Goal: Register for event/course: Sign up to attend an event or enroll in a course

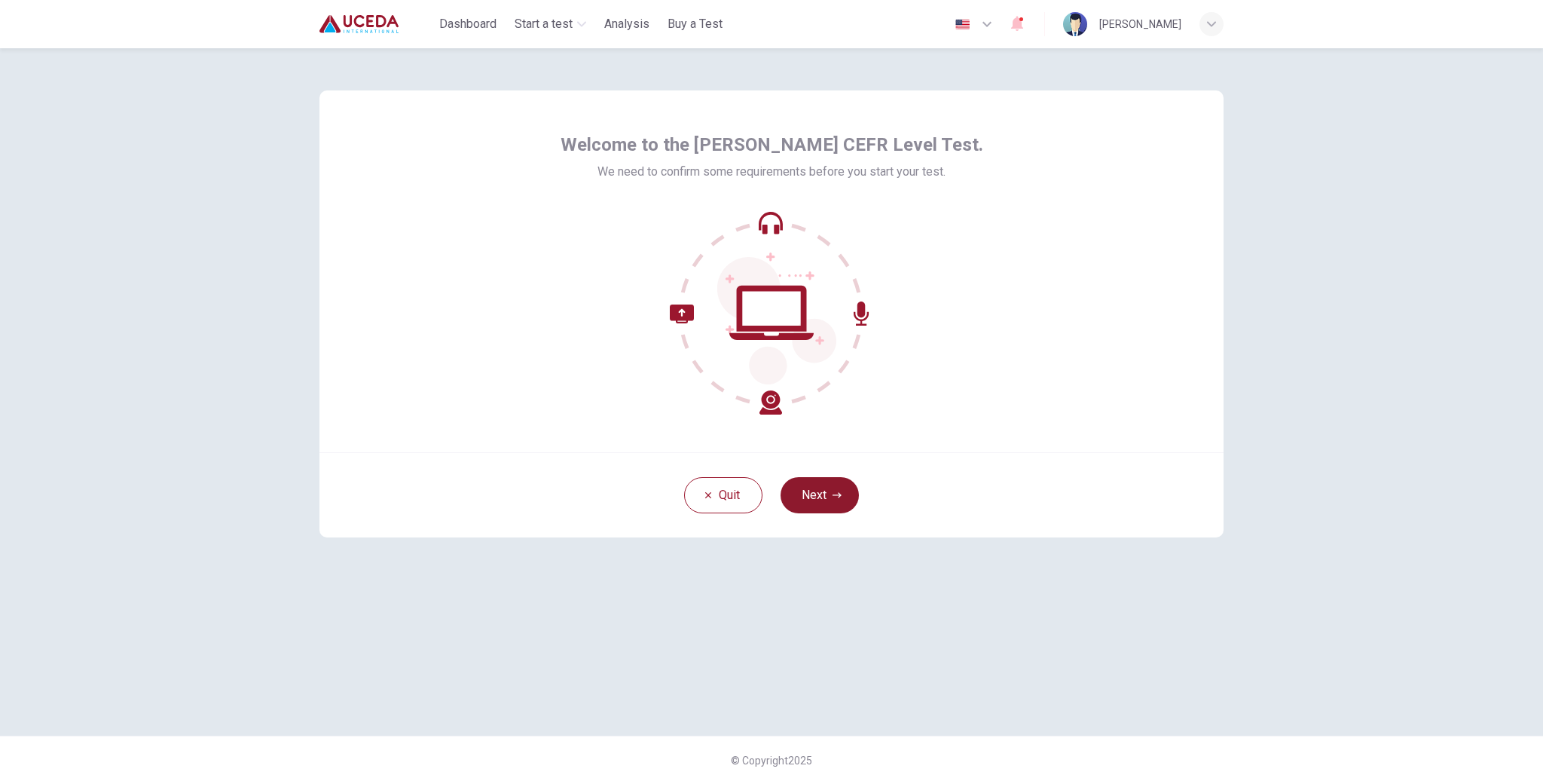
click at [818, 479] on button "Next" at bounding box center [820, 496] width 78 height 37
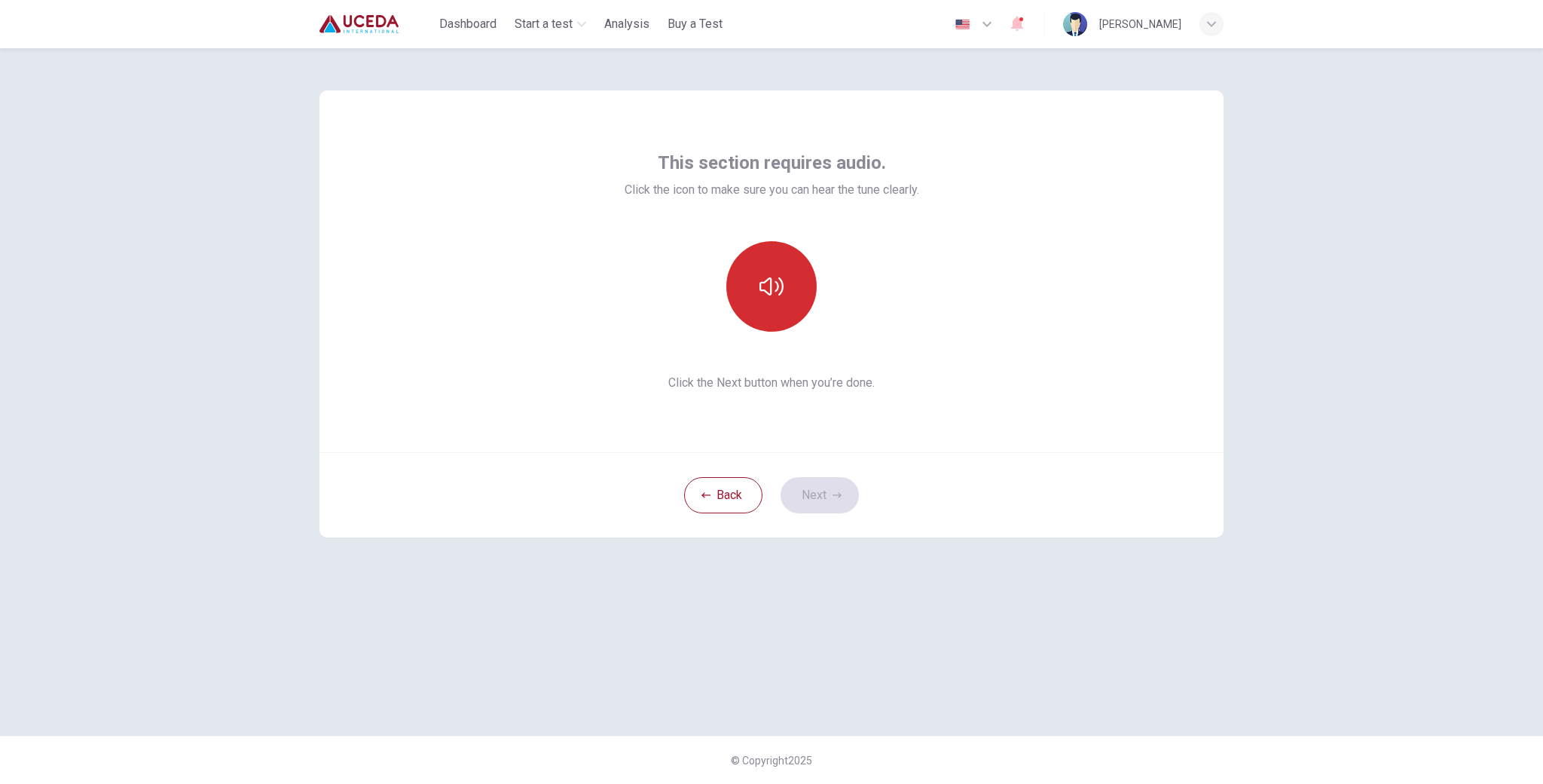
click at [778, 298] on icon "button" at bounding box center [772, 286] width 24 height 24
click at [818, 497] on button "Next" at bounding box center [820, 496] width 78 height 37
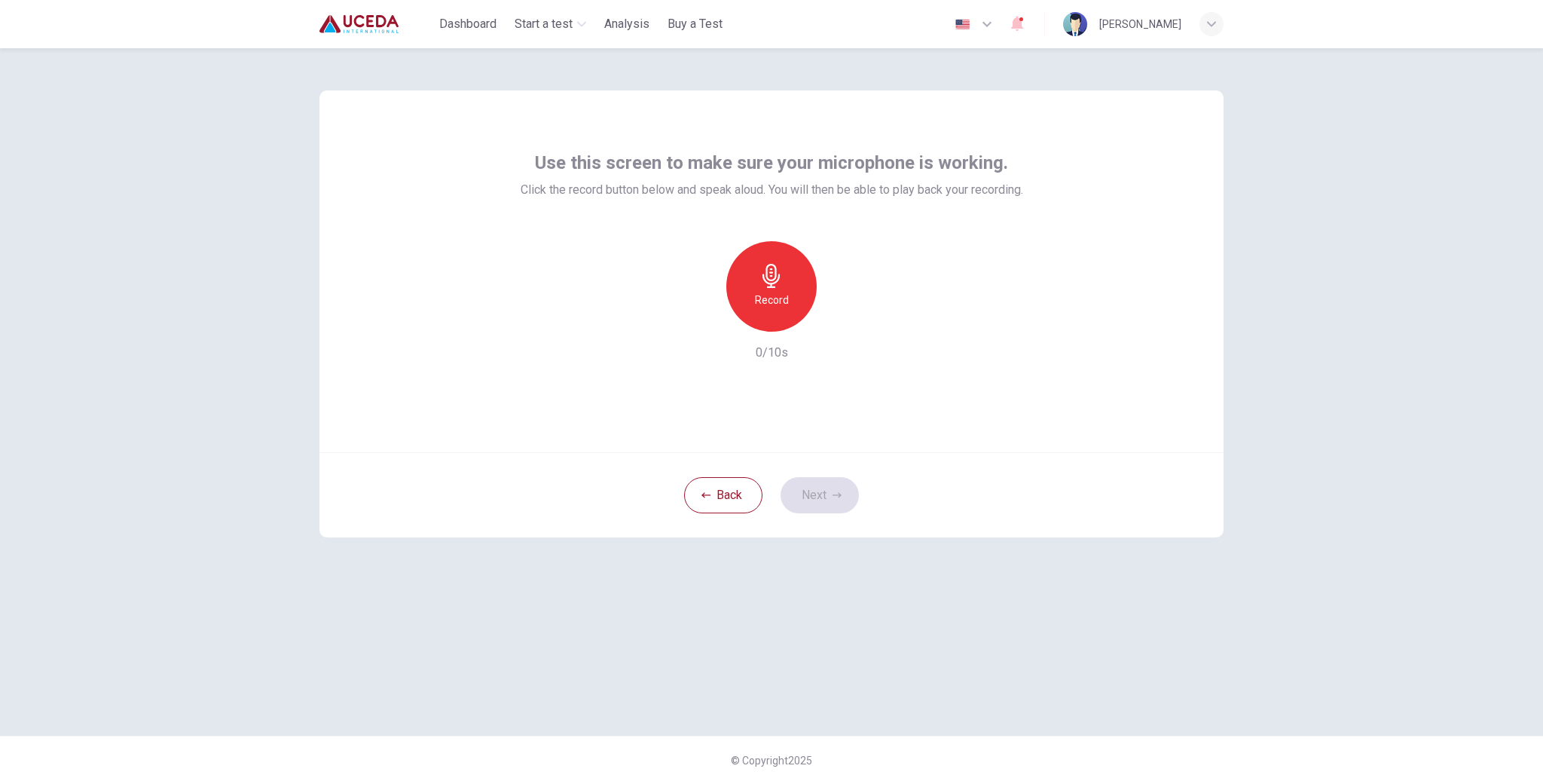
click at [769, 294] on h6 "Record" at bounding box center [772, 300] width 34 height 18
click at [773, 314] on div "Stop" at bounding box center [771, 286] width 91 height 91
click at [853, 324] on div "Record" at bounding box center [772, 286] width 163 height 91
click at [845, 324] on icon "button" at bounding box center [841, 320] width 15 height 15
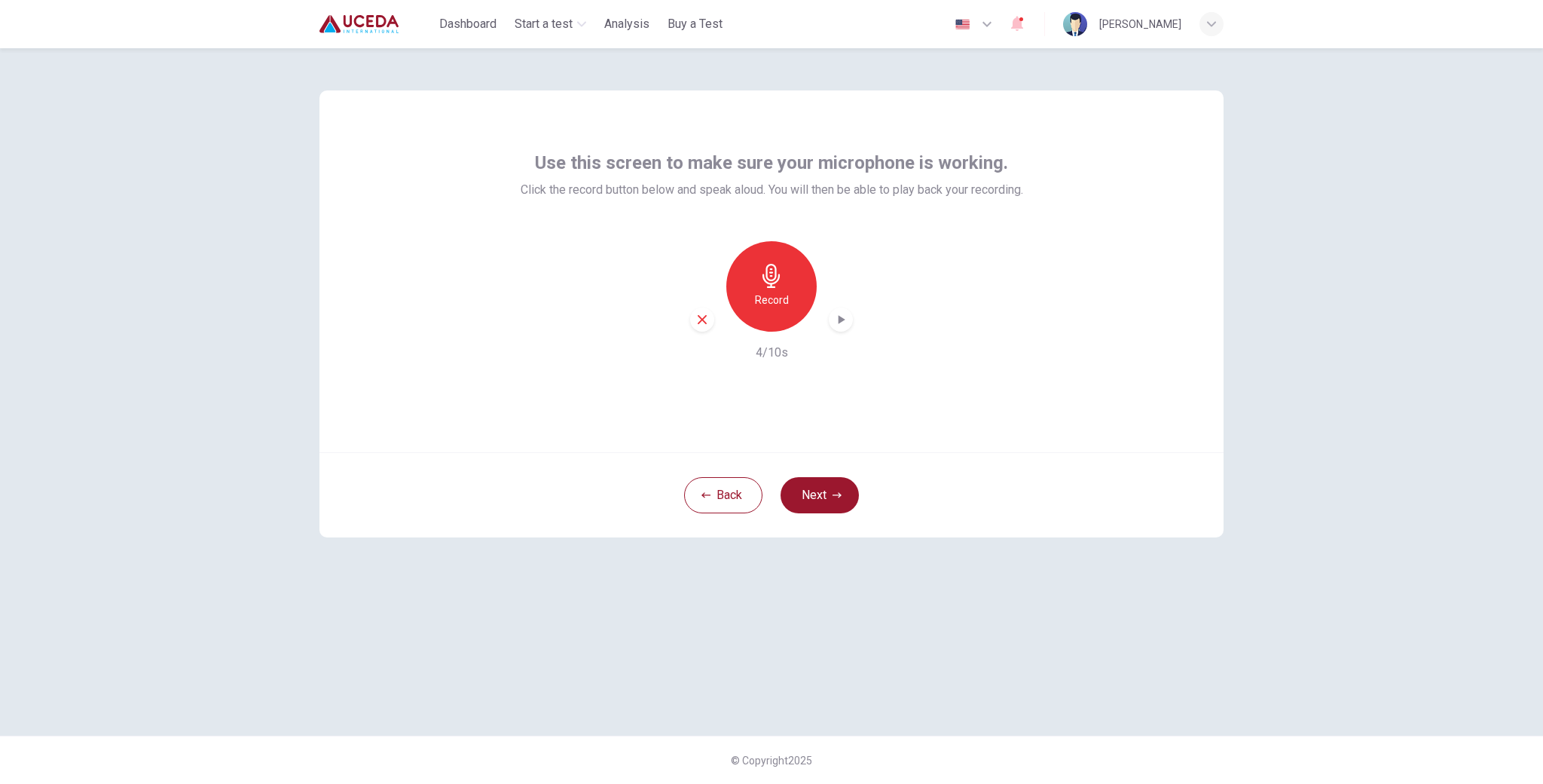
click at [765, 266] on icon "button" at bounding box center [772, 276] width 24 height 24
click at [781, 277] on icon "button" at bounding box center [772, 276] width 24 height 24
click at [706, 315] on icon "button" at bounding box center [703, 320] width 14 height 14
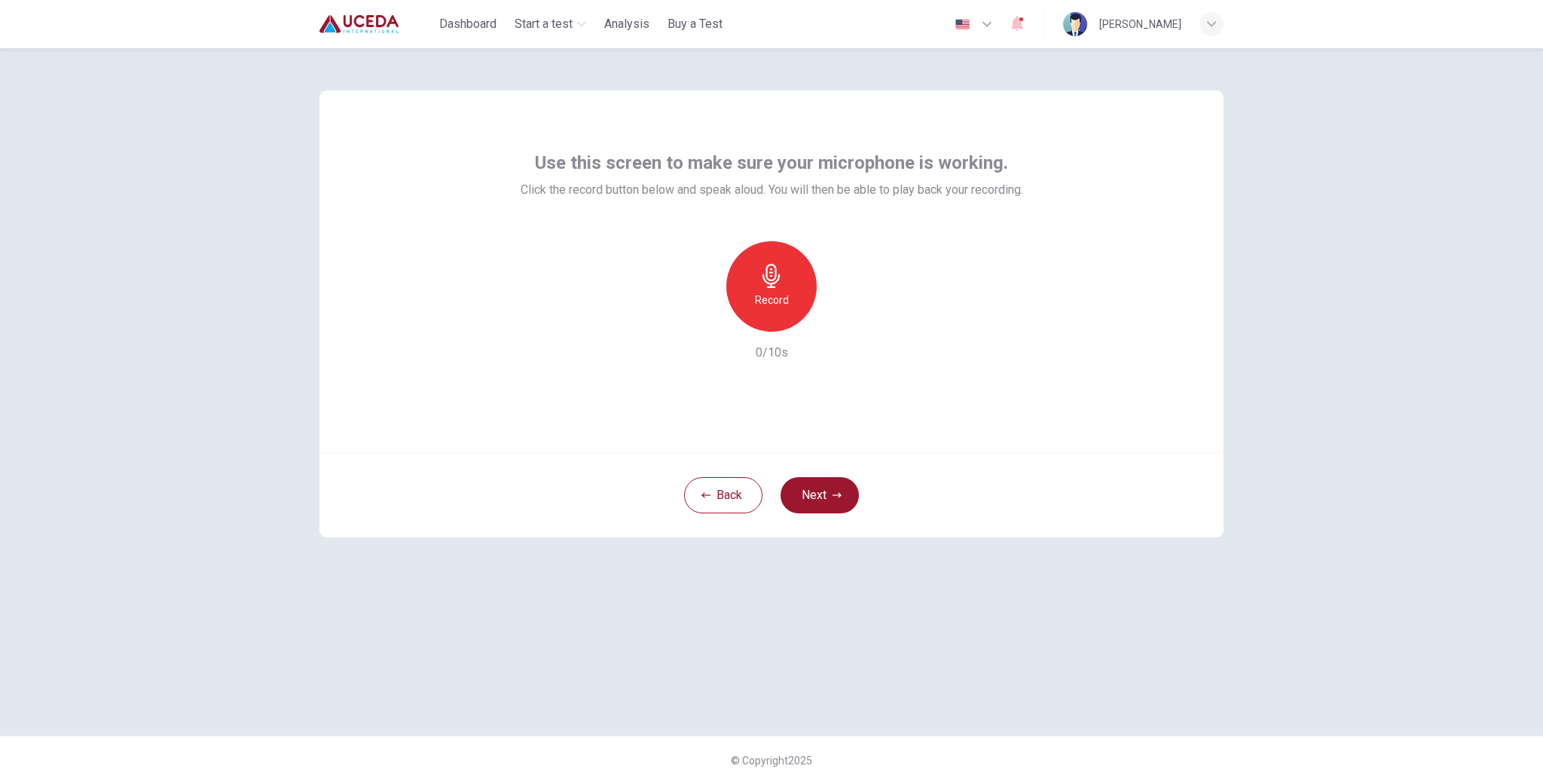
click at [769, 298] on h6 "Record" at bounding box center [772, 300] width 34 height 18
click at [776, 266] on icon "button" at bounding box center [772, 276] width 24 height 24
click at [843, 322] on icon "button" at bounding box center [841, 320] width 15 height 15
click at [769, 354] on h6 "5/10s" at bounding box center [772, 352] width 33 height 18
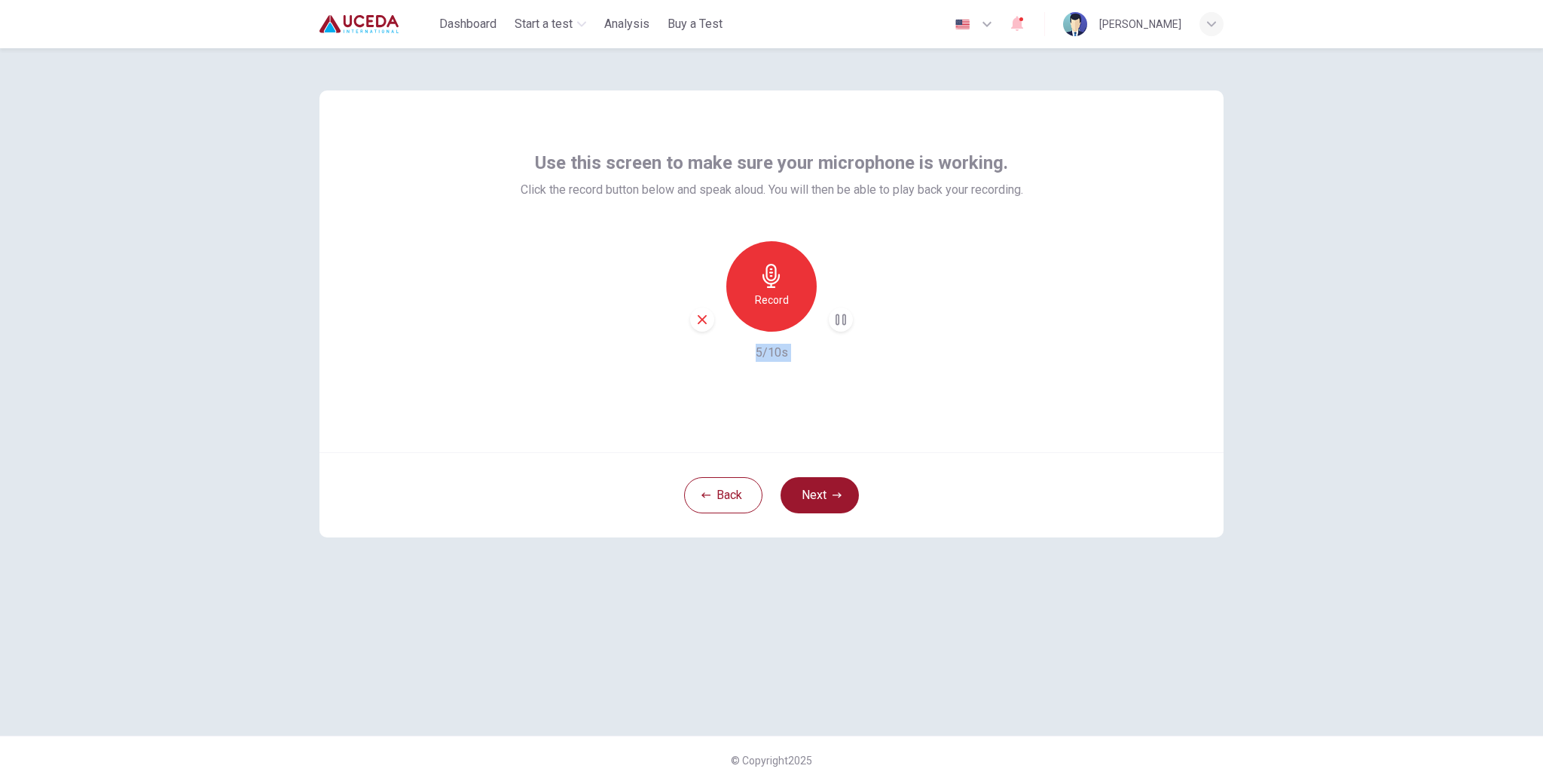
click at [769, 354] on h6 "5/10s" at bounding box center [772, 352] width 33 height 18
click at [970, 339] on div "Record 5/10s" at bounding box center [772, 301] width 502 height 120
click at [833, 326] on div "button" at bounding box center [841, 320] width 24 height 24
click at [843, 325] on icon "button" at bounding box center [841, 320] width 15 height 15
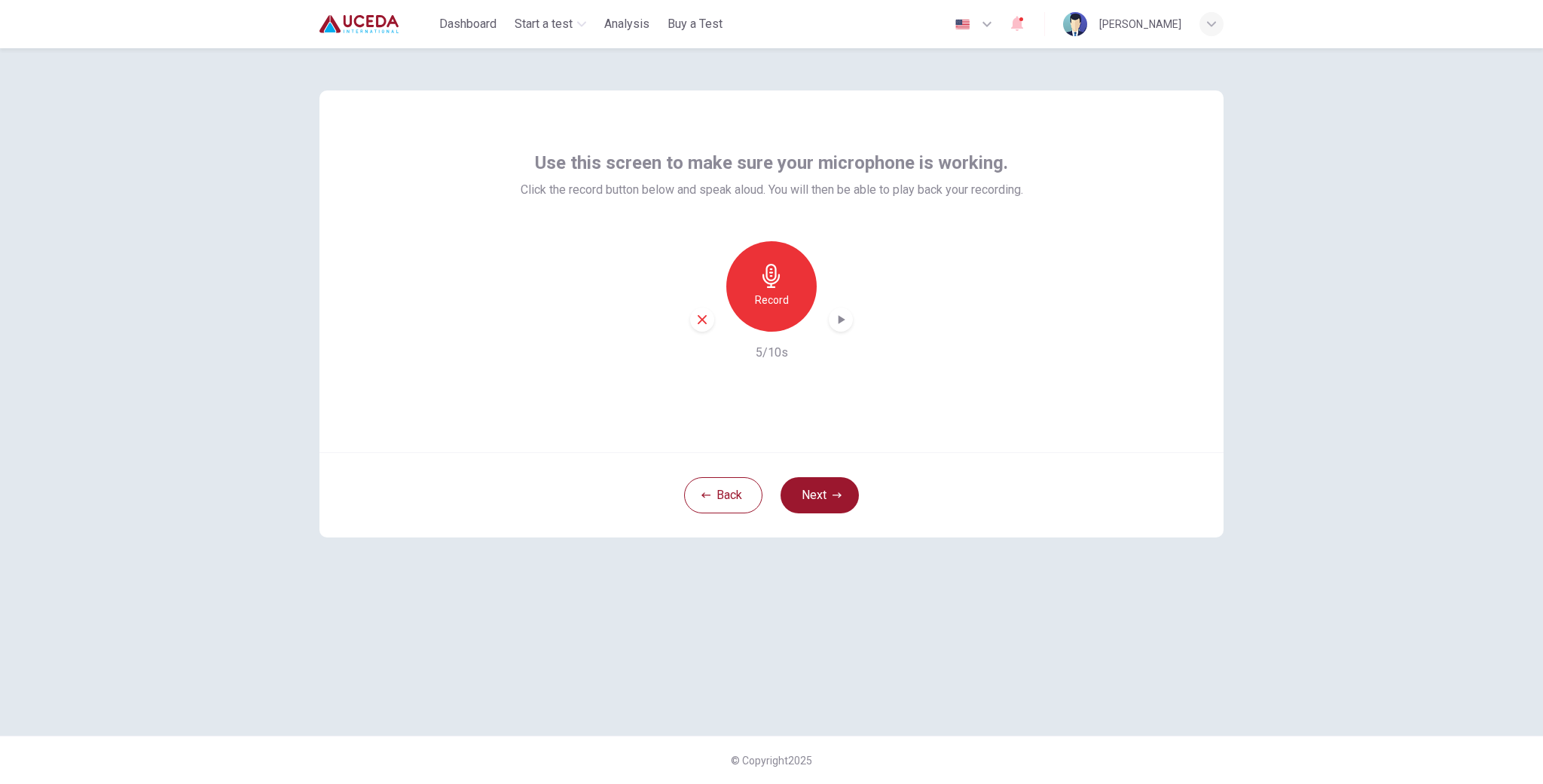
click at [852, 320] on div "button" at bounding box center [841, 320] width 24 height 24
click at [842, 326] on icon "button" at bounding box center [841, 320] width 15 height 15
click at [964, 411] on div "Use this screen to make sure your microphone is working. Click the record butto…" at bounding box center [772, 271] width 904 height 362
click at [846, 501] on button "Next" at bounding box center [820, 496] width 78 height 37
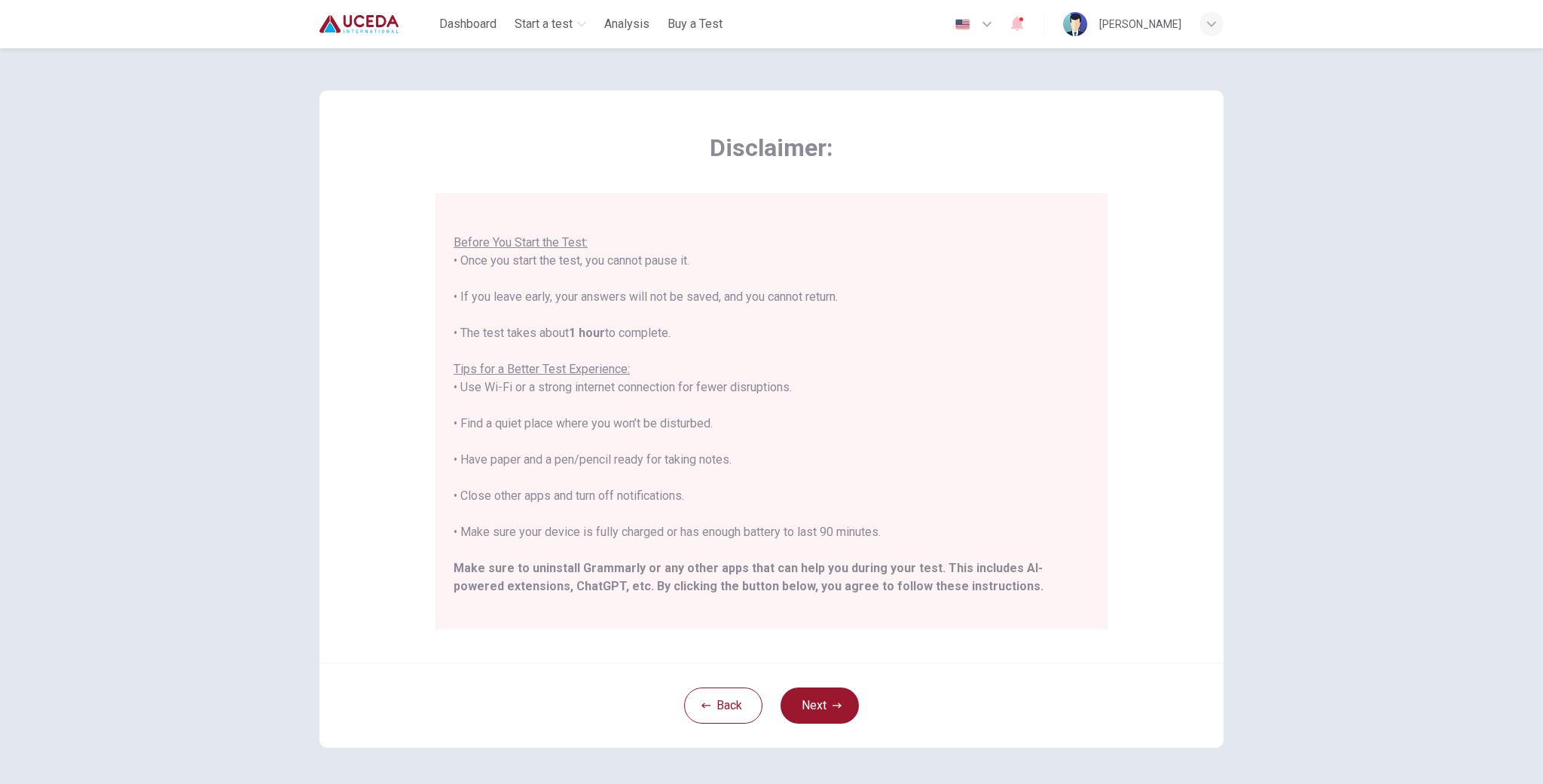
scroll to position [144, 0]
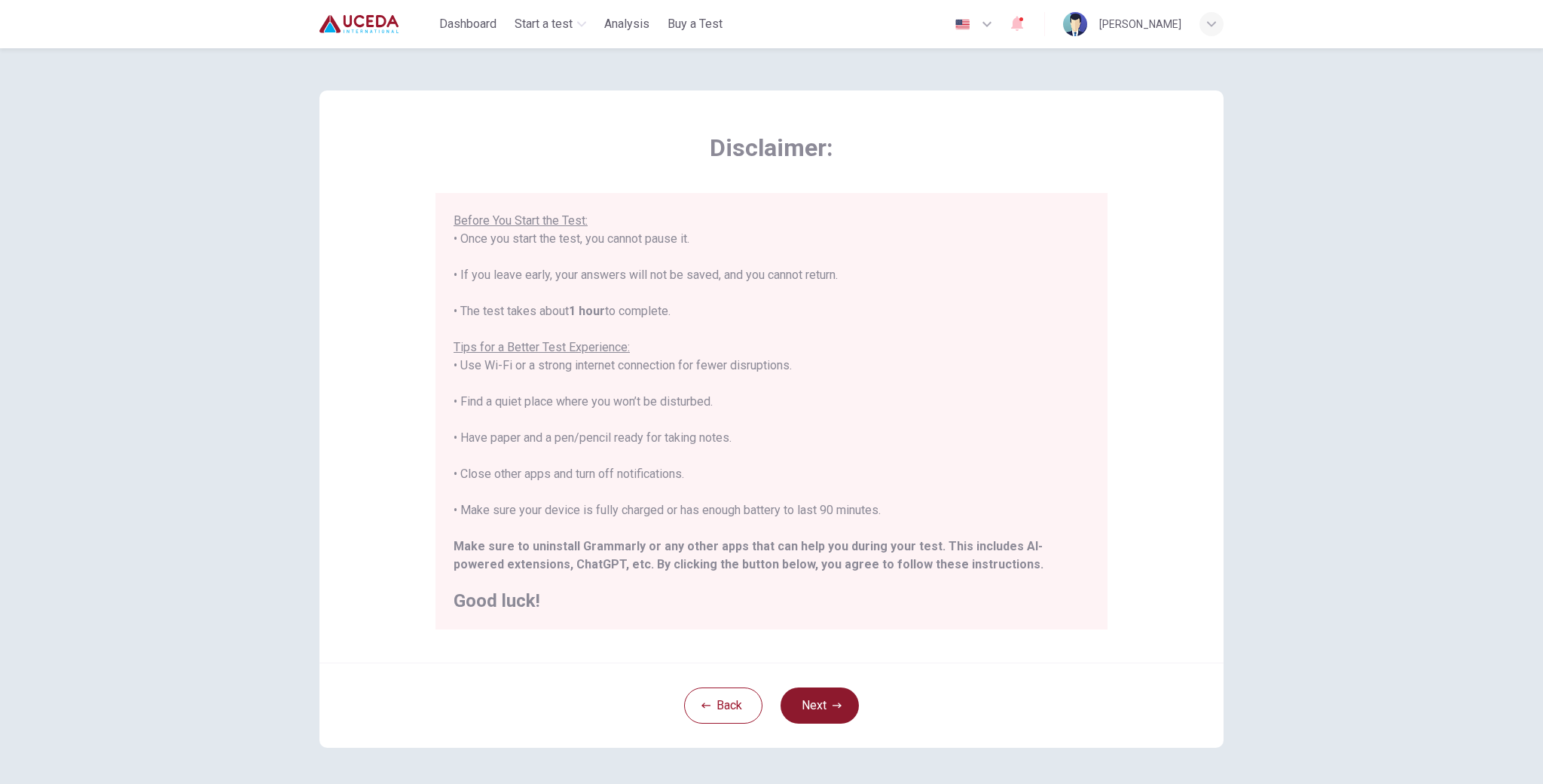
click at [801, 696] on button "Next" at bounding box center [820, 706] width 78 height 37
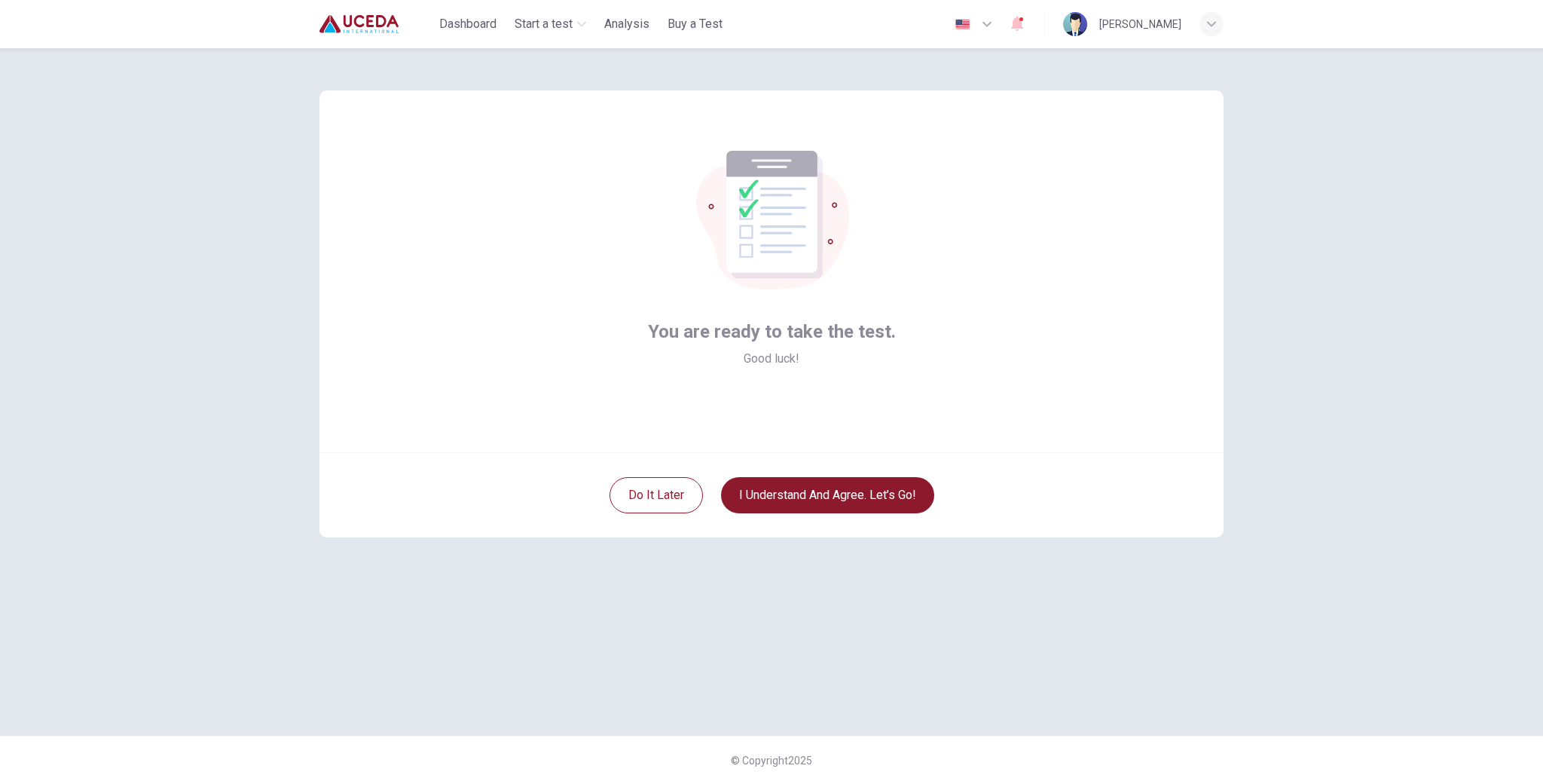
click at [801, 696] on div "You are ready to take the test. Good luck! Do it later I understand and agree. …" at bounding box center [771, 391] width 952 height 687
click at [832, 486] on button "I understand and agree. Let’s go!" at bounding box center [827, 496] width 213 height 37
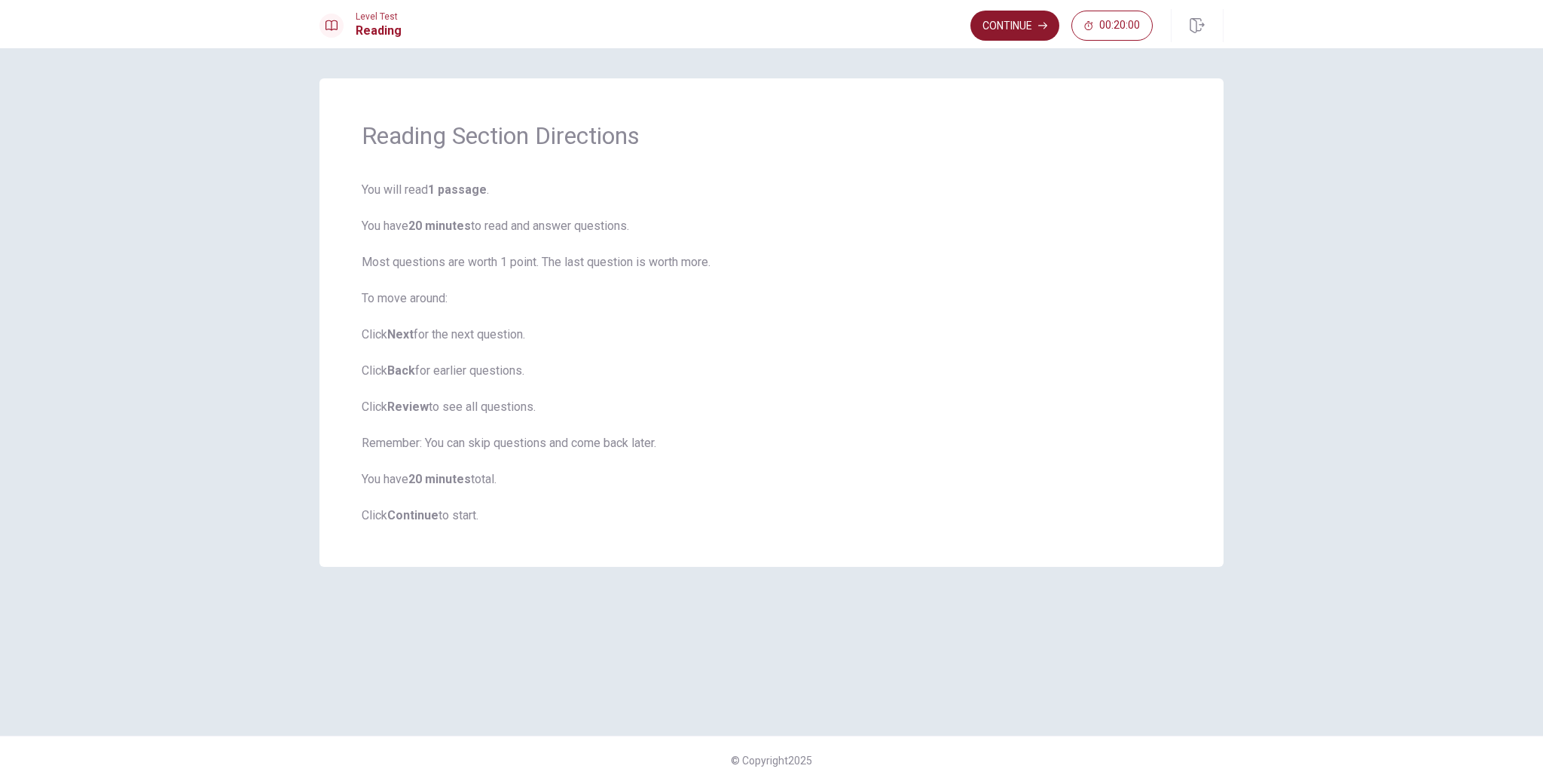
click at [1026, 36] on button "Continue" at bounding box center [1015, 26] width 89 height 30
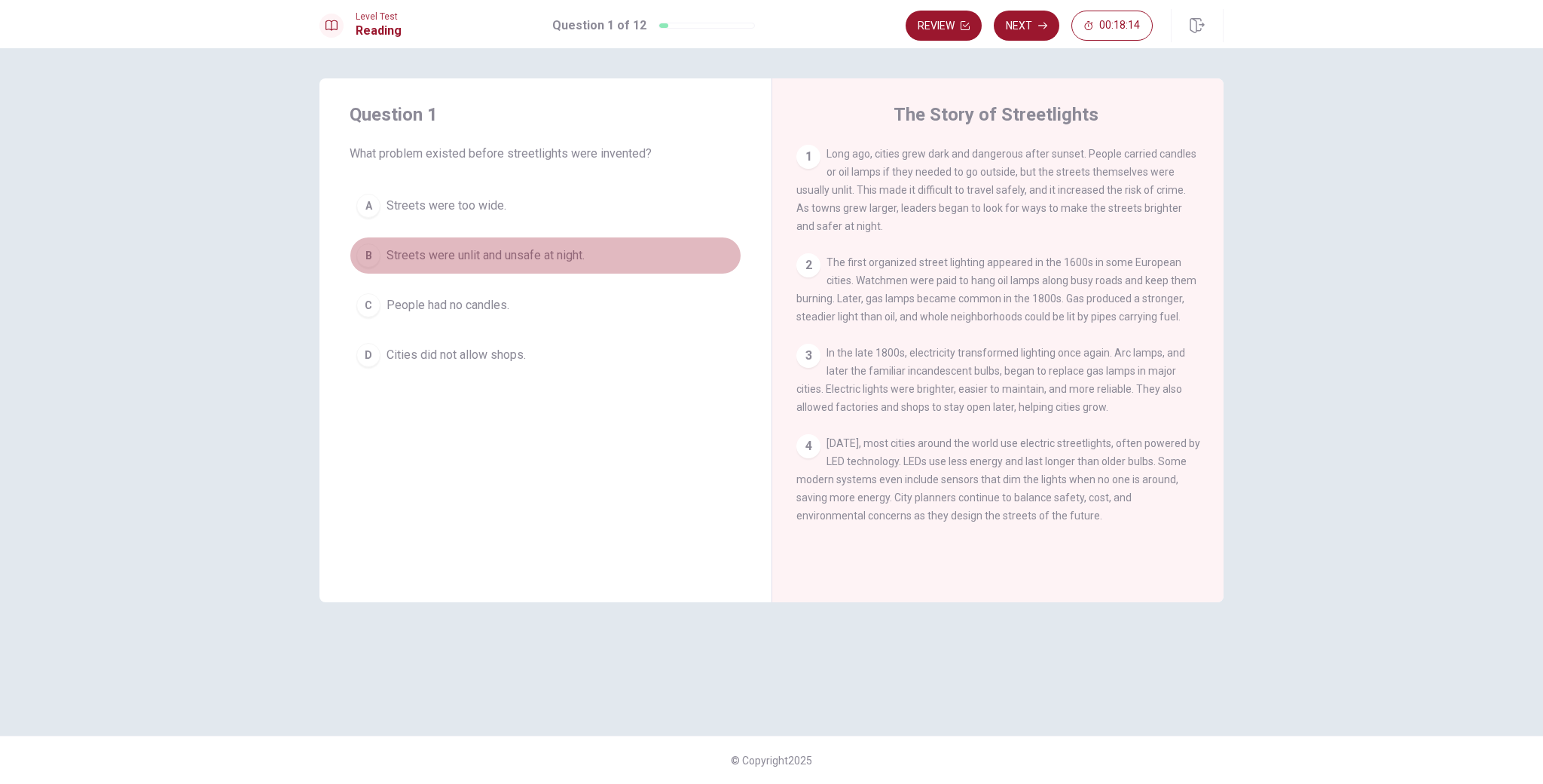
click at [377, 256] on div "B" at bounding box center [368, 256] width 24 height 24
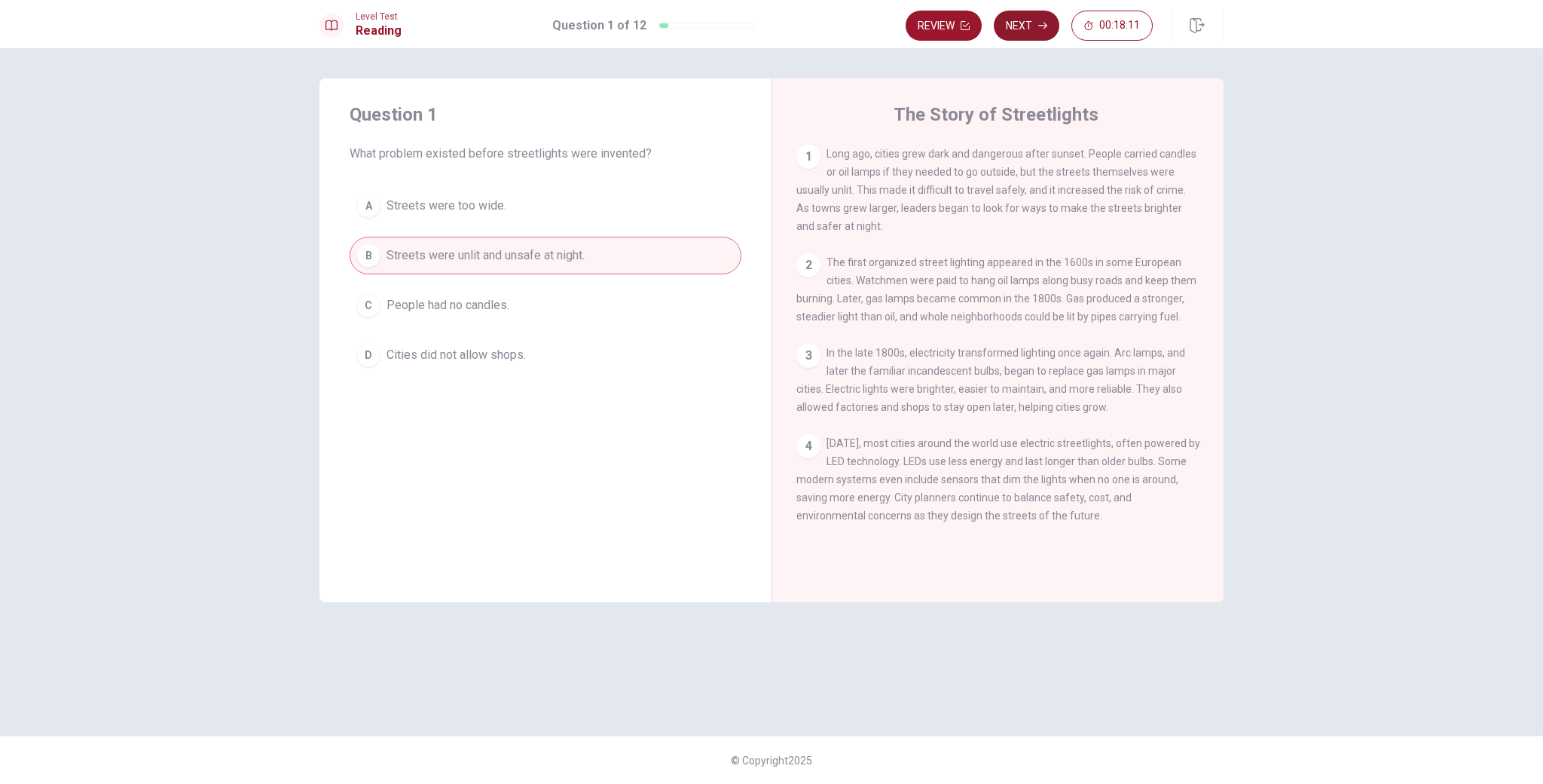
click at [1025, 33] on button "Next" at bounding box center [1027, 26] width 65 height 30
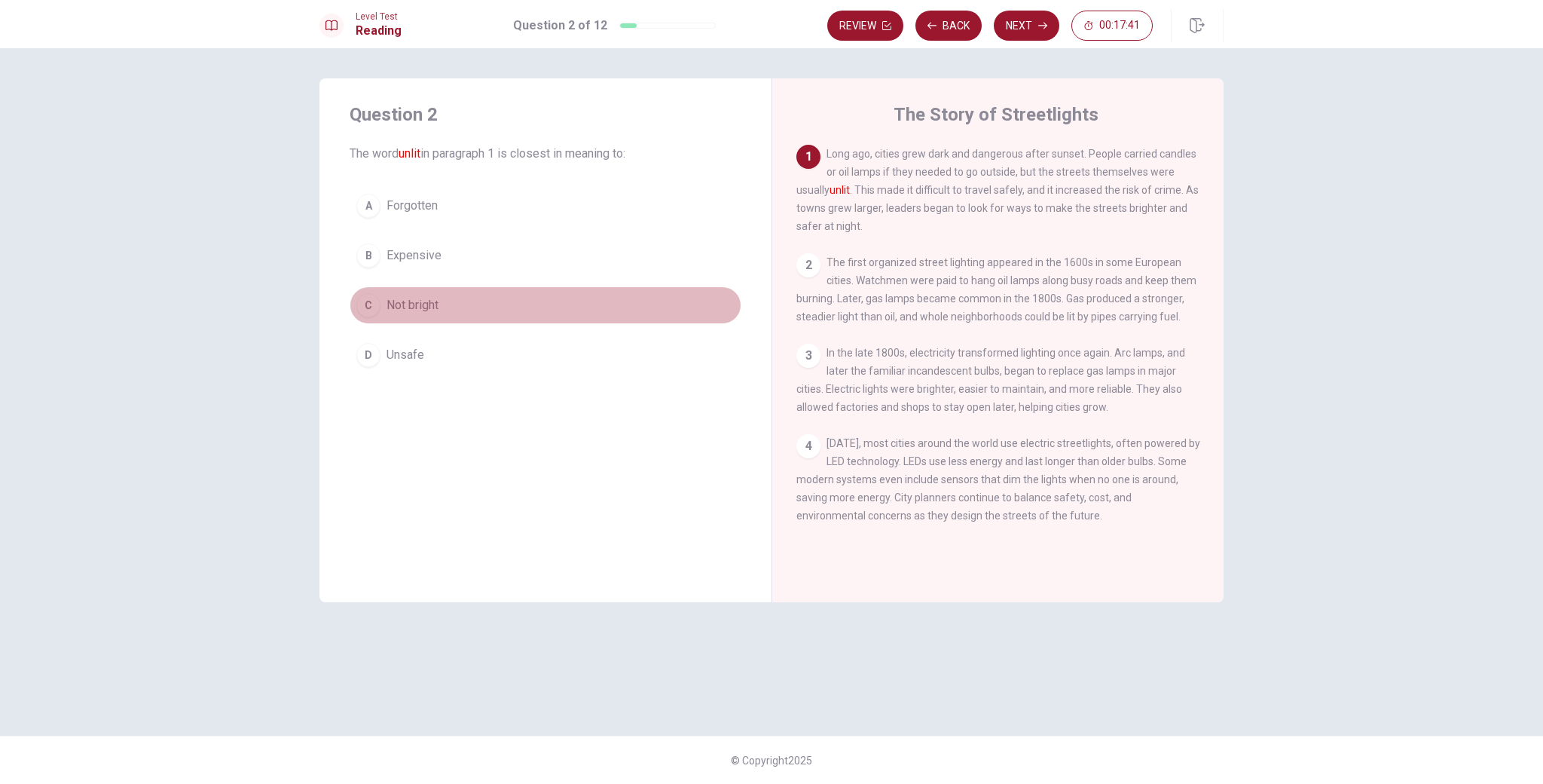
click at [371, 303] on div "C" at bounding box center [368, 305] width 24 height 24
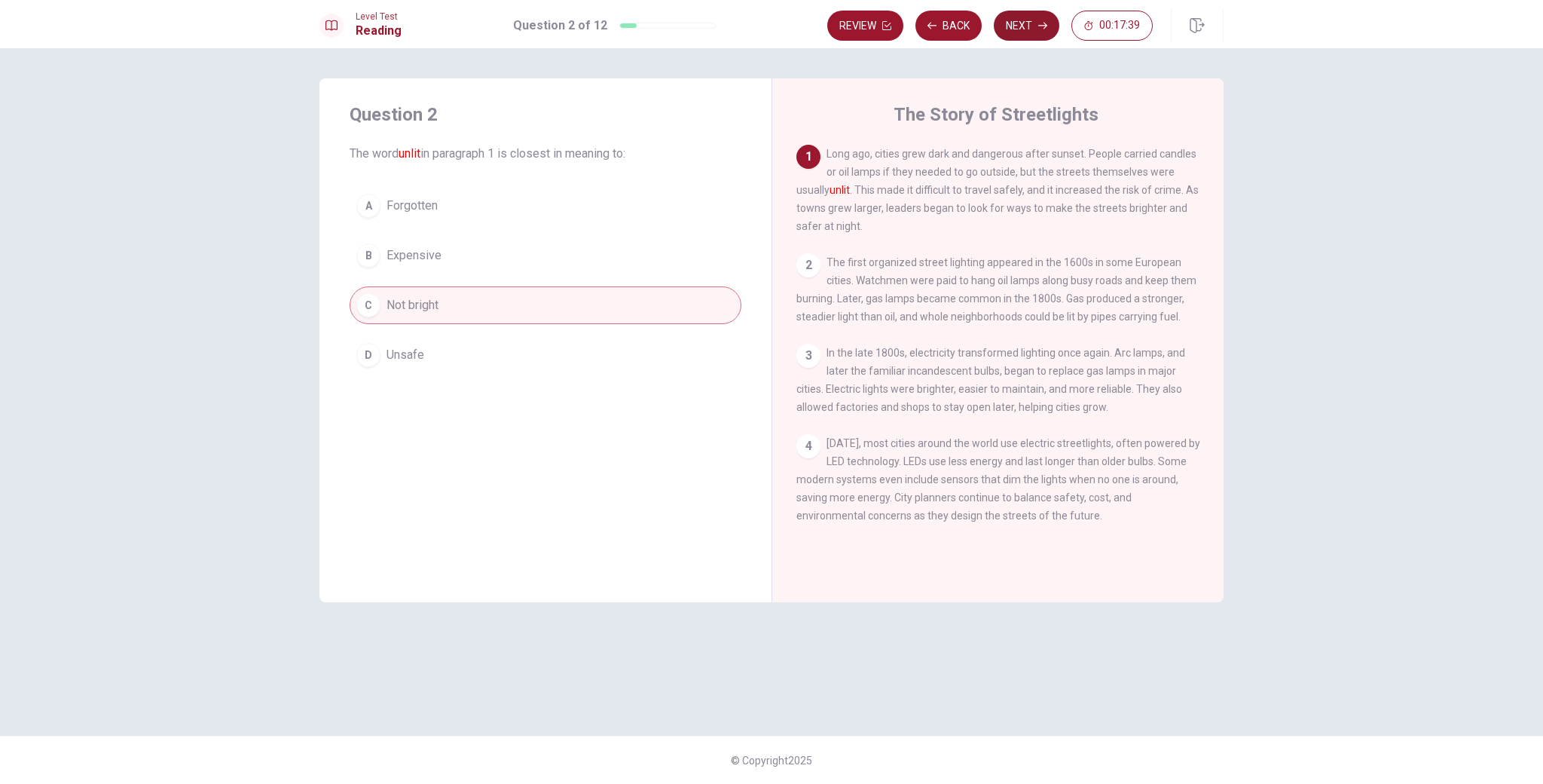
click at [1038, 19] on button "Next" at bounding box center [1027, 26] width 65 height 30
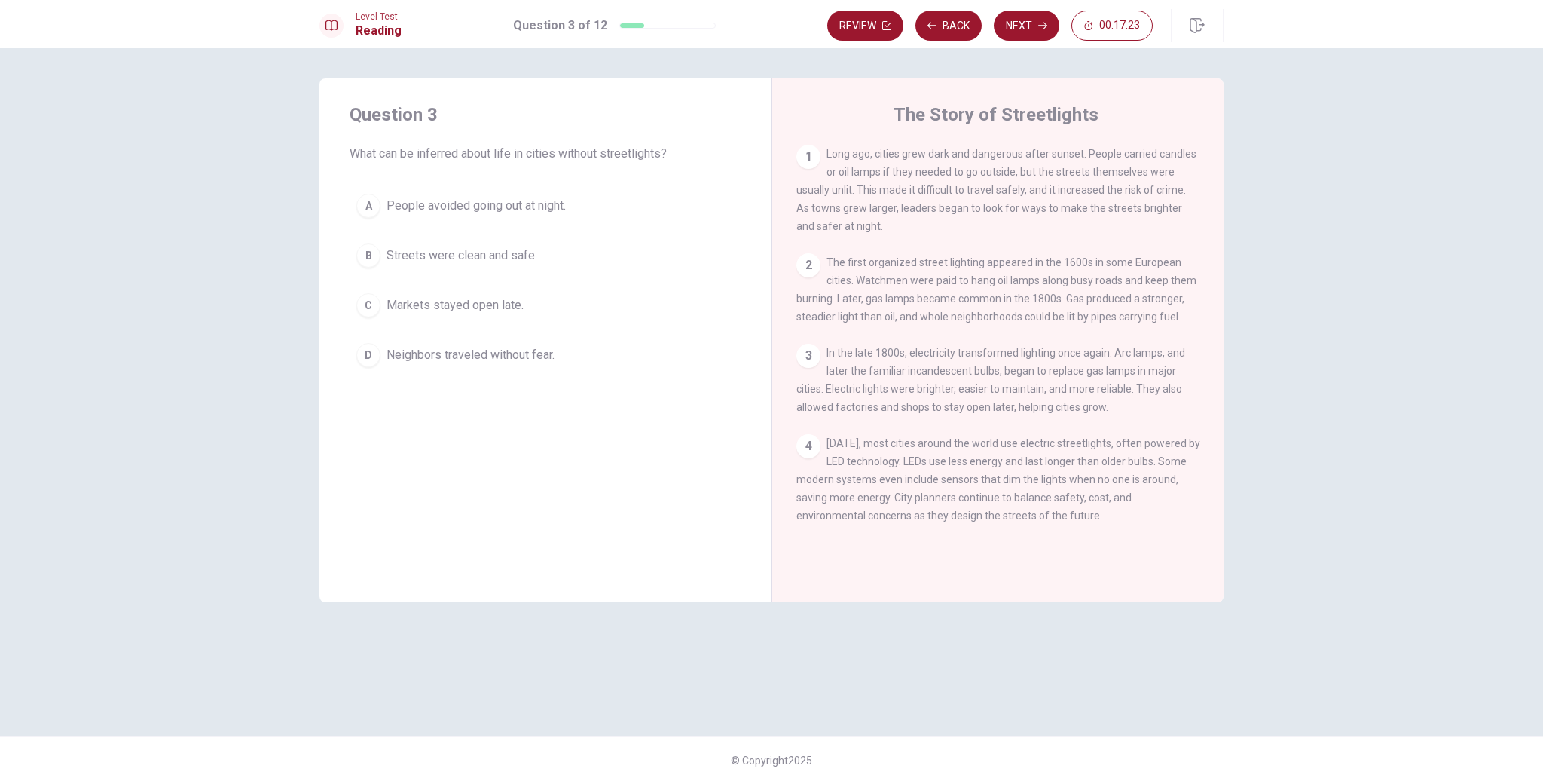
click at [374, 199] on div "A" at bounding box center [368, 206] width 24 height 24
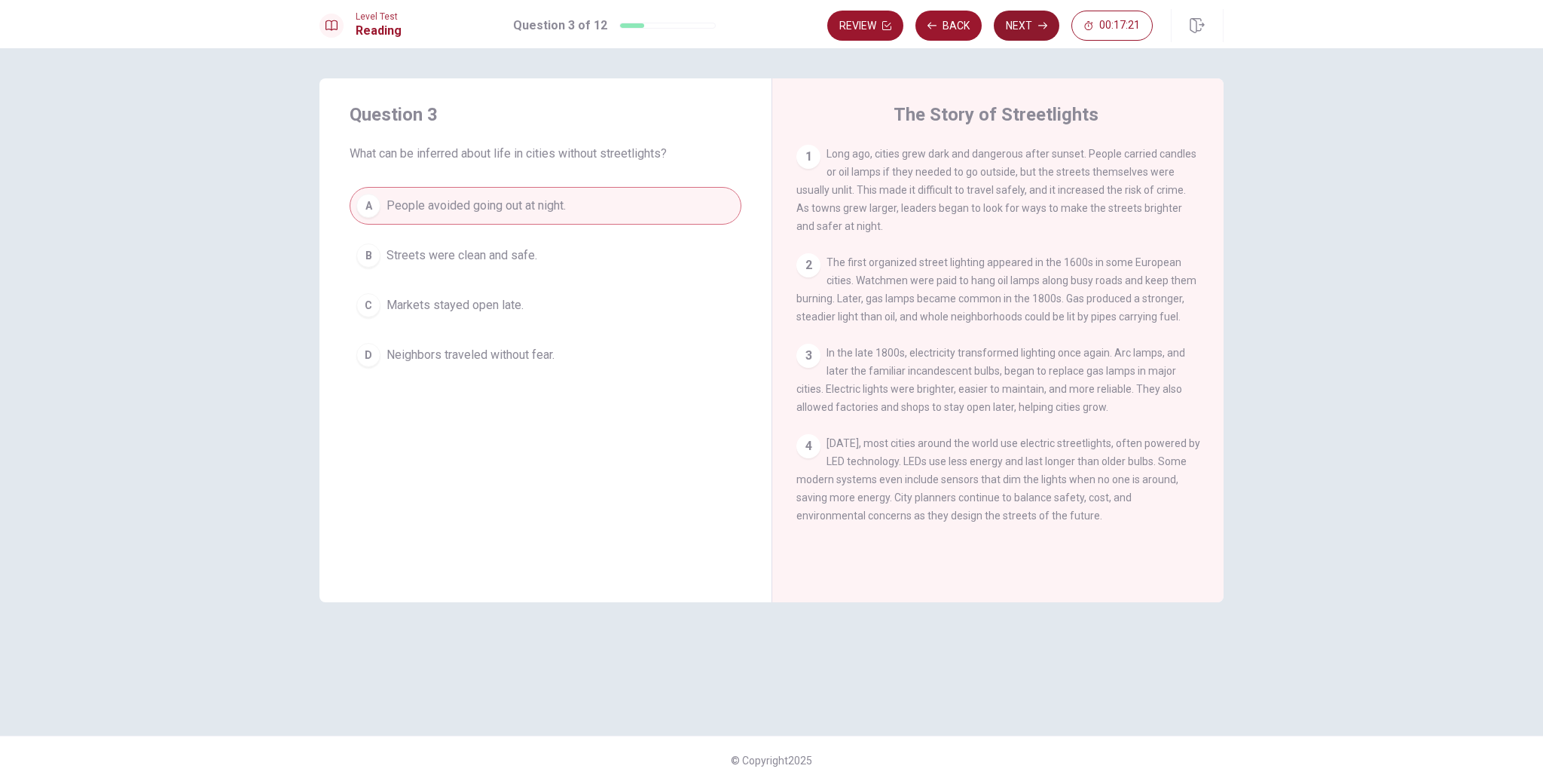
click at [1026, 25] on button "Next" at bounding box center [1027, 26] width 65 height 30
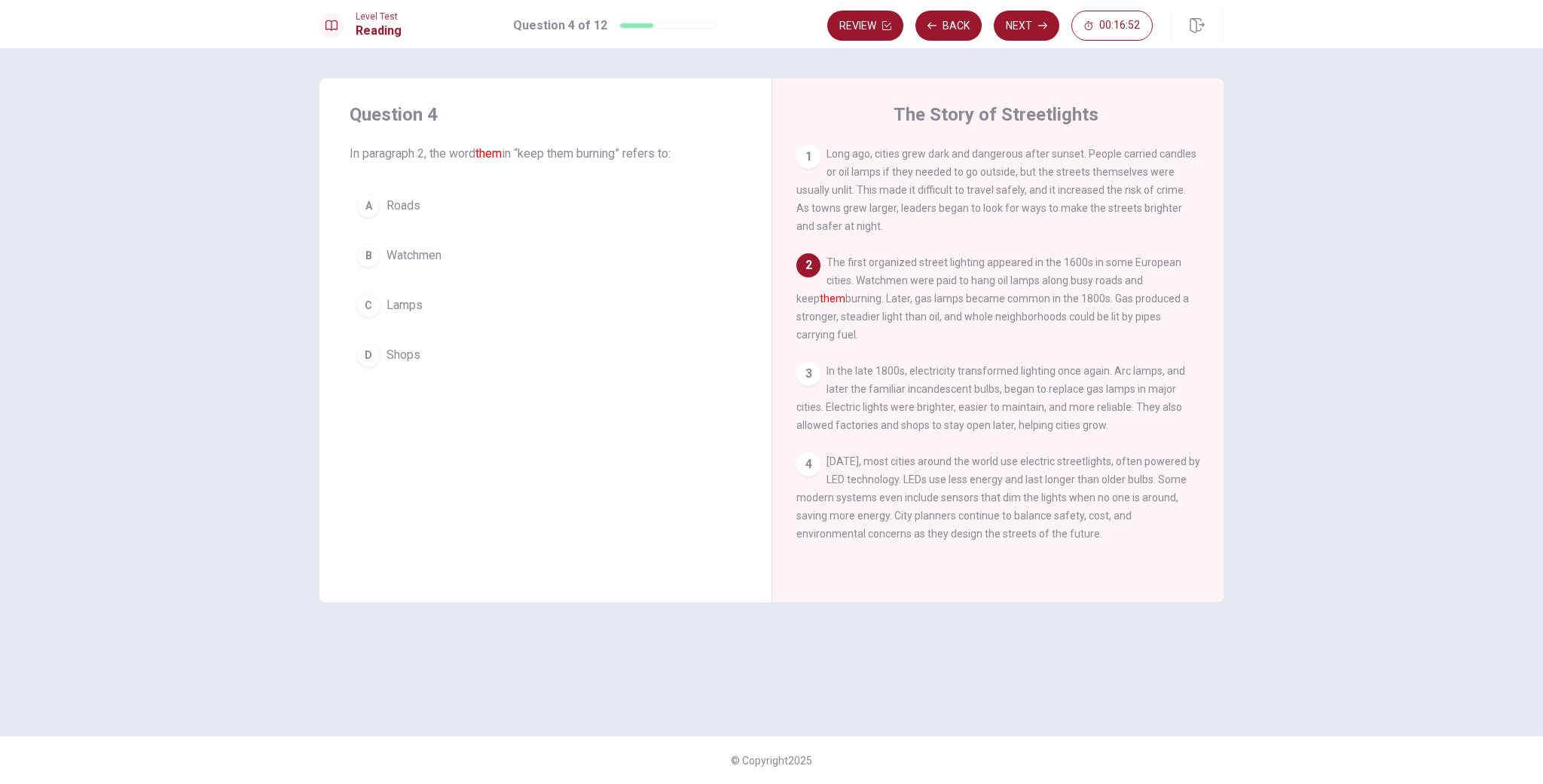
click at [375, 307] on div "C" at bounding box center [368, 305] width 24 height 24
click at [1041, 31] on button "Next" at bounding box center [1027, 26] width 65 height 30
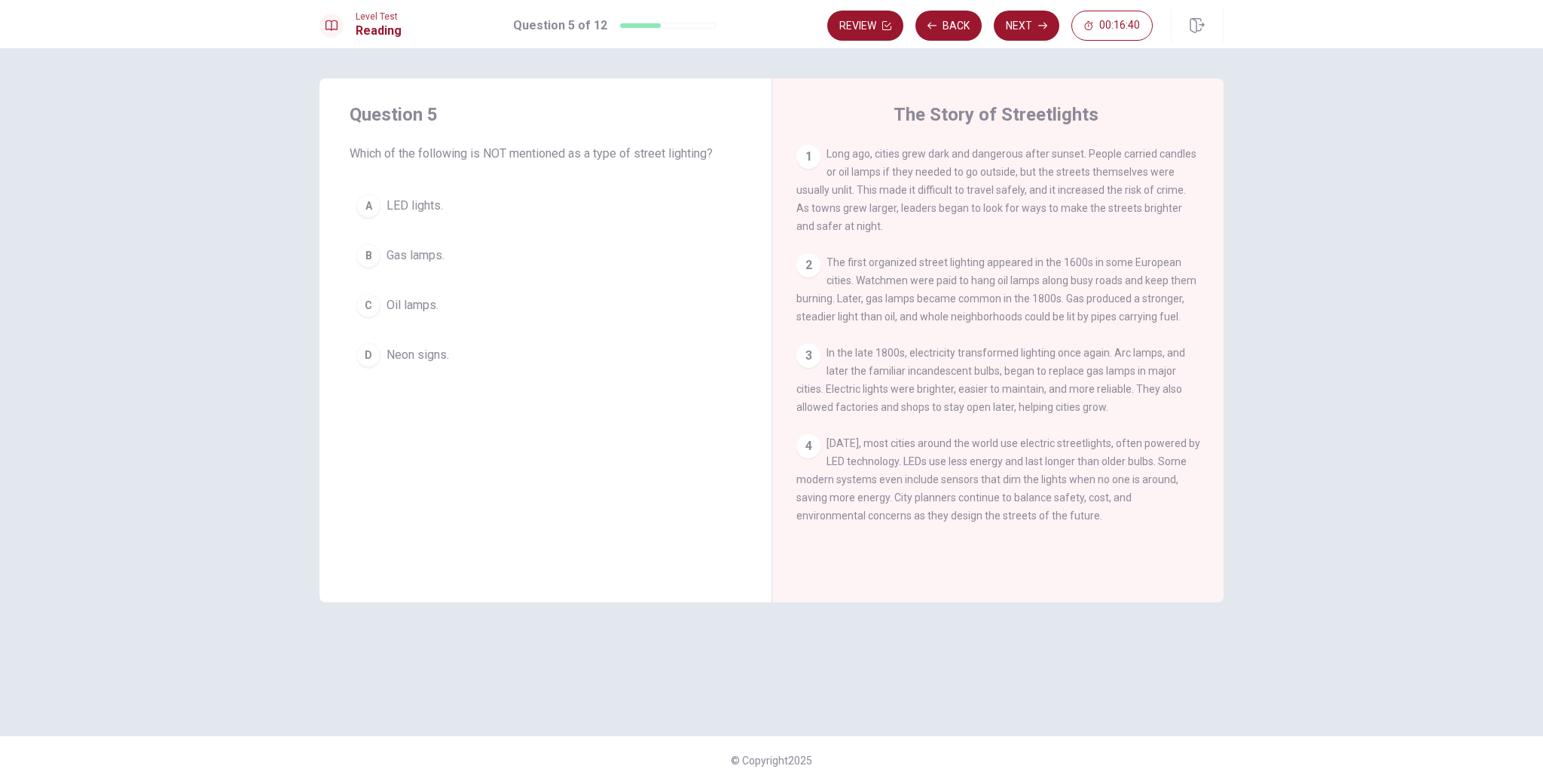
click at [371, 359] on div "D" at bounding box center [368, 355] width 24 height 24
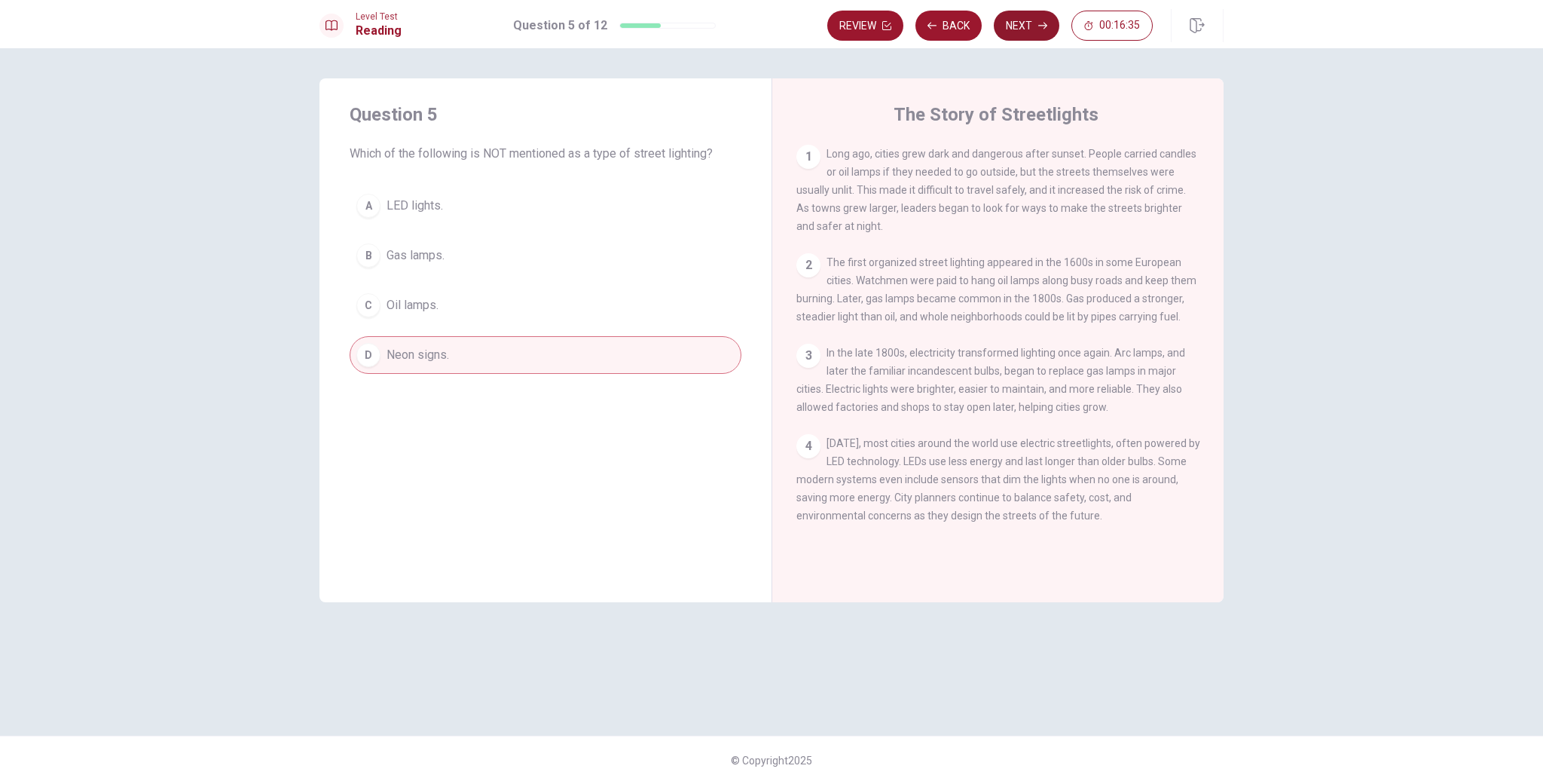
click at [1038, 34] on button "Next" at bounding box center [1027, 26] width 65 height 30
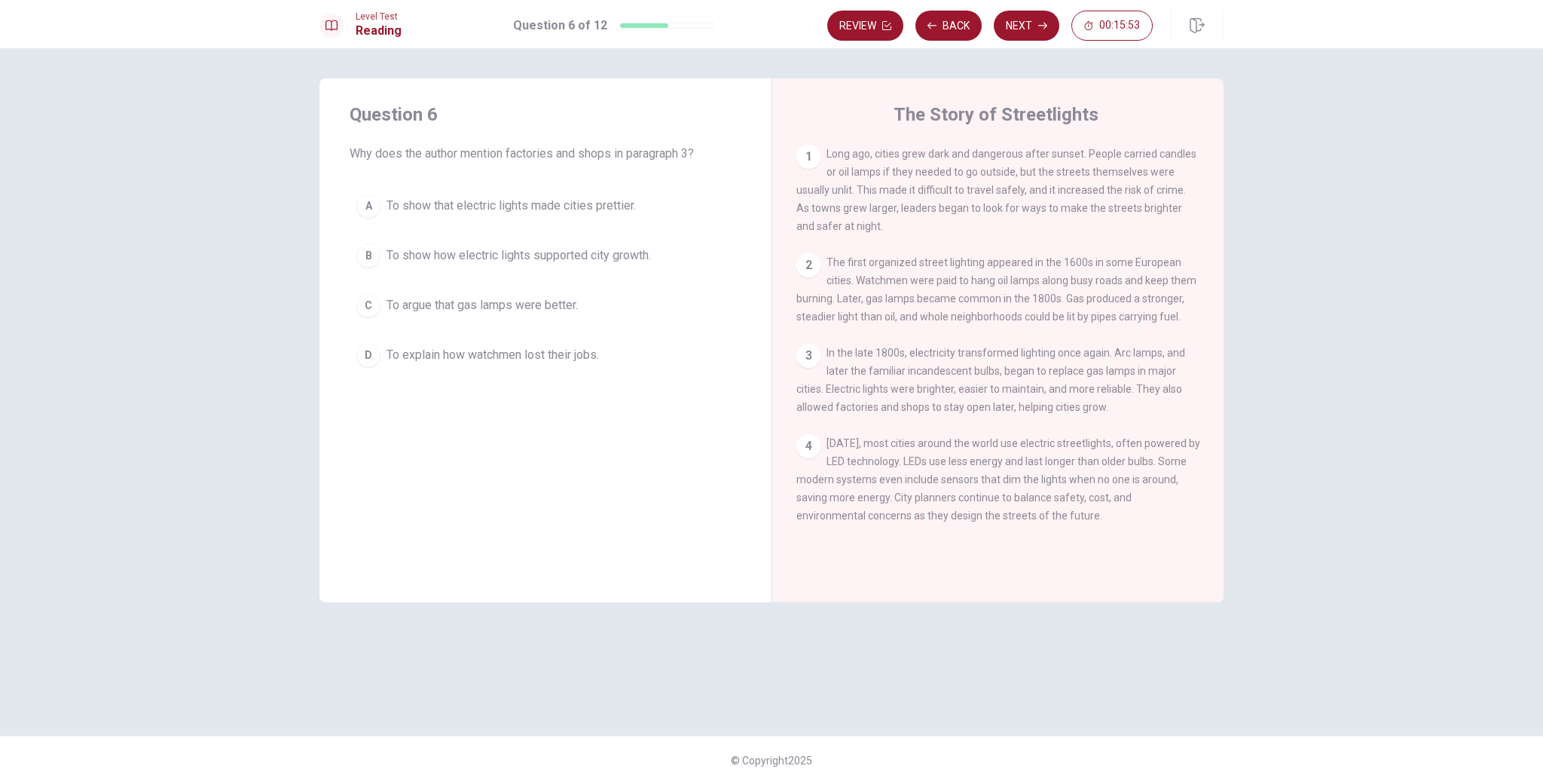
click at [375, 254] on div "B" at bounding box center [368, 256] width 24 height 24
click at [1010, 33] on button "Next" at bounding box center [1027, 26] width 65 height 30
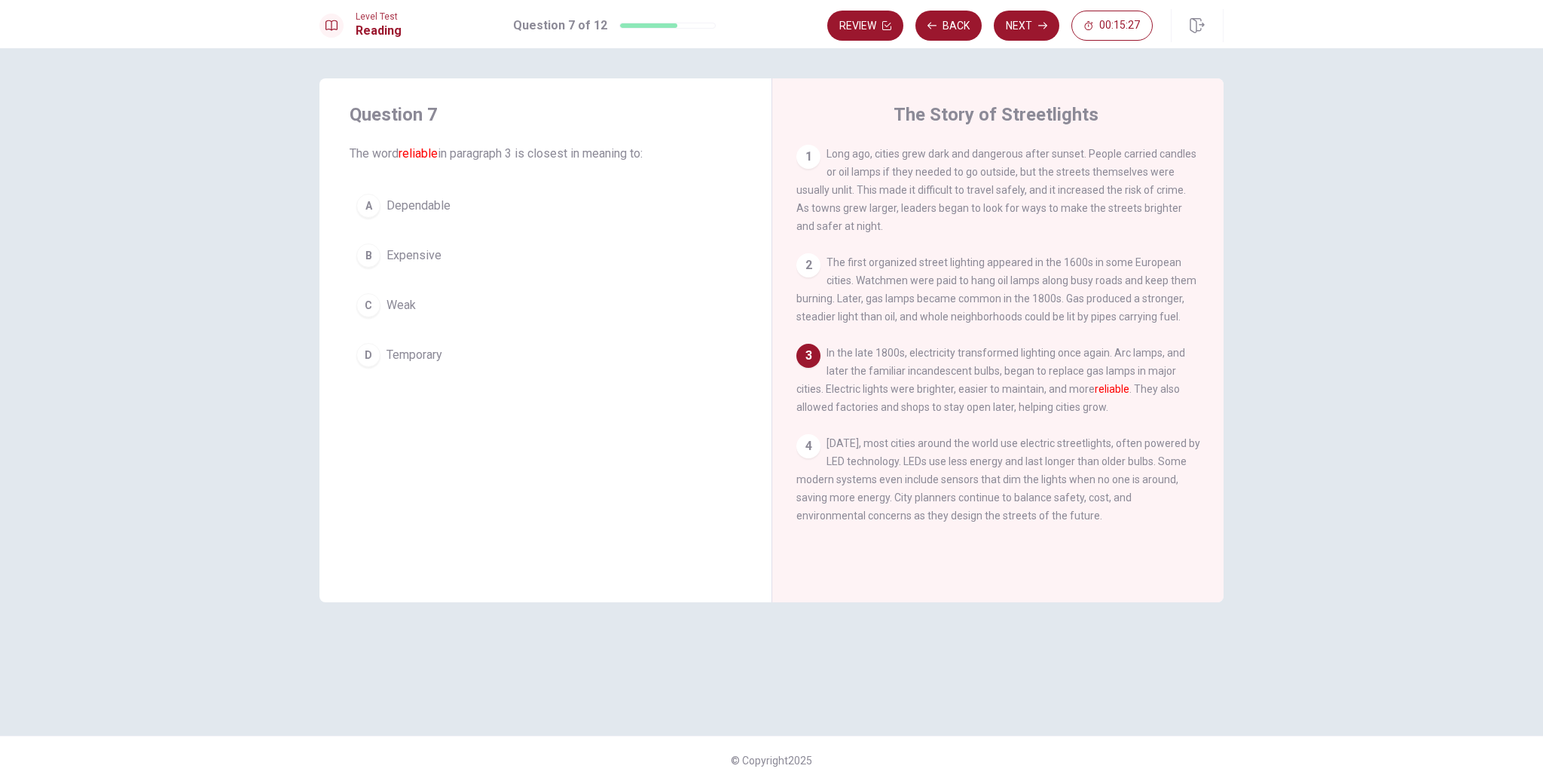
click at [370, 208] on div "A" at bounding box center [368, 206] width 24 height 24
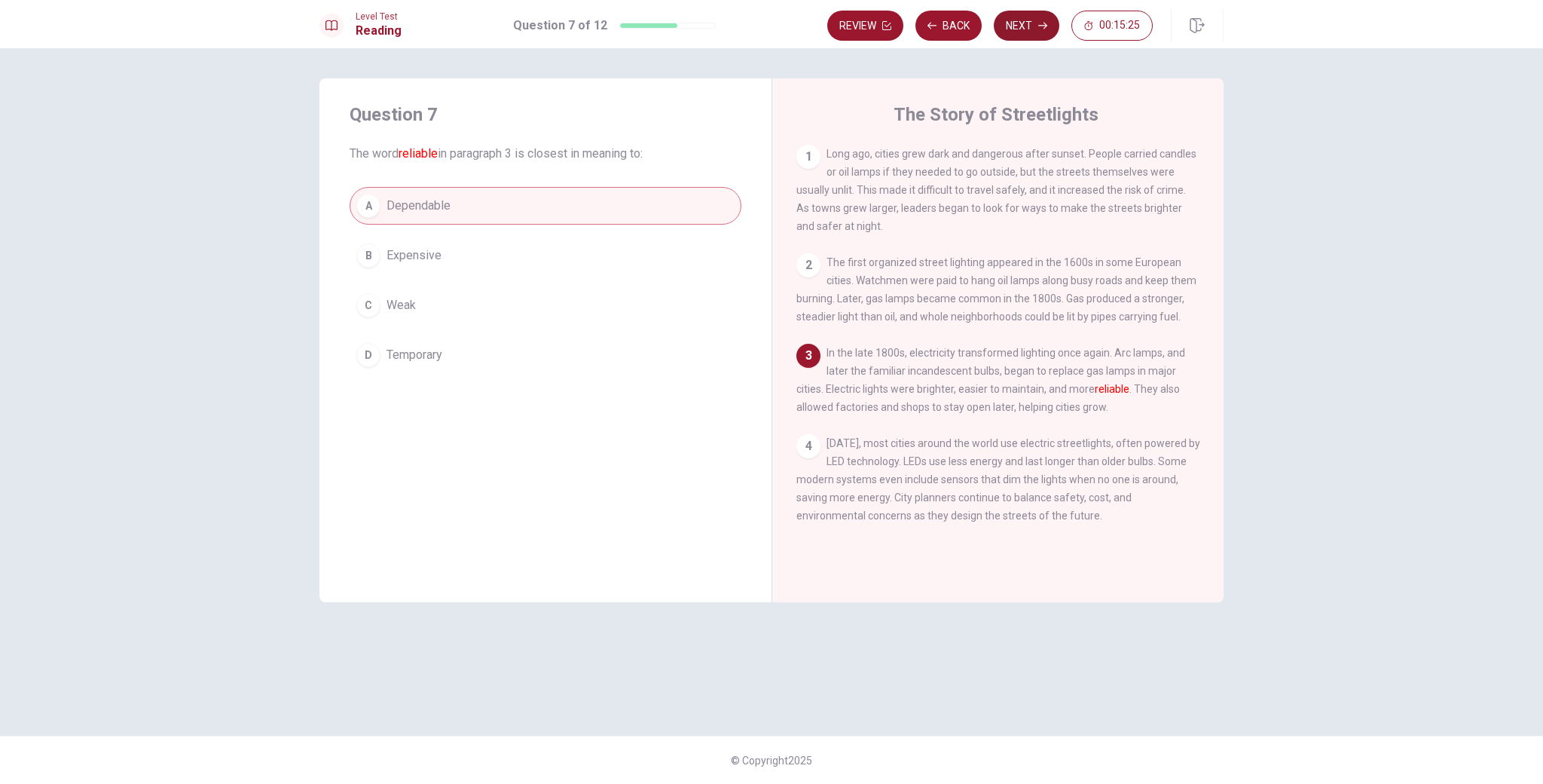
click at [1034, 31] on button "Next" at bounding box center [1027, 26] width 65 height 30
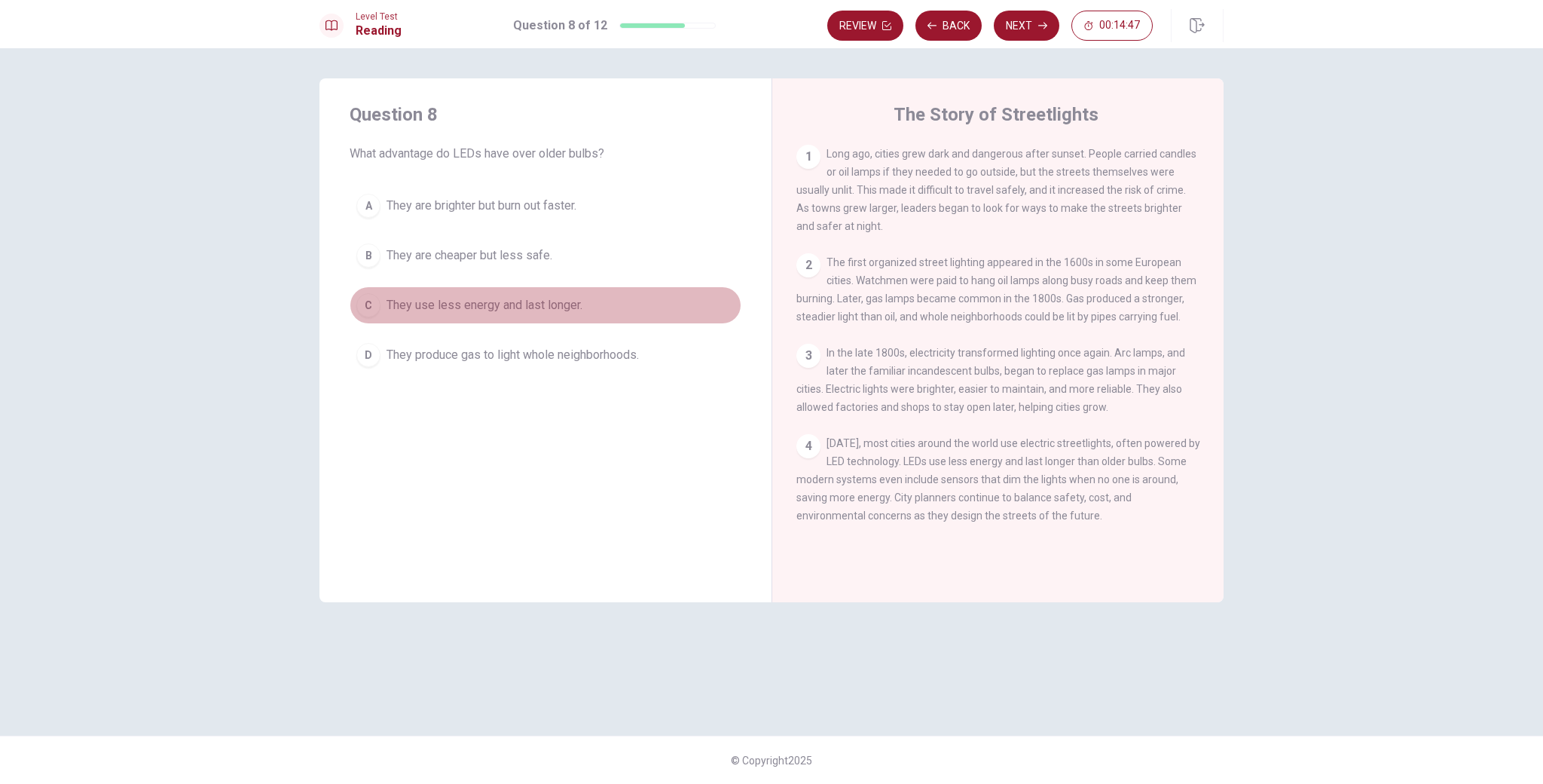
click at [375, 312] on div "C" at bounding box center [368, 305] width 24 height 24
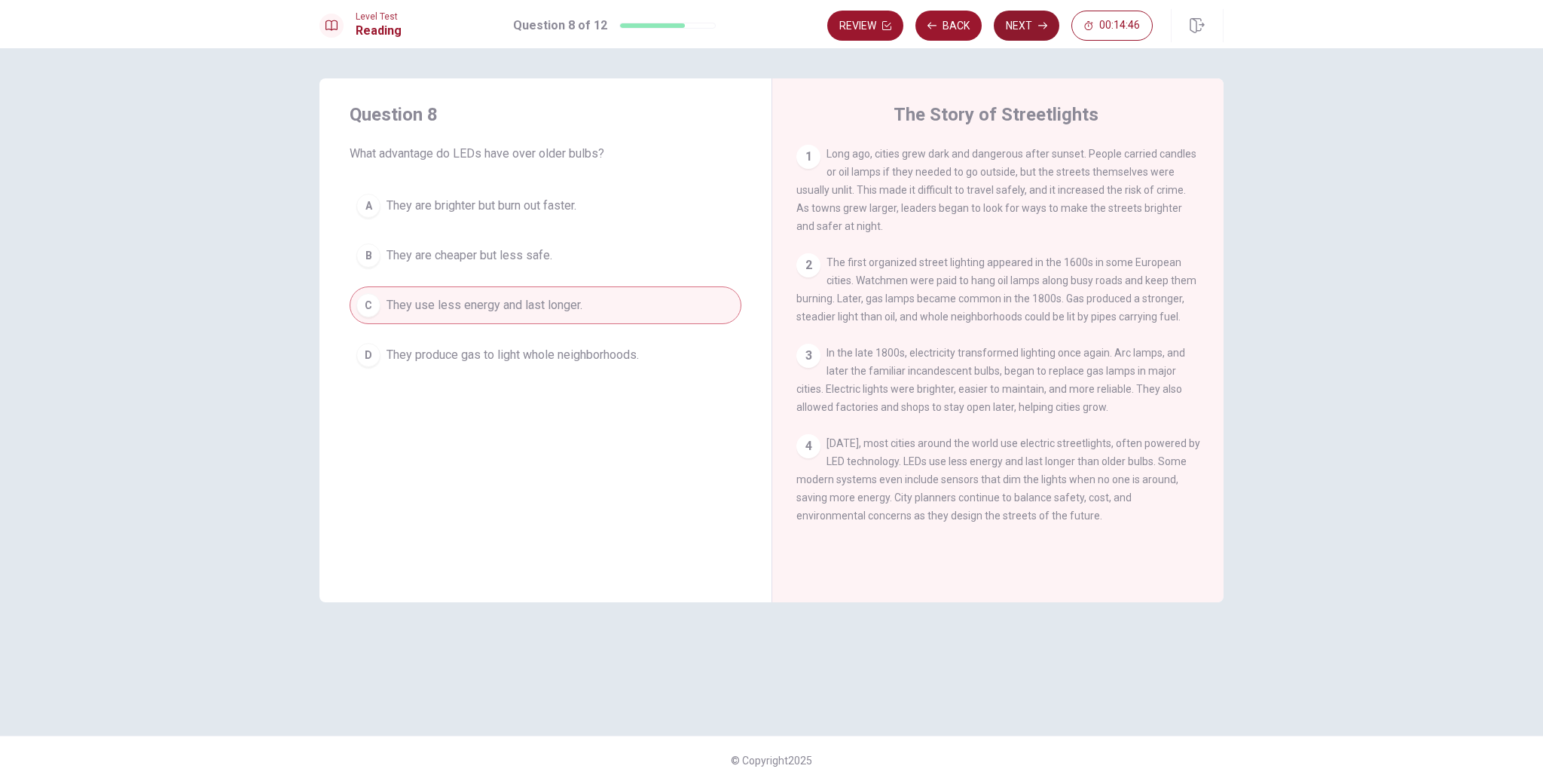
click at [1035, 30] on button "Next" at bounding box center [1027, 26] width 65 height 30
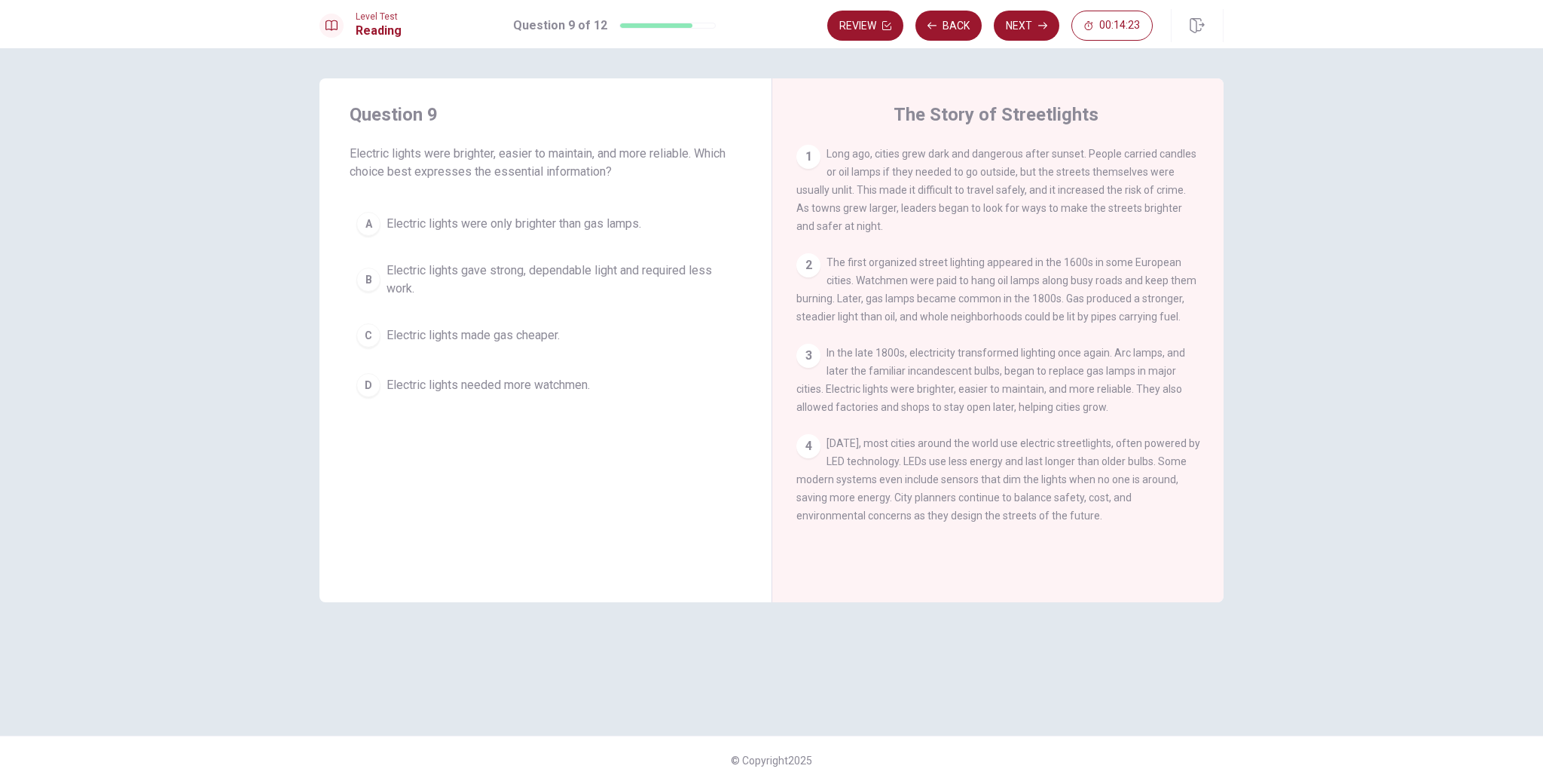
click at [367, 281] on div "B" at bounding box center [368, 279] width 24 height 24
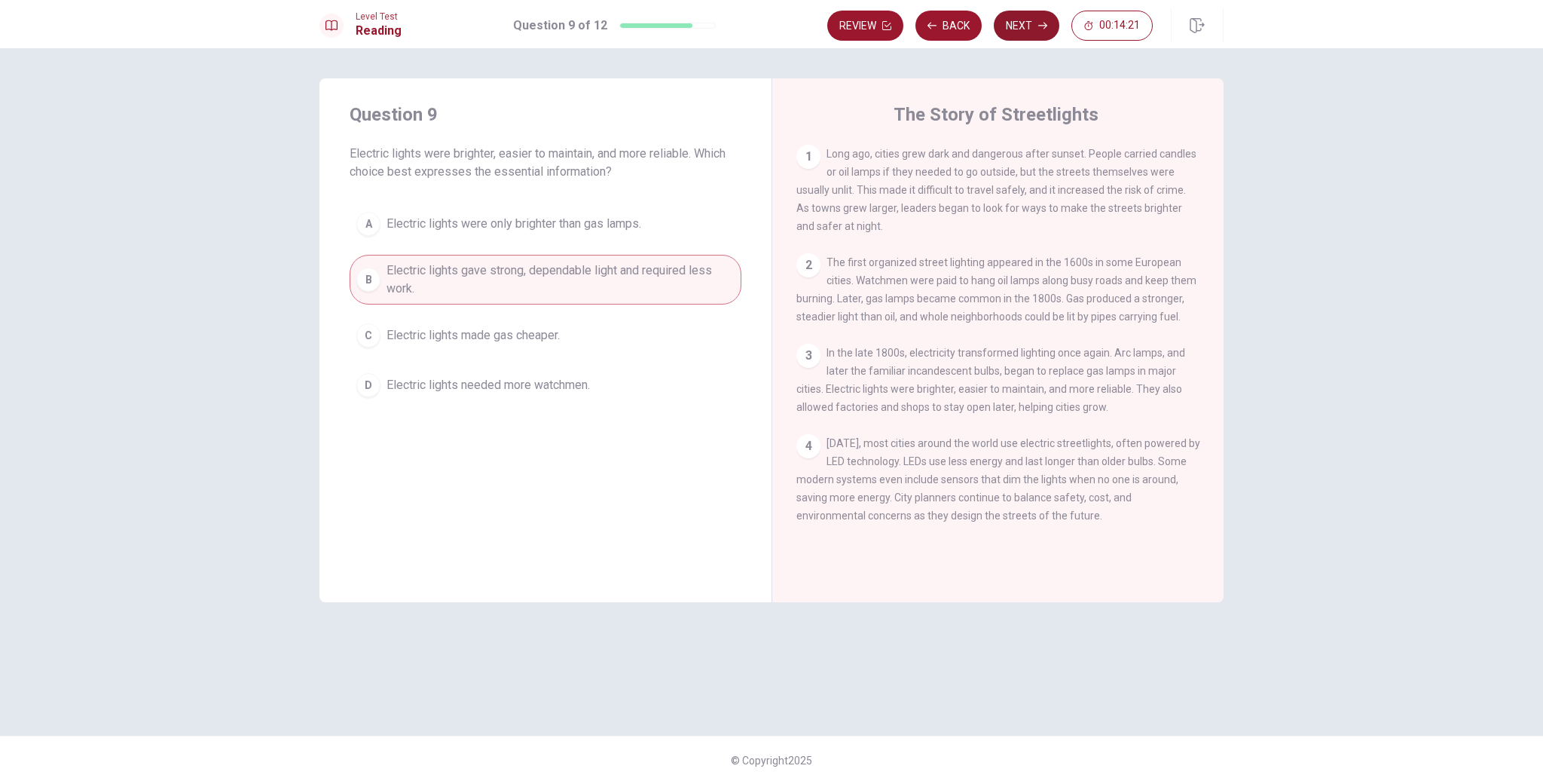
click at [1029, 30] on button "Next" at bounding box center [1027, 26] width 65 height 30
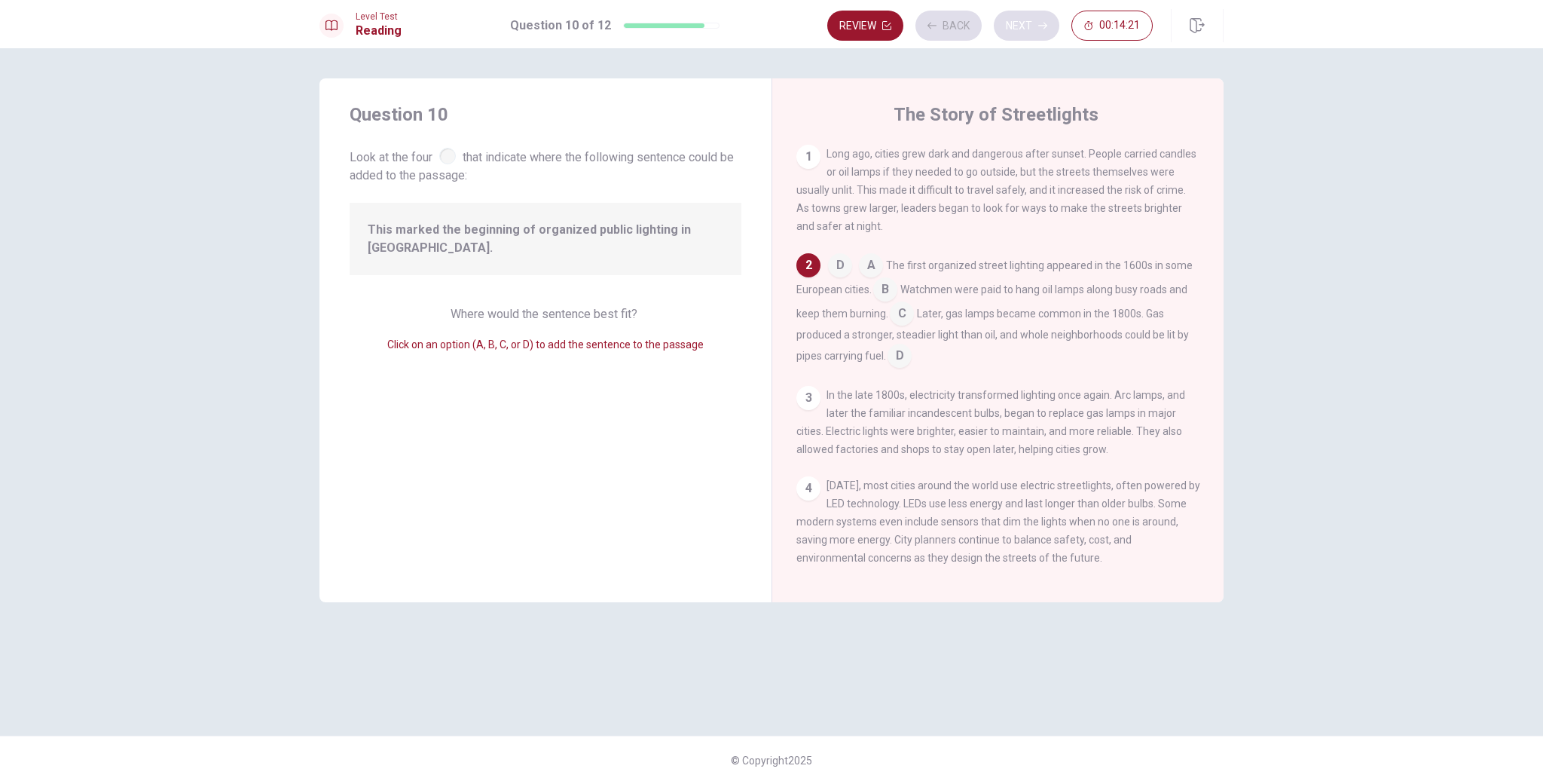
scroll to position [18, 0]
click at [888, 280] on input at bounding box center [885, 284] width 24 height 24
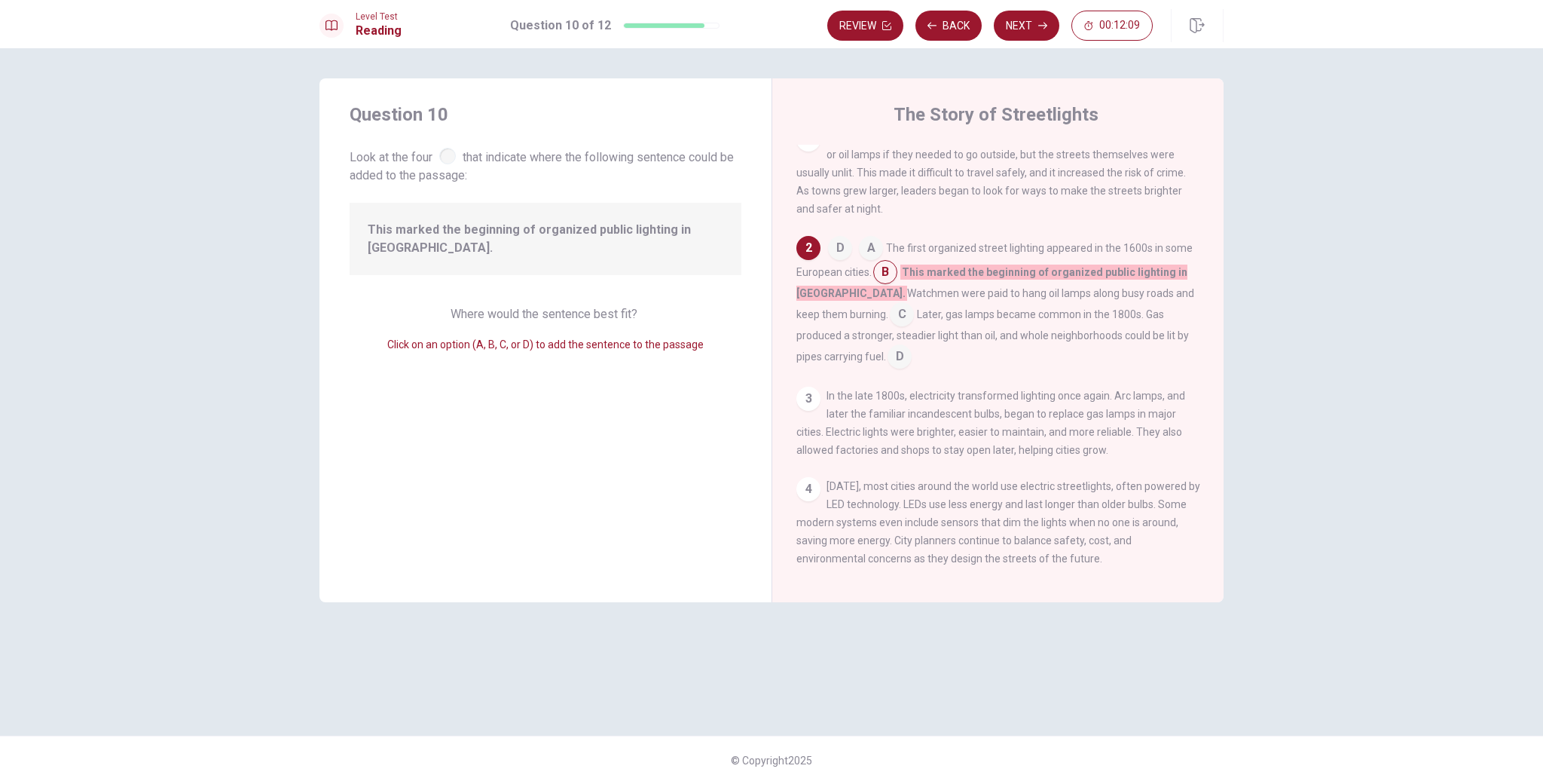
click at [888, 358] on input at bounding box center [900, 358] width 24 height 24
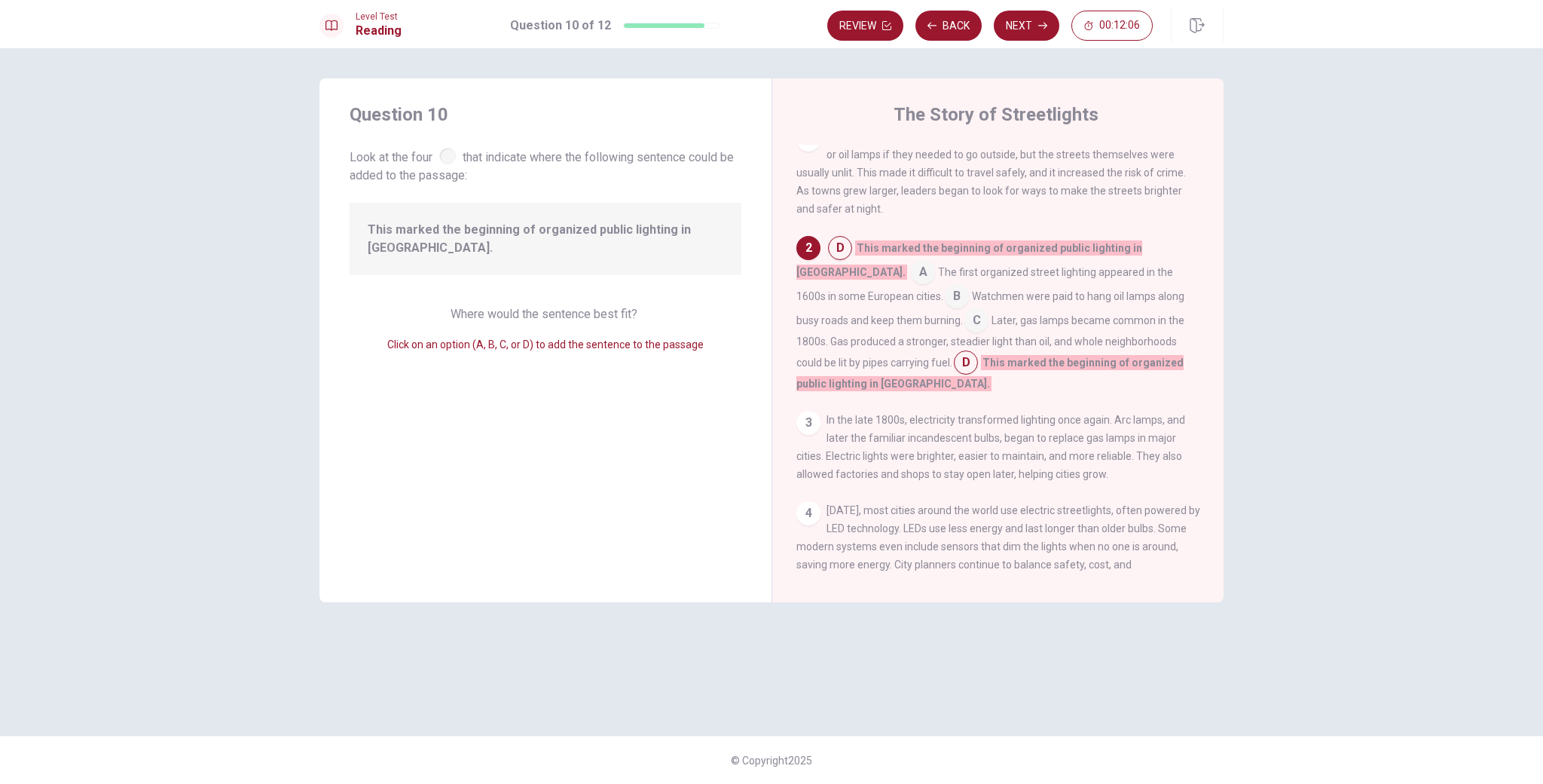
click at [844, 251] on input at bounding box center [840, 250] width 24 height 24
click at [964, 321] on input at bounding box center [977, 322] width 24 height 24
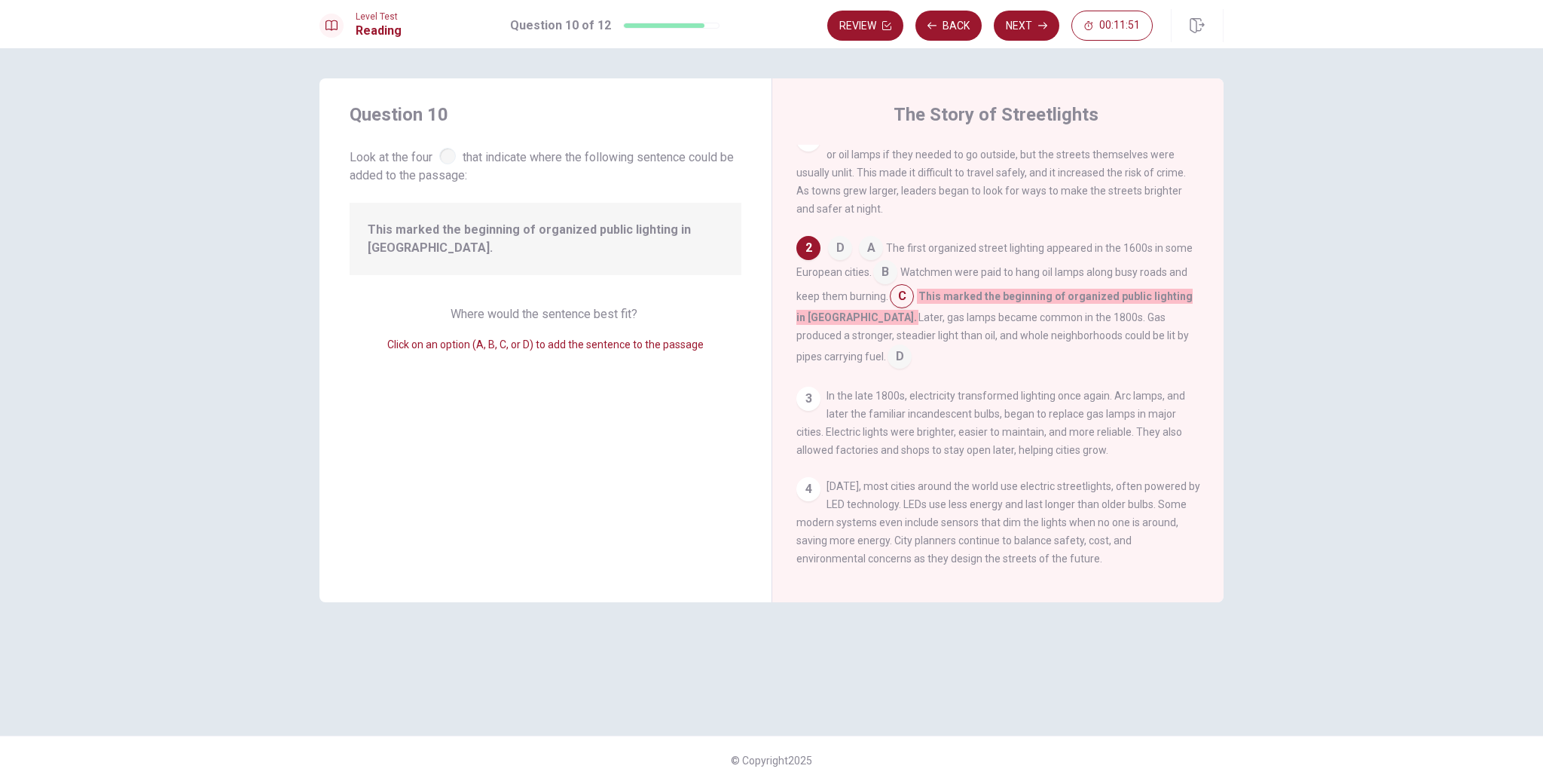
click at [888, 360] on input at bounding box center [900, 358] width 24 height 24
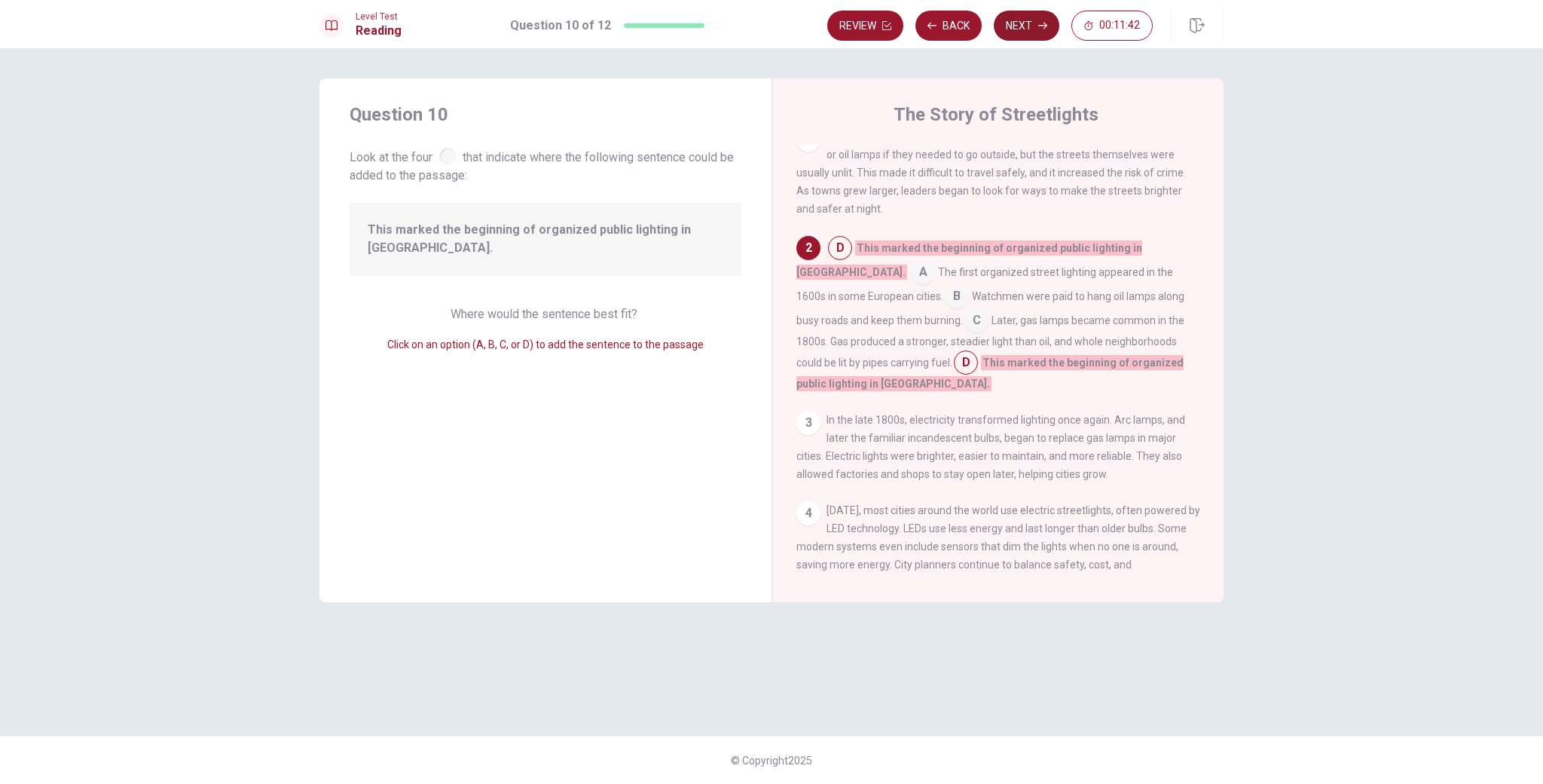
click at [1040, 30] on icon "button" at bounding box center [1043, 26] width 9 height 9
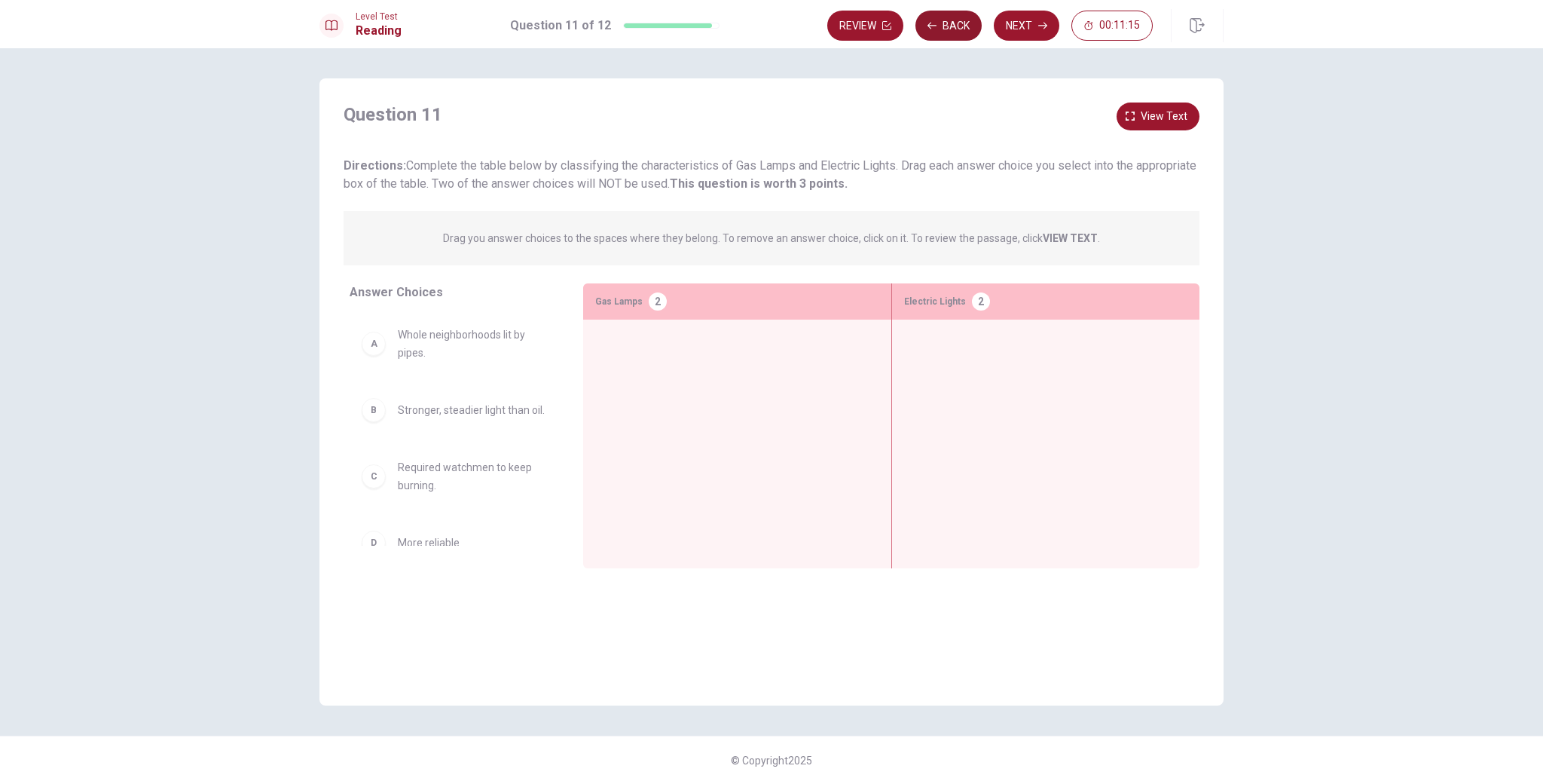
click at [938, 38] on button "Back" at bounding box center [948, 26] width 66 height 30
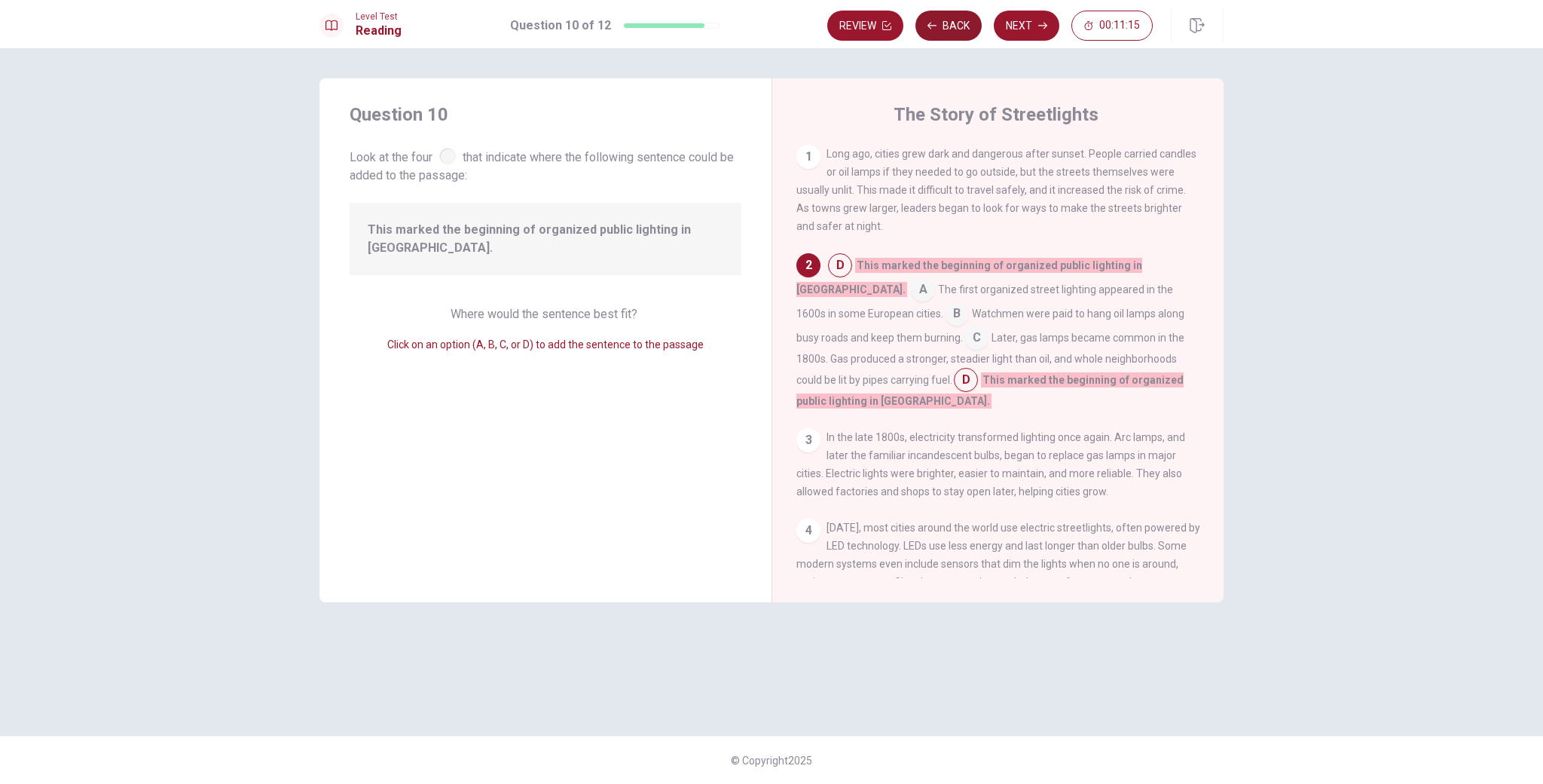
scroll to position [36, 0]
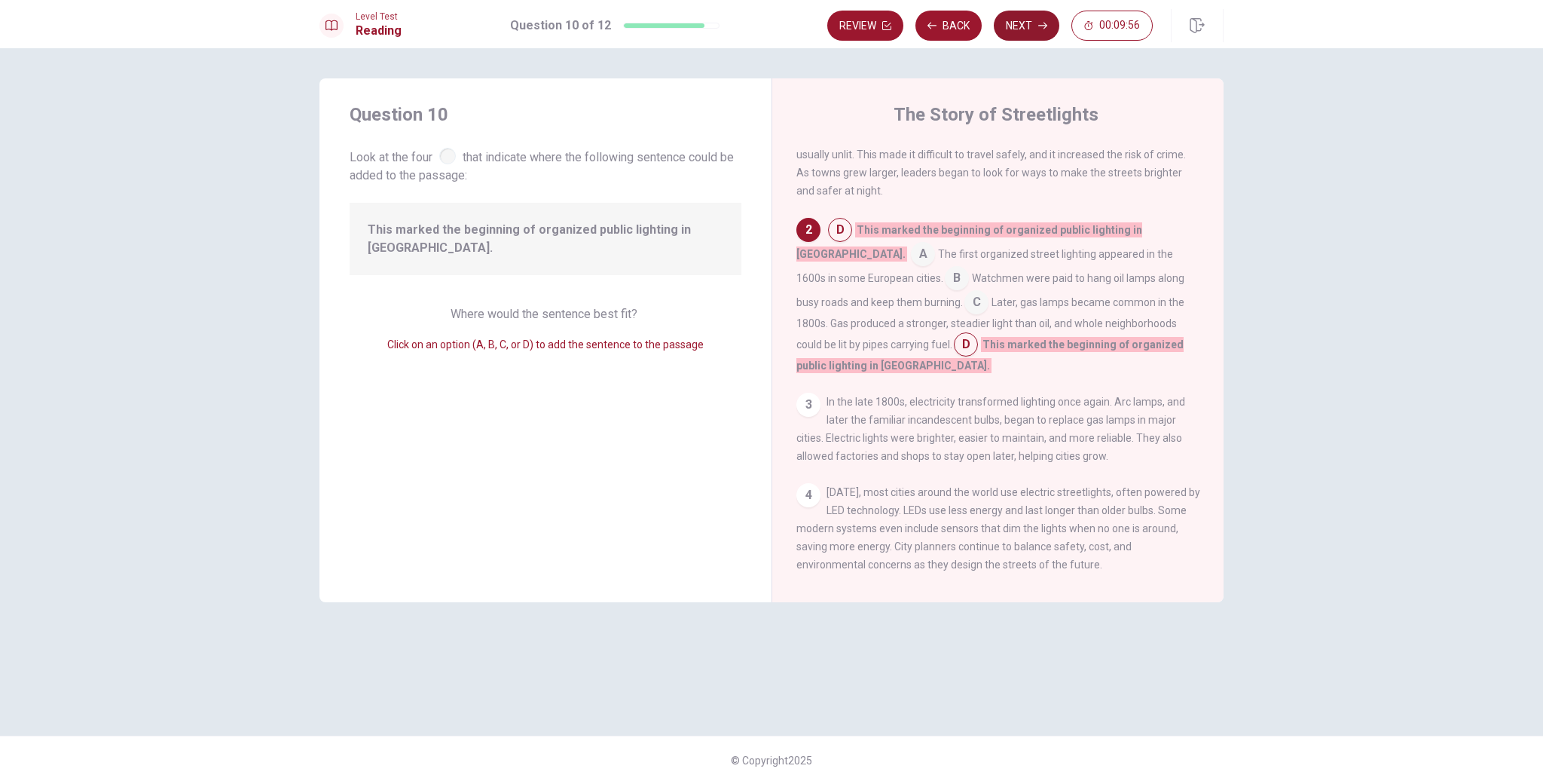
click at [1019, 30] on button "Next" at bounding box center [1027, 26] width 65 height 30
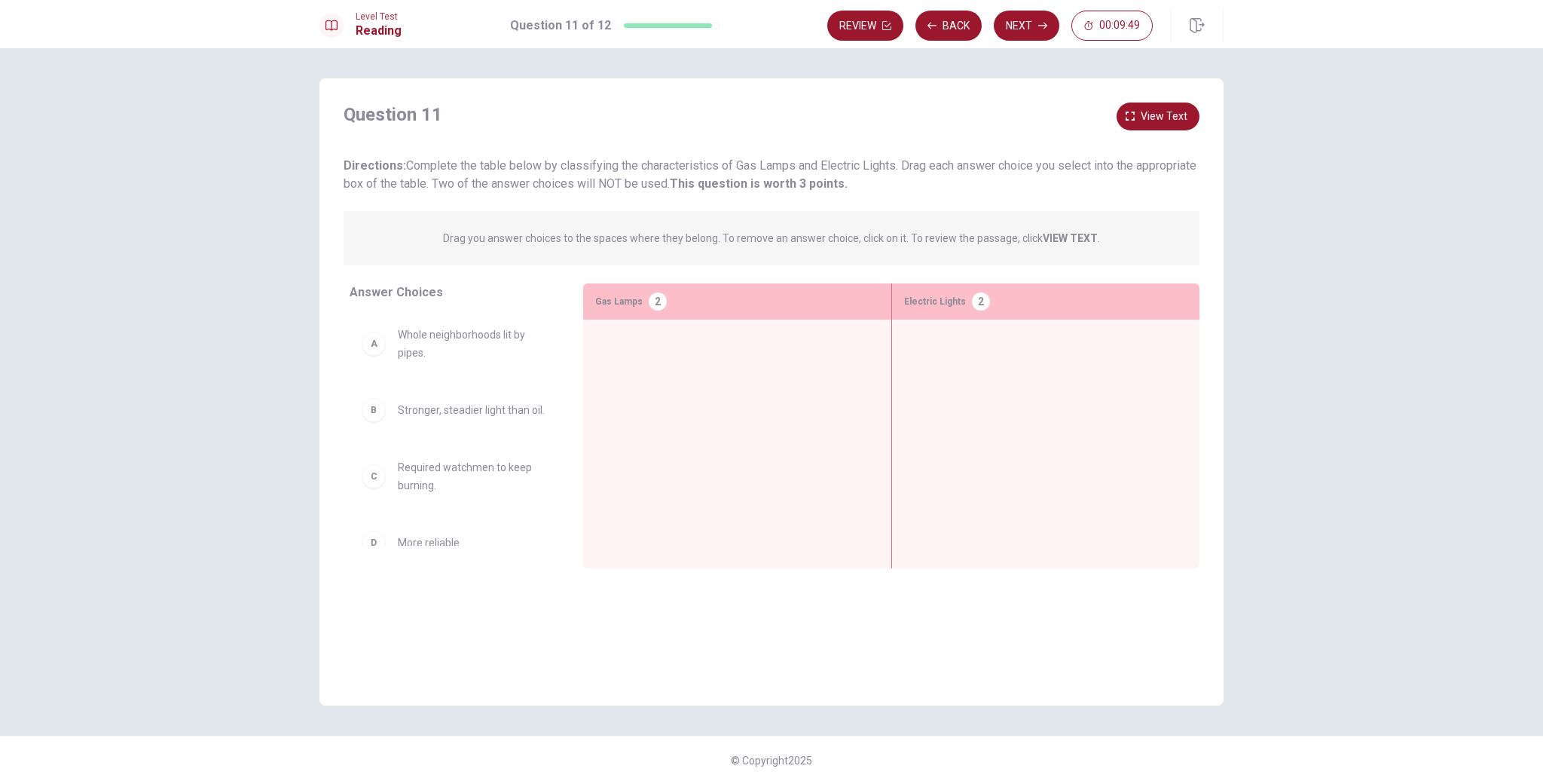
click at [381, 352] on div "A" at bounding box center [374, 344] width 24 height 24
click at [371, 339] on div "A" at bounding box center [374, 344] width 24 height 24
click at [373, 355] on div "A" at bounding box center [374, 344] width 24 height 24
click at [665, 300] on div "2" at bounding box center [658, 301] width 18 height 18
drag, startPoint x: 403, startPoint y: 345, endPoint x: 819, endPoint y: 385, distance: 417.9
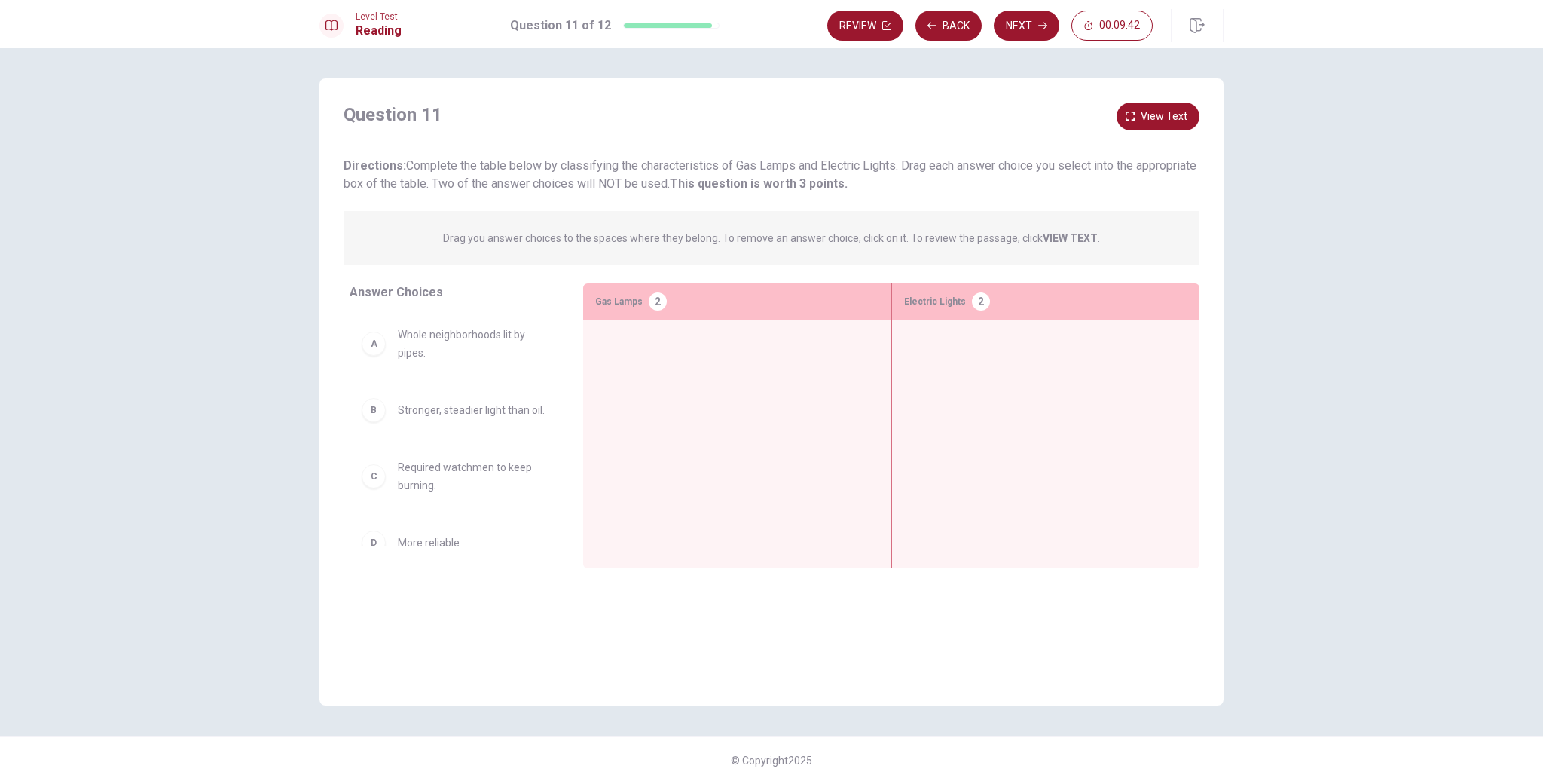
click at [773, 359] on div at bounding box center [737, 421] width 284 height 178
click at [666, 381] on div at bounding box center [737, 421] width 284 height 178
drag, startPoint x: 370, startPoint y: 352, endPoint x: 633, endPoint y: 390, distance: 265.7
drag, startPoint x: 381, startPoint y: 339, endPoint x: 675, endPoint y: 414, distance: 303.4
drag, startPoint x: 376, startPoint y: 344, endPoint x: 640, endPoint y: 311, distance: 266.1
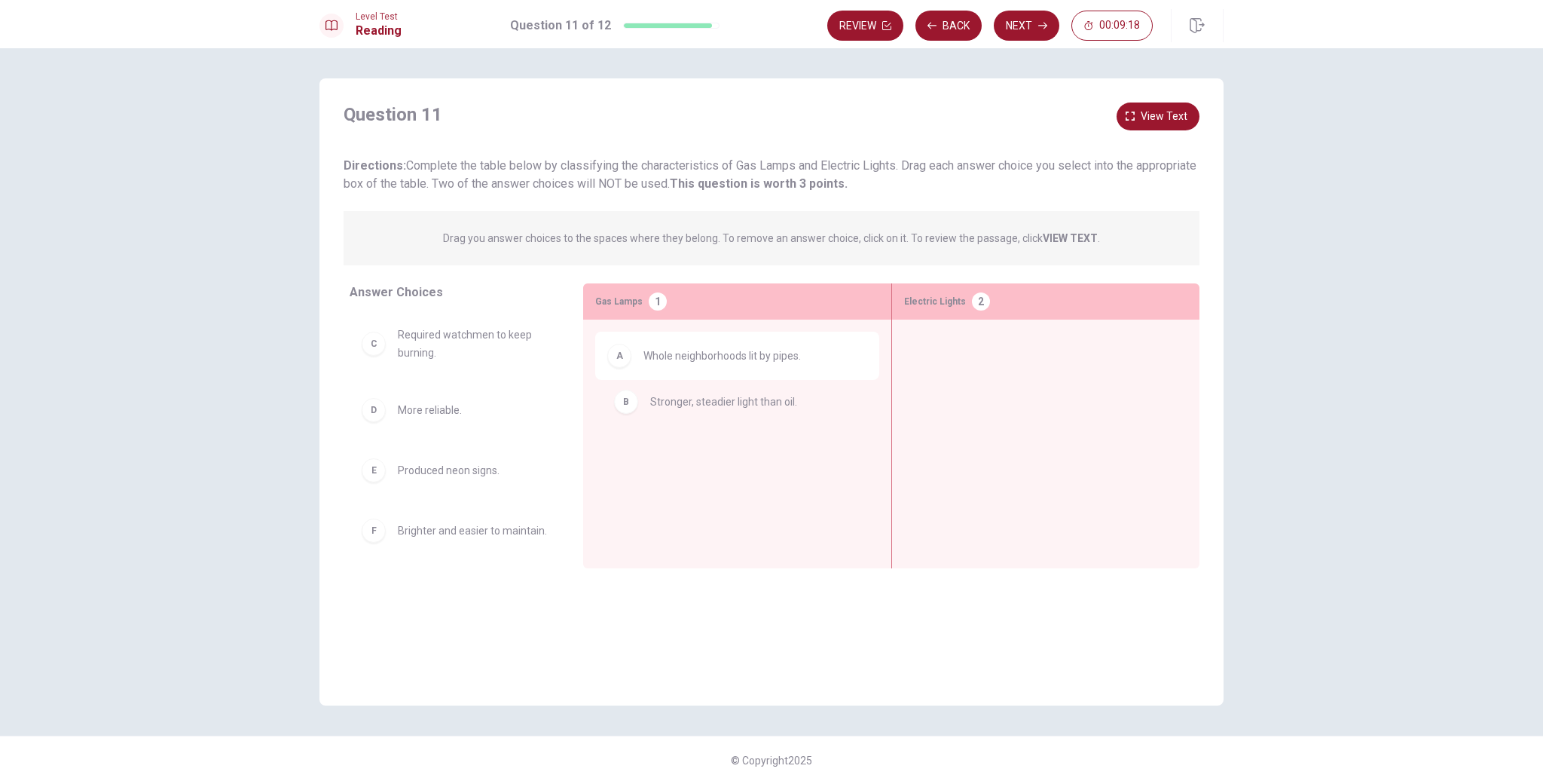
drag, startPoint x: 378, startPoint y: 336, endPoint x: 630, endPoint y: 368, distance: 254.0
drag, startPoint x: 374, startPoint y: 527, endPoint x: 1042, endPoint y: 356, distance: 689.5
drag, startPoint x: 378, startPoint y: 527, endPoint x: 950, endPoint y: 338, distance: 602.4
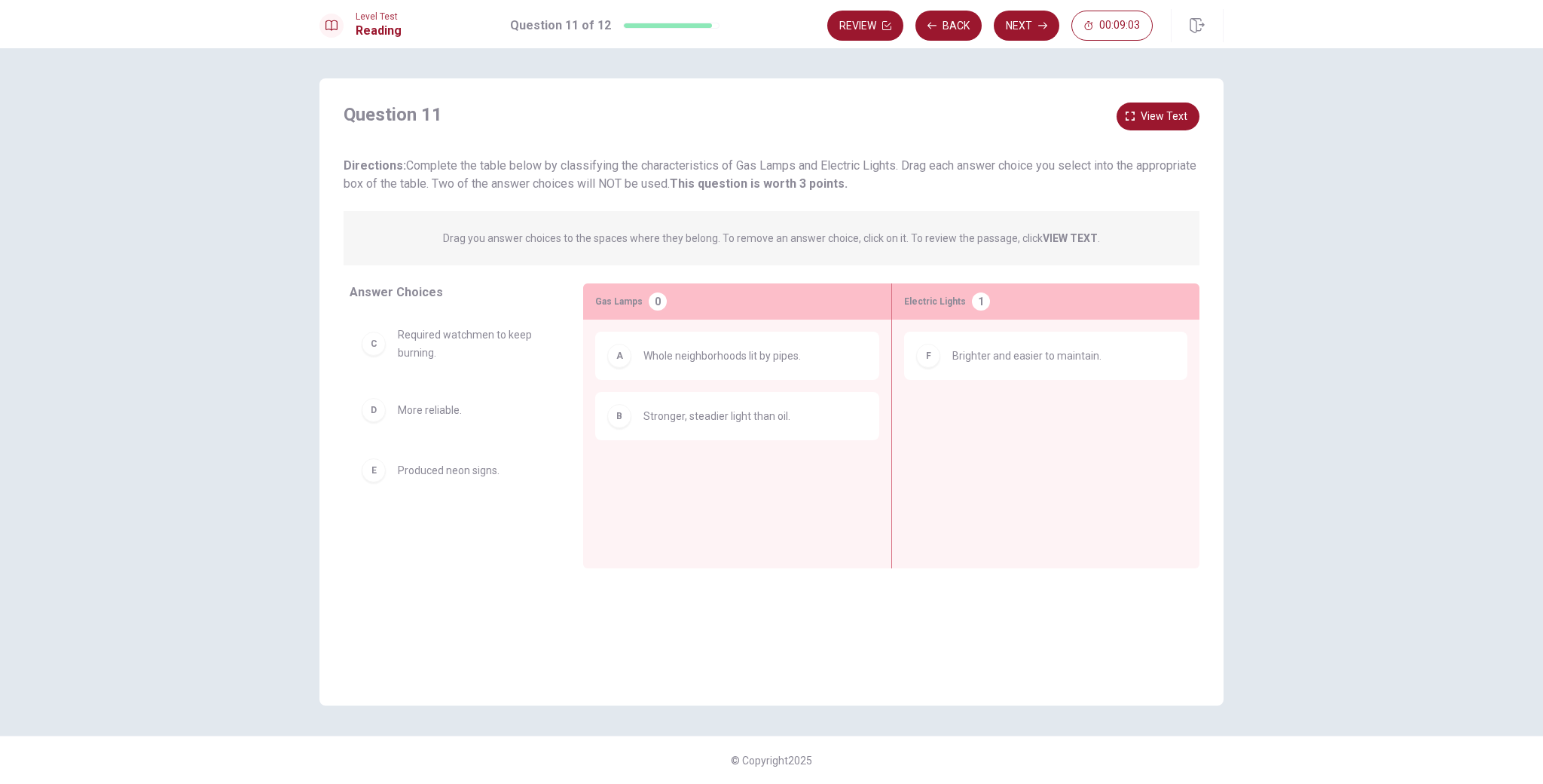
scroll to position [0, 0]
click at [926, 27] on button "Back" at bounding box center [948, 26] width 66 height 30
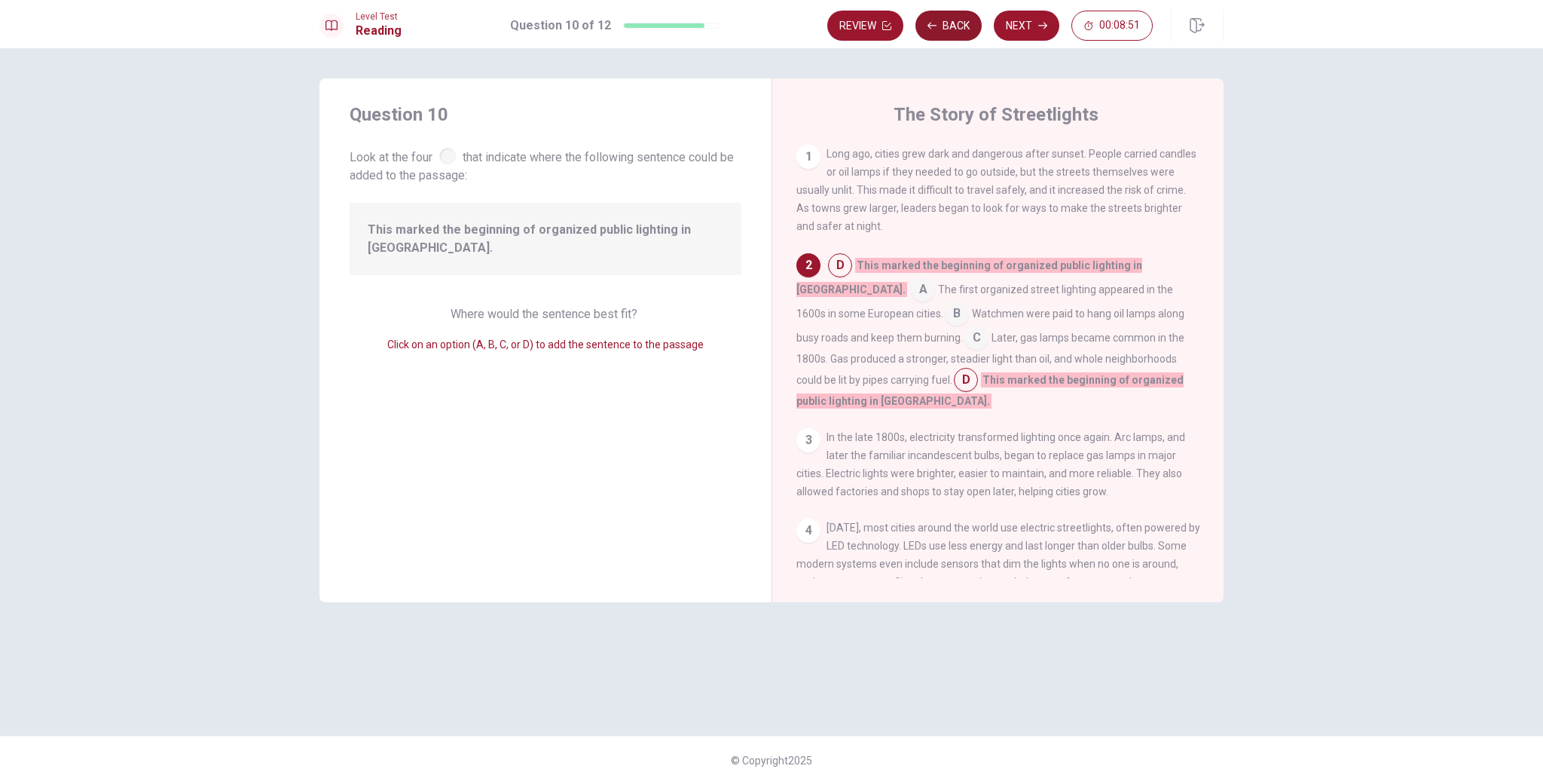
scroll to position [36, 0]
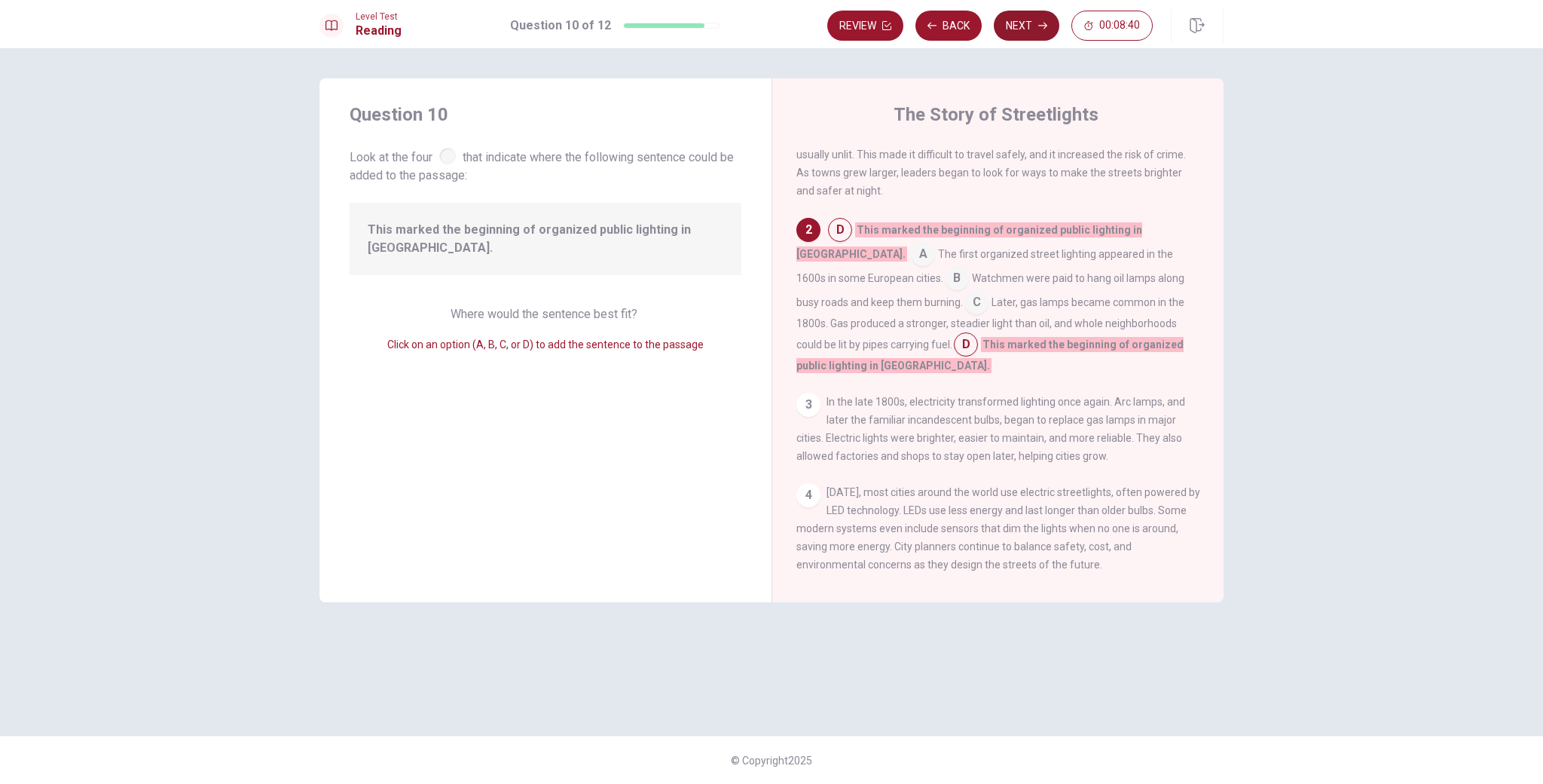
click at [1027, 27] on button "Next" at bounding box center [1027, 26] width 65 height 30
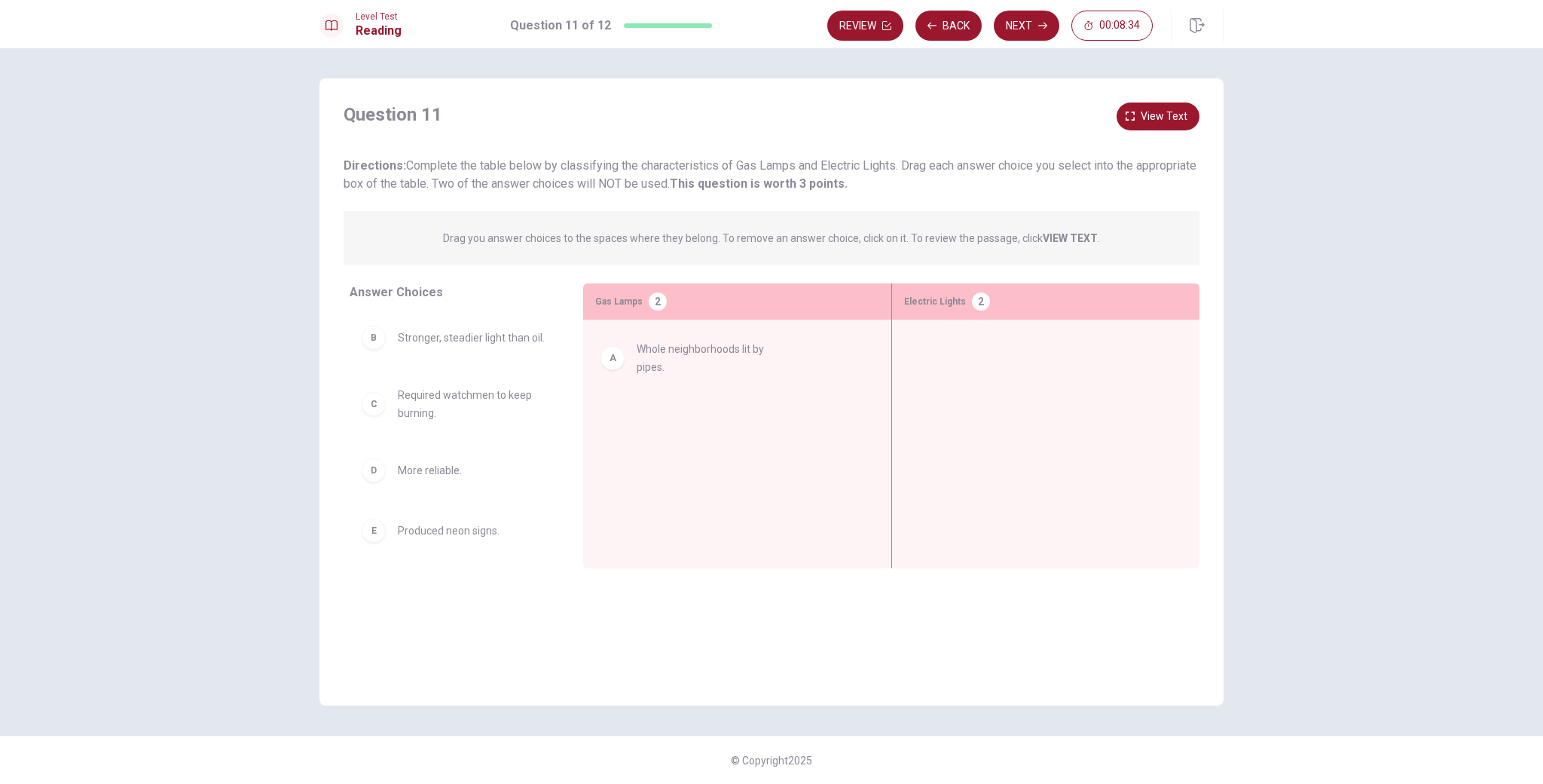
drag, startPoint x: 377, startPoint y: 354, endPoint x: 636, endPoint y: 368, distance: 259.4
drag, startPoint x: 368, startPoint y: 343, endPoint x: 613, endPoint y: 415, distance: 255.4
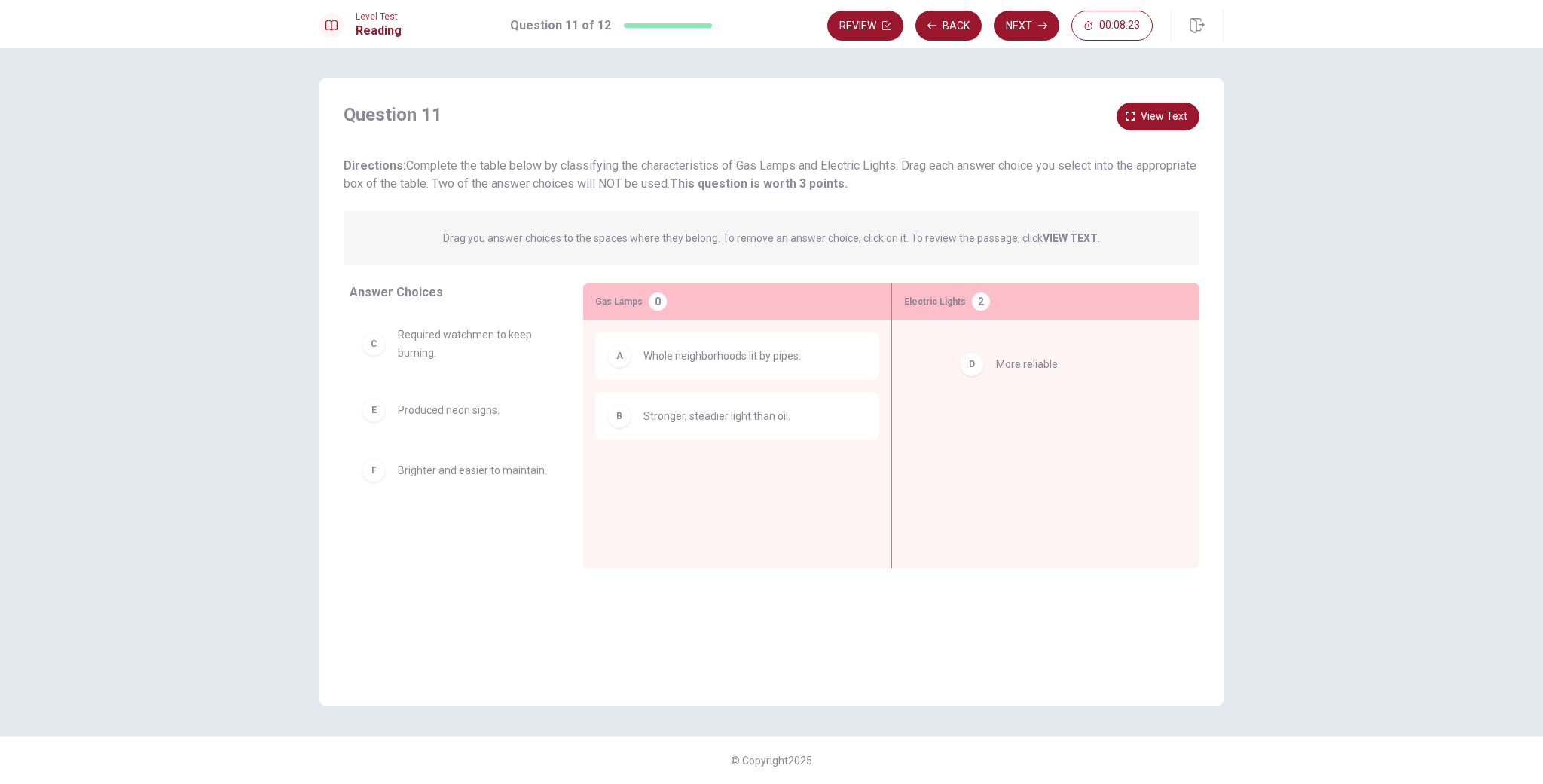
drag, startPoint x: 376, startPoint y: 416, endPoint x: 989, endPoint y: 371, distance: 614.6
drag, startPoint x: 377, startPoint y: 479, endPoint x: 965, endPoint y: 416, distance: 591.4
click at [1034, 30] on button "Next" at bounding box center [1027, 26] width 65 height 30
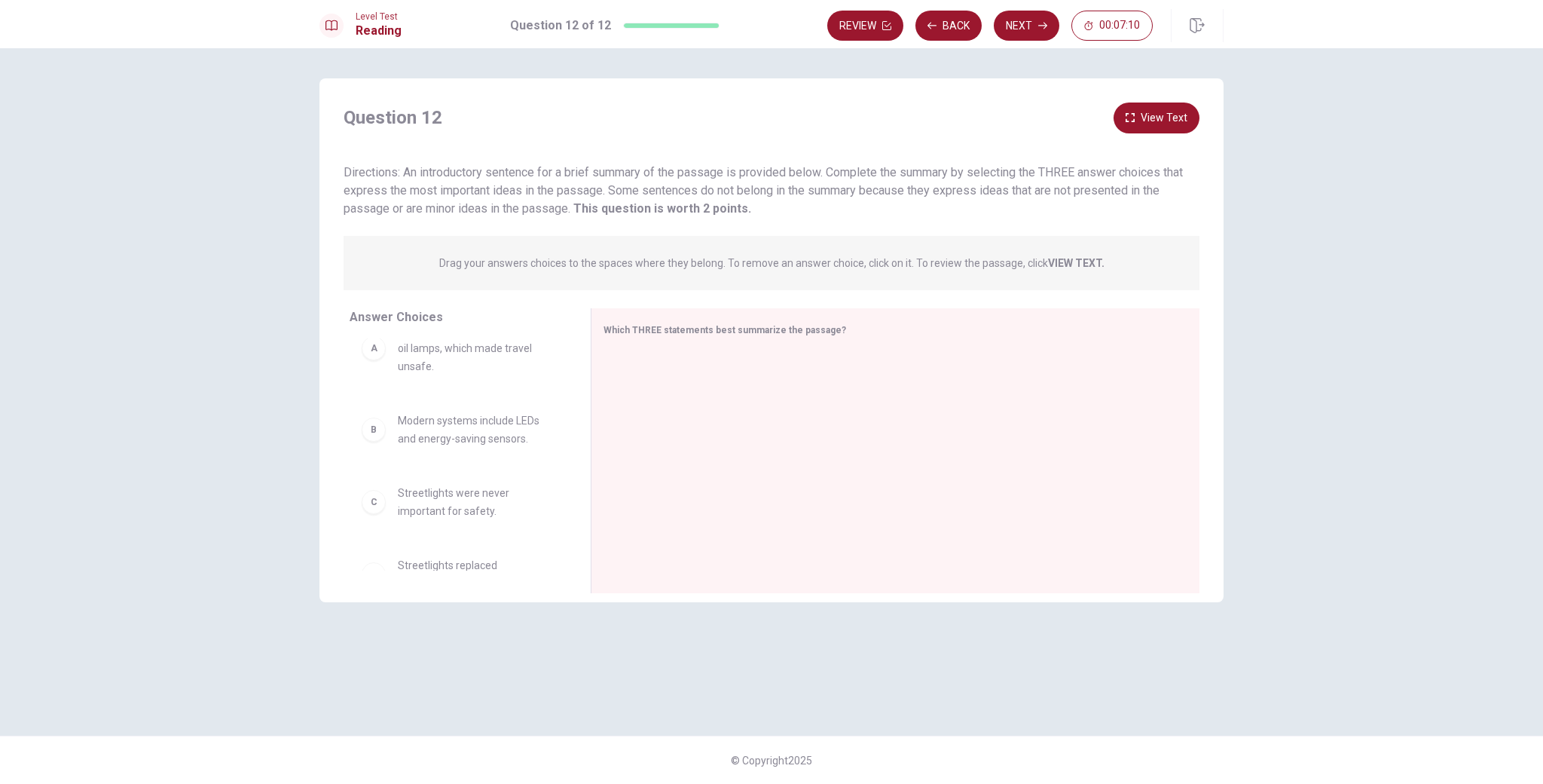
scroll to position [32, 0]
drag, startPoint x: 380, startPoint y: 430, endPoint x: 665, endPoint y: 374, distance: 290.4
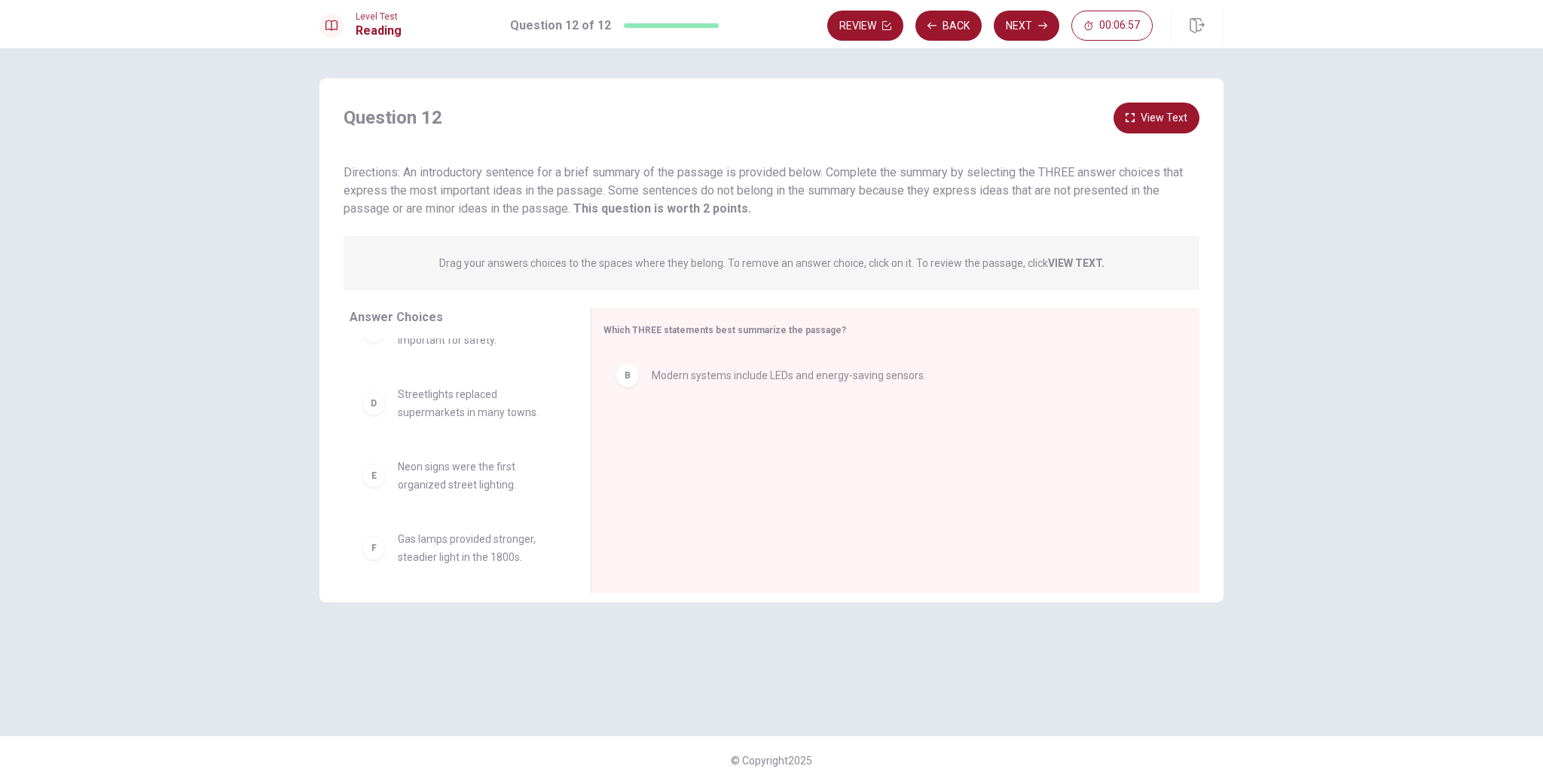
scroll to position [135, 0]
drag, startPoint x: 375, startPoint y: 541, endPoint x: 662, endPoint y: 423, distance: 310.3
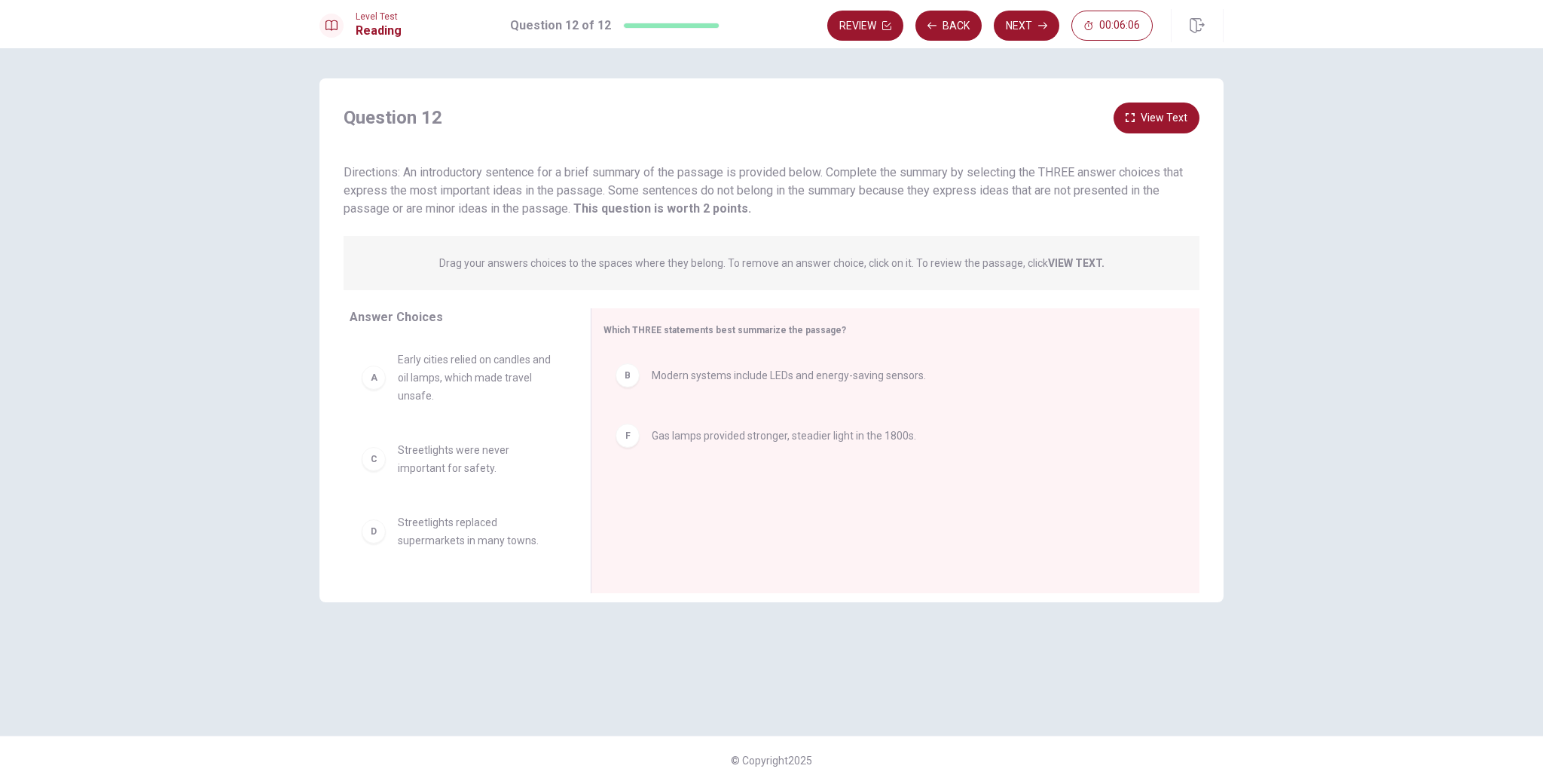
click at [1068, 261] on strong "VIEW TEXT." at bounding box center [1076, 263] width 56 height 12
click at [1040, 259] on p "Drag your answers choices to the spaces where they belong. To remove an answer …" at bounding box center [772, 263] width 665 height 12
click at [1162, 106] on button "View Text" at bounding box center [1156, 118] width 86 height 31
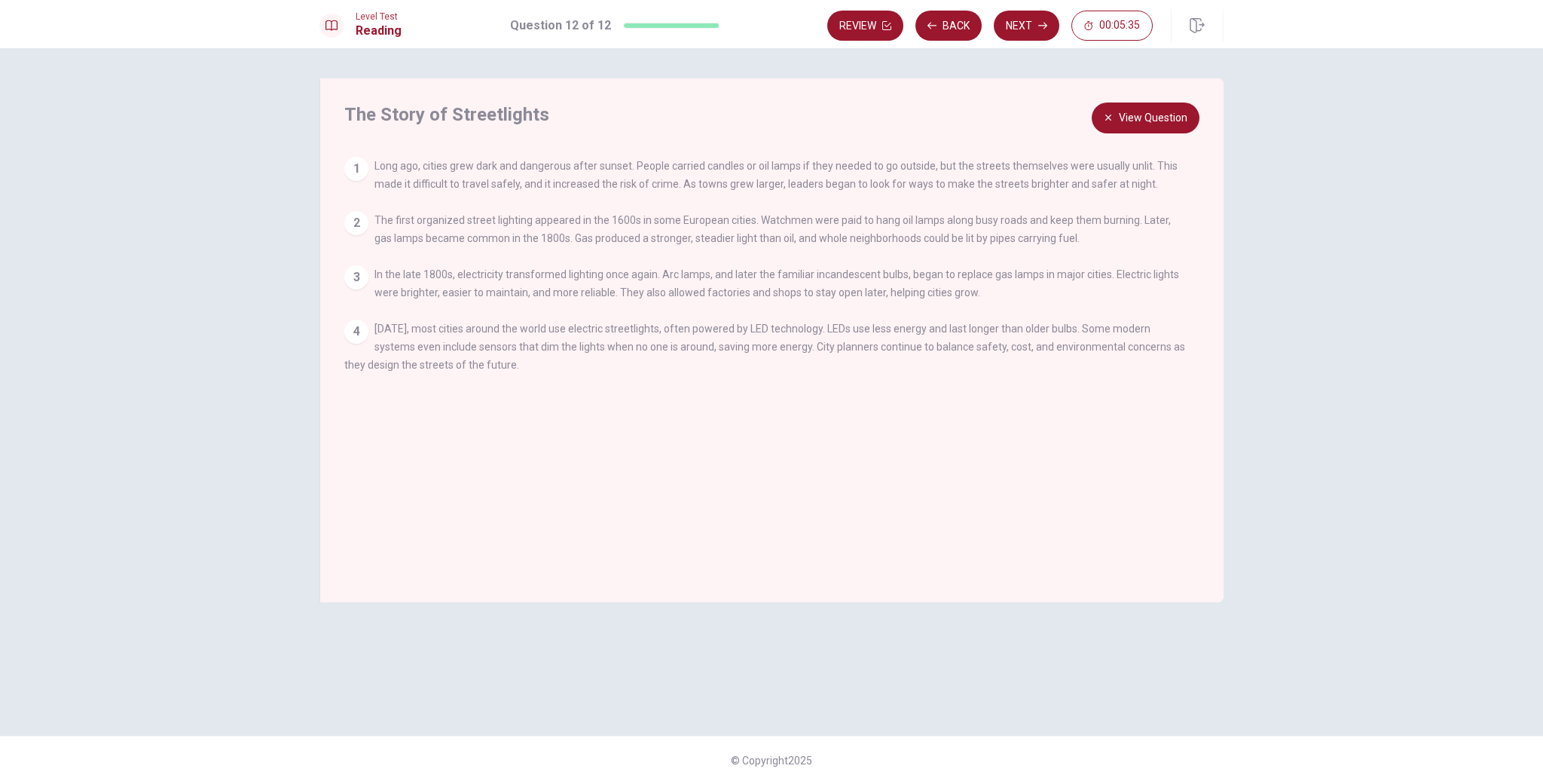
click at [1115, 120] on button "View Question" at bounding box center [1146, 118] width 108 height 31
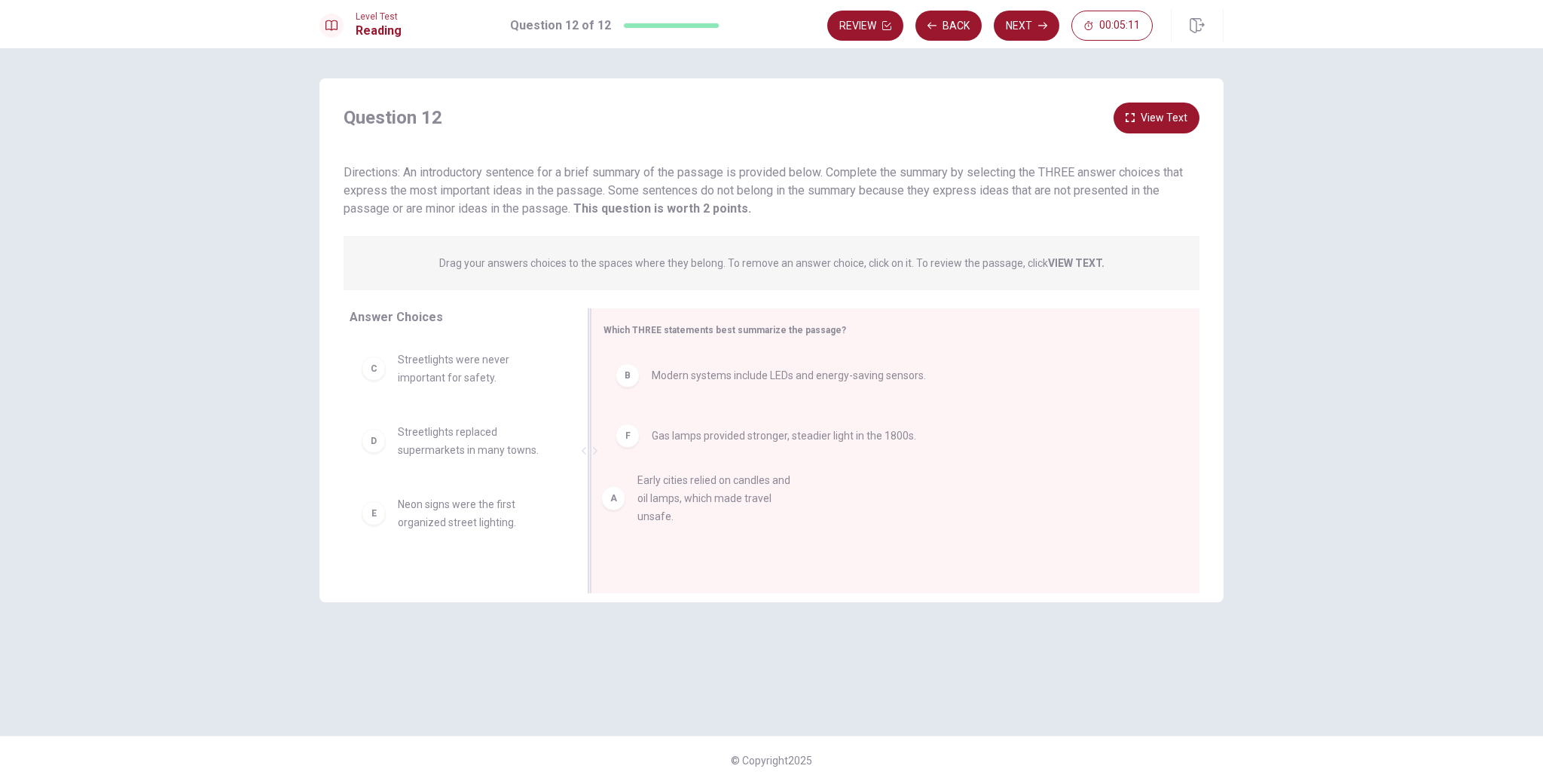
drag, startPoint x: 381, startPoint y: 379, endPoint x: 627, endPoint y: 500, distance: 274.1
click at [1040, 24] on icon "button" at bounding box center [1043, 26] width 9 height 9
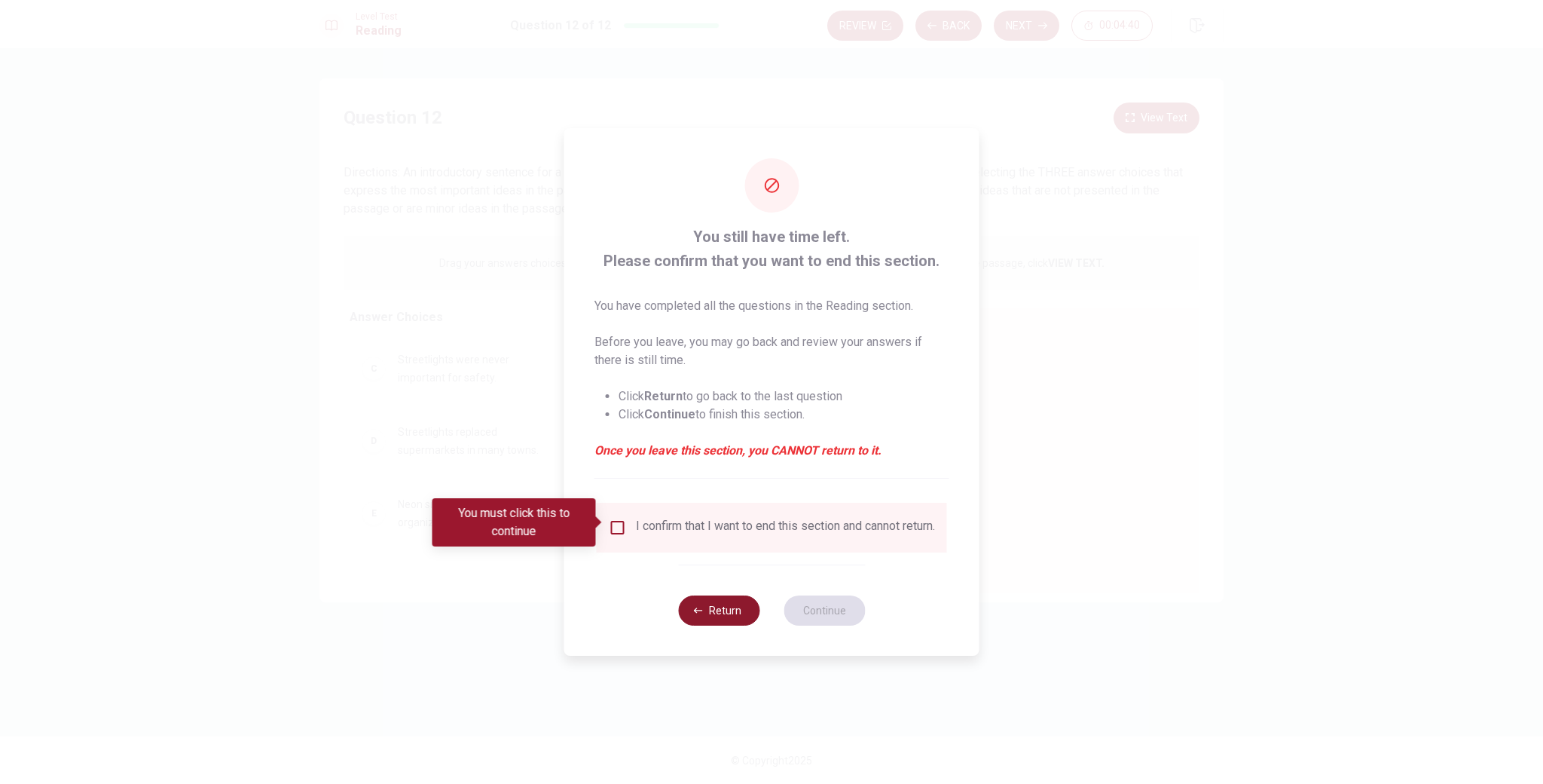
click at [711, 620] on button "Return" at bounding box center [719, 610] width 81 height 30
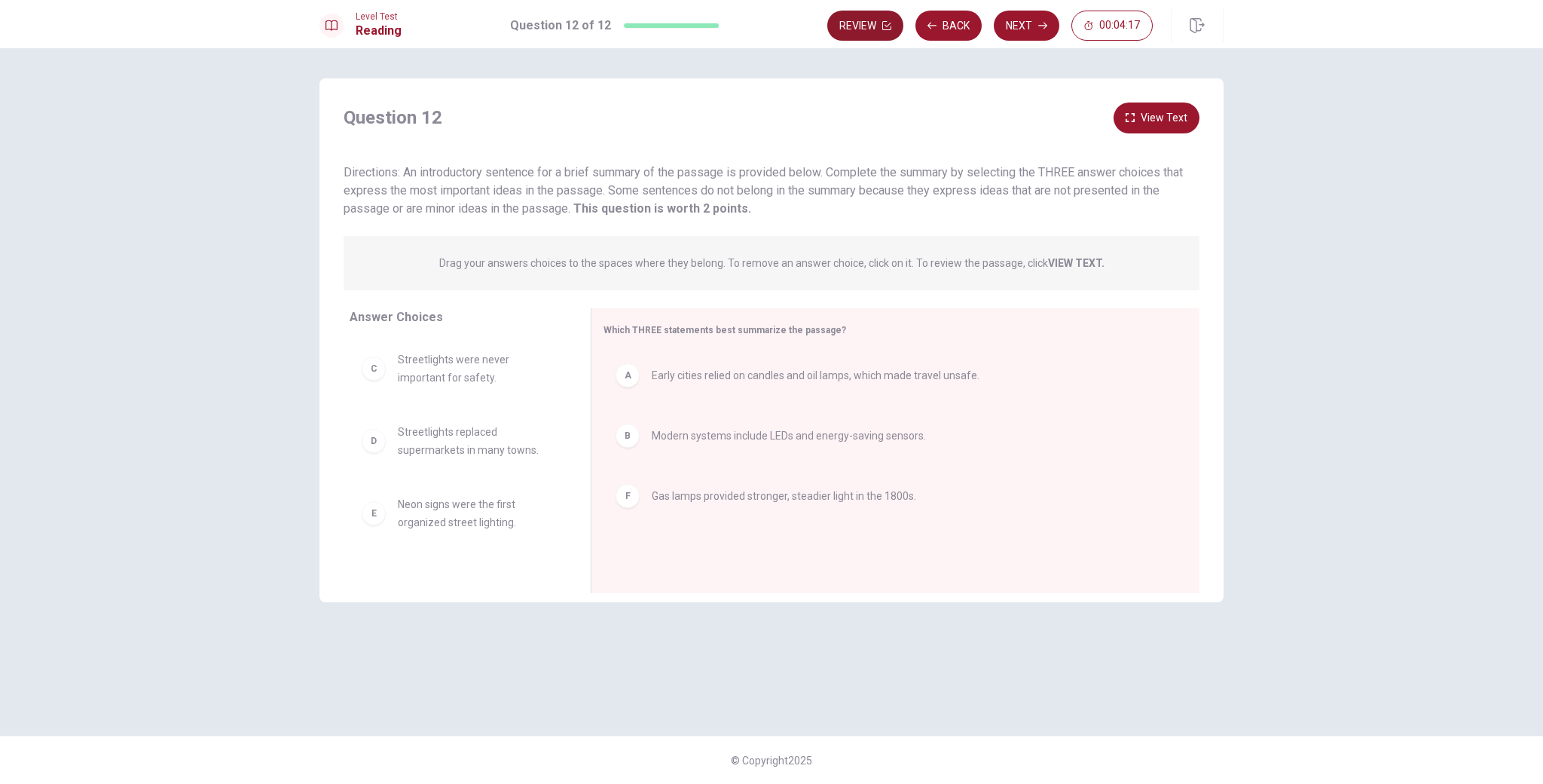
click at [849, 30] on button "Review" at bounding box center [866, 26] width 76 height 30
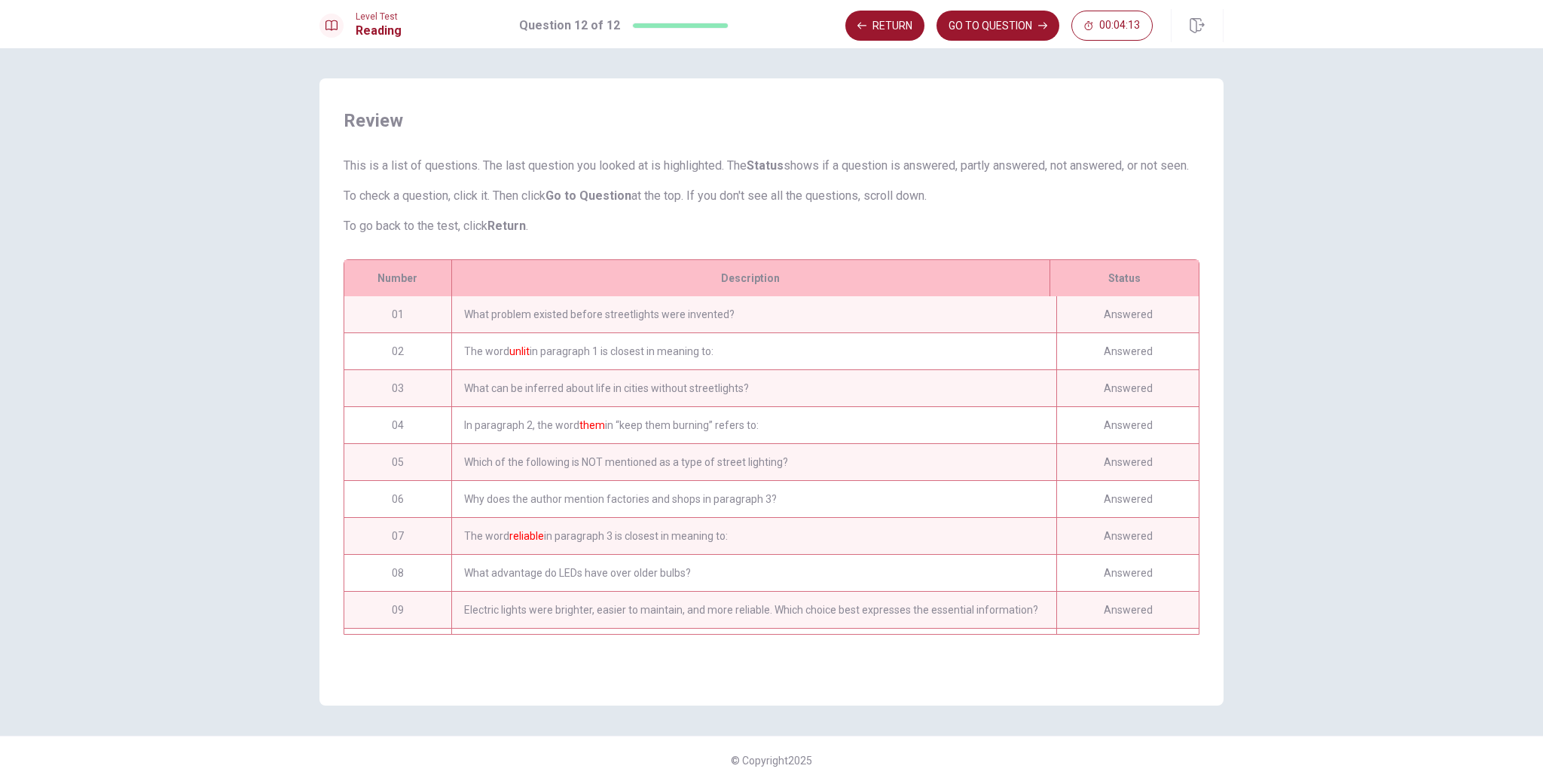
click at [539, 369] on div "The word unlit in paragraph 1 is closest in meaning to:" at bounding box center [754, 352] width 605 height 37
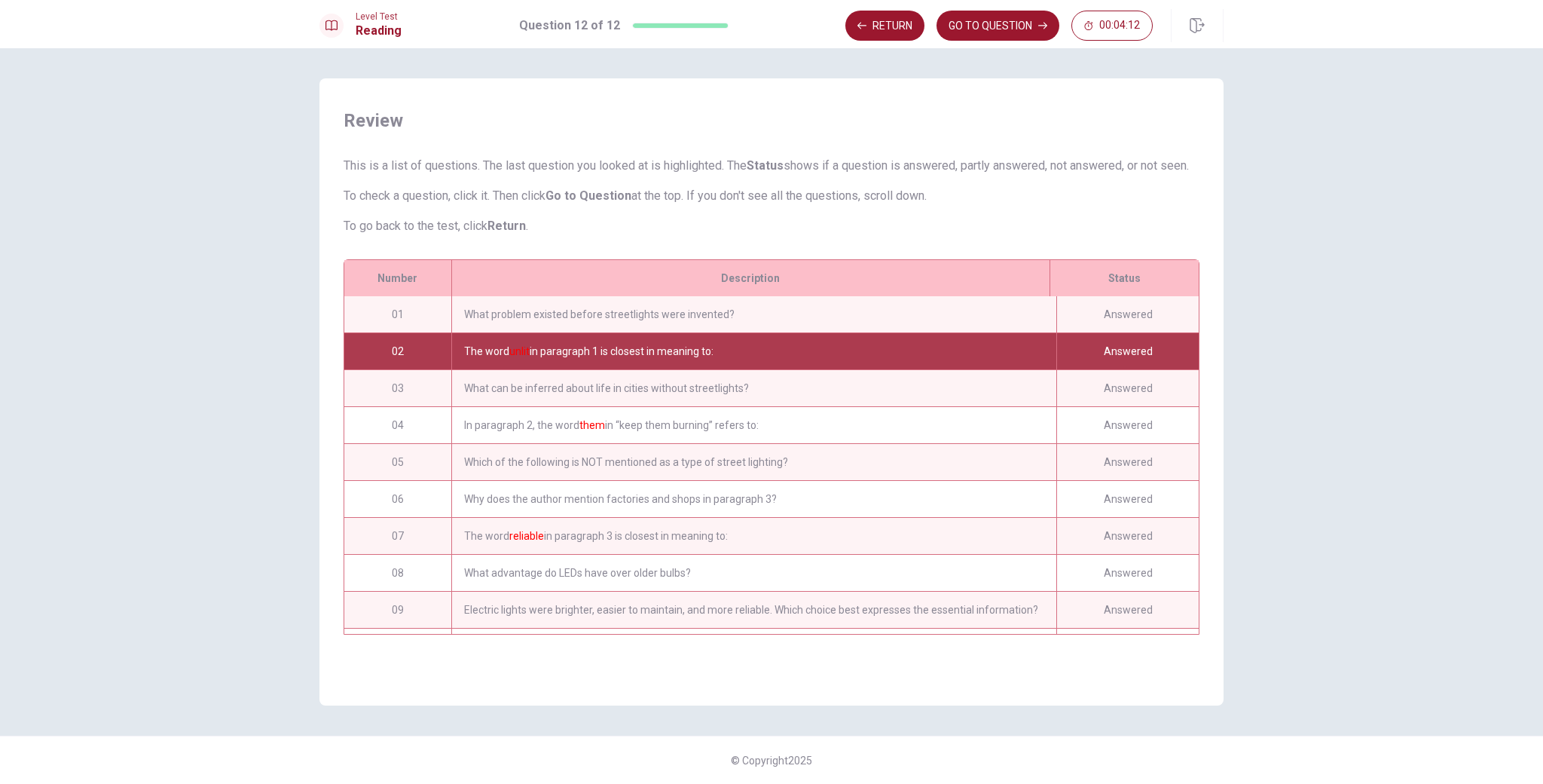
click at [595, 369] on div "The word unlit in paragraph 1 is closest in meaning to:" at bounding box center [754, 352] width 605 height 37
click at [999, 25] on button "GO TO QUESTION" at bounding box center [997, 26] width 123 height 30
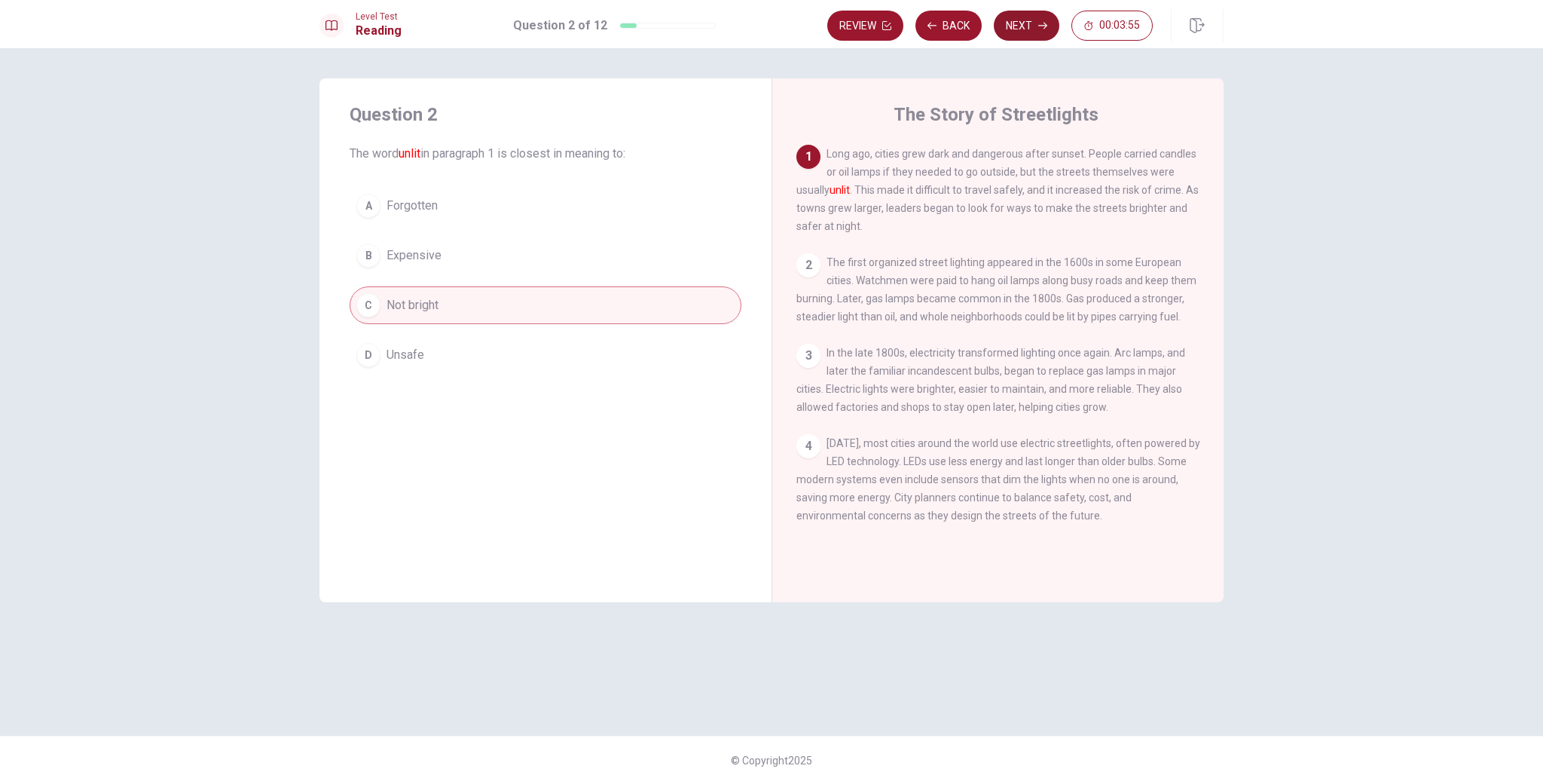
click at [1009, 30] on button "Next" at bounding box center [1027, 26] width 65 height 30
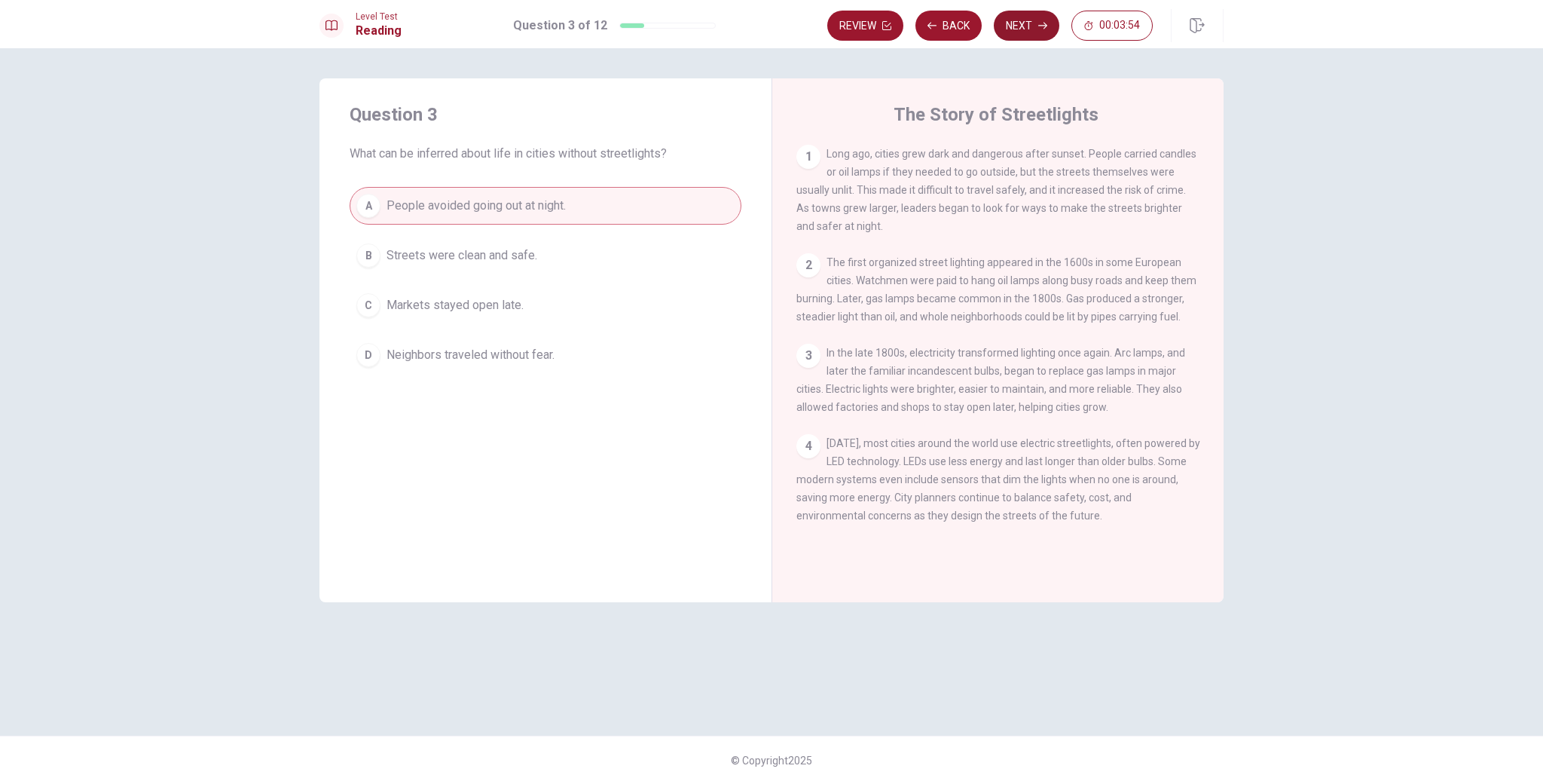
click at [1009, 30] on button "Next" at bounding box center [1027, 26] width 65 height 30
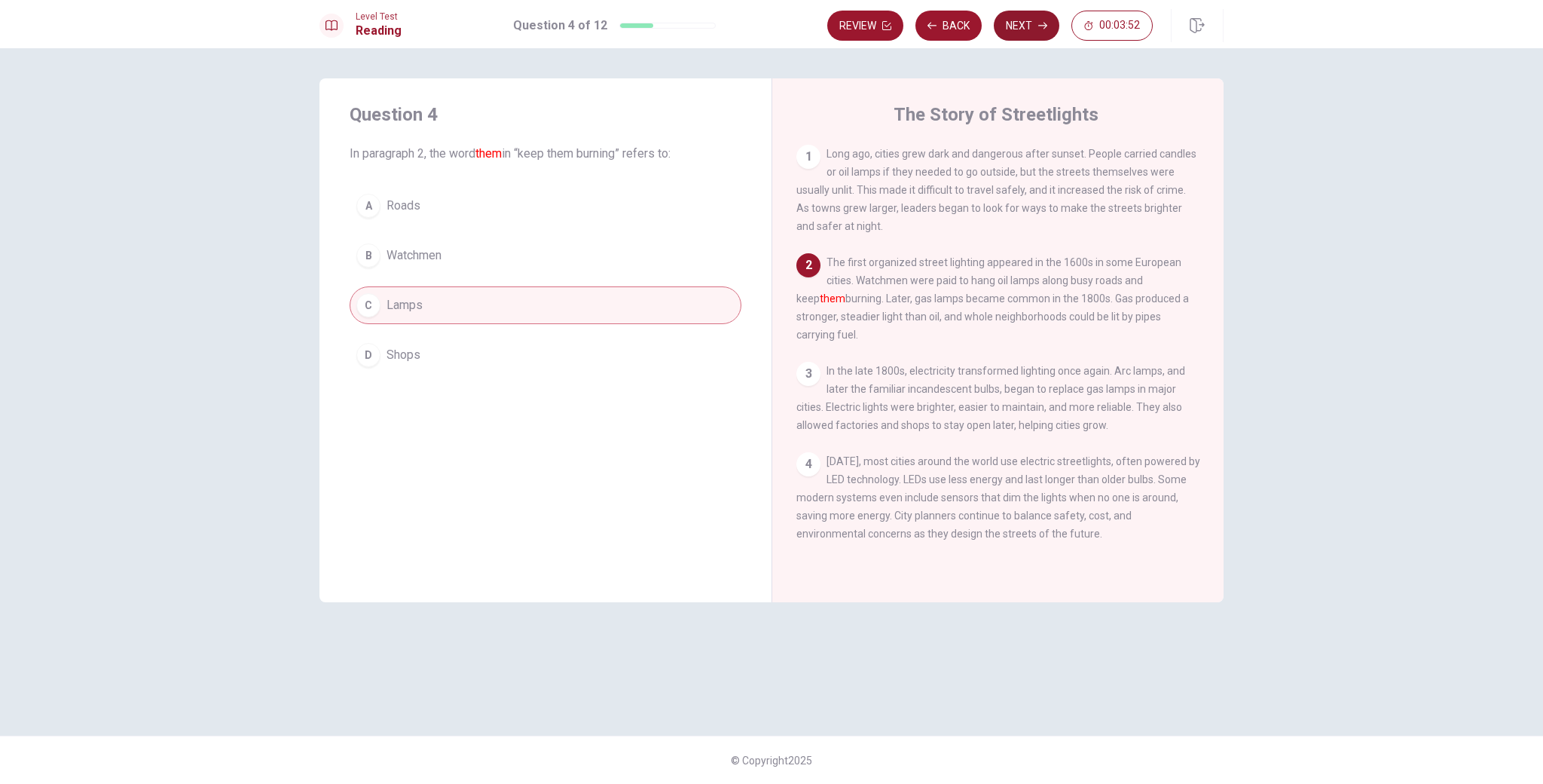
click at [1009, 30] on button "Next" at bounding box center [1027, 26] width 65 height 30
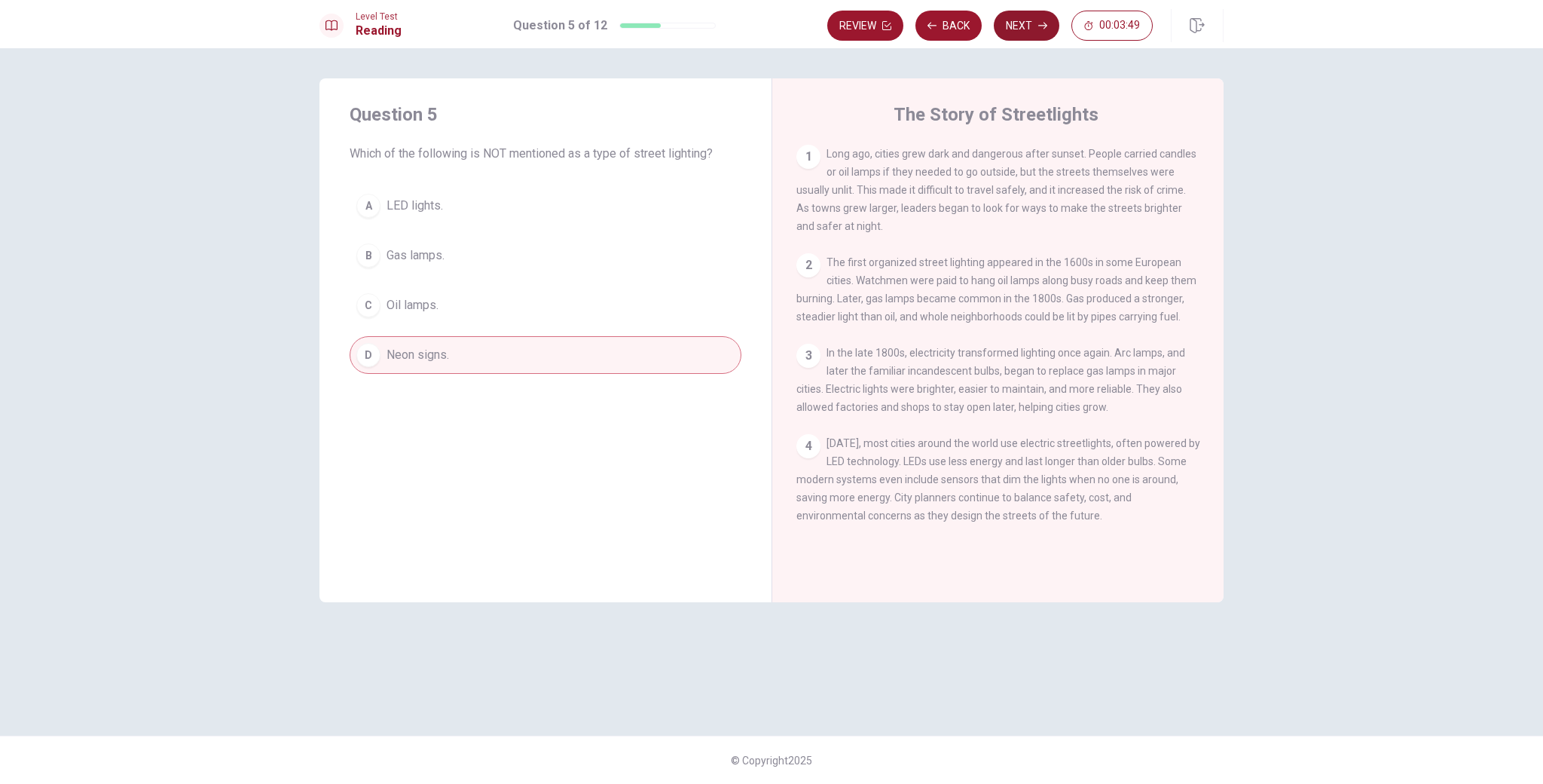
click at [1009, 30] on button "Next" at bounding box center [1027, 26] width 65 height 30
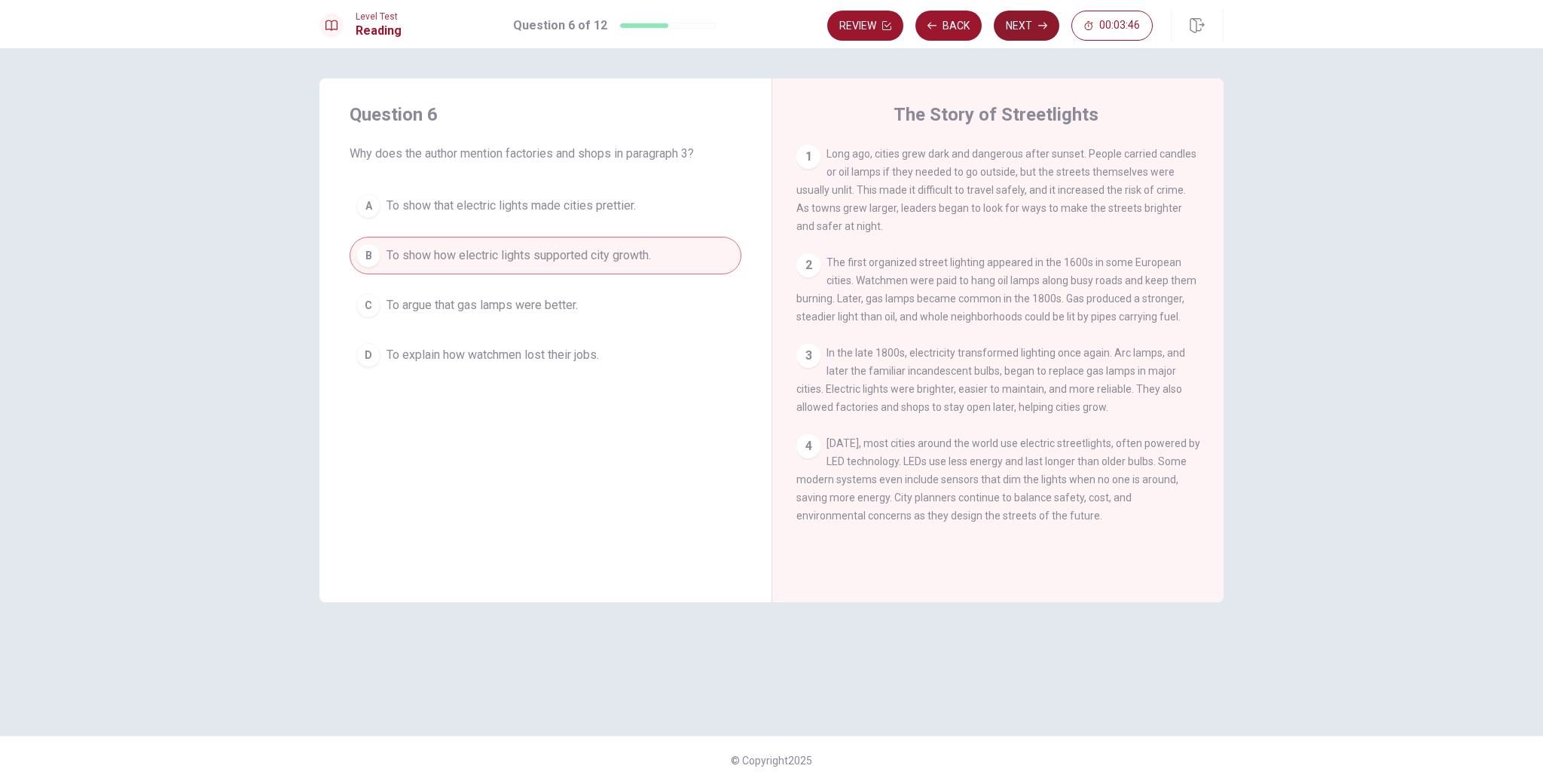
click at [1009, 30] on button "Next" at bounding box center [1027, 26] width 65 height 30
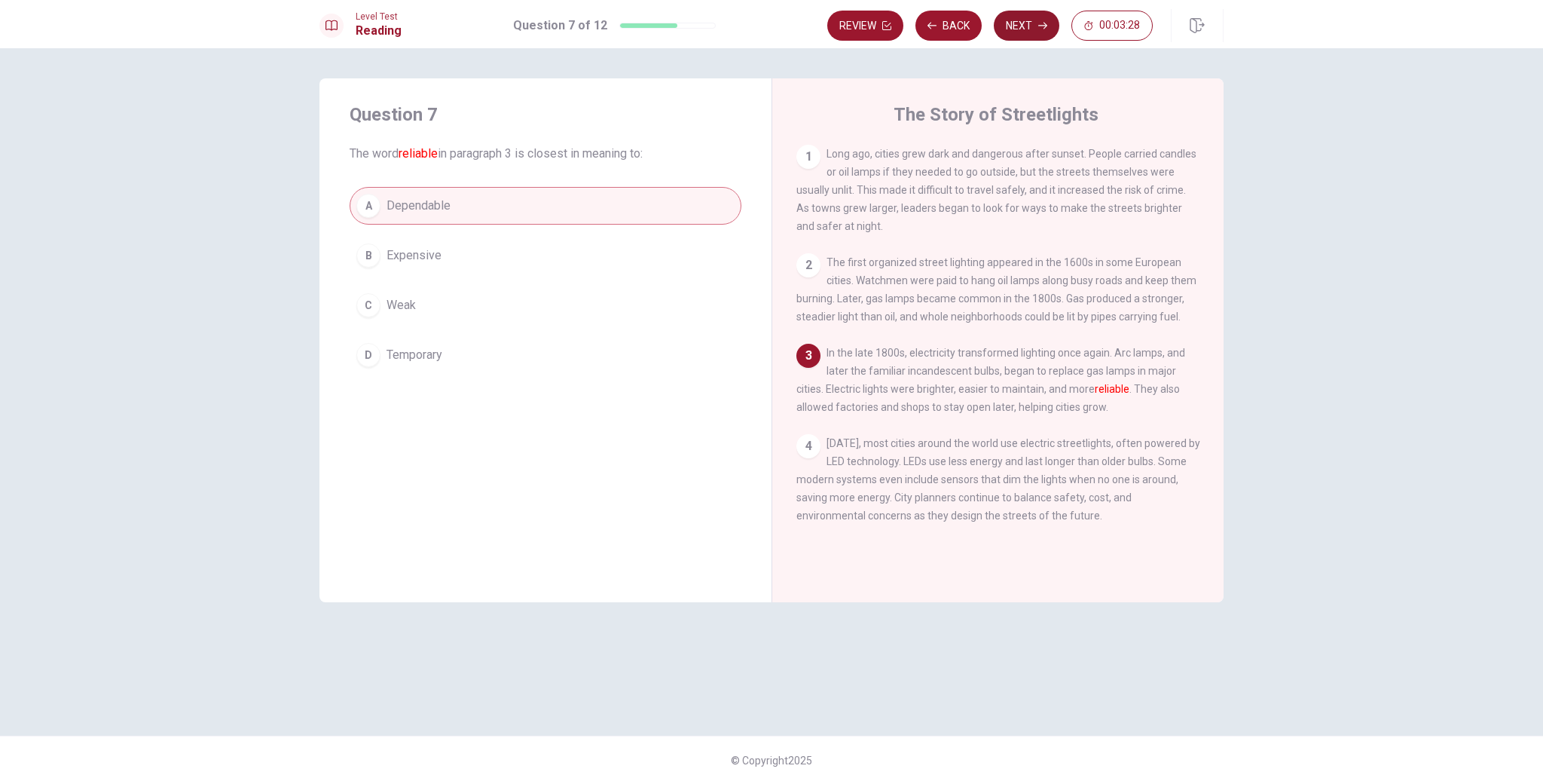
click at [1018, 26] on button "Next" at bounding box center [1027, 26] width 65 height 30
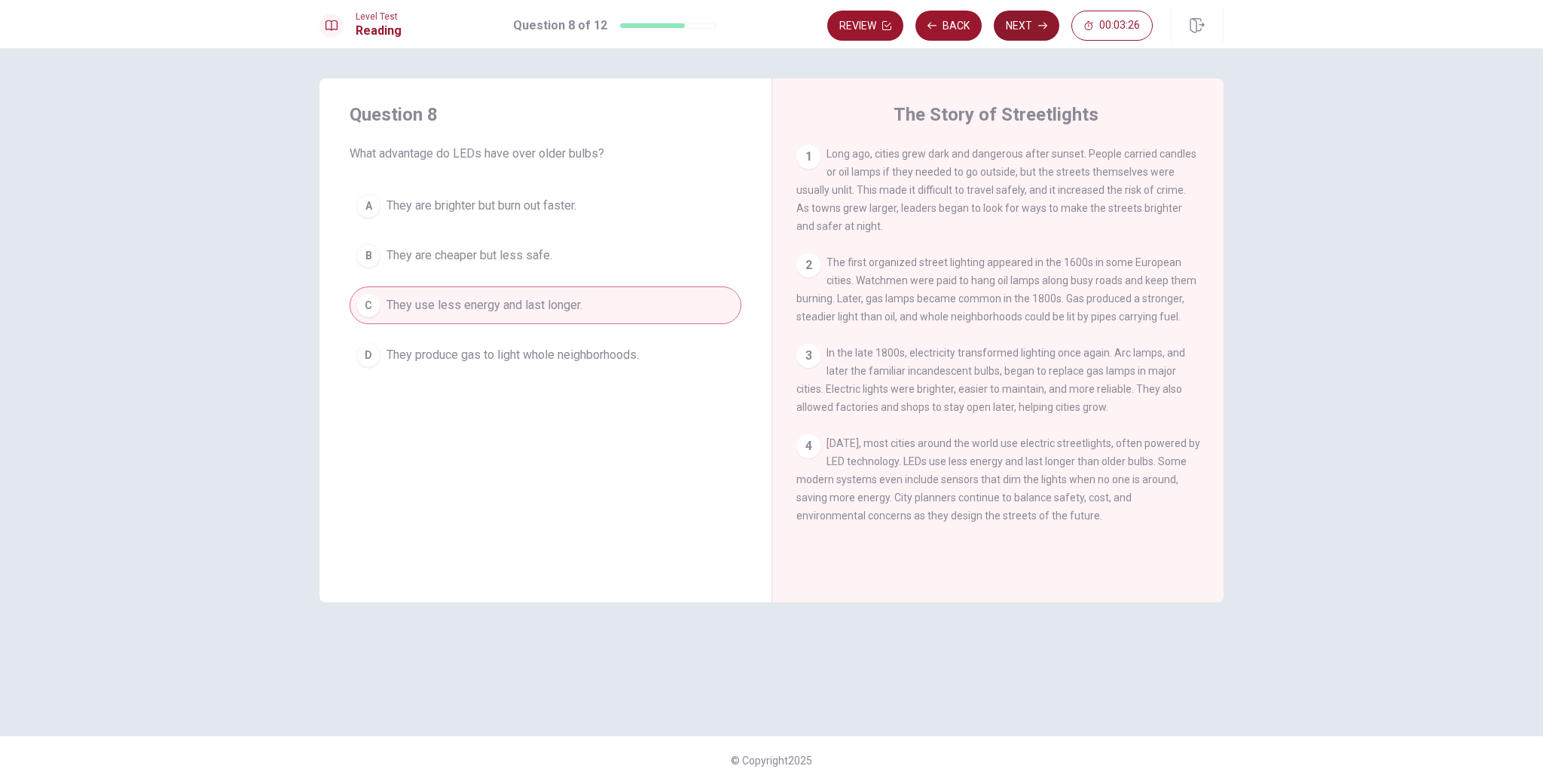
click at [1018, 26] on button "Next" at bounding box center [1027, 26] width 65 height 30
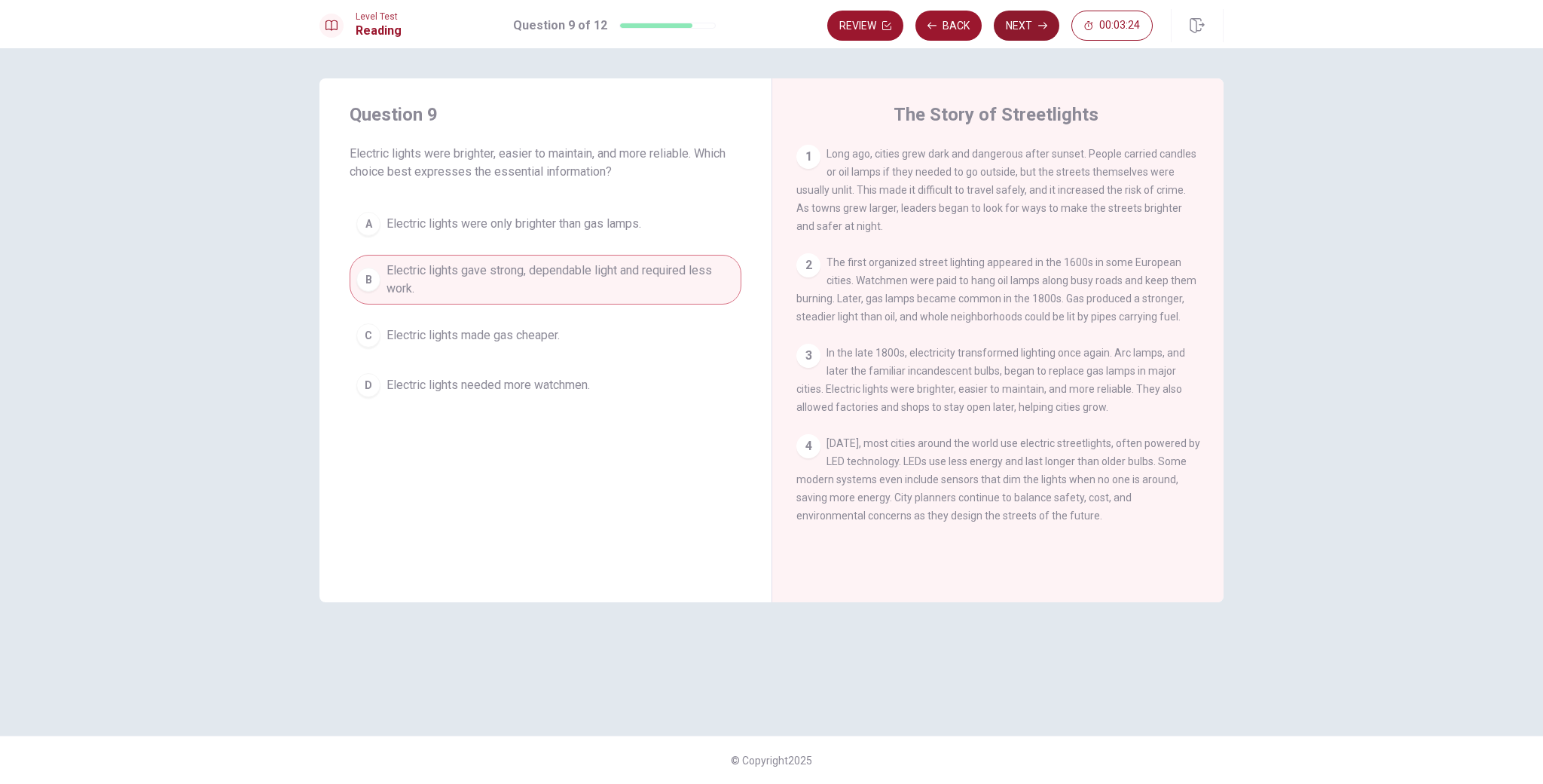
click at [1018, 26] on button "Next" at bounding box center [1027, 26] width 65 height 30
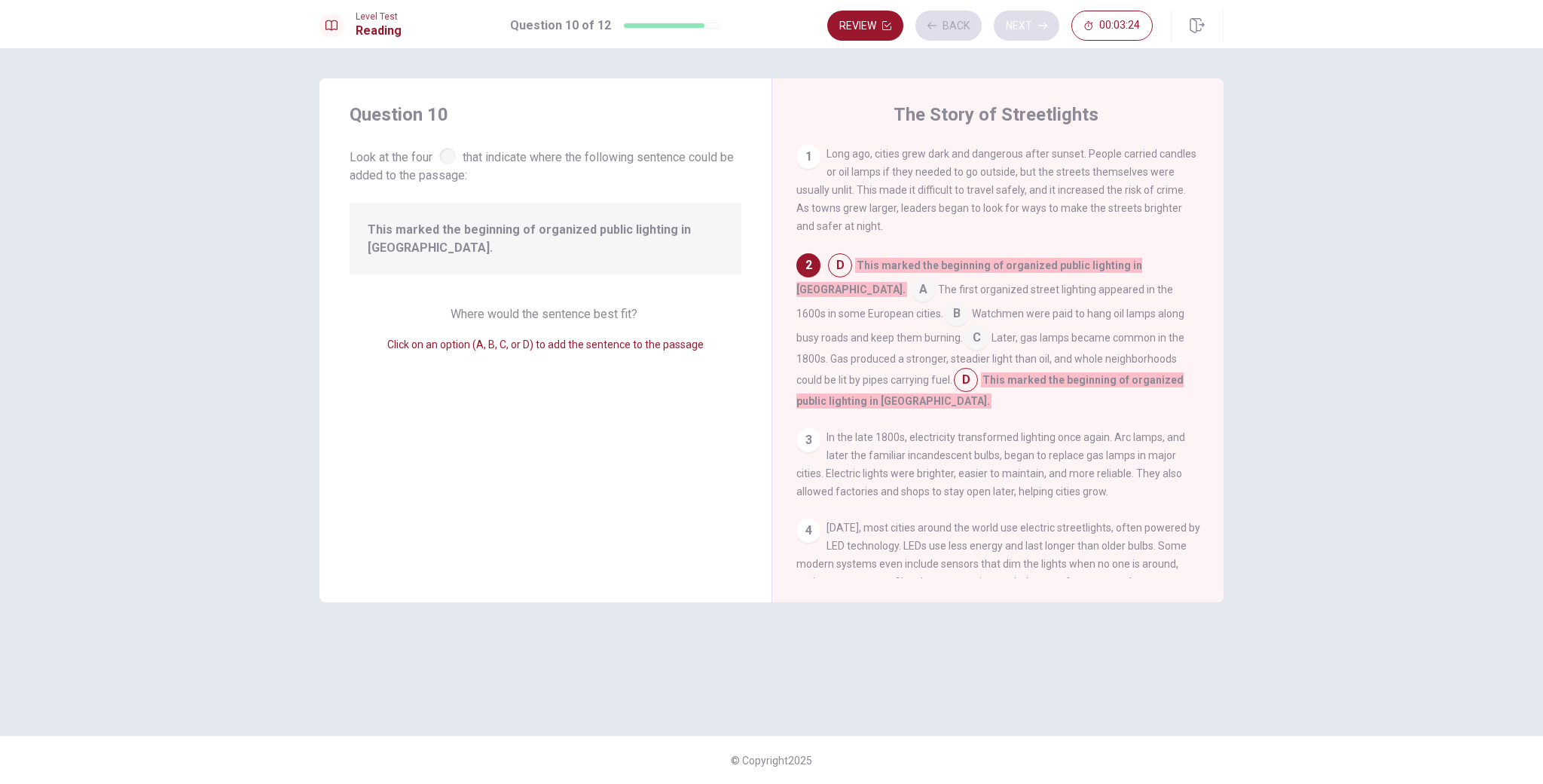
scroll to position [36, 0]
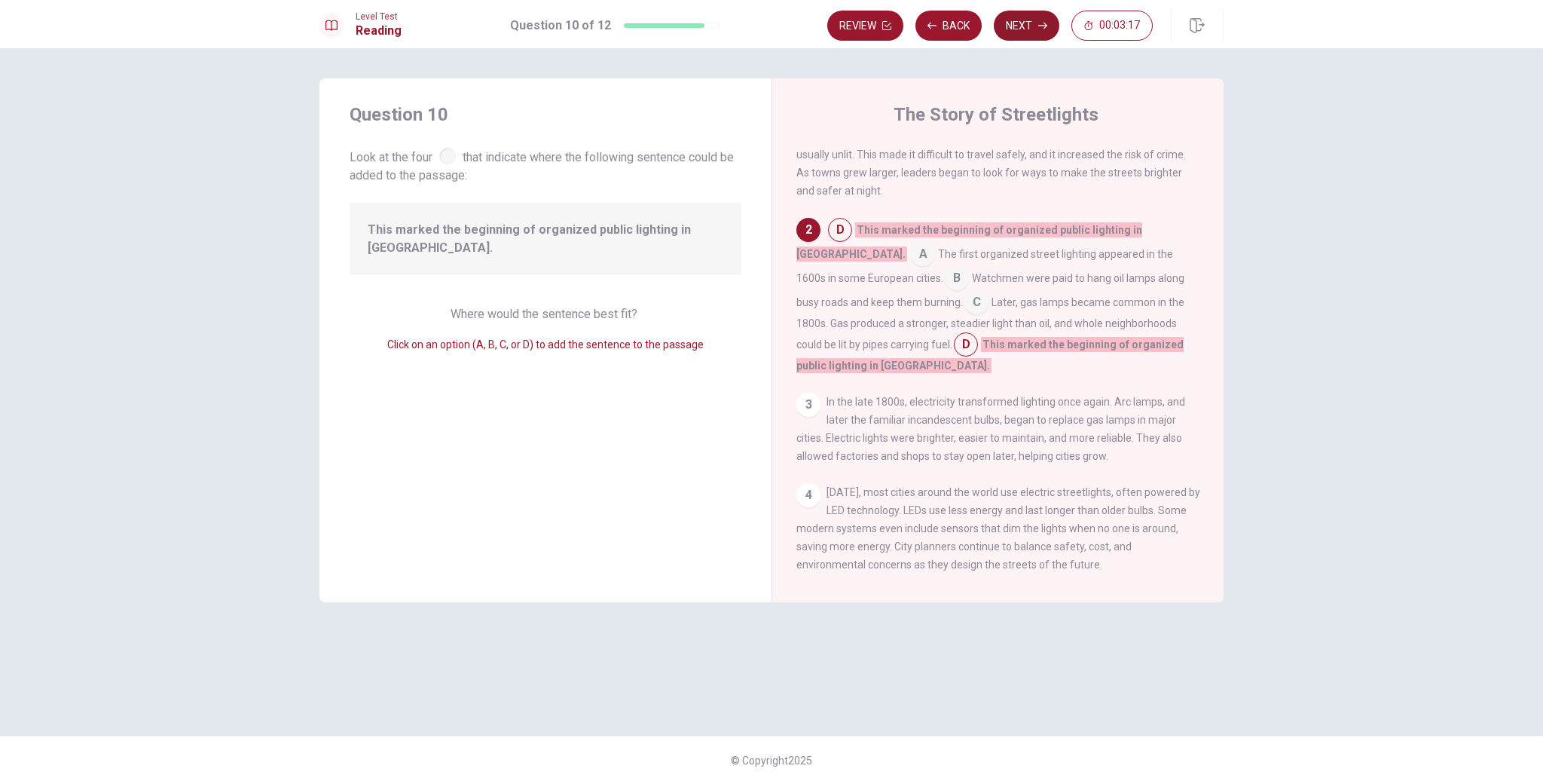
click at [1018, 26] on button "Next" at bounding box center [1027, 26] width 65 height 30
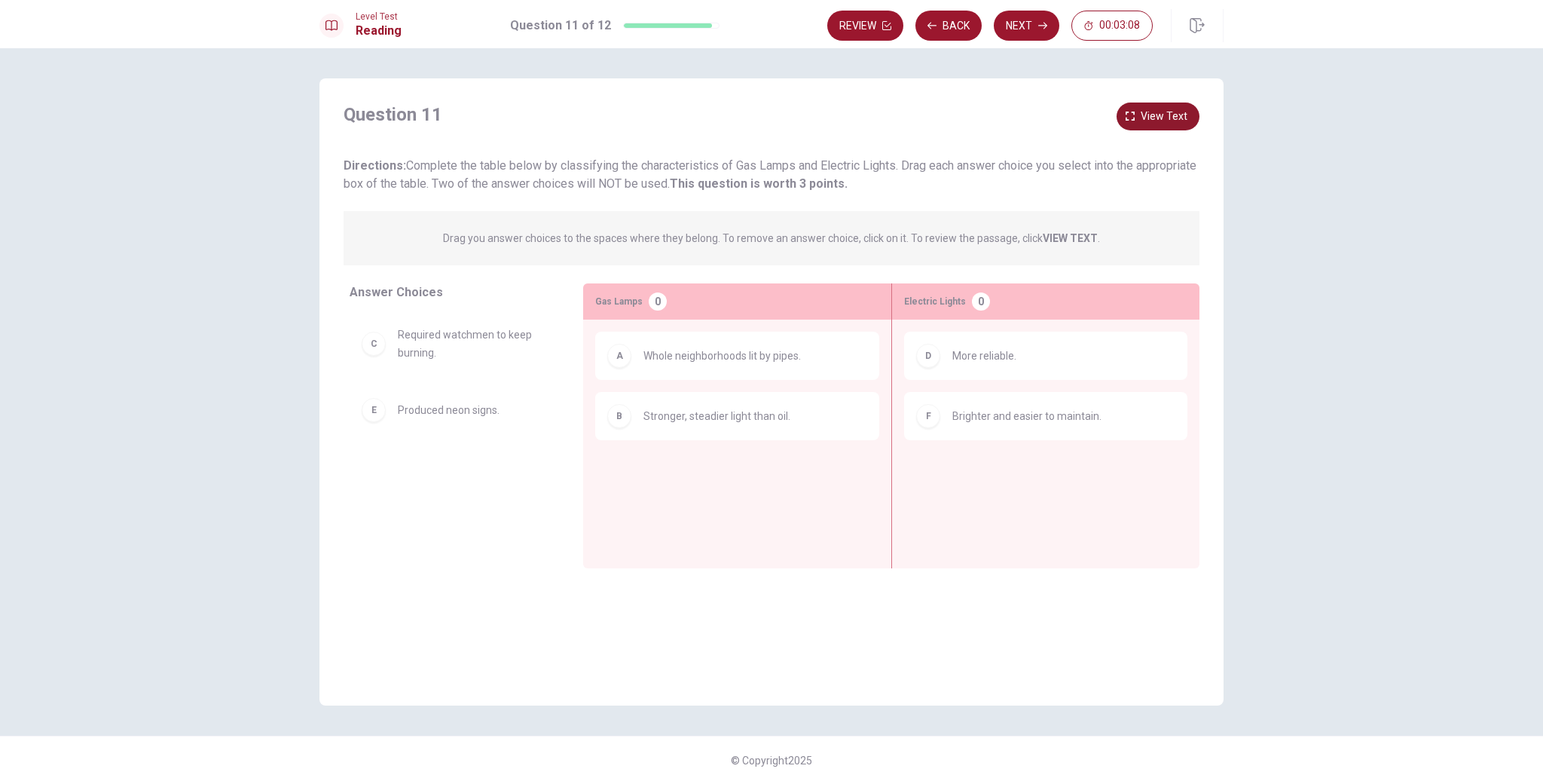
click at [1152, 115] on span "View text" at bounding box center [1164, 116] width 46 height 19
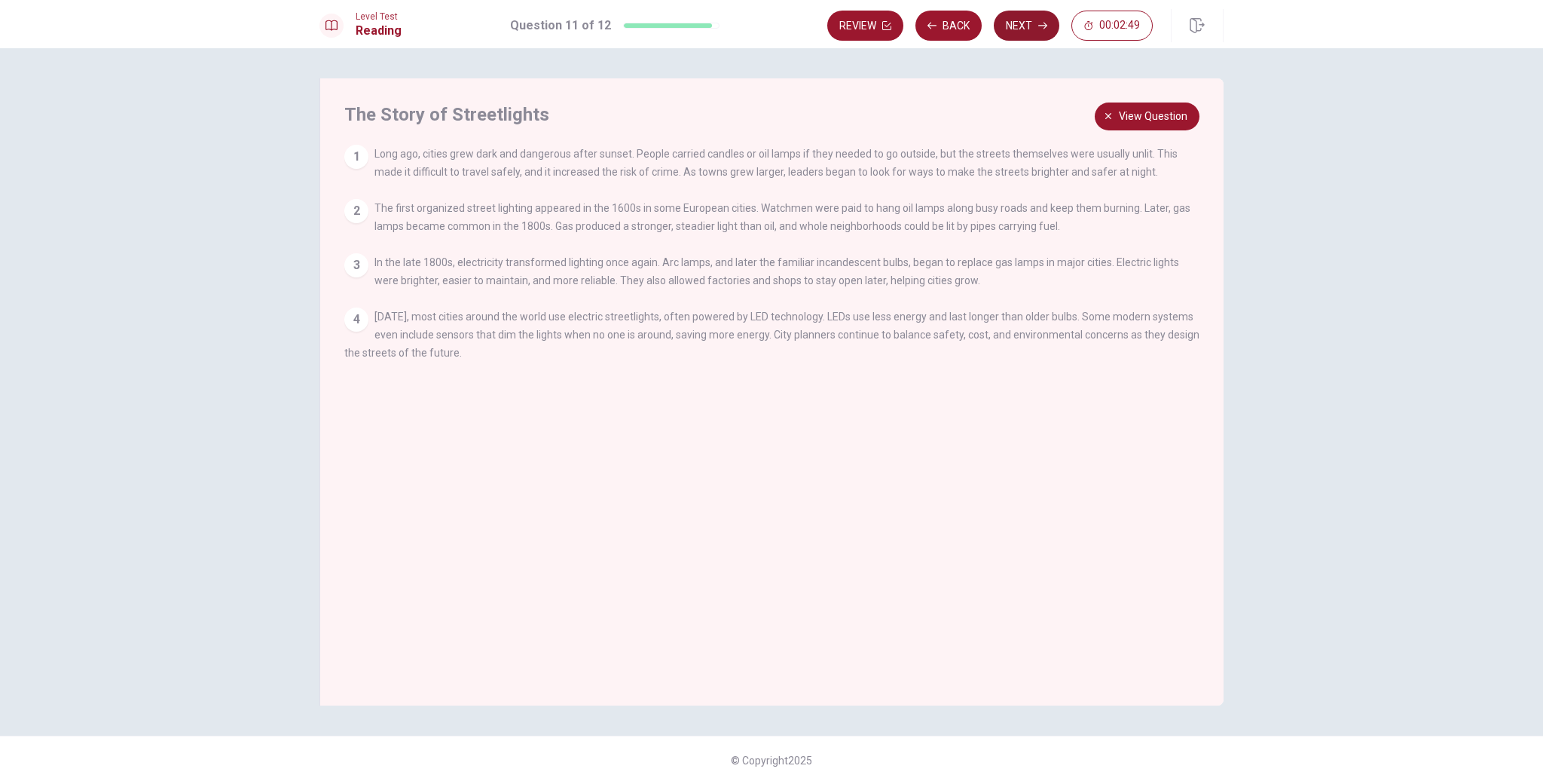
click at [1029, 27] on button "Next" at bounding box center [1027, 26] width 65 height 30
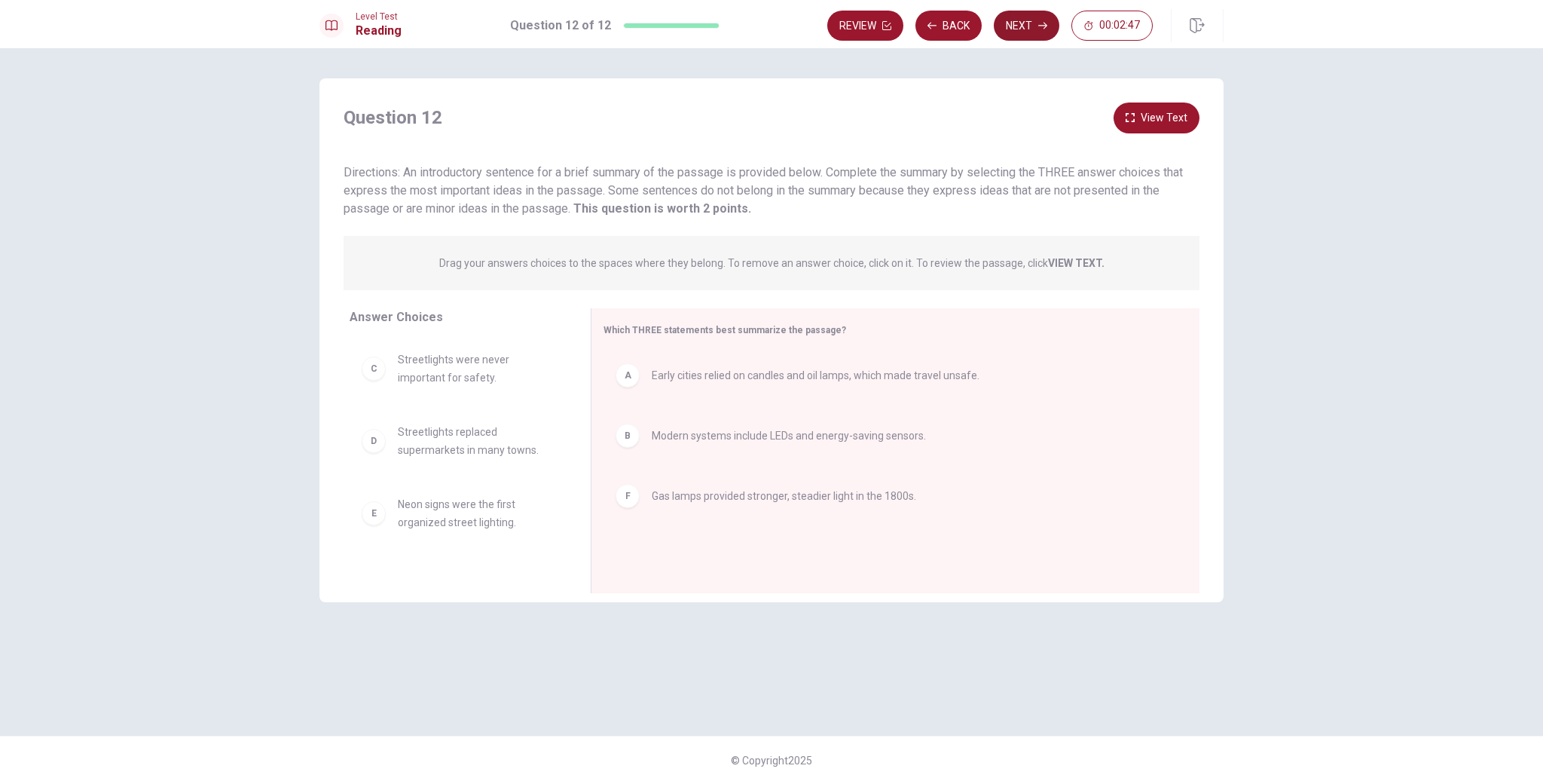
click at [1029, 27] on button "Next" at bounding box center [1027, 26] width 65 height 30
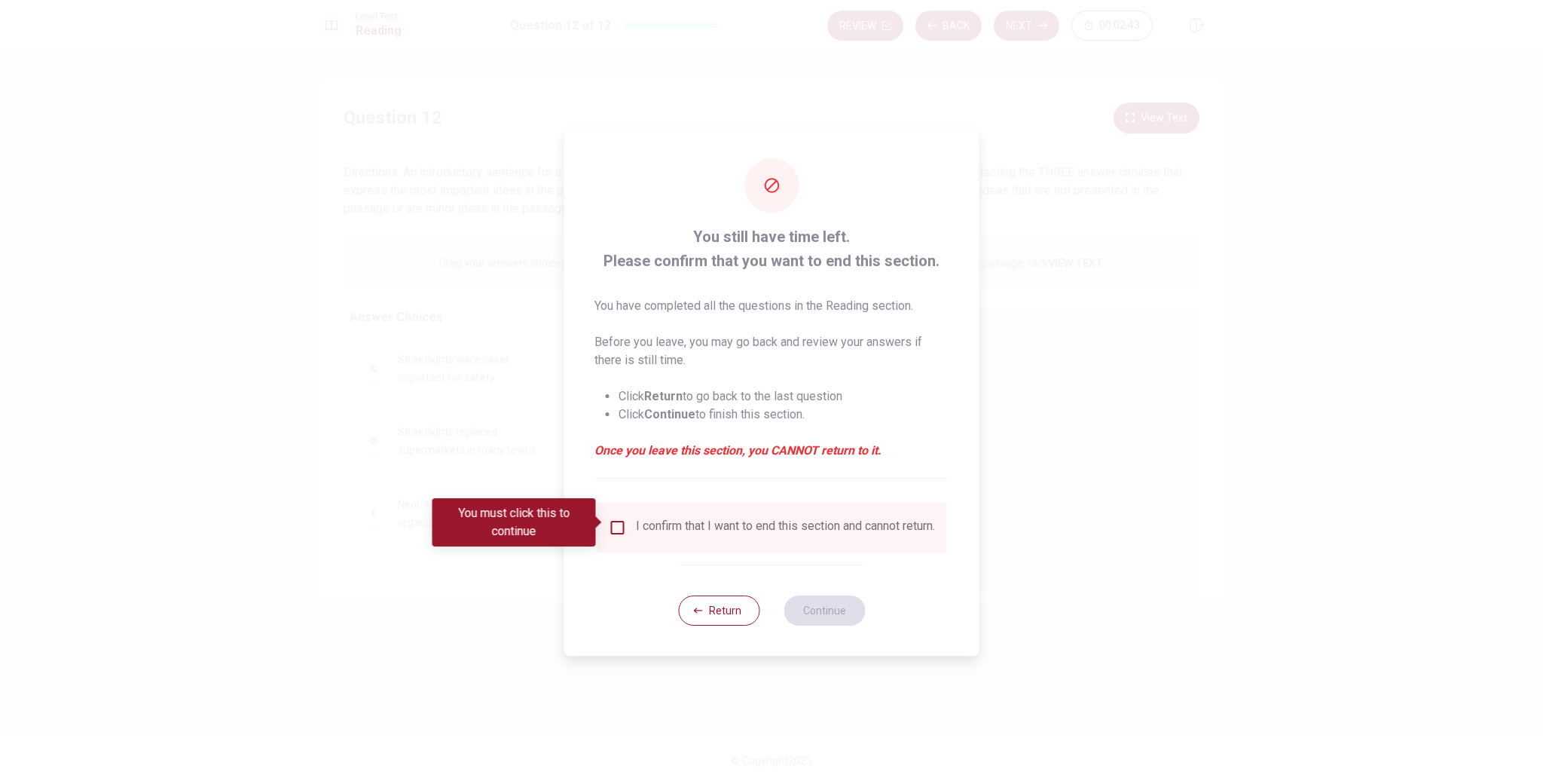
click at [615, 529] on input "You must click this to continue" at bounding box center [618, 527] width 18 height 18
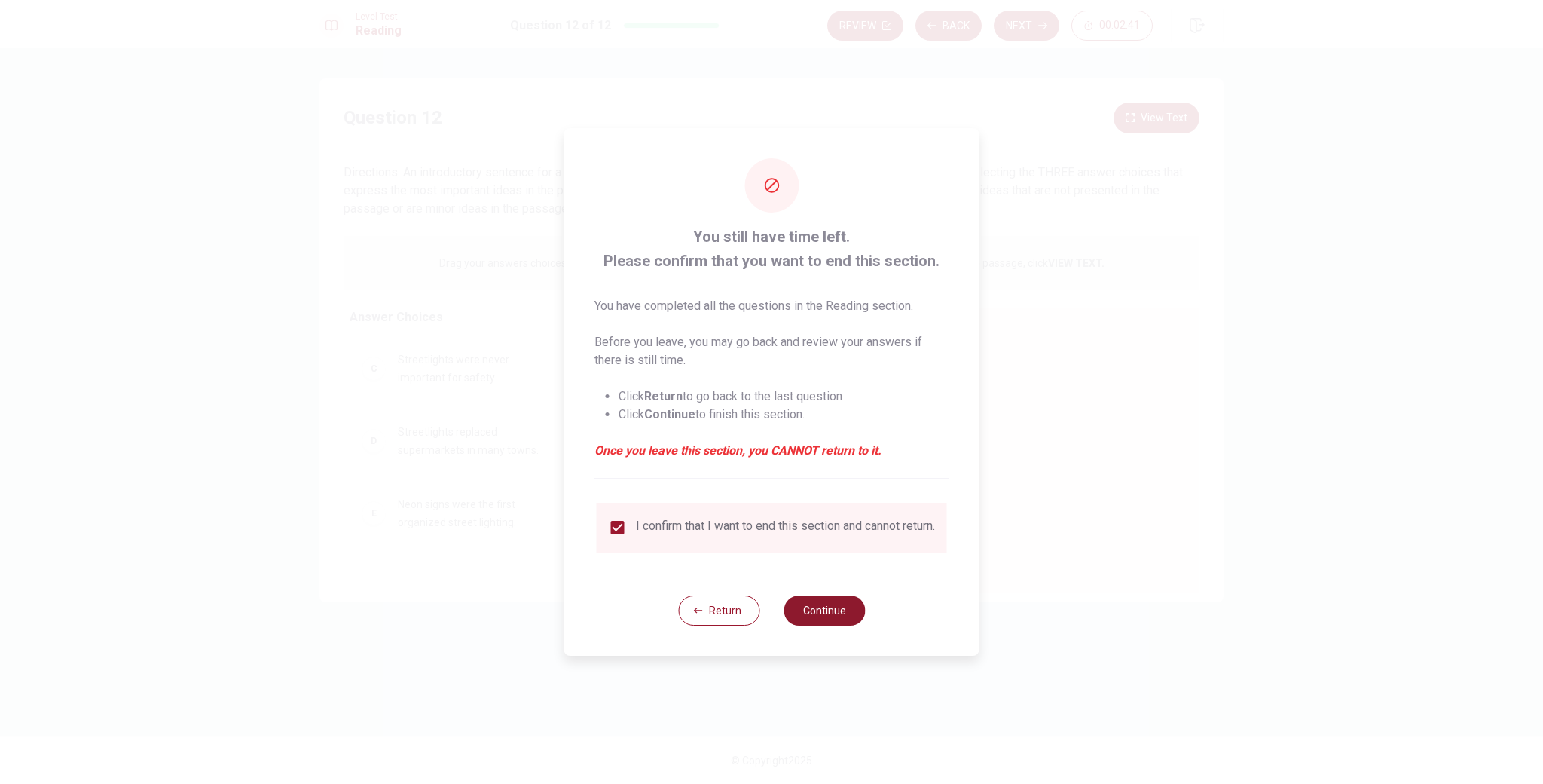
click at [818, 621] on button "Continue" at bounding box center [824, 610] width 81 height 30
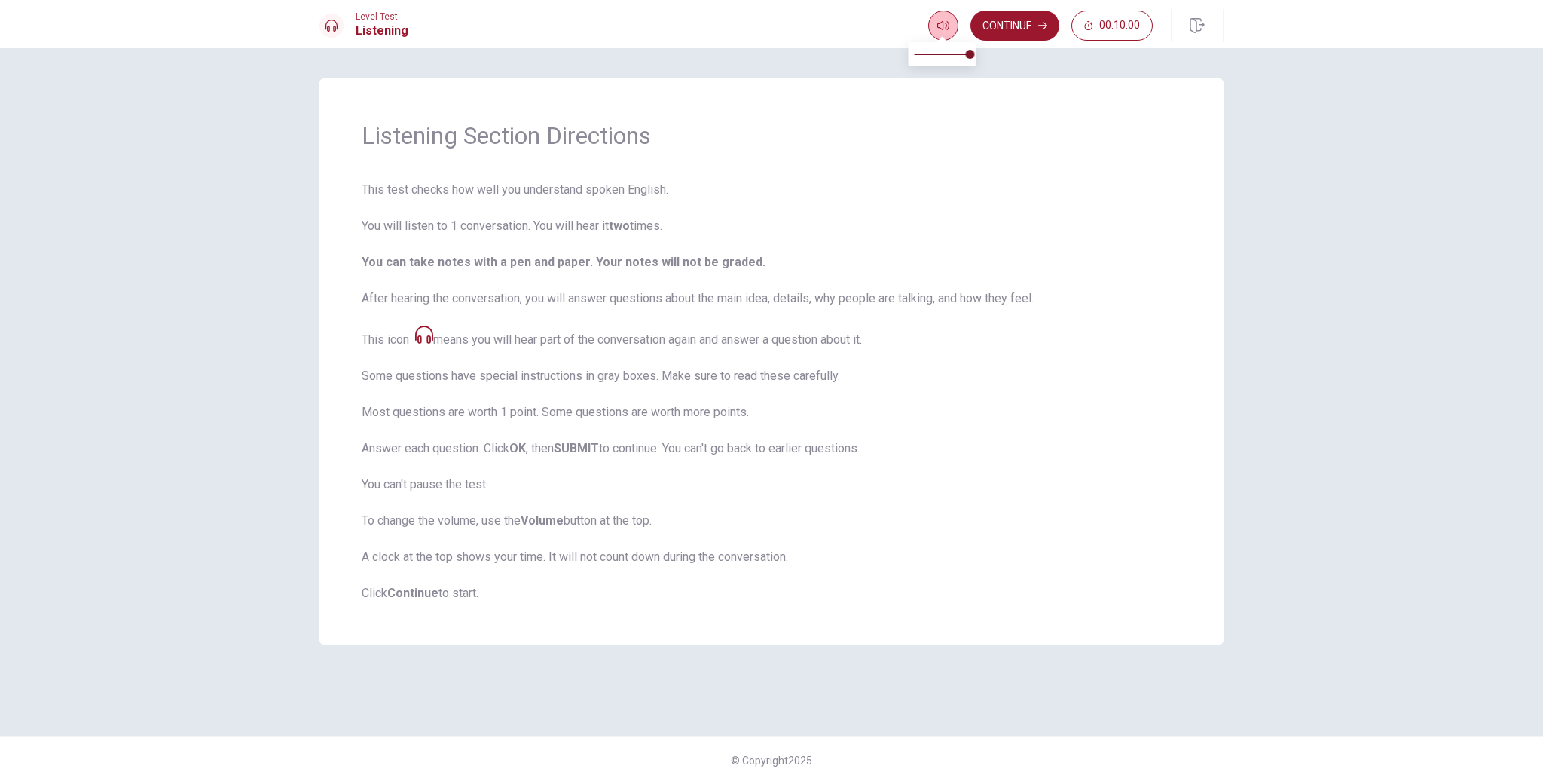
click at [944, 28] on icon "button" at bounding box center [943, 26] width 12 height 12
click at [1013, 37] on button "Continue" at bounding box center [1015, 26] width 89 height 30
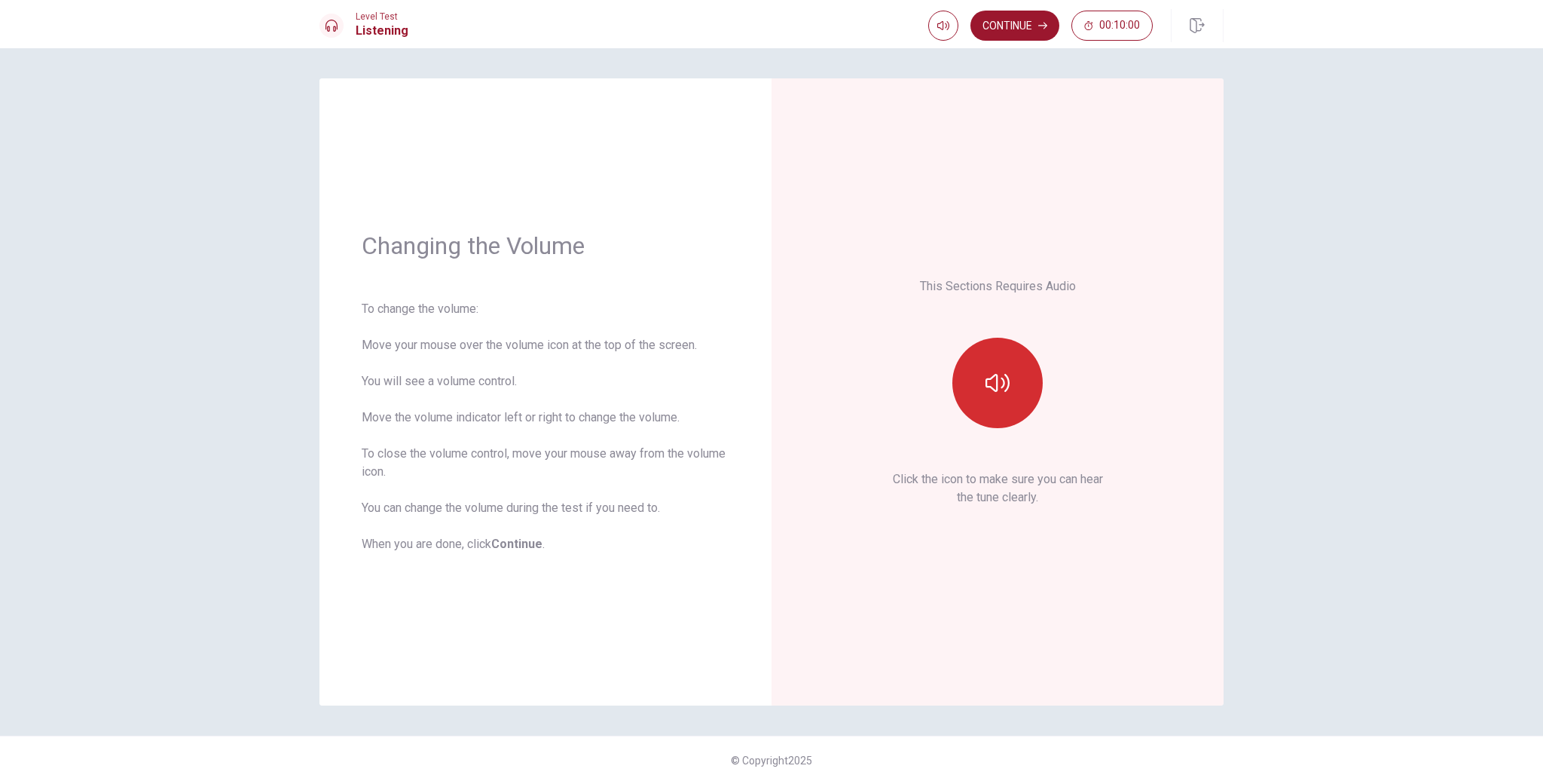
click at [987, 390] on icon "button" at bounding box center [998, 383] width 24 height 24
click at [933, 29] on button "button" at bounding box center [944, 26] width 30 height 30
click at [966, 56] on span at bounding box center [971, 54] width 9 height 9
type input "0.8"
click at [943, 27] on icon "button" at bounding box center [943, 26] width 12 height 12
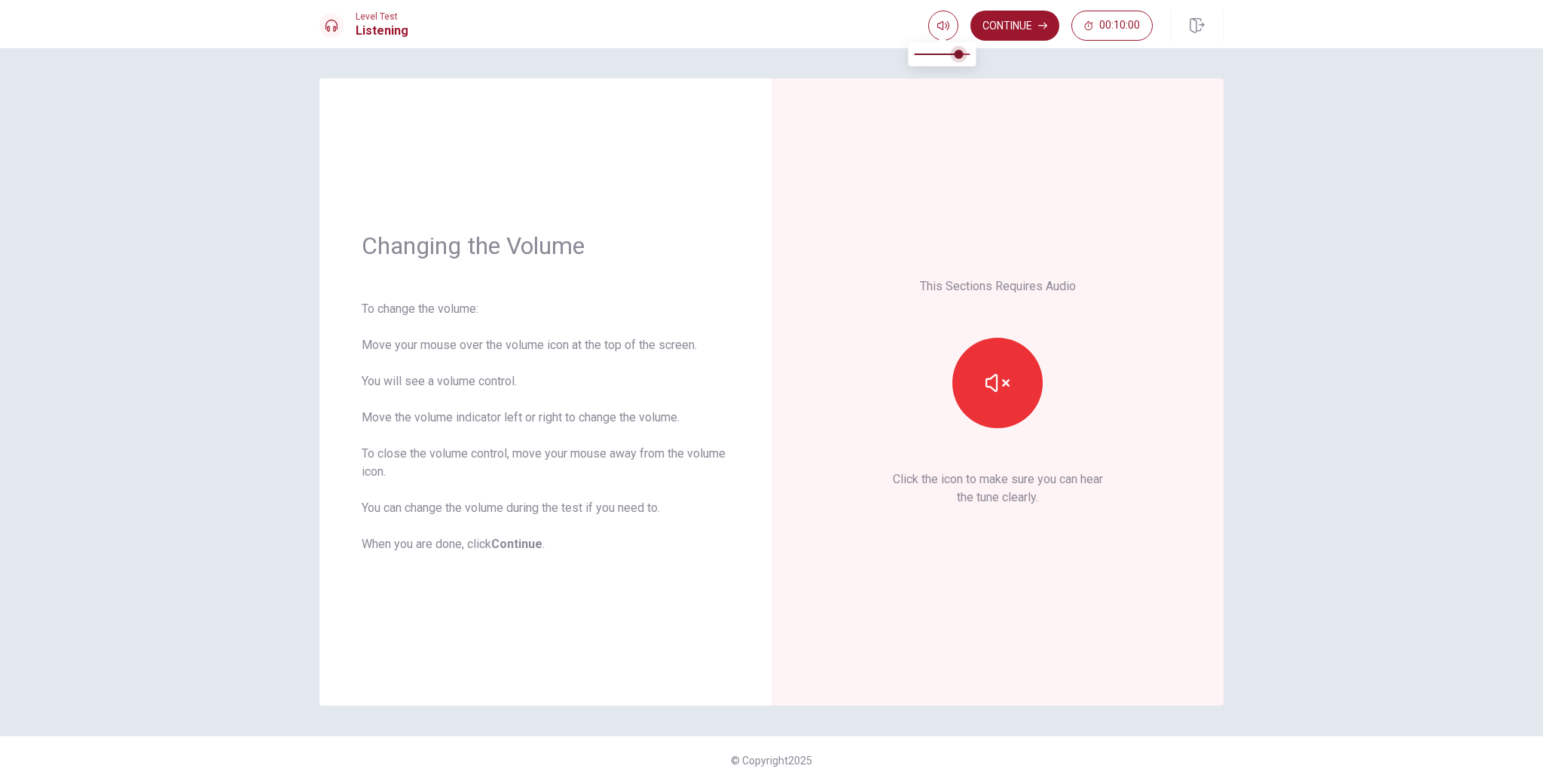
click at [955, 55] on span at bounding box center [959, 54] width 9 height 9
type input "0.6"
click at [1006, 107] on div "This Sections Requires Audio Click the icon to make sure you can hear the tune …" at bounding box center [998, 392] width 452 height 627
click at [1033, 35] on button "Continue" at bounding box center [1015, 26] width 89 height 30
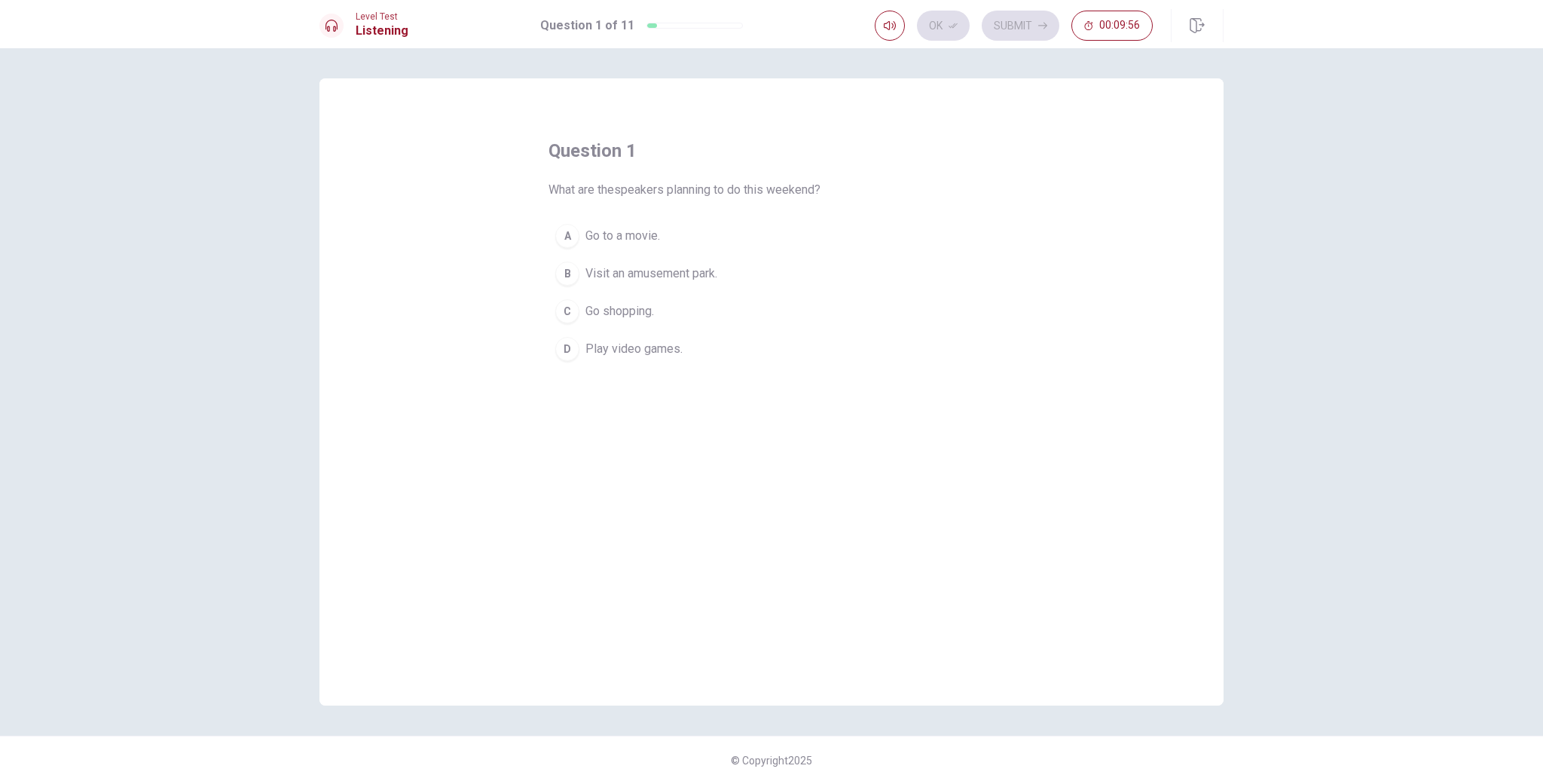
click at [566, 274] on div "B" at bounding box center [568, 274] width 24 height 24
click at [936, 30] on button "Ok" at bounding box center [943, 26] width 53 height 30
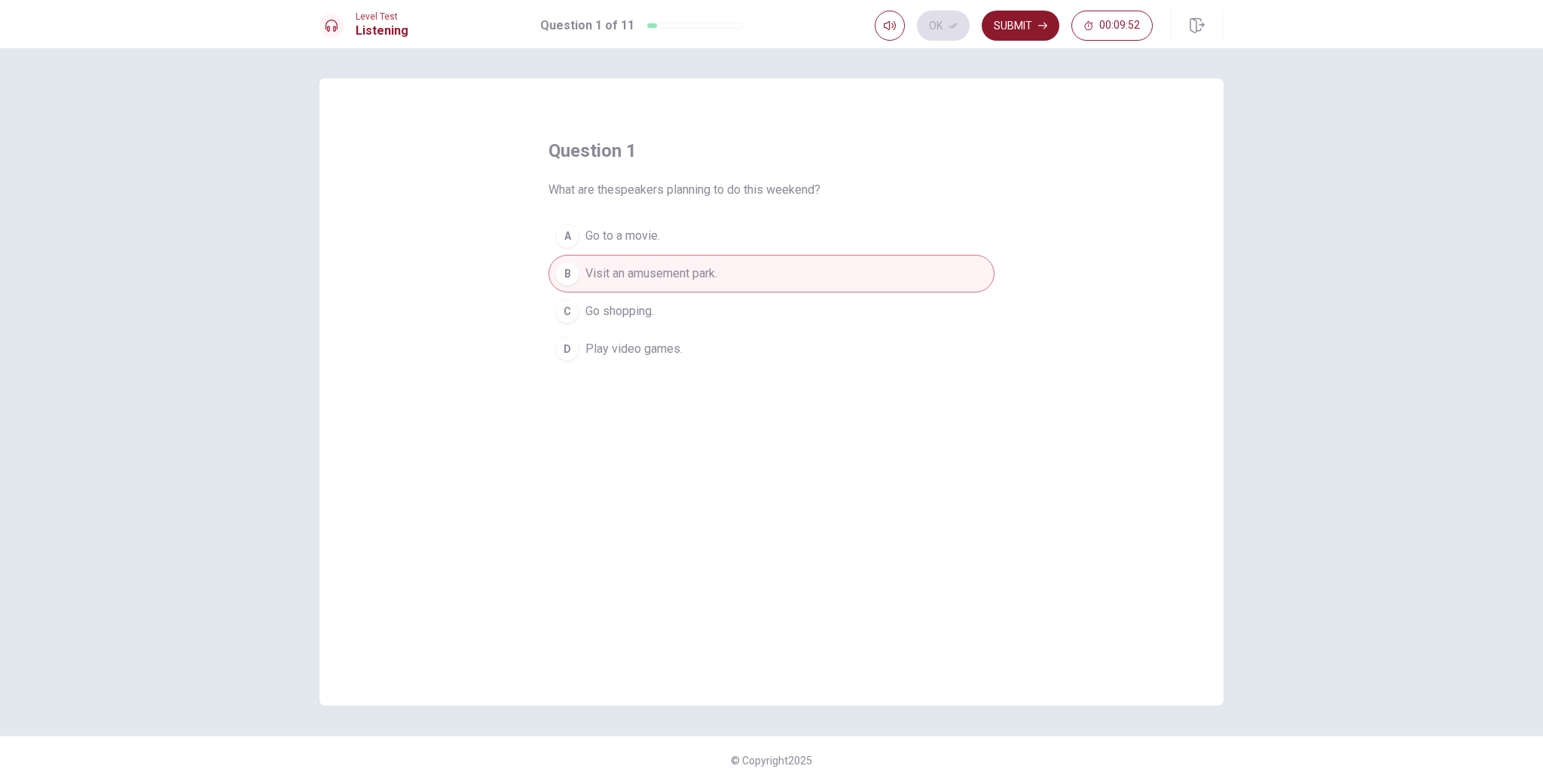
click at [1005, 29] on button "Submit" at bounding box center [1021, 26] width 78 height 30
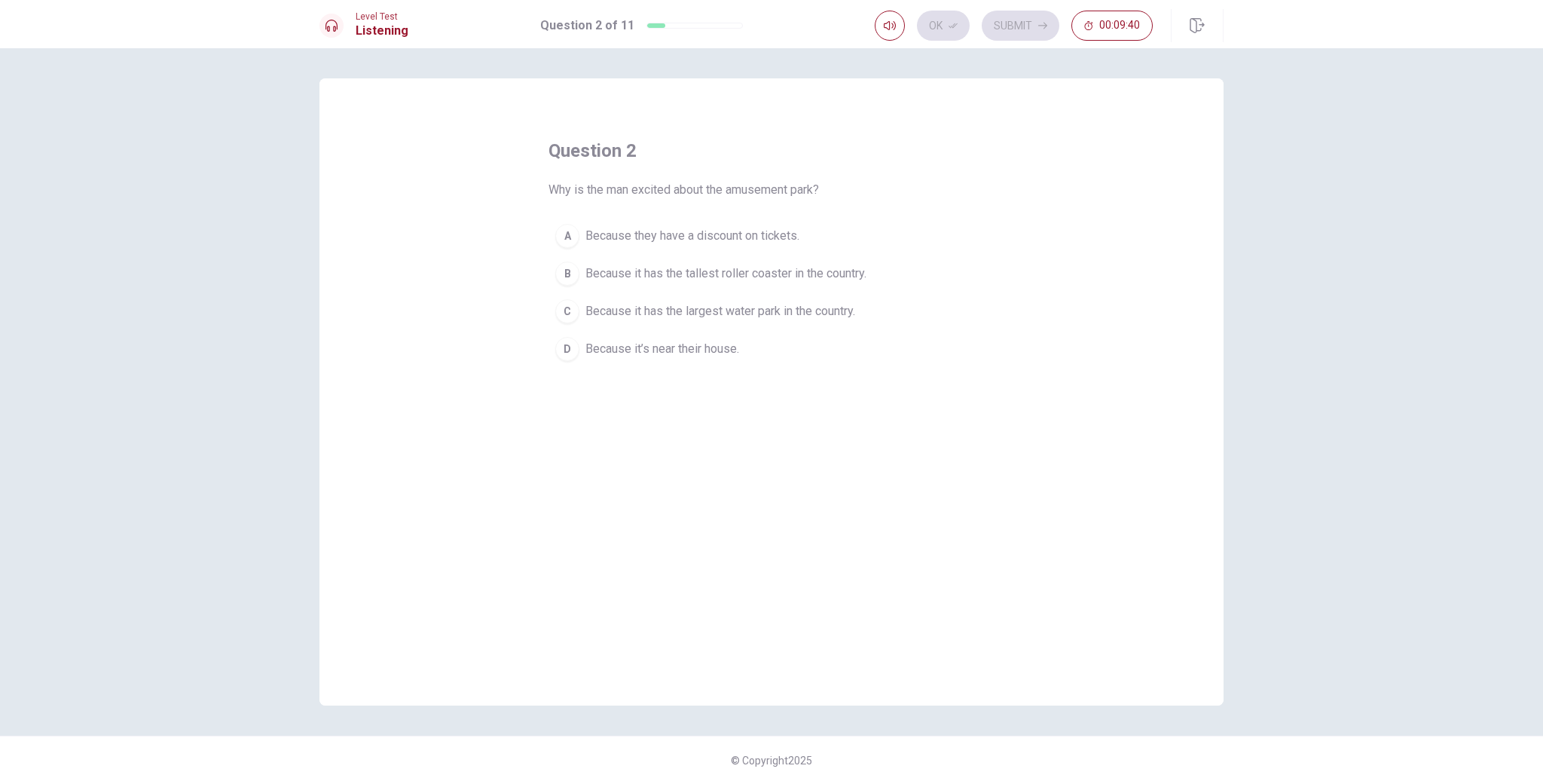
click at [571, 275] on div "B" at bounding box center [568, 274] width 24 height 24
click at [941, 25] on button "Ok" at bounding box center [943, 26] width 53 height 30
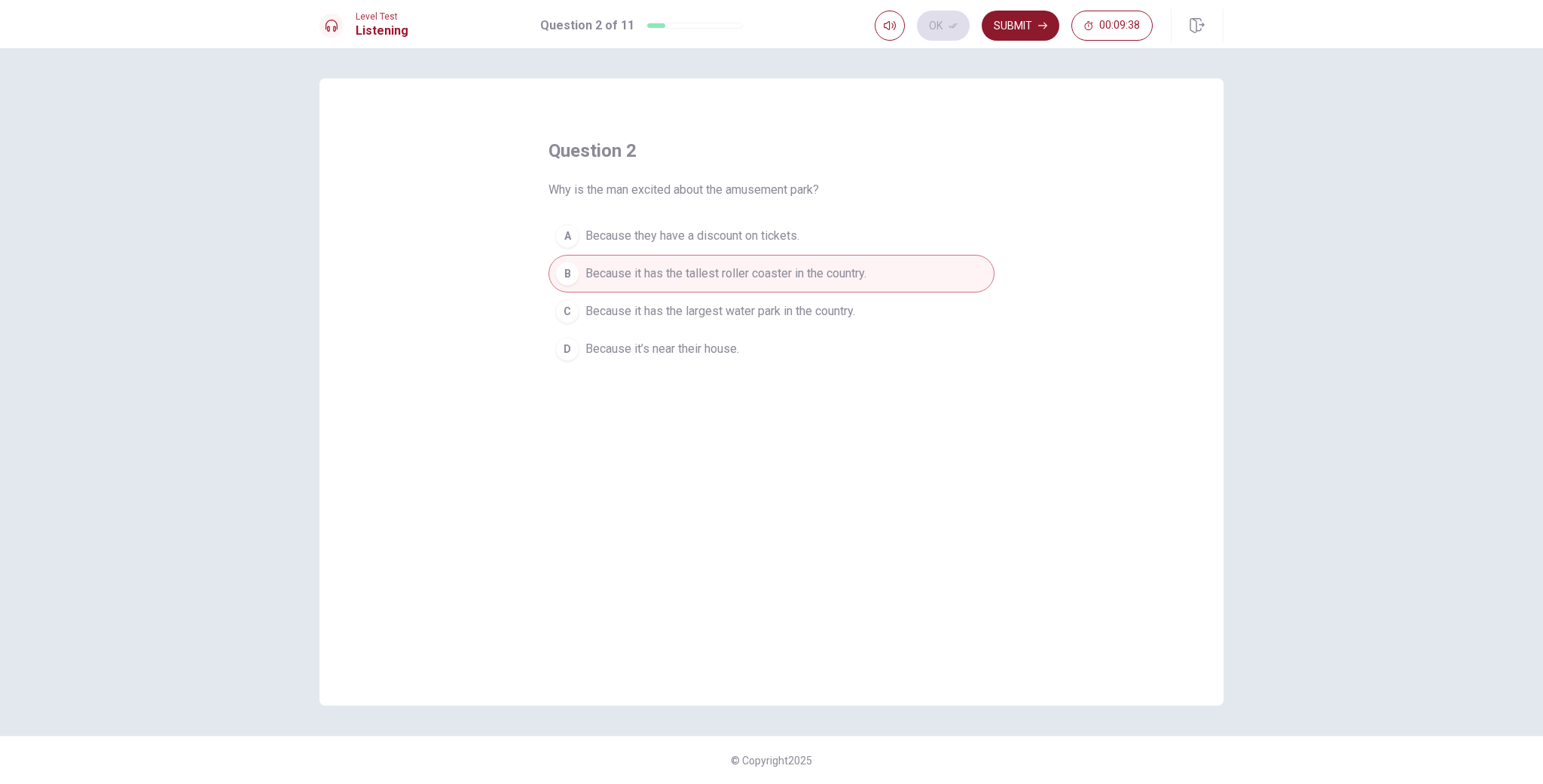
click at [991, 24] on button "Submit" at bounding box center [1021, 26] width 78 height 30
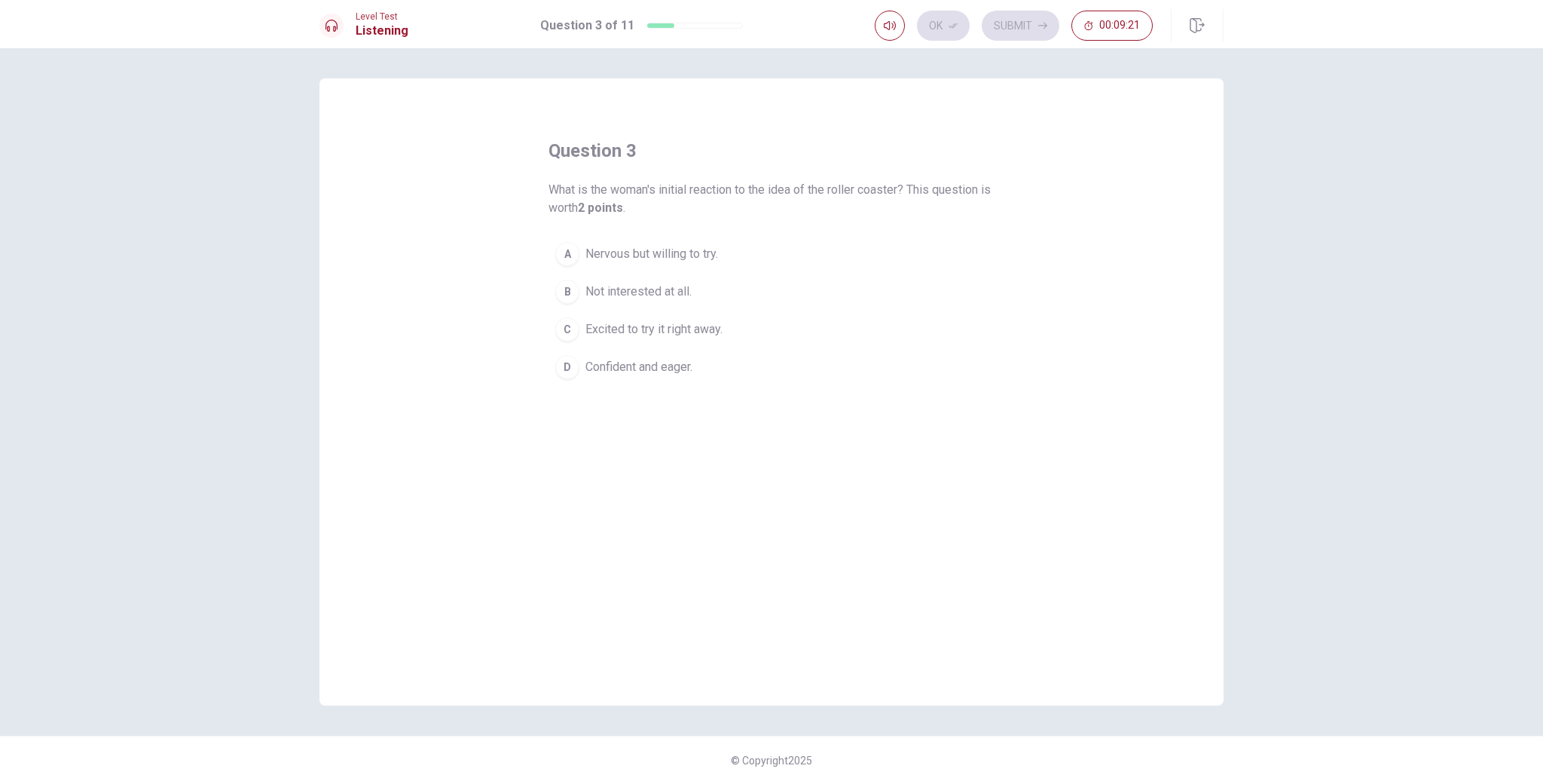
click at [577, 253] on div "A" at bounding box center [568, 254] width 24 height 24
click at [566, 288] on div "B" at bounding box center [568, 292] width 24 height 24
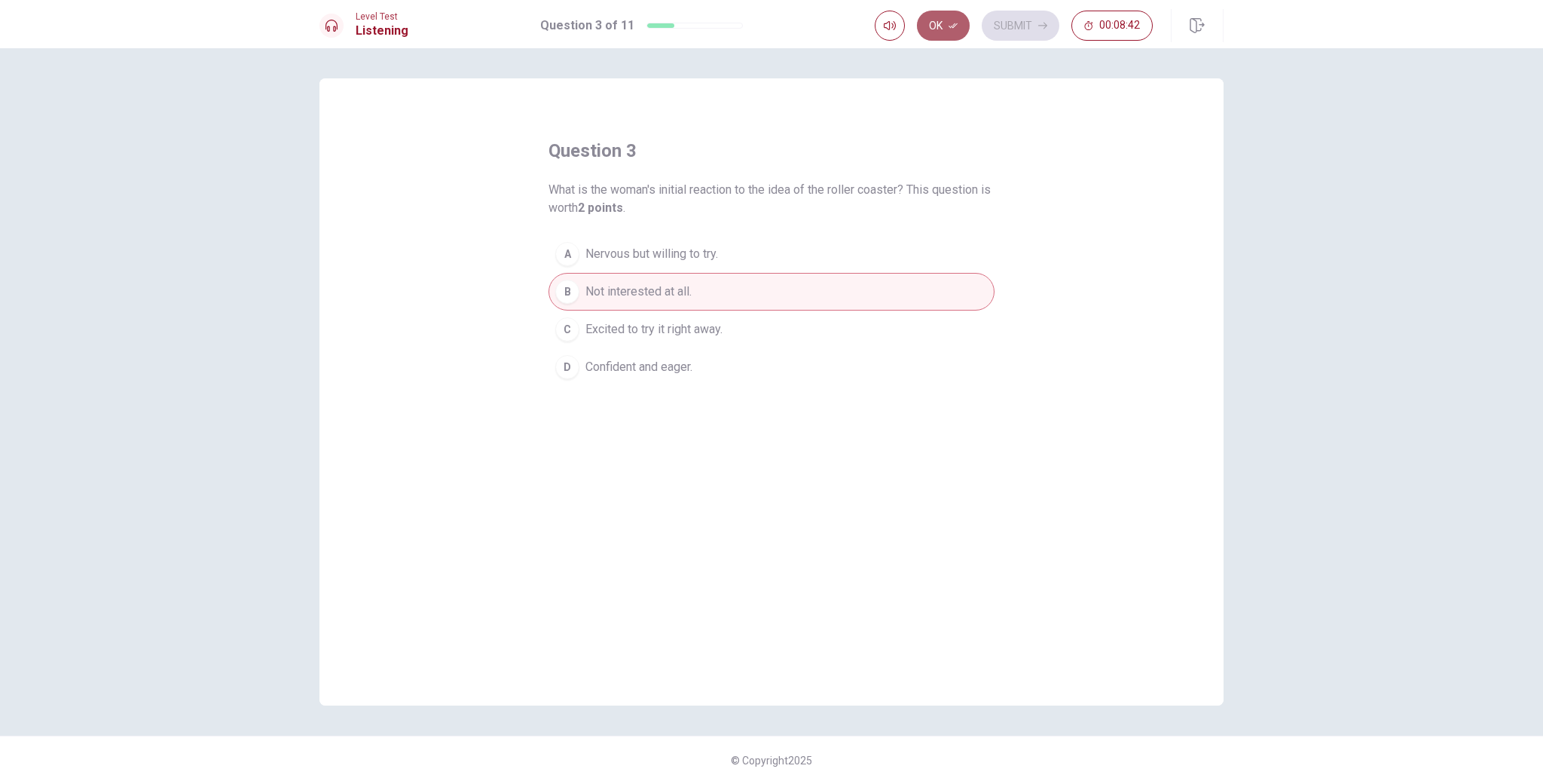
click at [943, 30] on button "Ok" at bounding box center [943, 26] width 53 height 30
click at [1013, 37] on button "Submit" at bounding box center [1021, 26] width 78 height 30
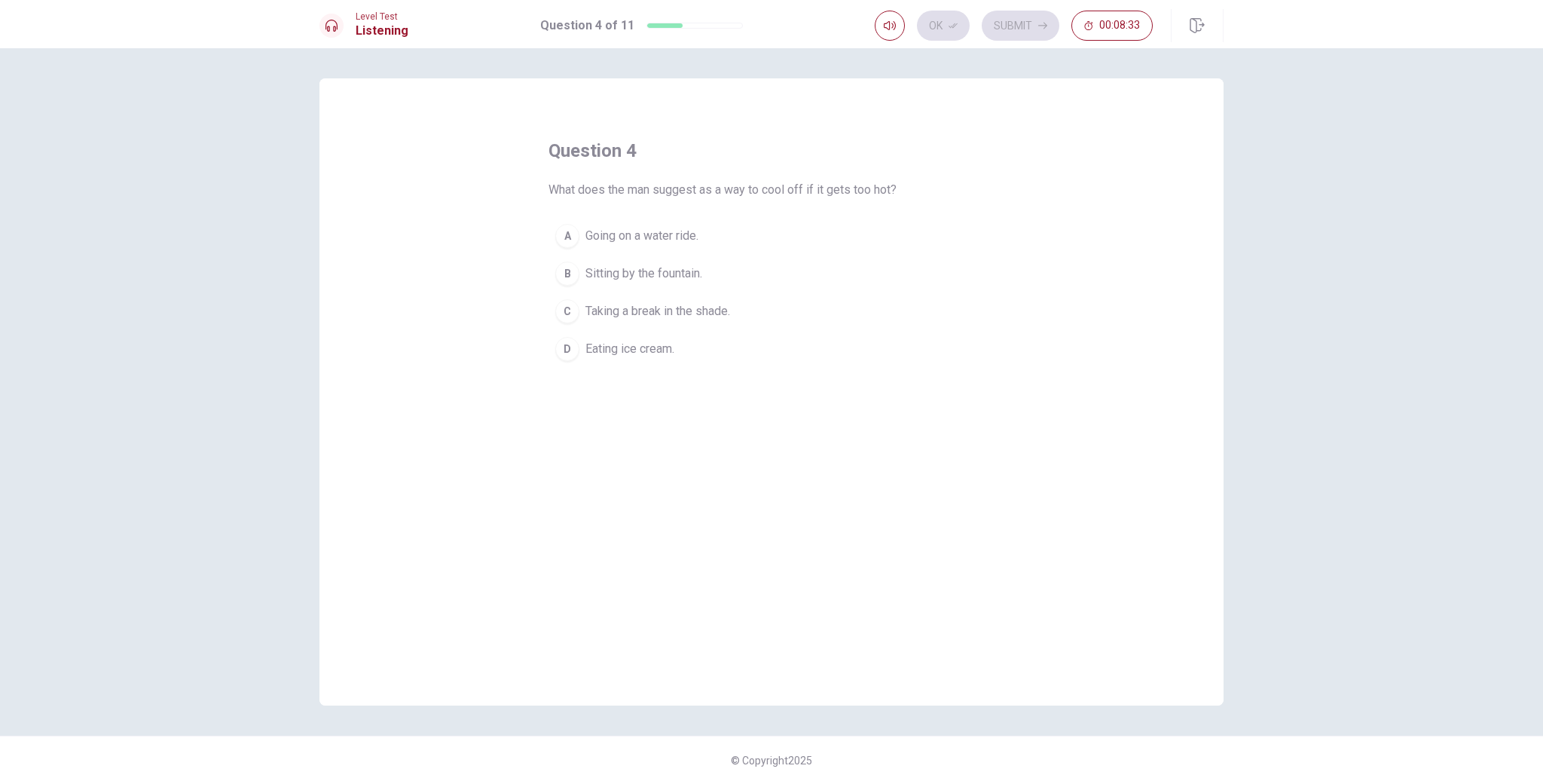
click at [567, 241] on div "A" at bounding box center [568, 236] width 24 height 24
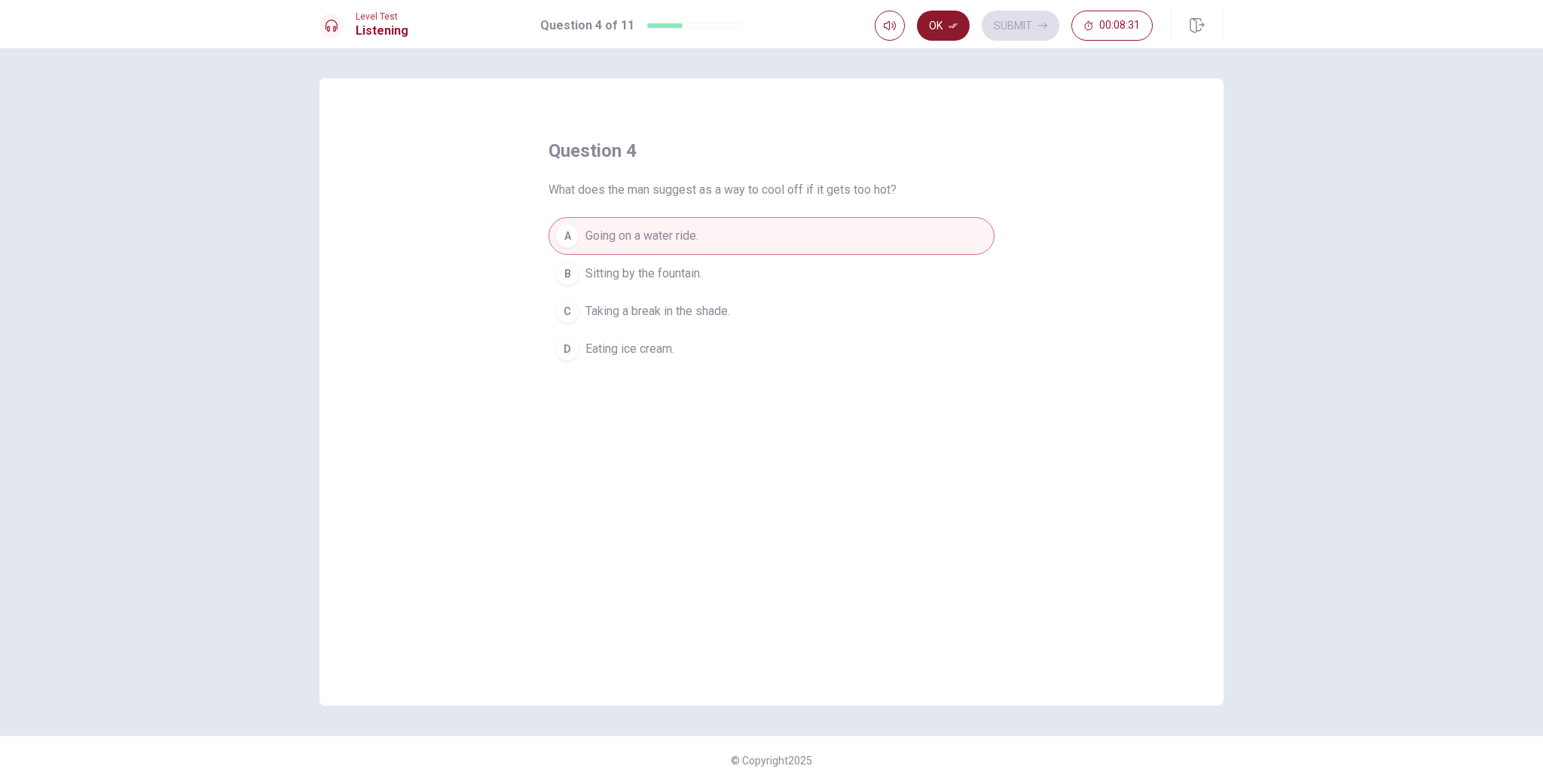
click at [960, 39] on button "Ok" at bounding box center [943, 26] width 53 height 30
click at [996, 36] on button "Submit" at bounding box center [1021, 26] width 78 height 30
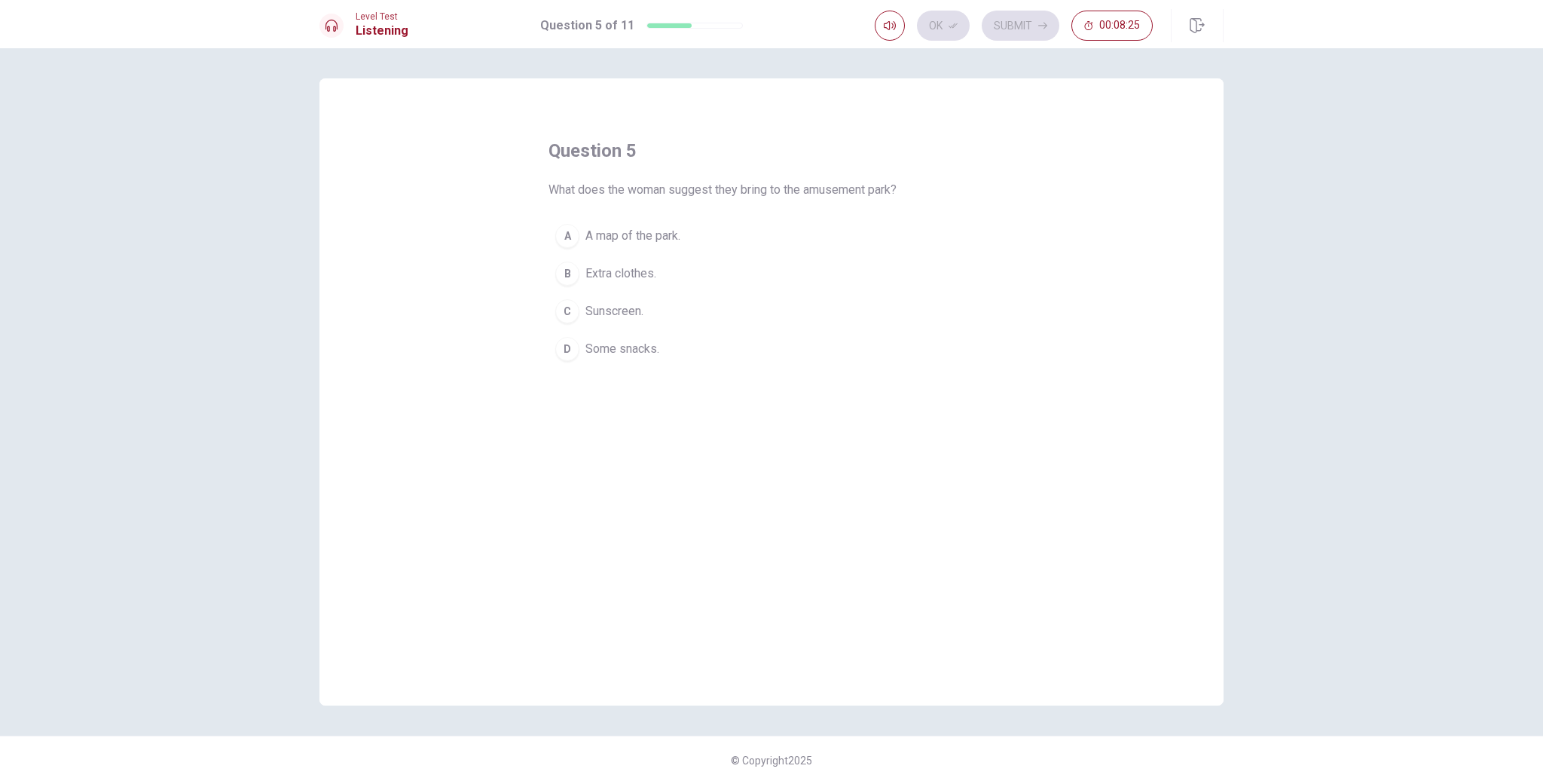
click at [571, 279] on div "B" at bounding box center [568, 274] width 24 height 24
click at [958, 35] on button "Ok" at bounding box center [943, 26] width 53 height 30
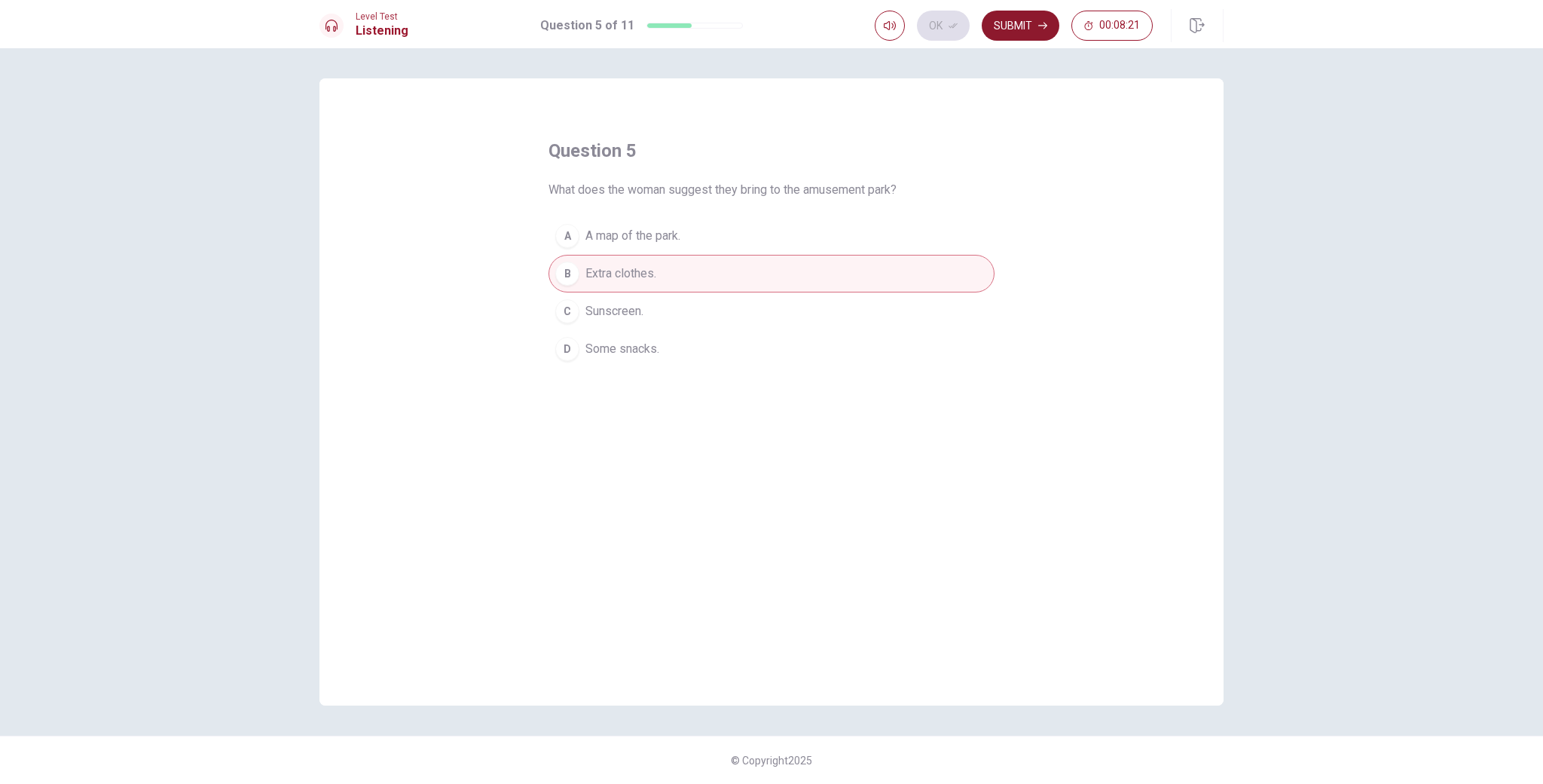
click at [998, 35] on button "Submit" at bounding box center [1021, 26] width 78 height 30
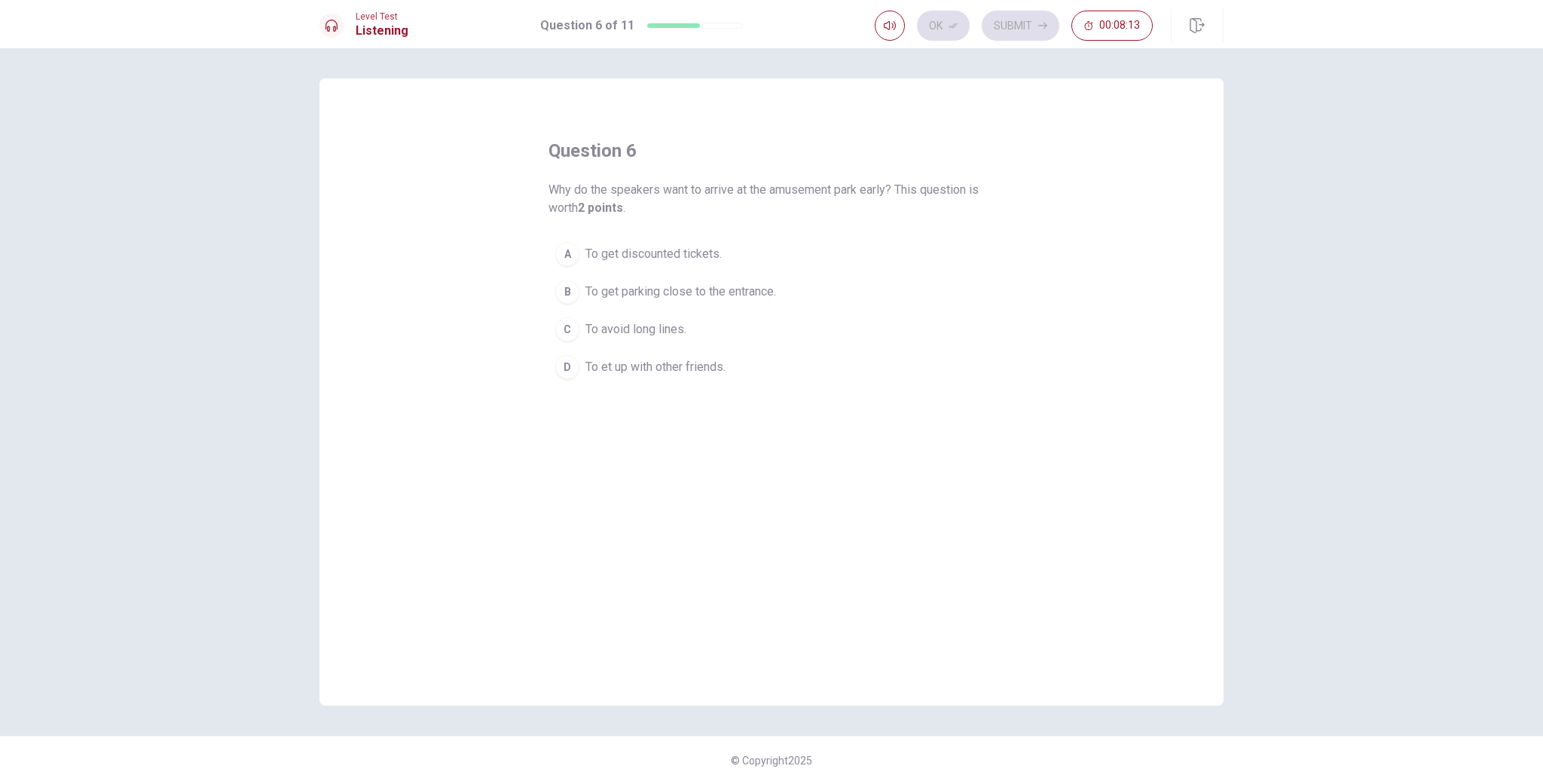
click at [579, 335] on button "C To avoid long lines." at bounding box center [772, 329] width 446 height 37
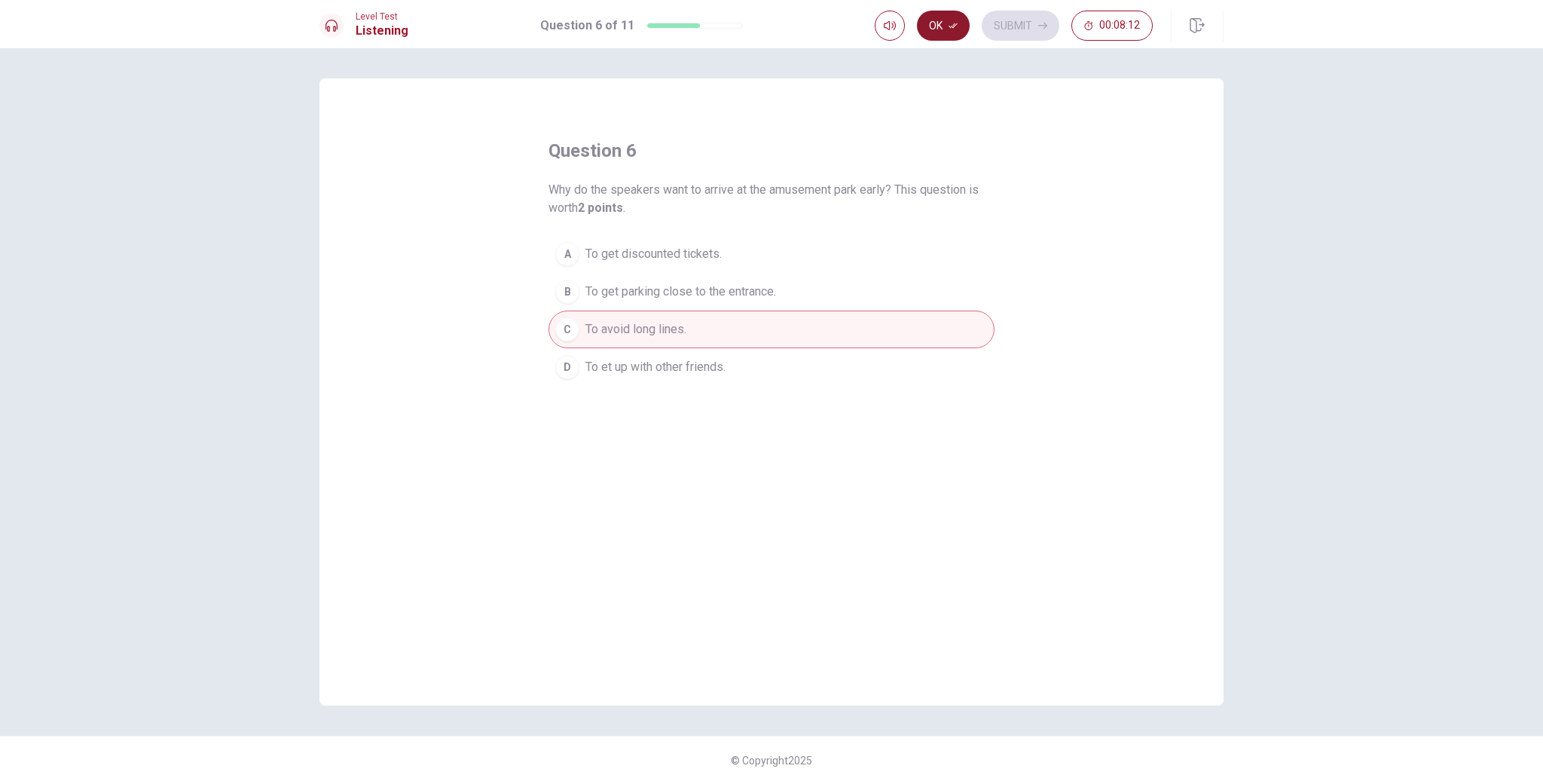
click at [929, 37] on button "Ok" at bounding box center [943, 26] width 53 height 30
click at [998, 18] on button "Submit" at bounding box center [1021, 26] width 78 height 30
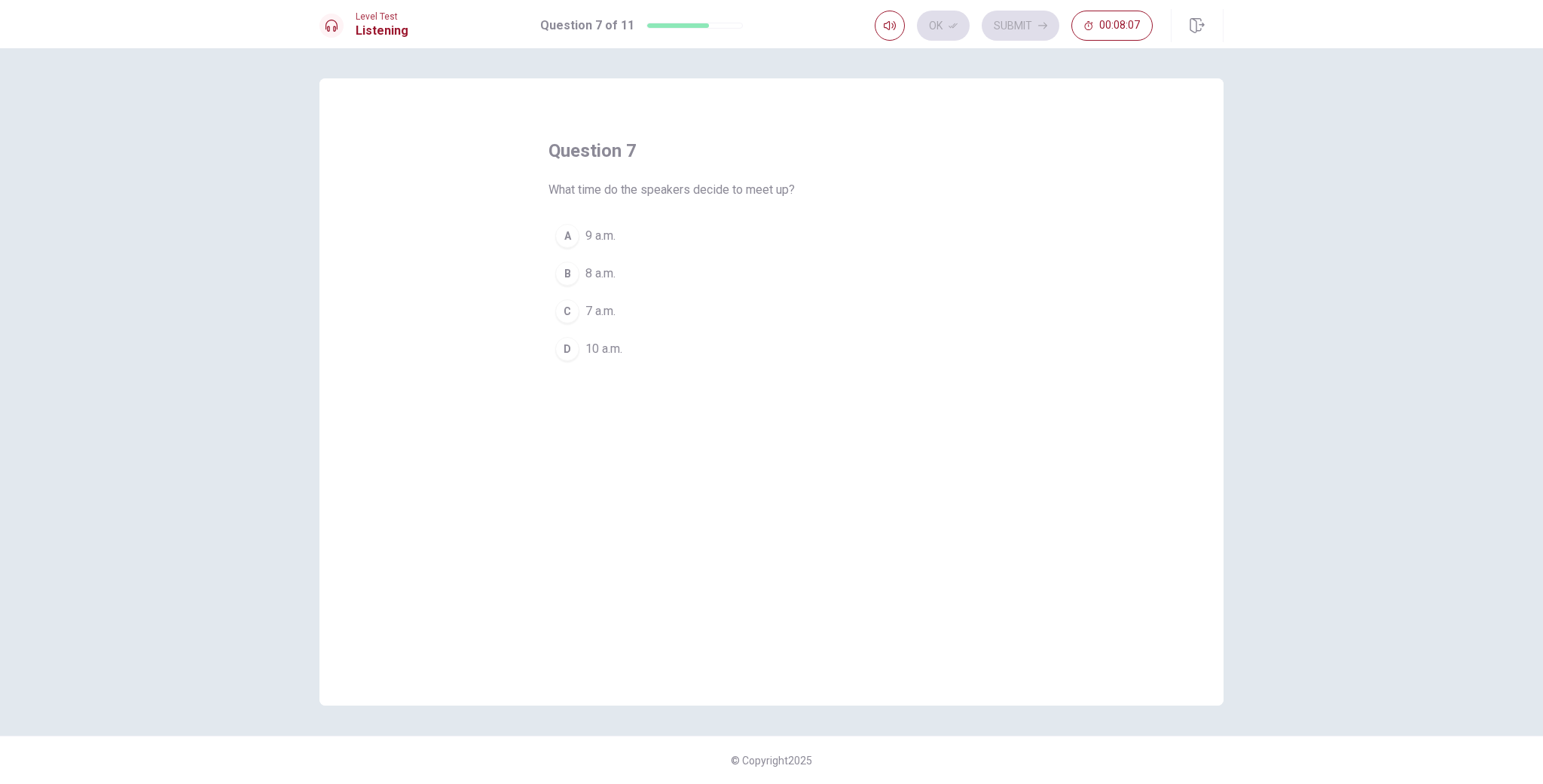
click at [566, 247] on div "A" at bounding box center [568, 236] width 24 height 24
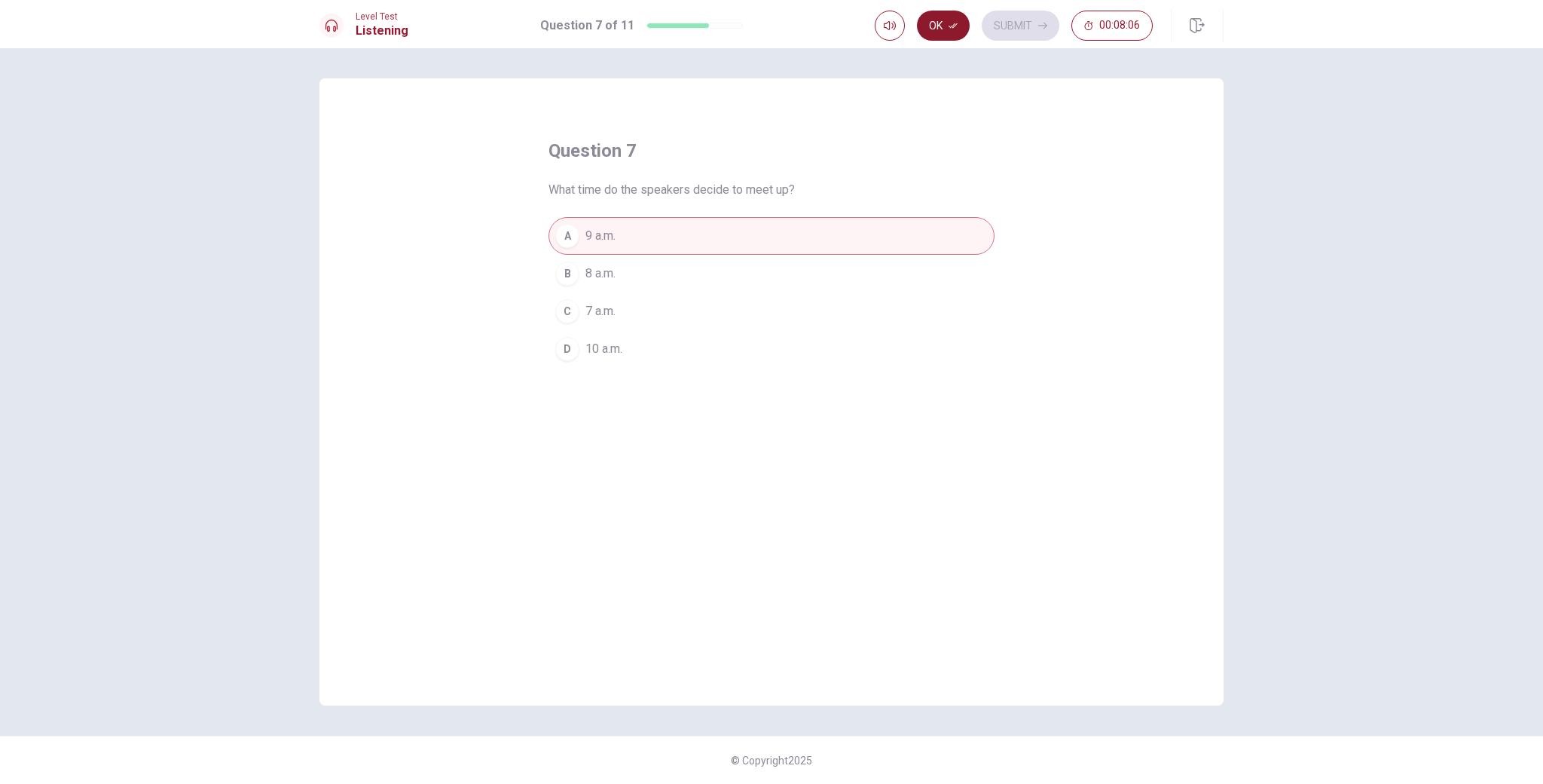
click at [955, 38] on button "Ok" at bounding box center [943, 26] width 53 height 30
click at [1022, 25] on button "Submit" at bounding box center [1021, 26] width 78 height 30
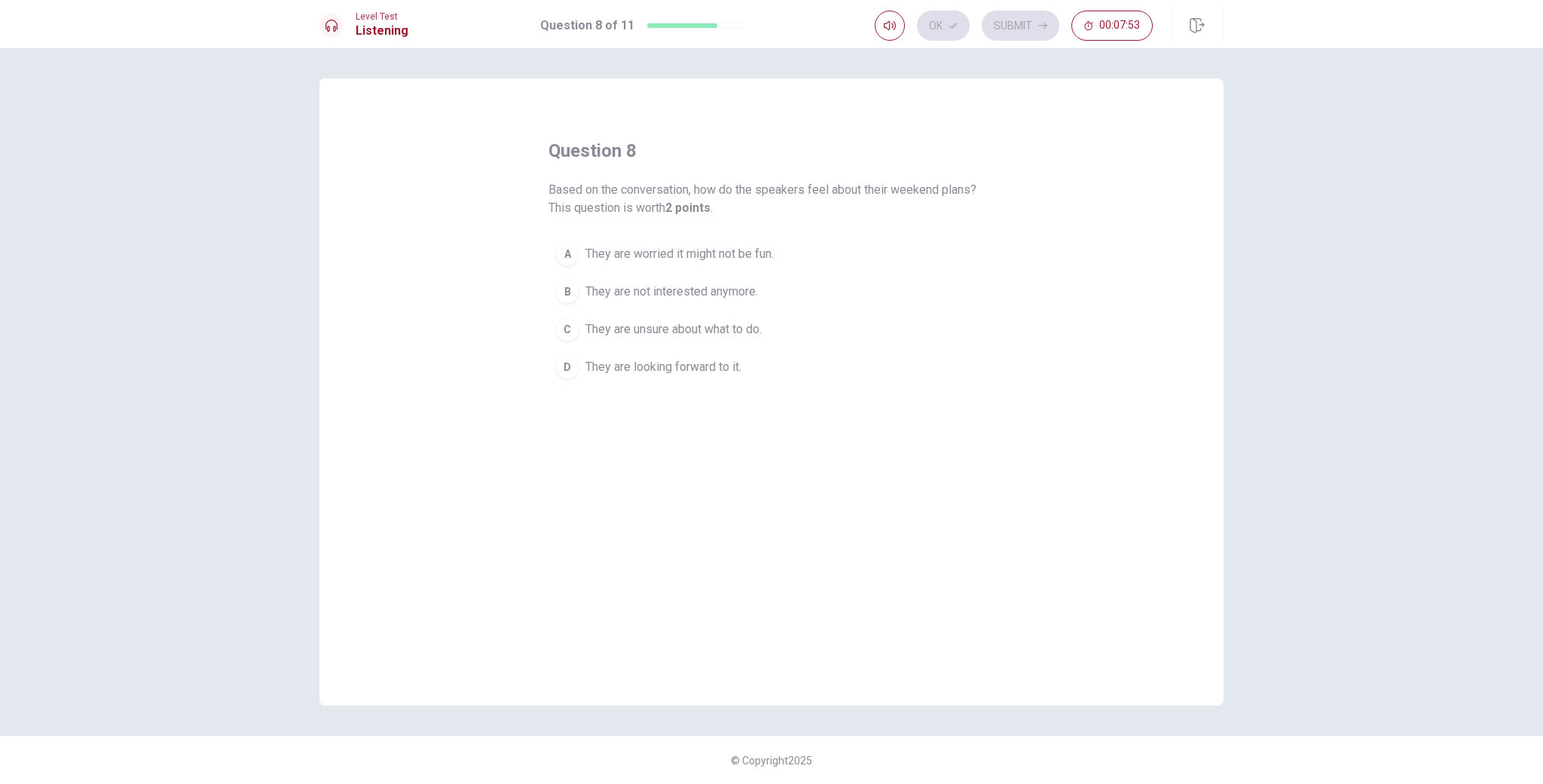
click at [563, 372] on div "D" at bounding box center [568, 367] width 24 height 24
click at [948, 27] on button "Ok" at bounding box center [943, 26] width 53 height 30
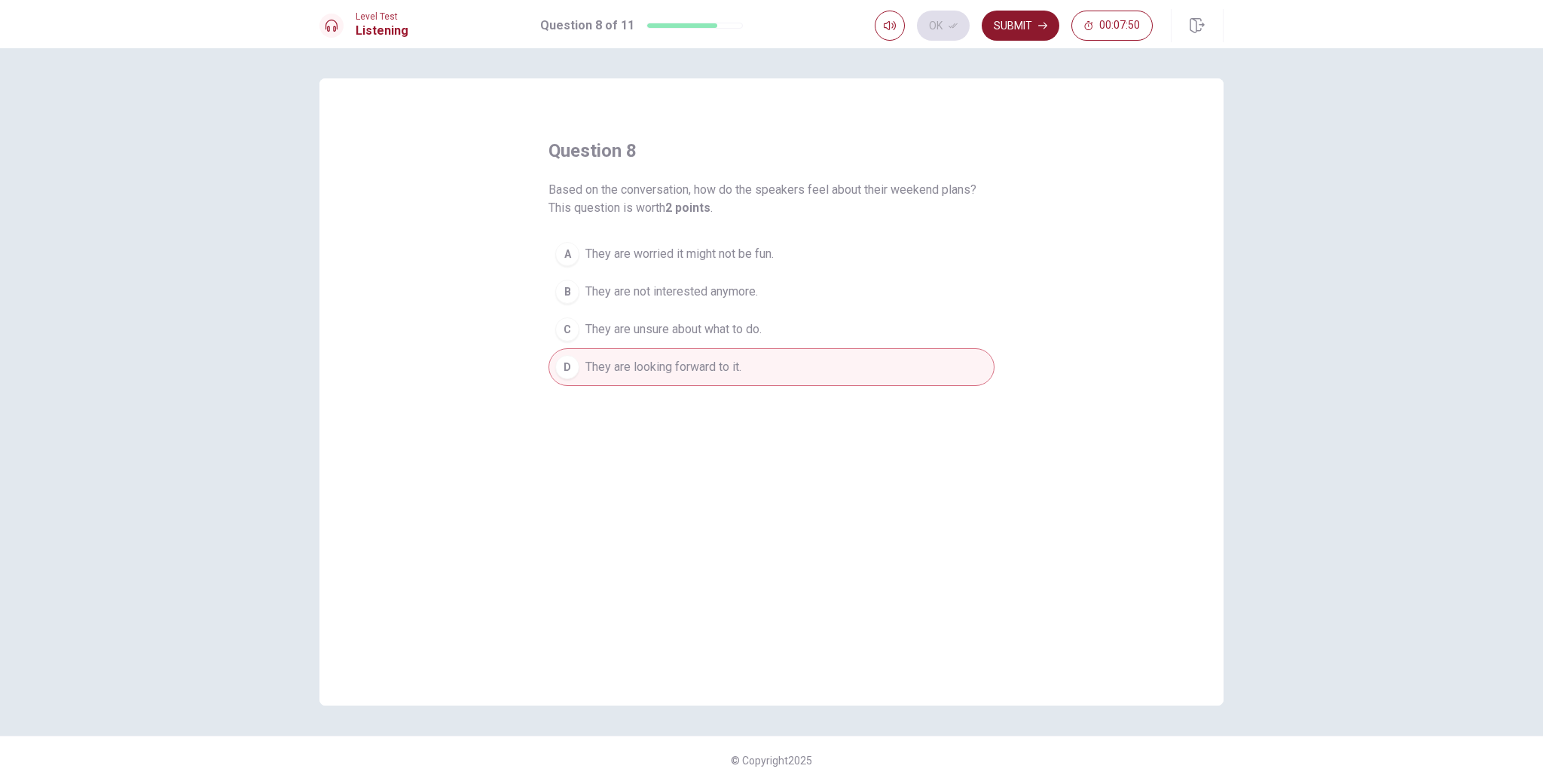
click at [994, 22] on button "Submit" at bounding box center [1021, 26] width 78 height 30
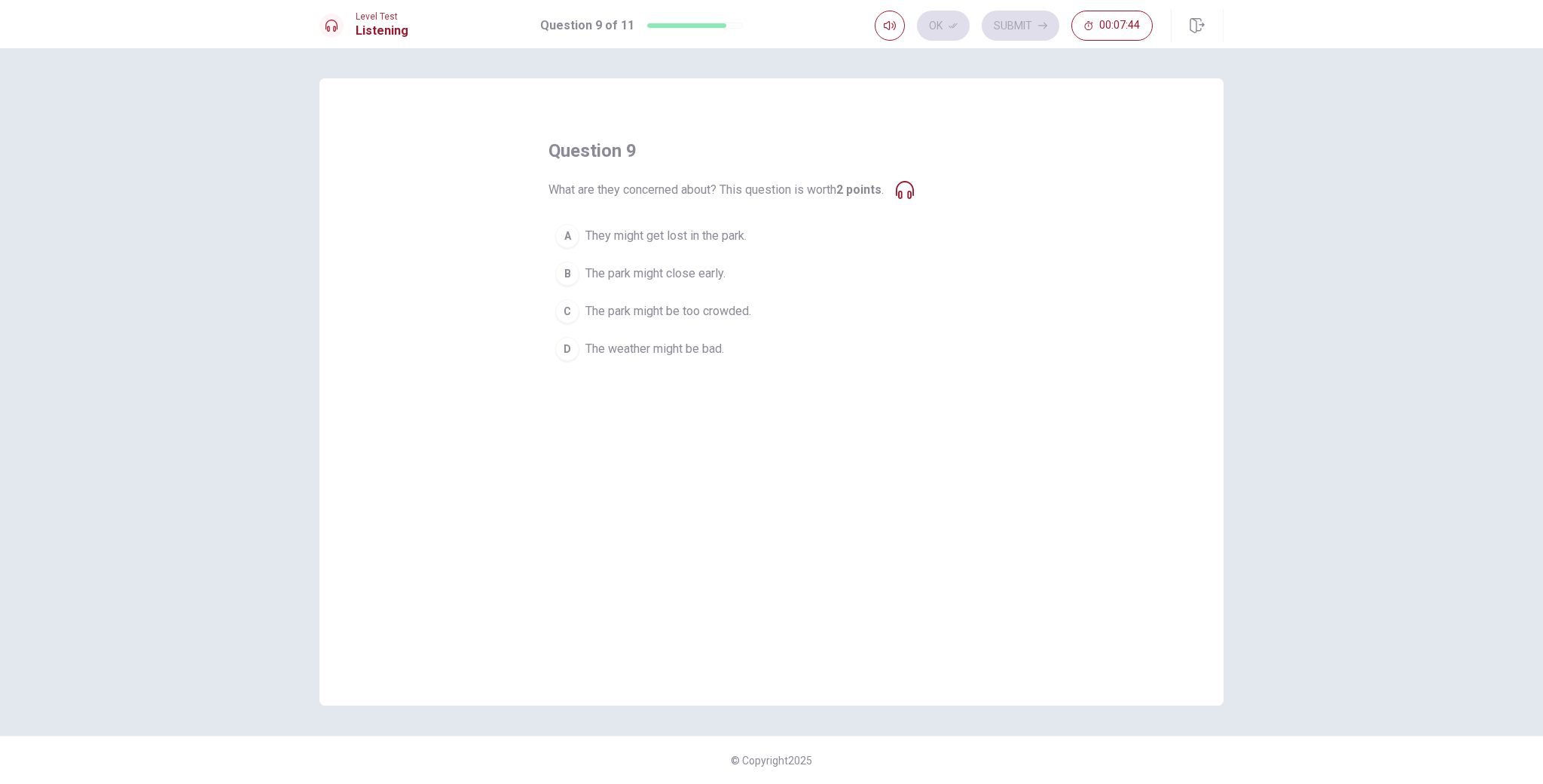
click at [570, 311] on div "C" at bounding box center [568, 311] width 24 height 24
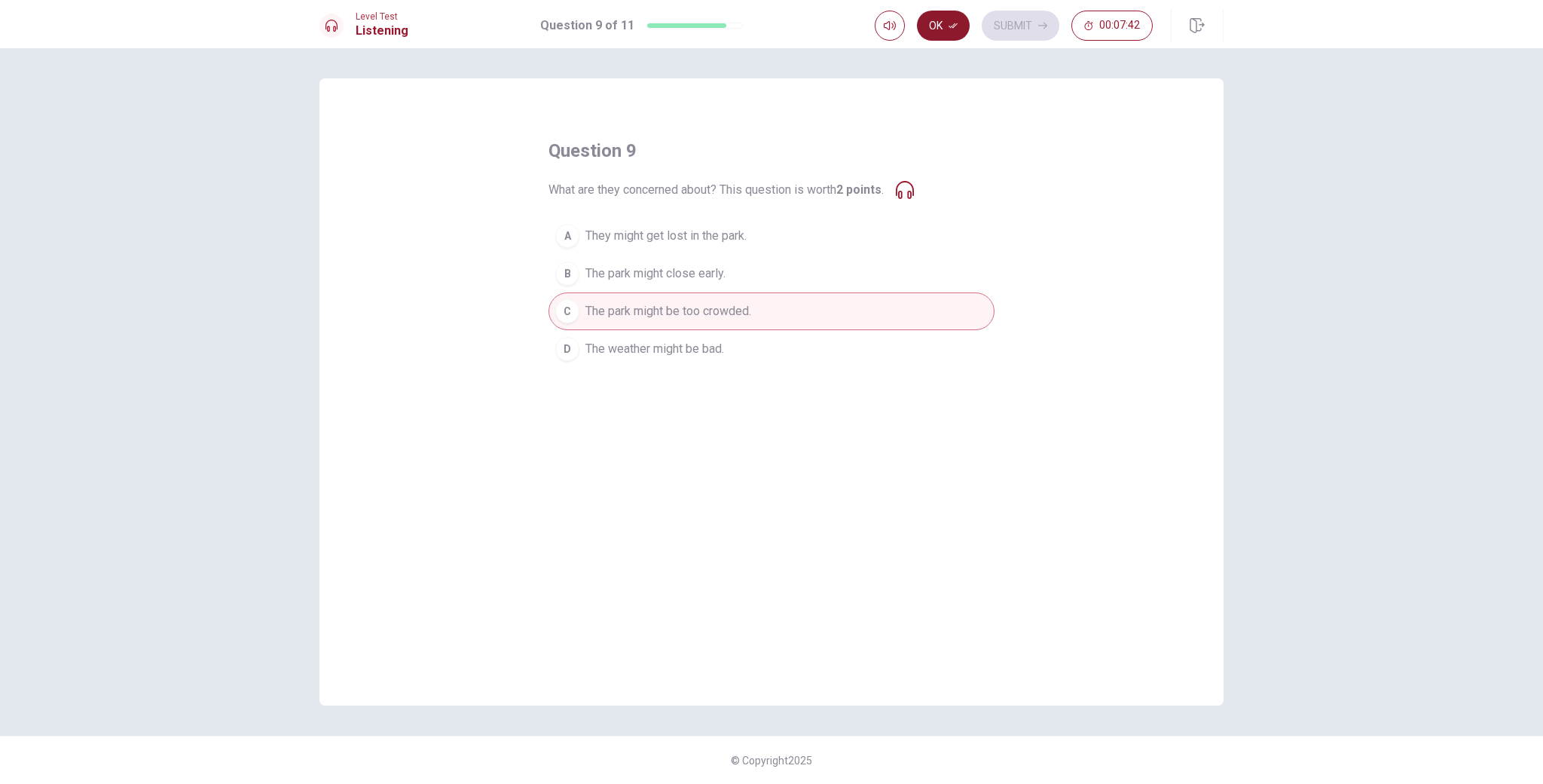
click at [950, 23] on icon "button" at bounding box center [953, 26] width 9 height 9
click at [996, 22] on button "Submit" at bounding box center [1021, 26] width 78 height 30
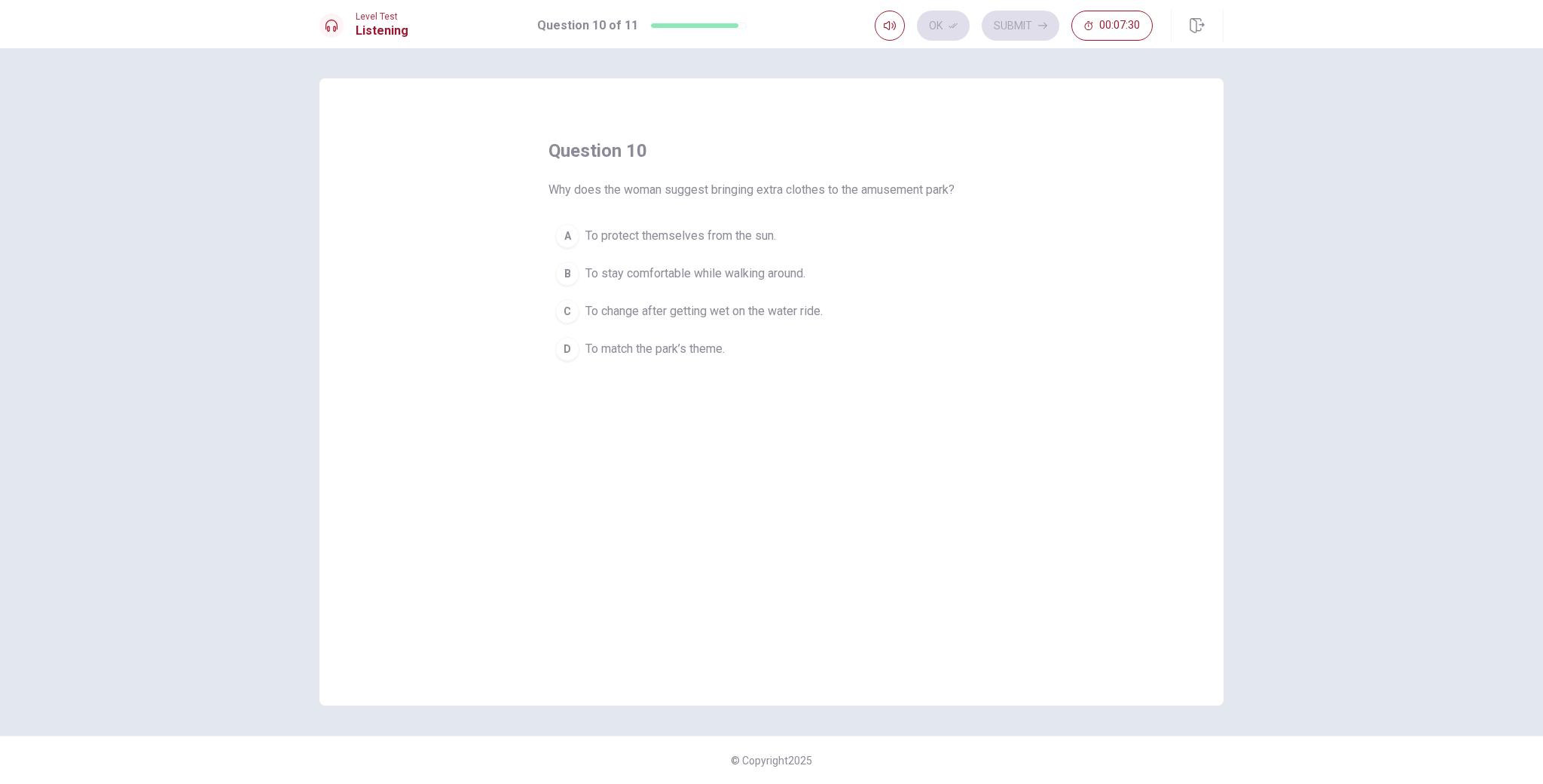
click at [575, 314] on div "C" at bounding box center [568, 311] width 24 height 24
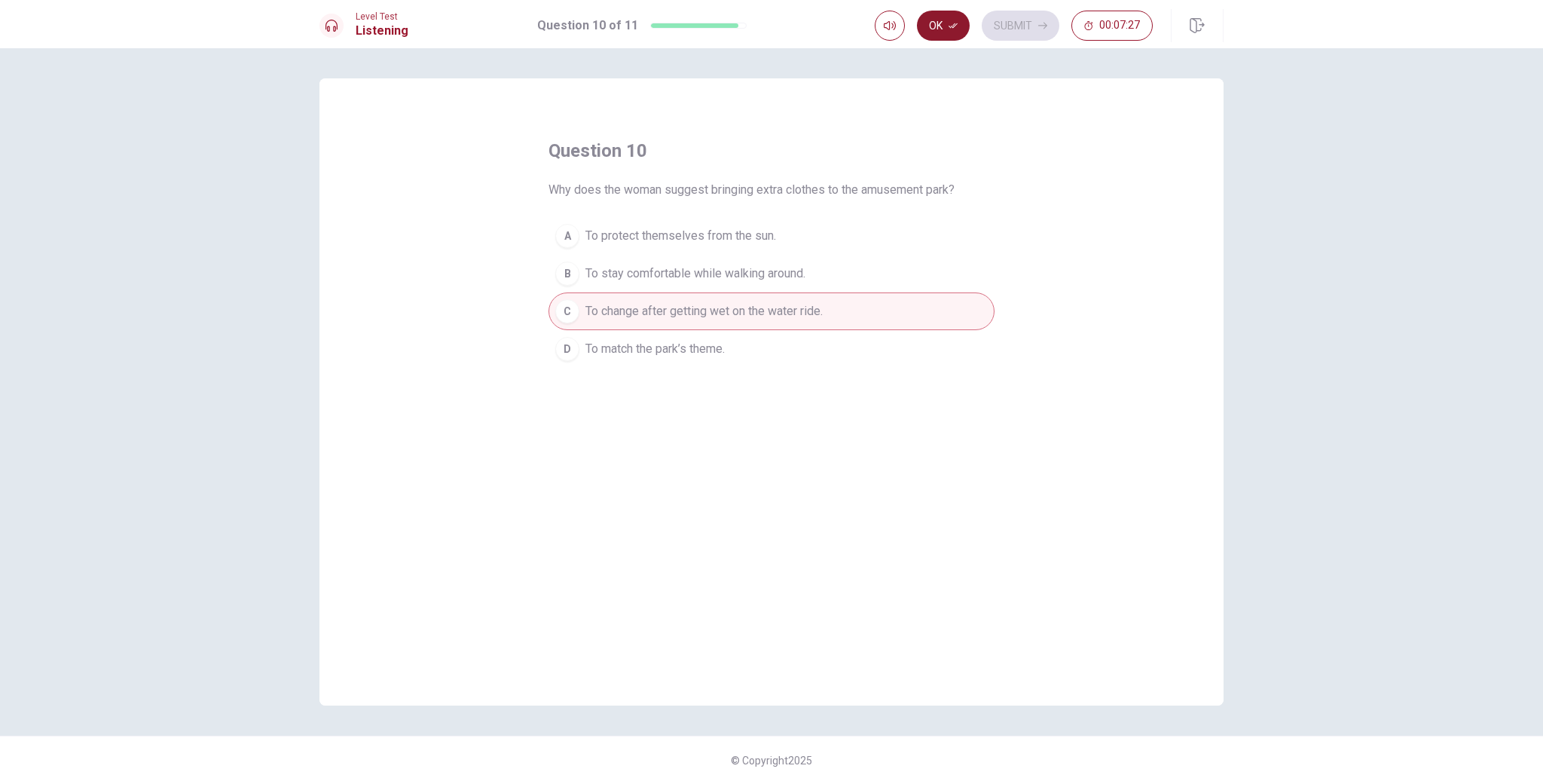
click at [961, 31] on button "Ok" at bounding box center [943, 26] width 53 height 30
click at [995, 28] on button "Submit" at bounding box center [1021, 26] width 78 height 30
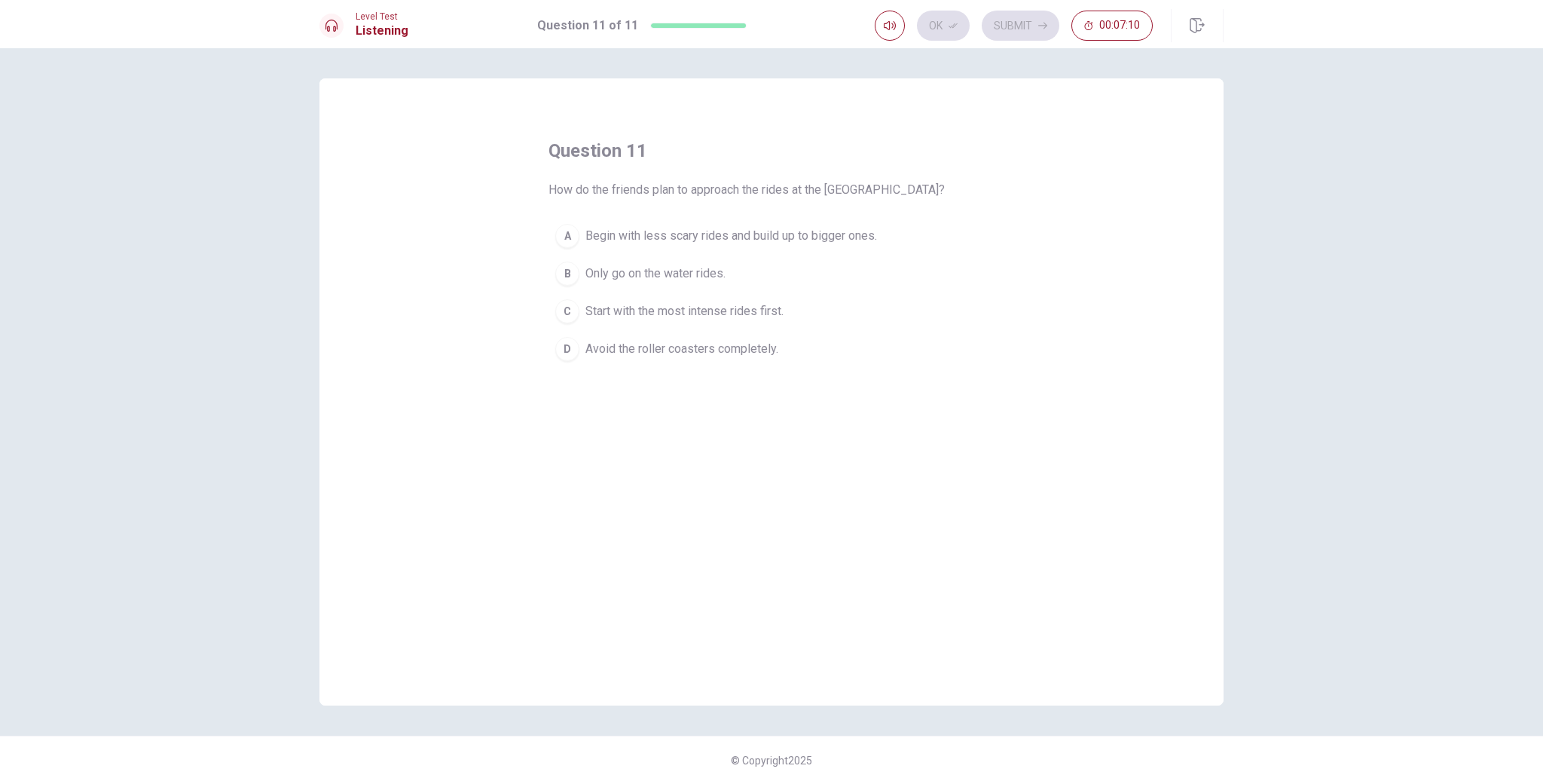
click at [569, 235] on div "A" at bounding box center [568, 236] width 24 height 24
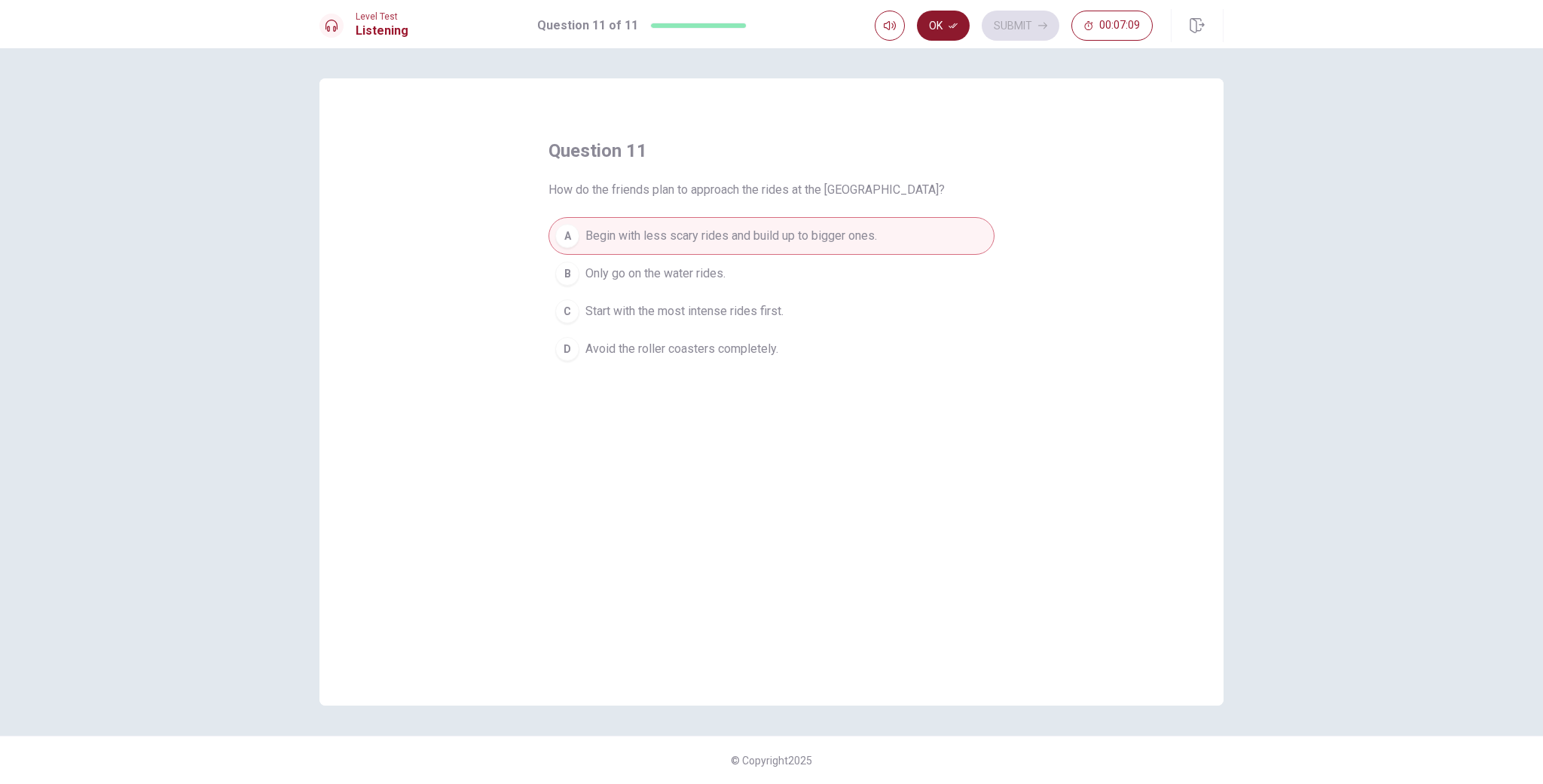
click at [936, 37] on button "Ok" at bounding box center [943, 26] width 53 height 30
click at [981, 32] on div "Ok Submit 00:07:08" at bounding box center [1013, 26] width 278 height 30
click at [1007, 28] on button "Submit" at bounding box center [1021, 26] width 78 height 30
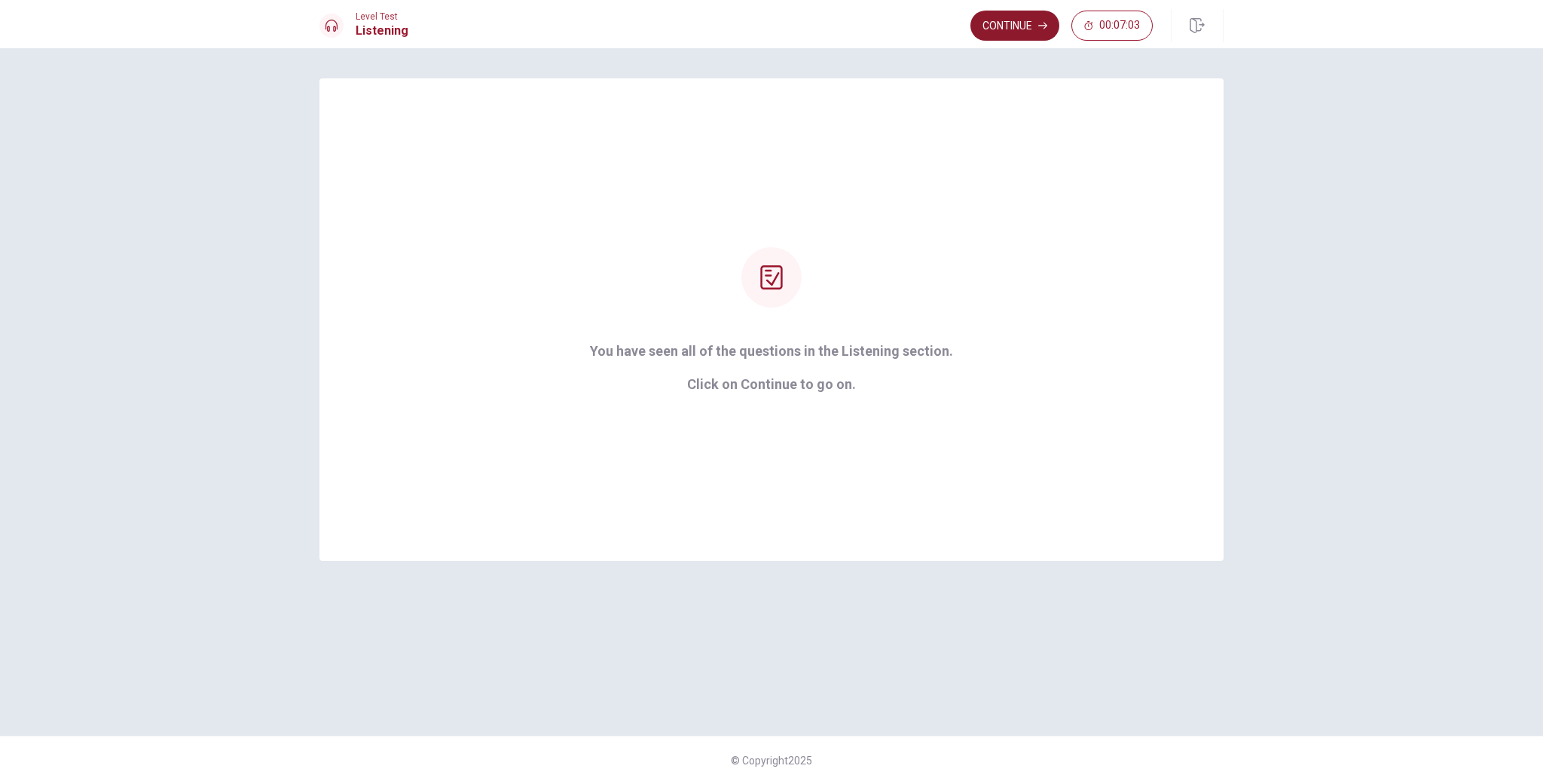
click at [1007, 33] on button "Continue" at bounding box center [1015, 26] width 89 height 30
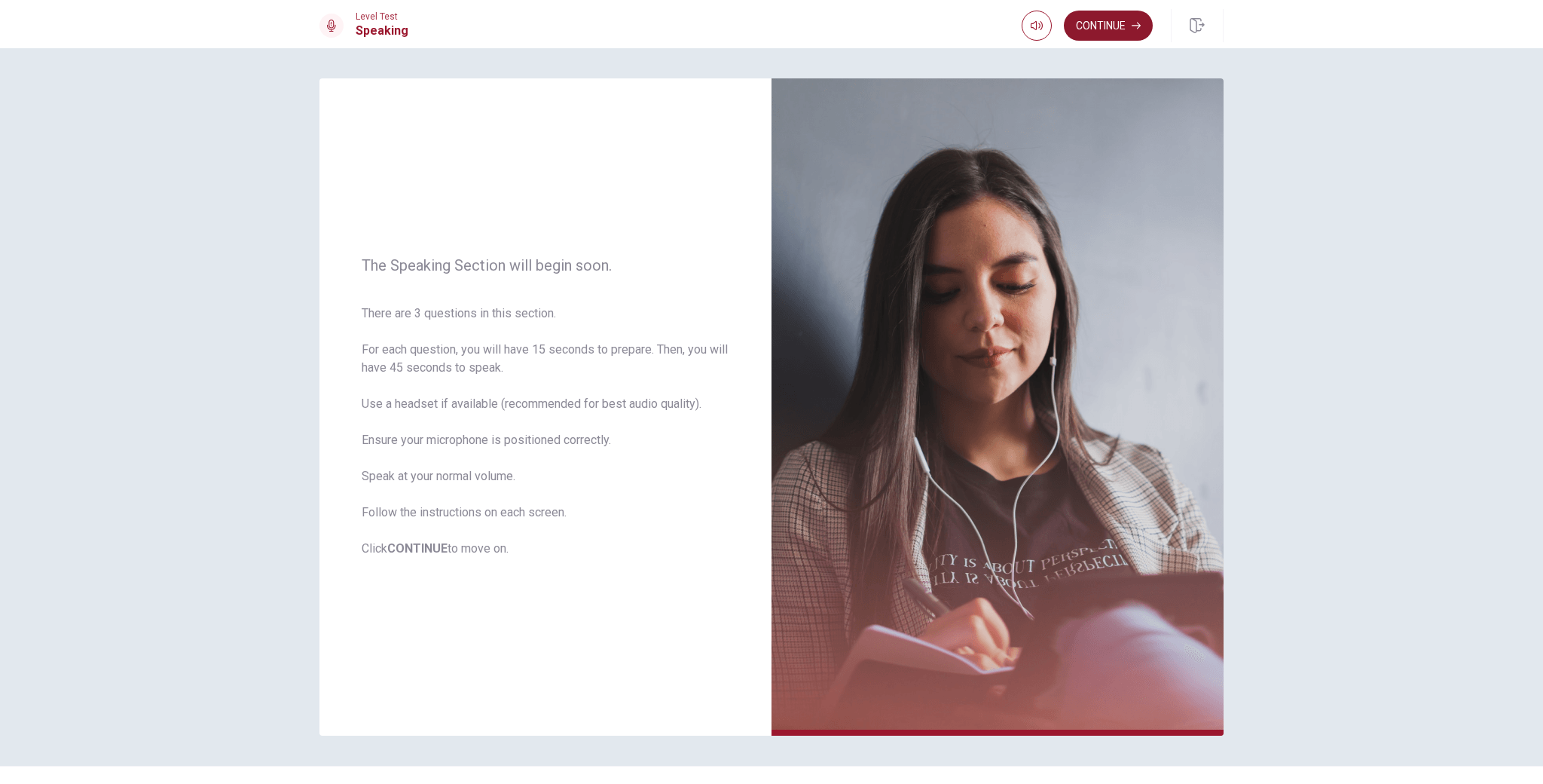
click at [1121, 25] on button "Continue" at bounding box center [1108, 26] width 89 height 30
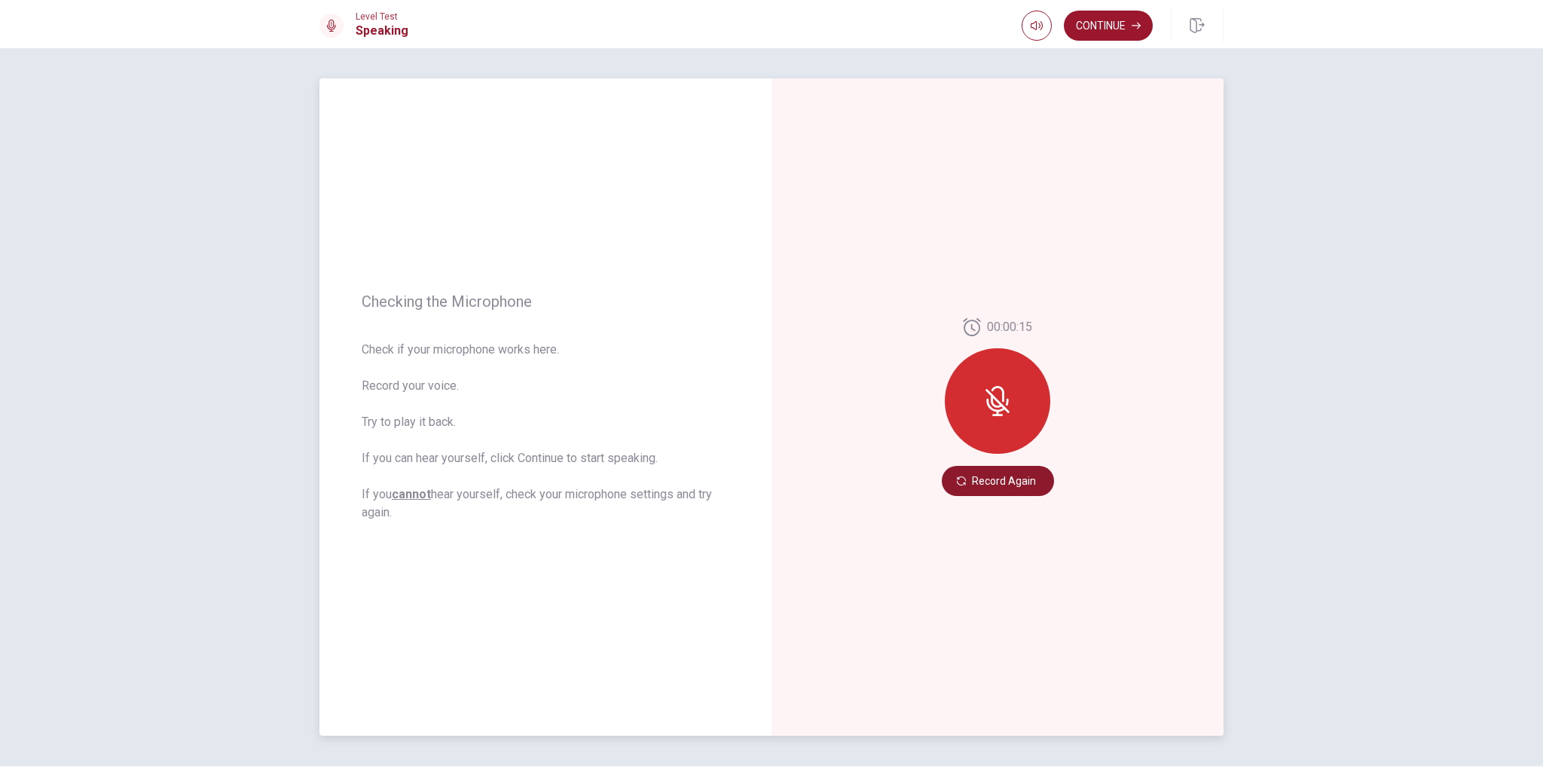
click at [980, 473] on button "Record Again" at bounding box center [997, 481] width 112 height 30
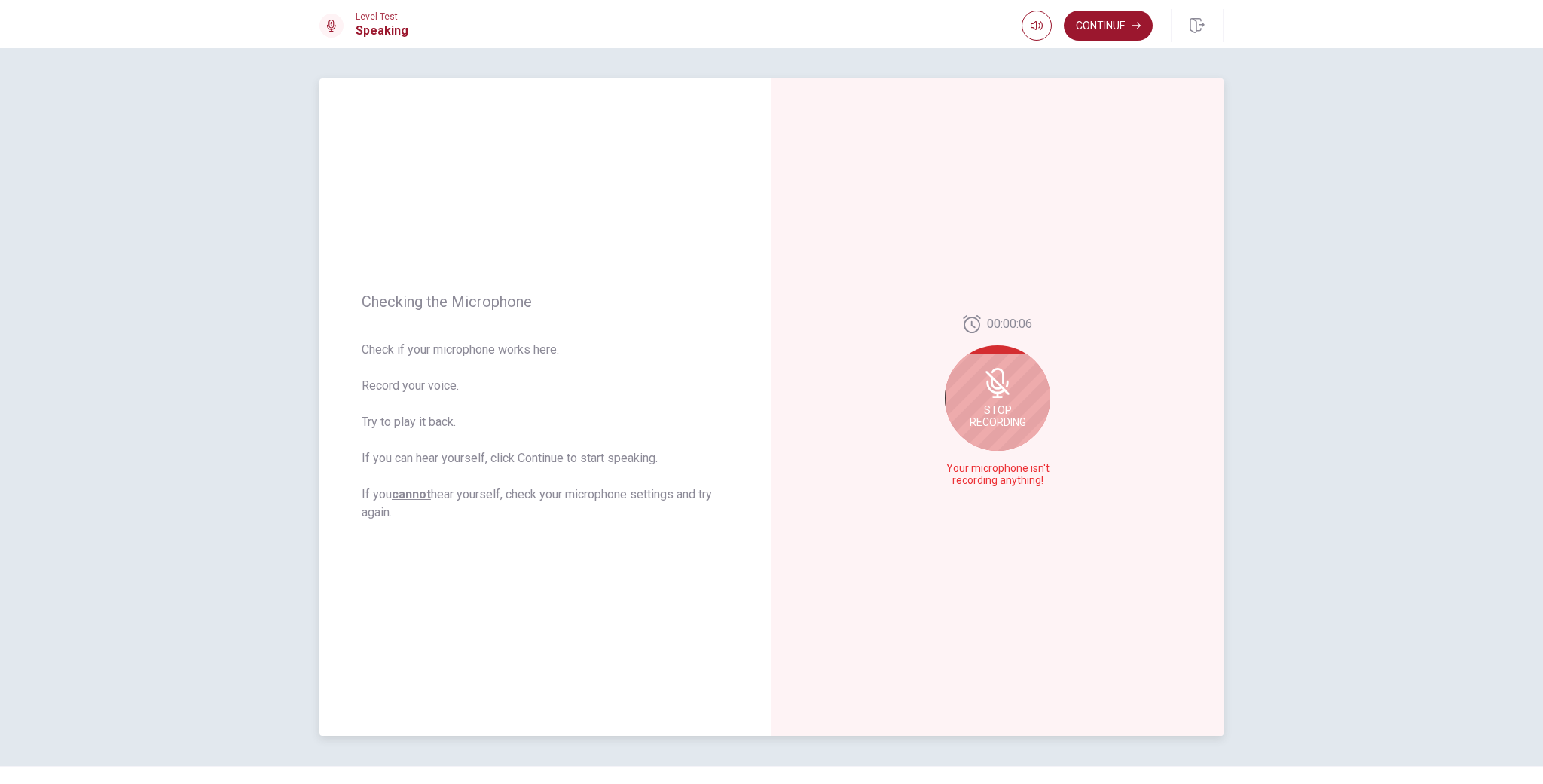
click at [1010, 397] on icon at bounding box center [998, 383] width 30 height 30
click at [986, 483] on button "Record Again" at bounding box center [981, 481] width 21 height 21
click at [1004, 403] on icon at bounding box center [998, 401] width 30 height 30
click at [1003, 394] on icon at bounding box center [1001, 406] width 30 height 30
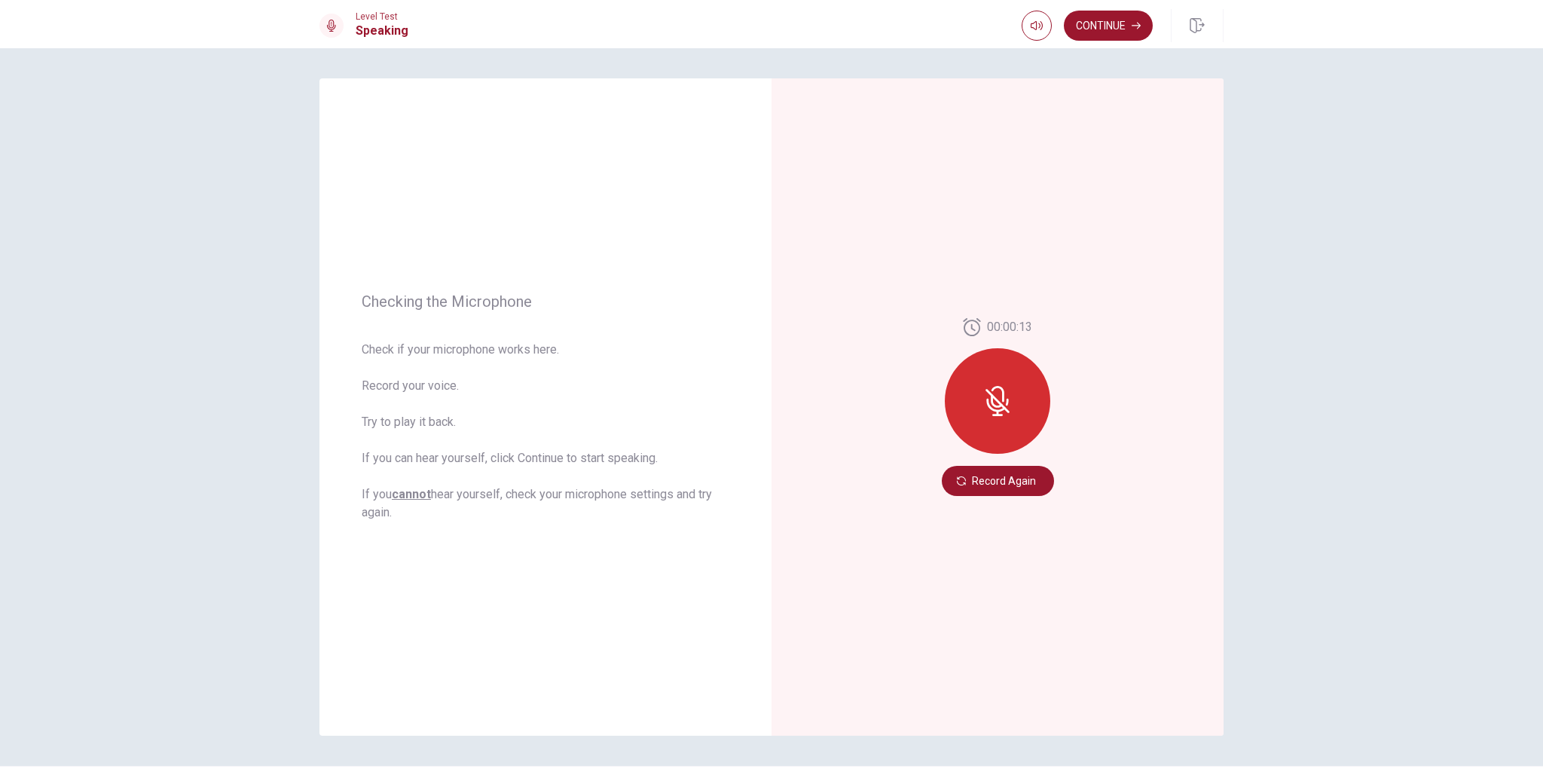
click at [1010, 476] on button "Record Again" at bounding box center [997, 481] width 112 height 30
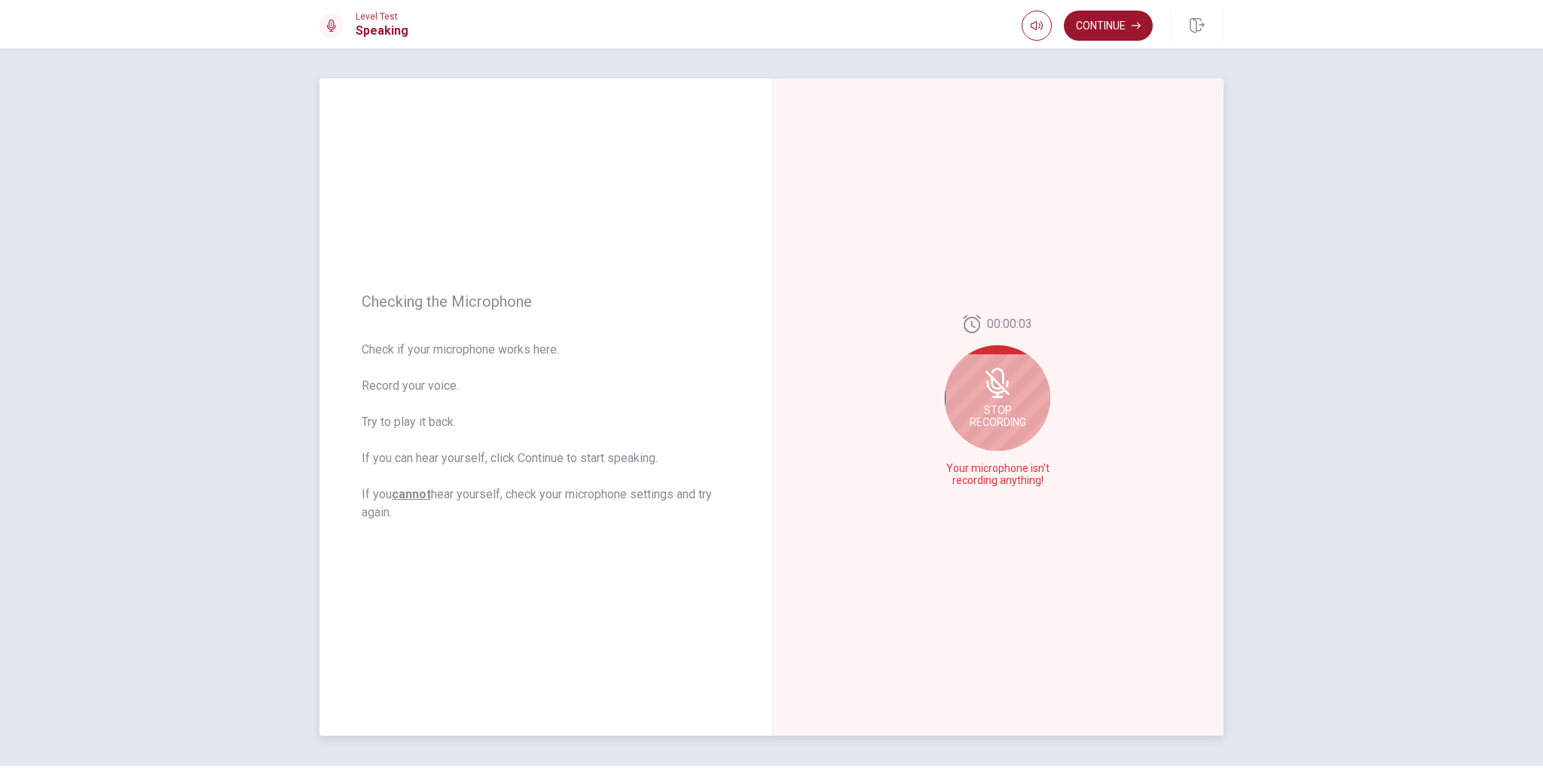
click at [1022, 483] on span "Your microphone isn't recording anything!" at bounding box center [997, 475] width 110 height 24
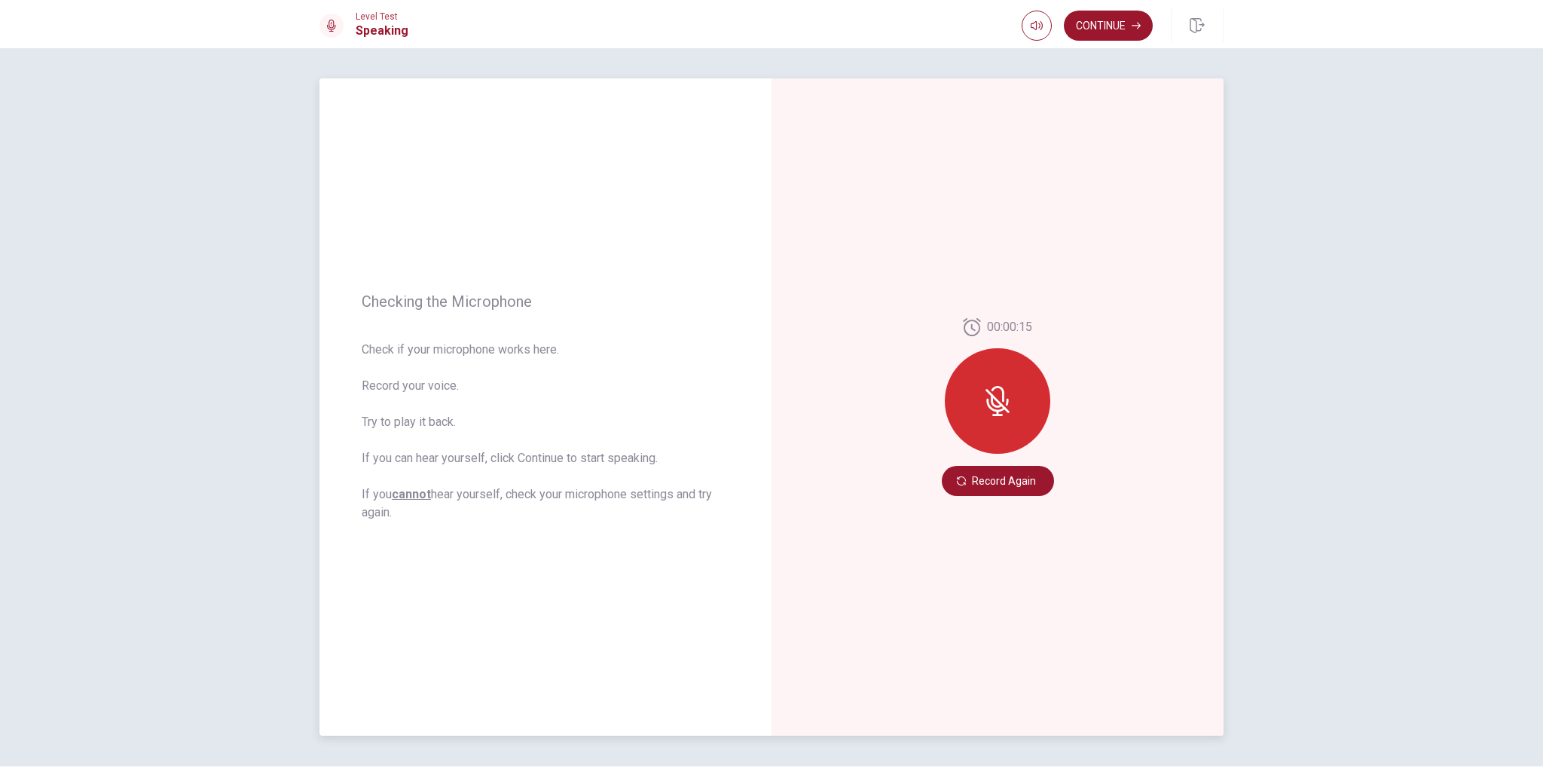
click at [1006, 427] on div at bounding box center [997, 400] width 106 height 106
click at [982, 483] on button "Record Again" at bounding box center [997, 481] width 112 height 30
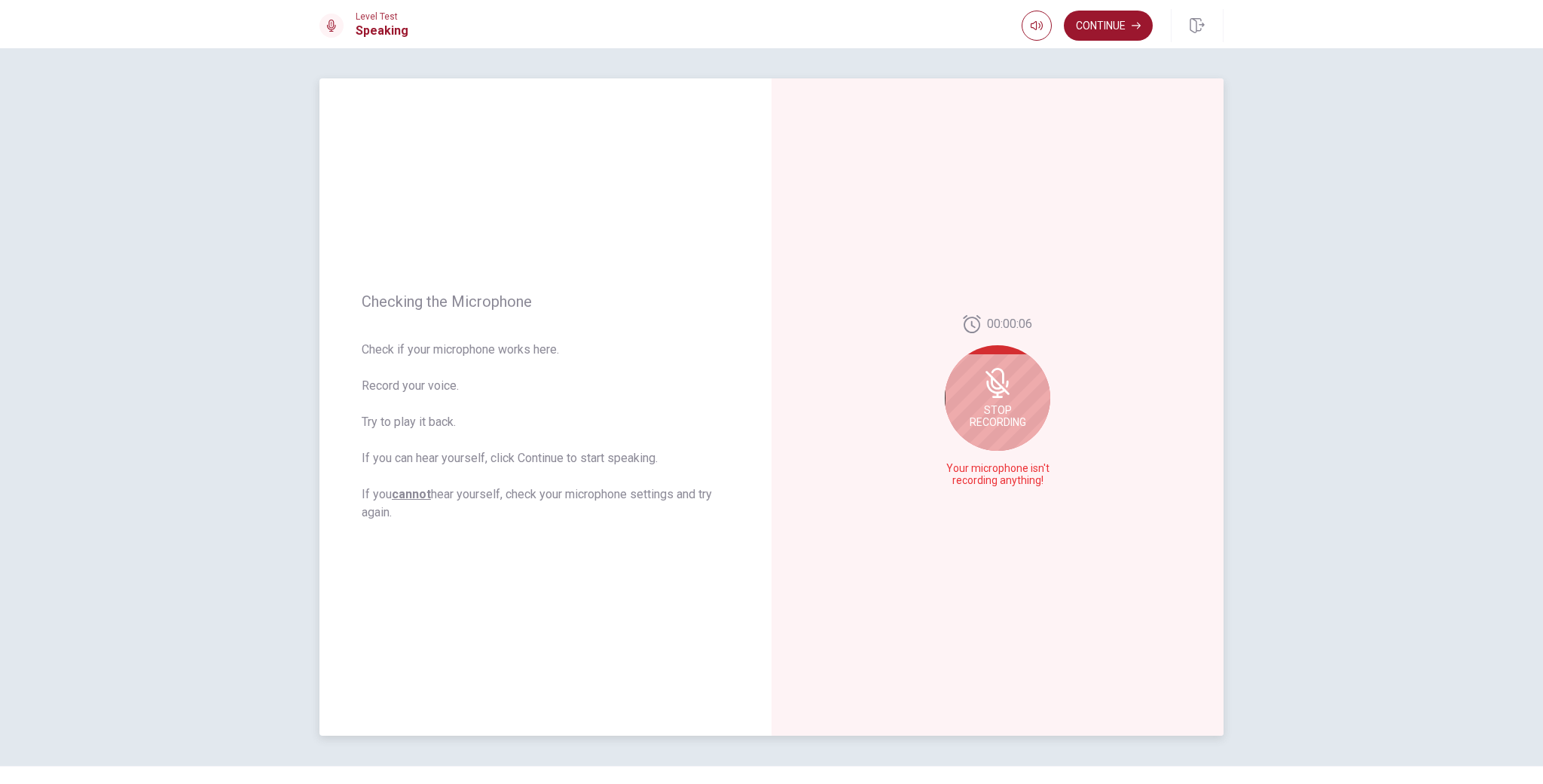
click at [1007, 395] on icon at bounding box center [998, 383] width 30 height 30
click at [1014, 478] on icon "Play Audio" at bounding box center [1015, 481] width 9 height 9
click at [1066, 315] on div "00:00:06" at bounding box center [998, 406] width 452 height 657
click at [1009, 403] on icon at bounding box center [1001, 406] width 30 height 30
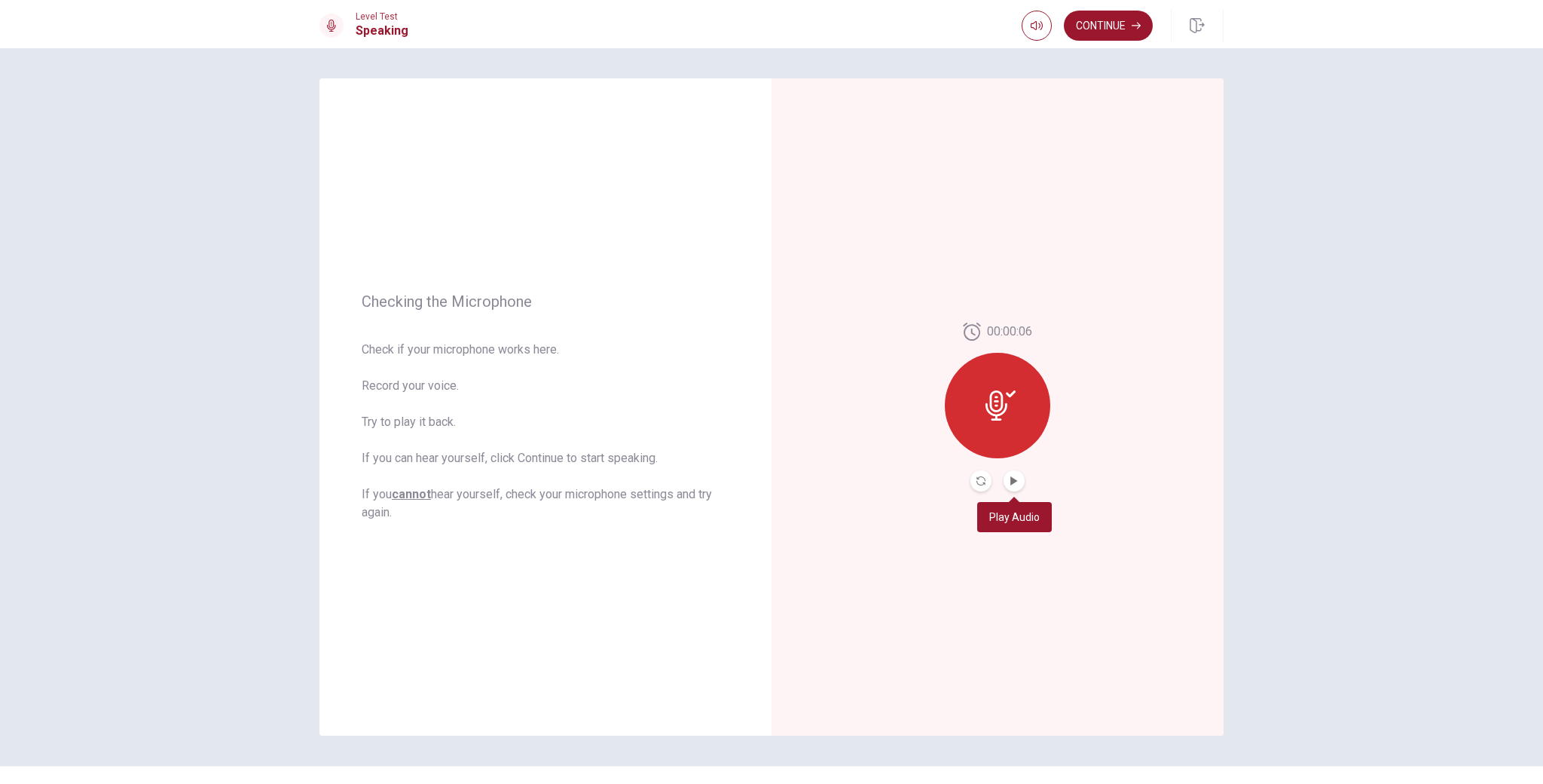
click at [1019, 483] on button "Play Audio" at bounding box center [1015, 481] width 21 height 21
click at [1014, 400] on icon at bounding box center [1001, 406] width 30 height 30
click at [1007, 395] on icon at bounding box center [1011, 394] width 10 height 7
click at [990, 398] on icon at bounding box center [996, 406] width 22 height 30
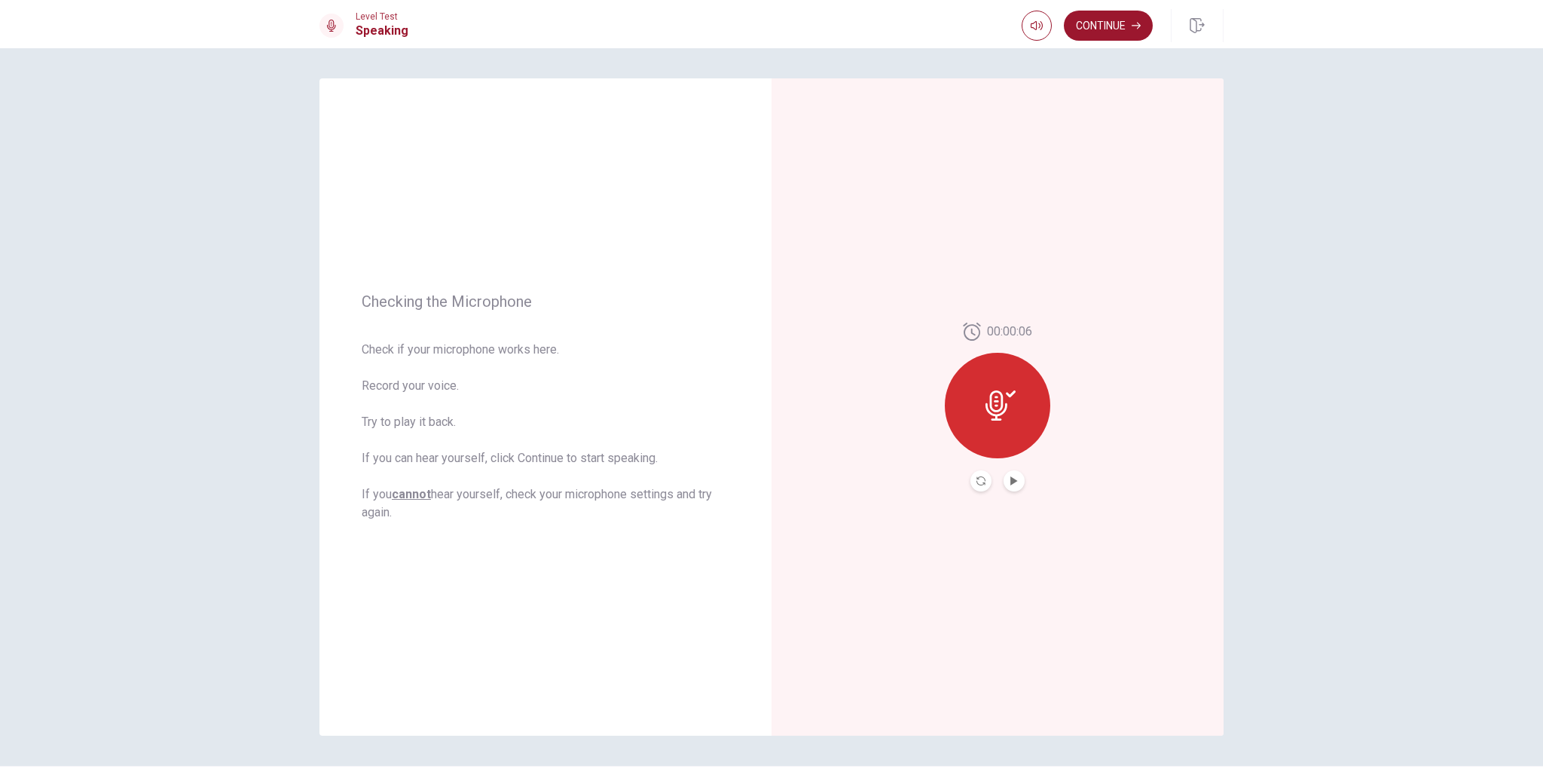
click at [993, 364] on div at bounding box center [997, 405] width 106 height 106
click at [1078, 297] on div "00:00:06" at bounding box center [998, 406] width 452 height 657
click at [333, 30] on icon at bounding box center [332, 26] width 12 height 12
click at [724, 428] on span "Check if your microphone works here. Record your voice. Try to play it back. If…" at bounding box center [545, 431] width 368 height 181
click at [1036, 387] on div at bounding box center [997, 405] width 106 height 106
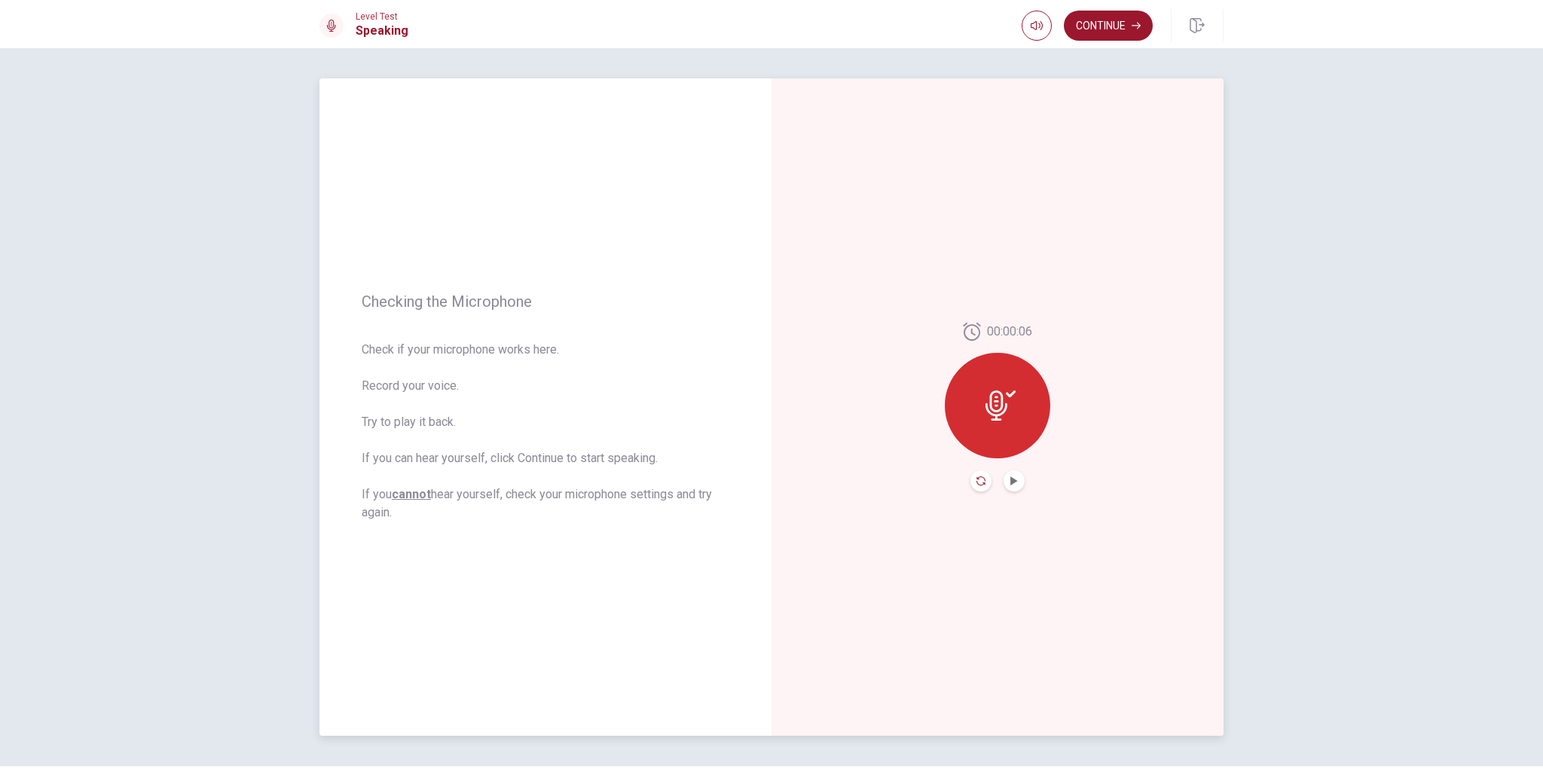
click at [984, 482] on icon "Record Again" at bounding box center [981, 481] width 9 height 9
click at [1015, 399] on div "Stop Recording" at bounding box center [997, 397] width 106 height 106
click at [999, 483] on button "Record Again" at bounding box center [997, 481] width 112 height 30
click at [1057, 55] on span at bounding box center [1036, 54] width 56 height 21
click at [1054, 55] on span at bounding box center [1058, 54] width 9 height 9
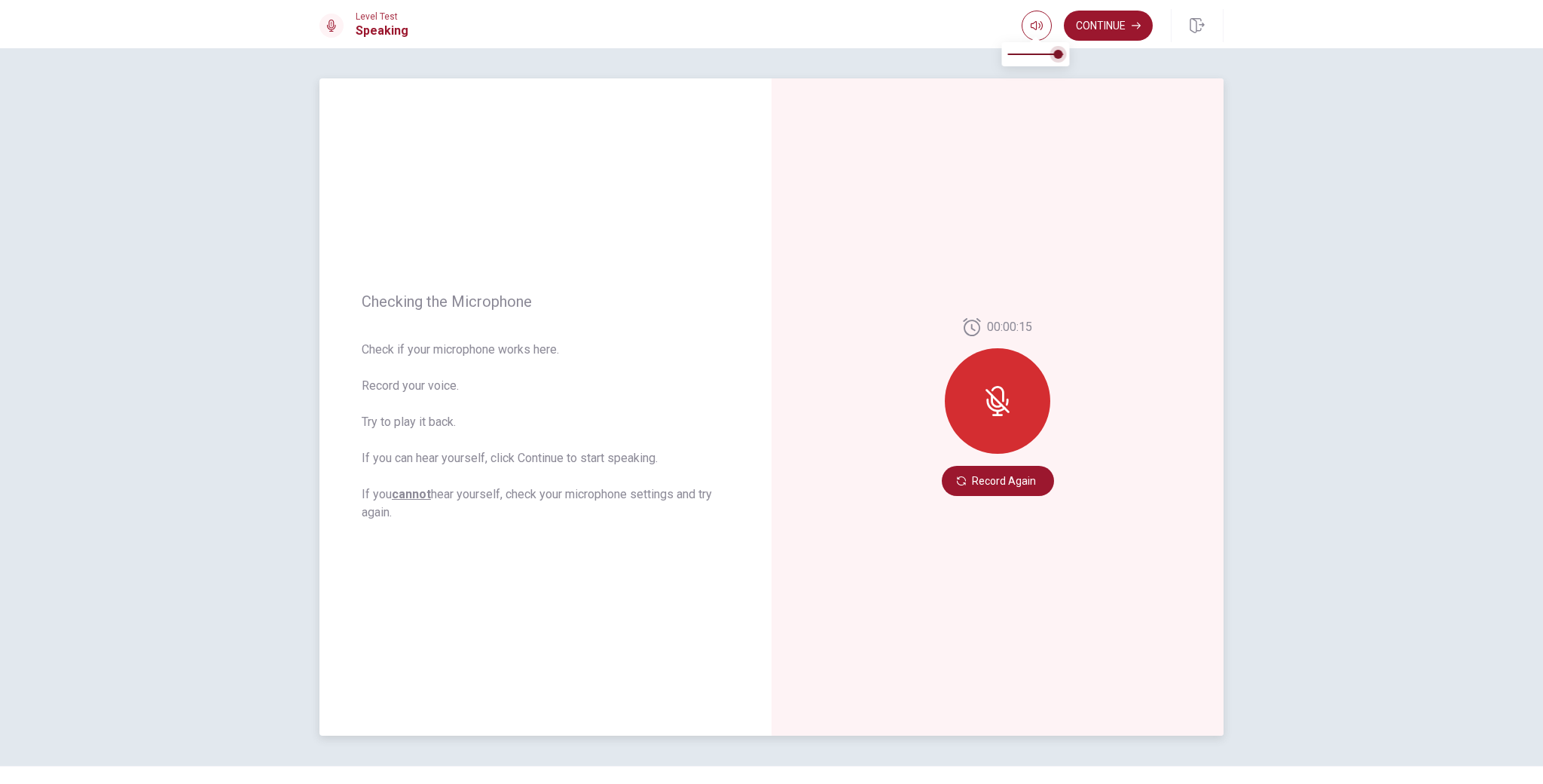
type input "0.7"
click at [327, 26] on icon at bounding box center [332, 26] width 9 height 12
click at [371, 18] on span "Level Test" at bounding box center [381, 17] width 53 height 11
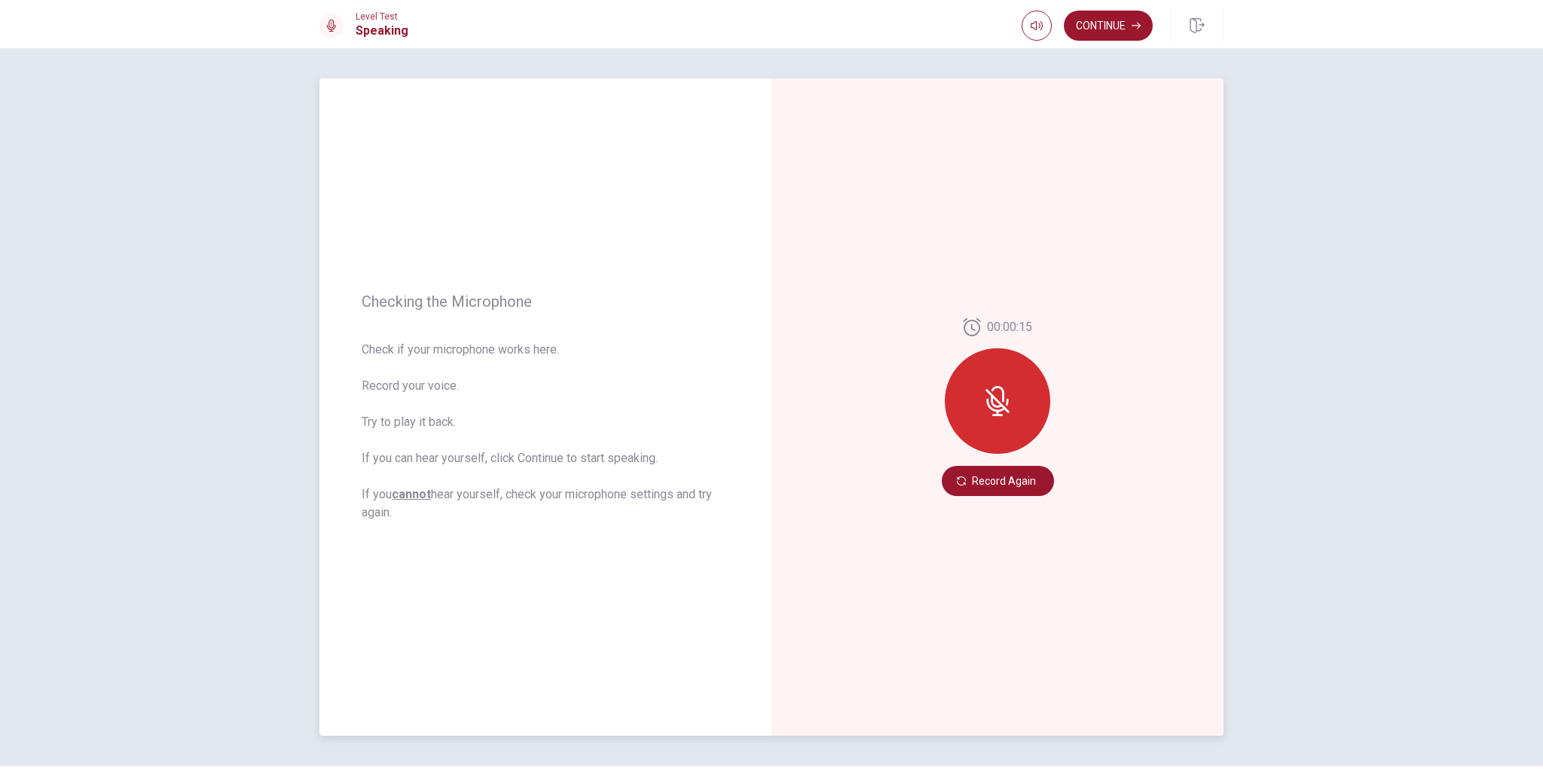
click at [371, 18] on span "Level Test" at bounding box center [381, 17] width 53 height 11
click at [415, 496] on u "cannot" at bounding box center [411, 493] width 39 height 14
click at [1003, 406] on icon at bounding box center [998, 401] width 24 height 24
click at [971, 486] on button "Record Again" at bounding box center [997, 481] width 112 height 30
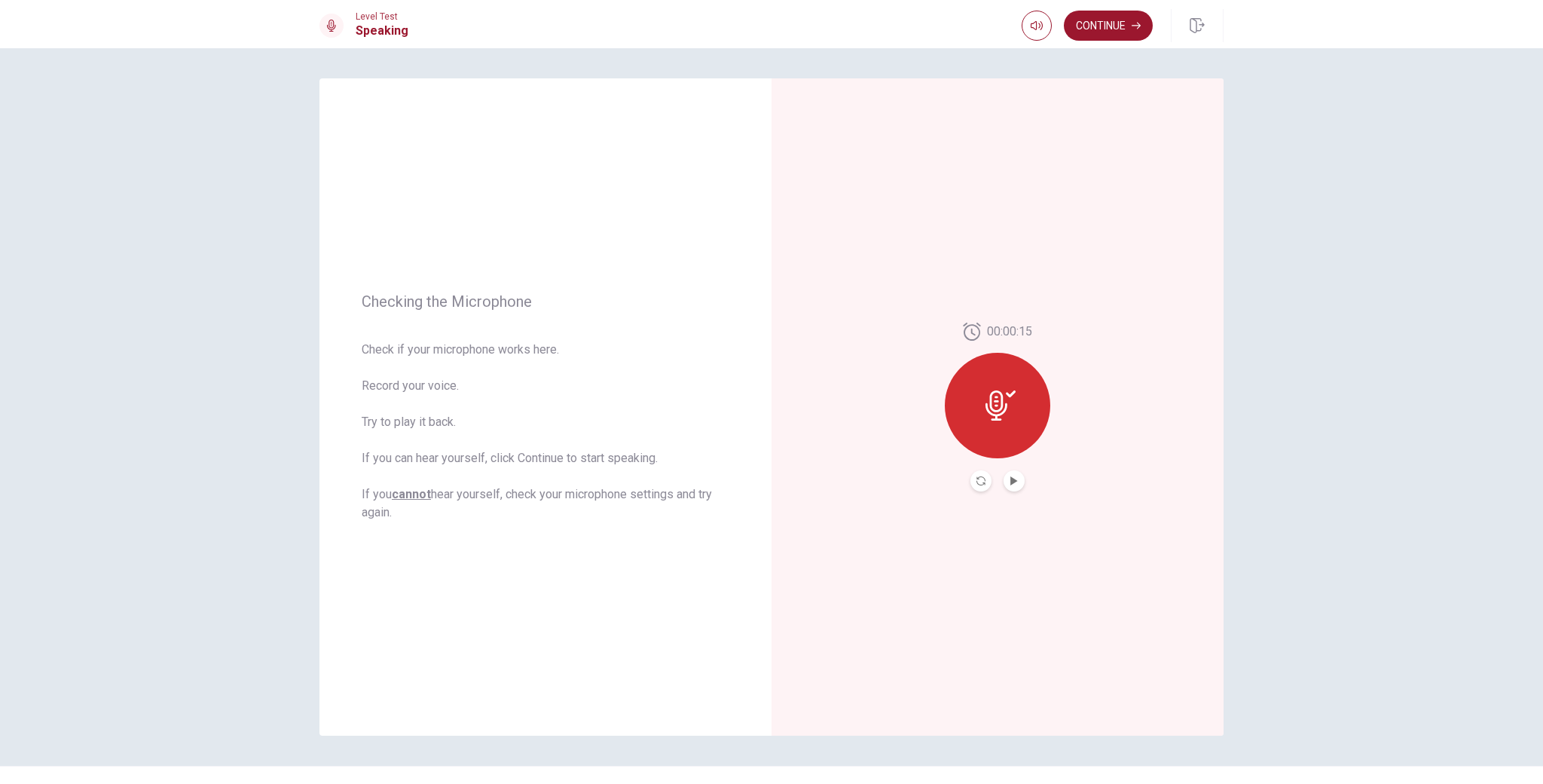
click at [1006, 406] on icon at bounding box center [996, 406] width 22 height 30
click at [1015, 483] on icon "Play Audio" at bounding box center [1015, 481] width 9 height 9
click at [1017, 484] on icon "Play Audio" at bounding box center [1015, 481] width 9 height 9
click at [1011, 392] on icon at bounding box center [1001, 406] width 30 height 30
click at [984, 486] on button "Record Again" at bounding box center [981, 481] width 21 height 21
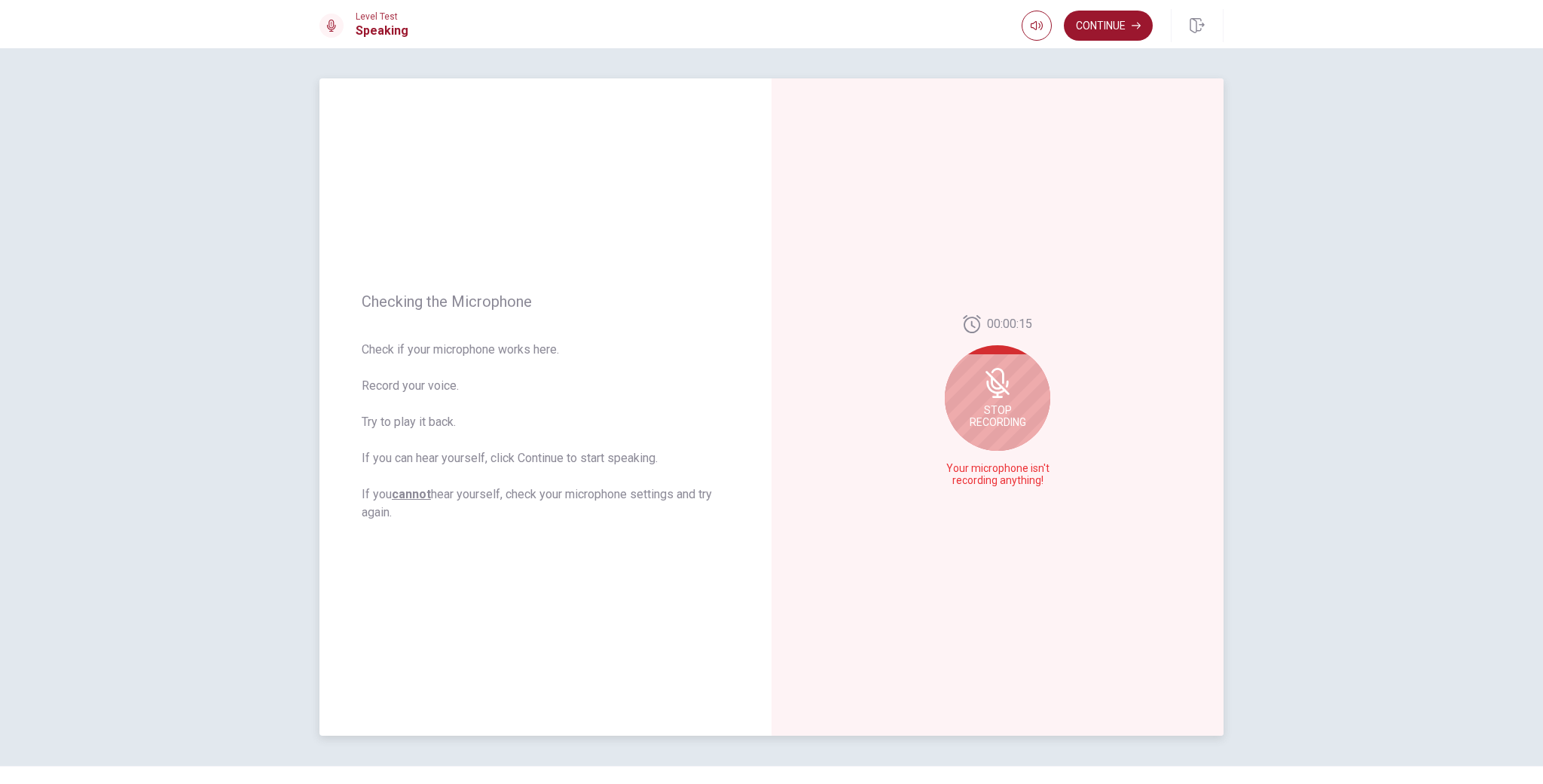
click at [1007, 390] on icon at bounding box center [998, 383] width 24 height 24
click at [1007, 482] on button "Play Audio" at bounding box center [1015, 481] width 21 height 21
click at [984, 486] on button "Record Again" at bounding box center [981, 481] width 21 height 21
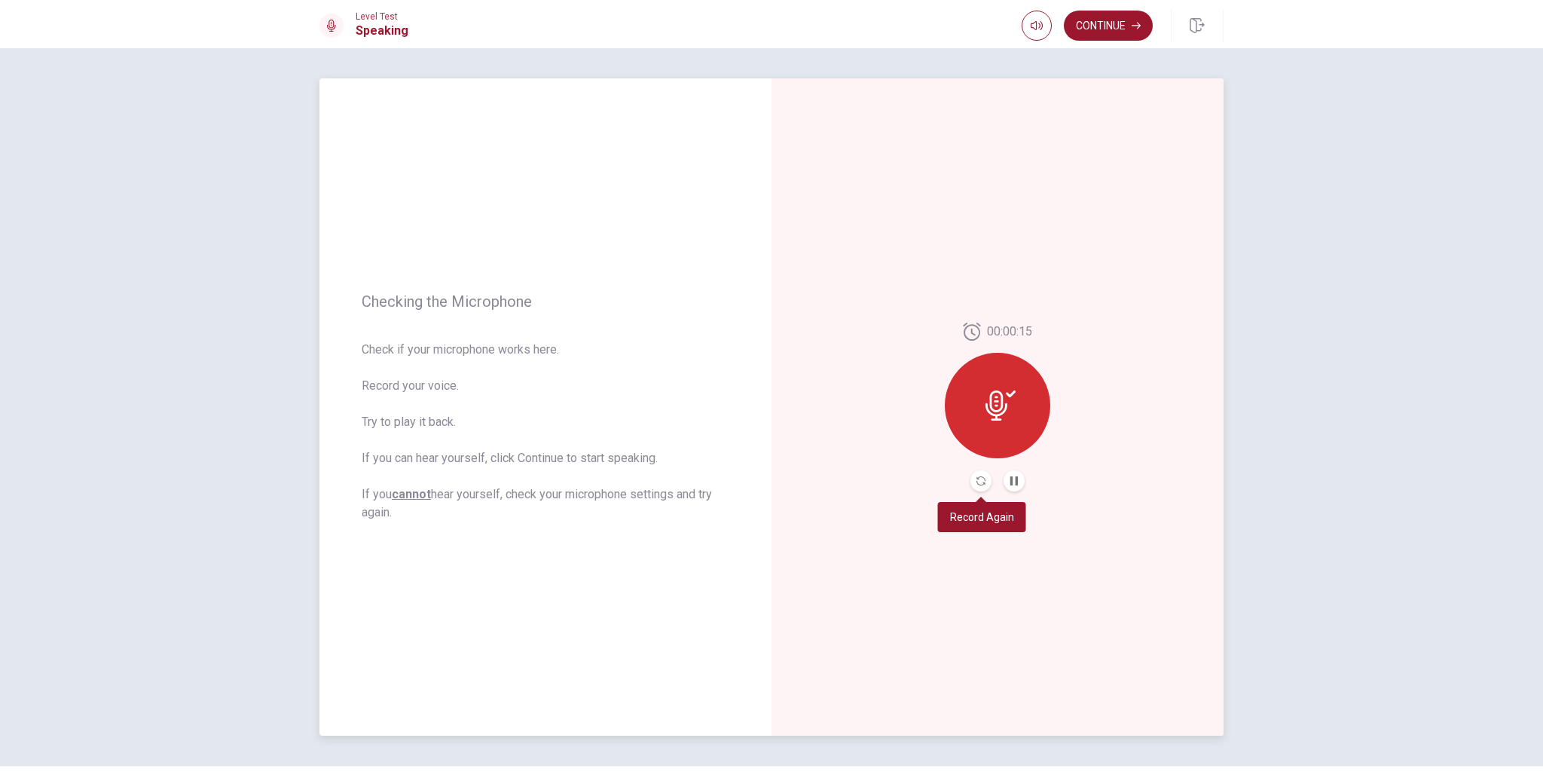
click at [984, 486] on button "Record Again" at bounding box center [981, 481] width 21 height 21
click at [1017, 392] on div at bounding box center [997, 405] width 106 height 106
click at [969, 328] on icon at bounding box center [972, 332] width 18 height 18
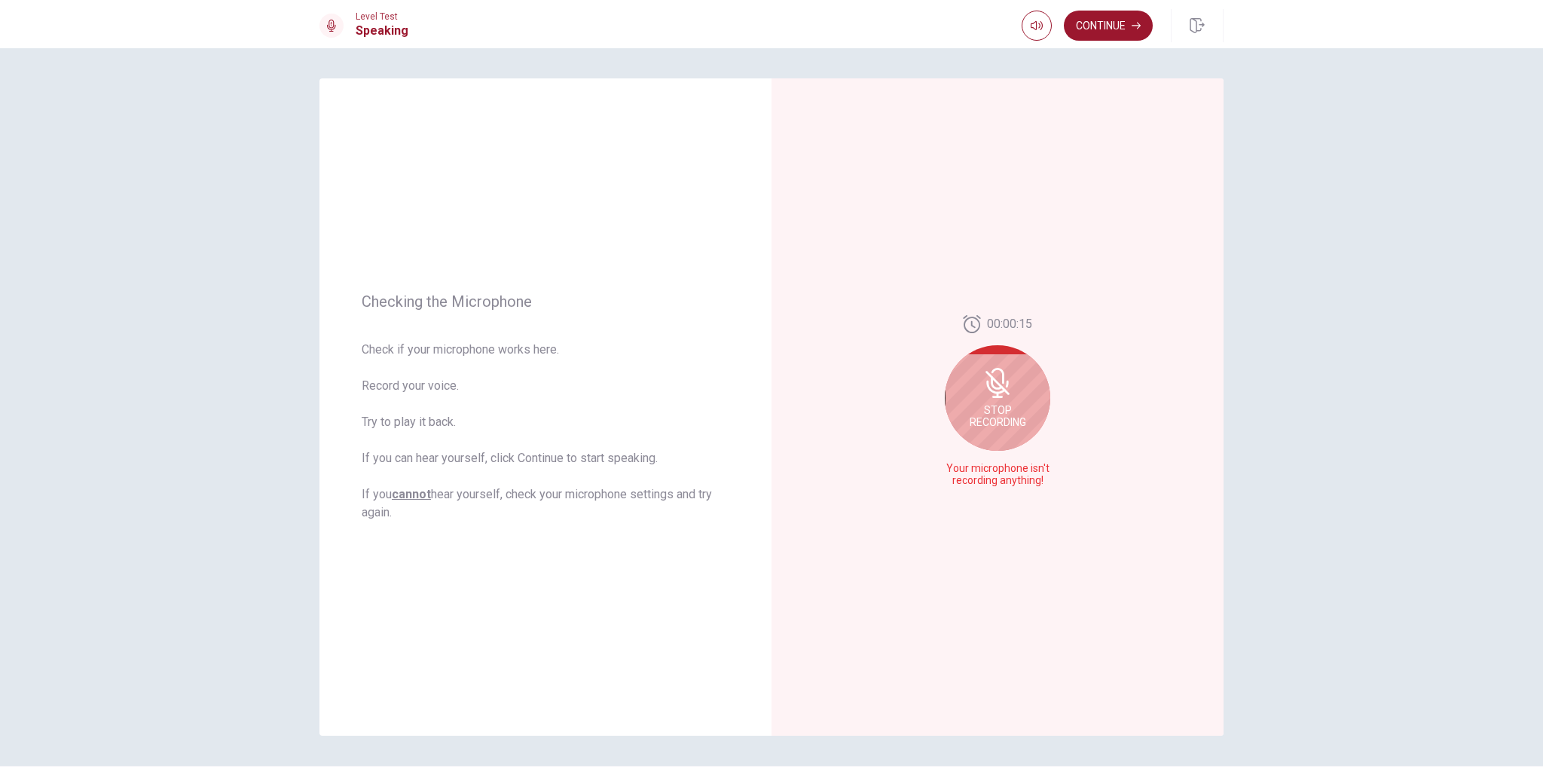
click at [991, 392] on icon at bounding box center [998, 383] width 30 height 30
click at [981, 477] on icon "Record Again" at bounding box center [981, 481] width 9 height 9
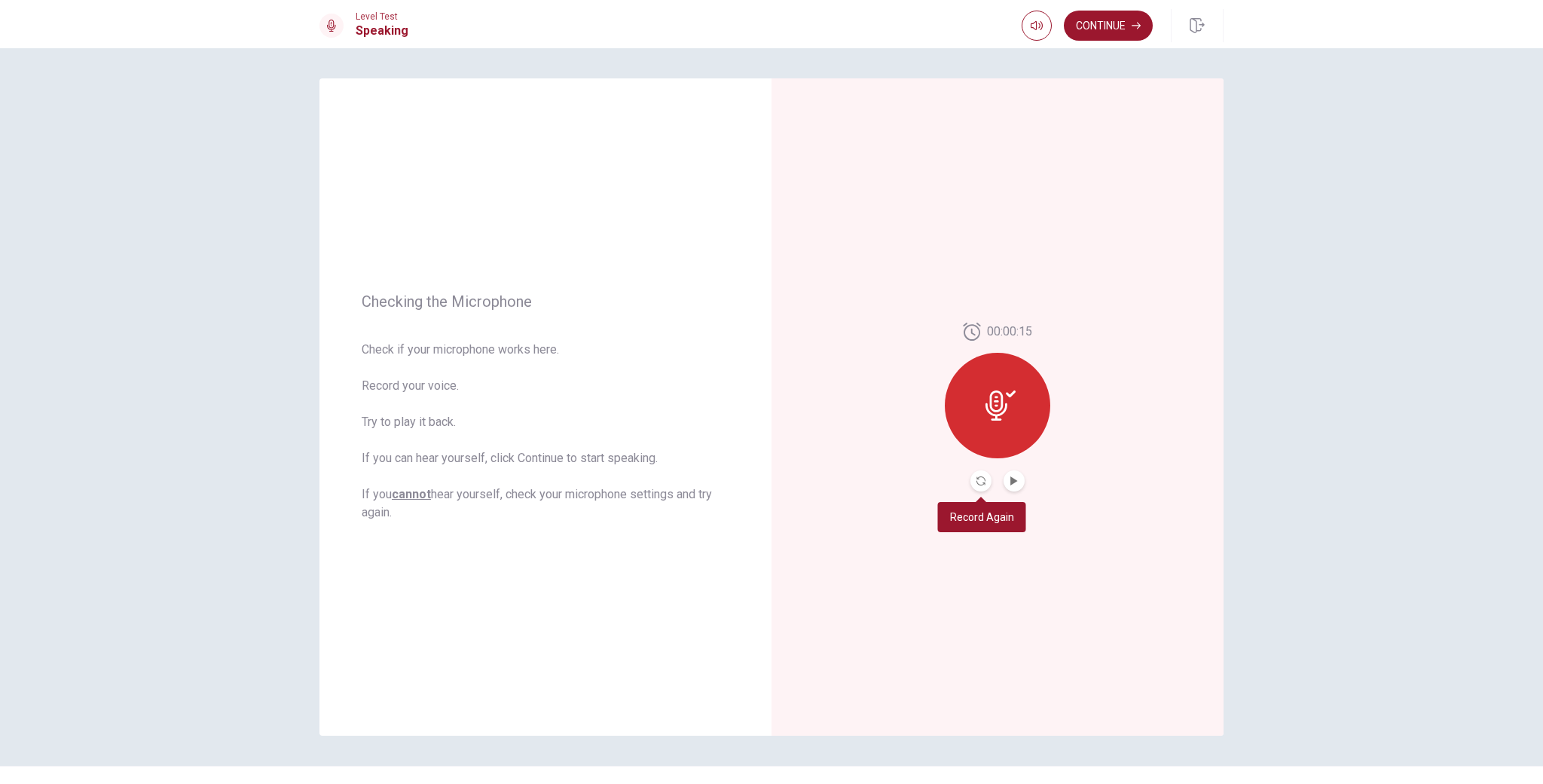
click at [975, 524] on body "This site uses cookies, as explained in our Privacy Policy . If you agree to th…" at bounding box center [771, 392] width 1543 height 784
click at [981, 479] on icon "Record Again" at bounding box center [981, 481] width 9 height 9
click at [1012, 390] on icon at bounding box center [1001, 406] width 30 height 30
click at [1017, 482] on icon "Play Audio" at bounding box center [1015, 481] width 9 height 9
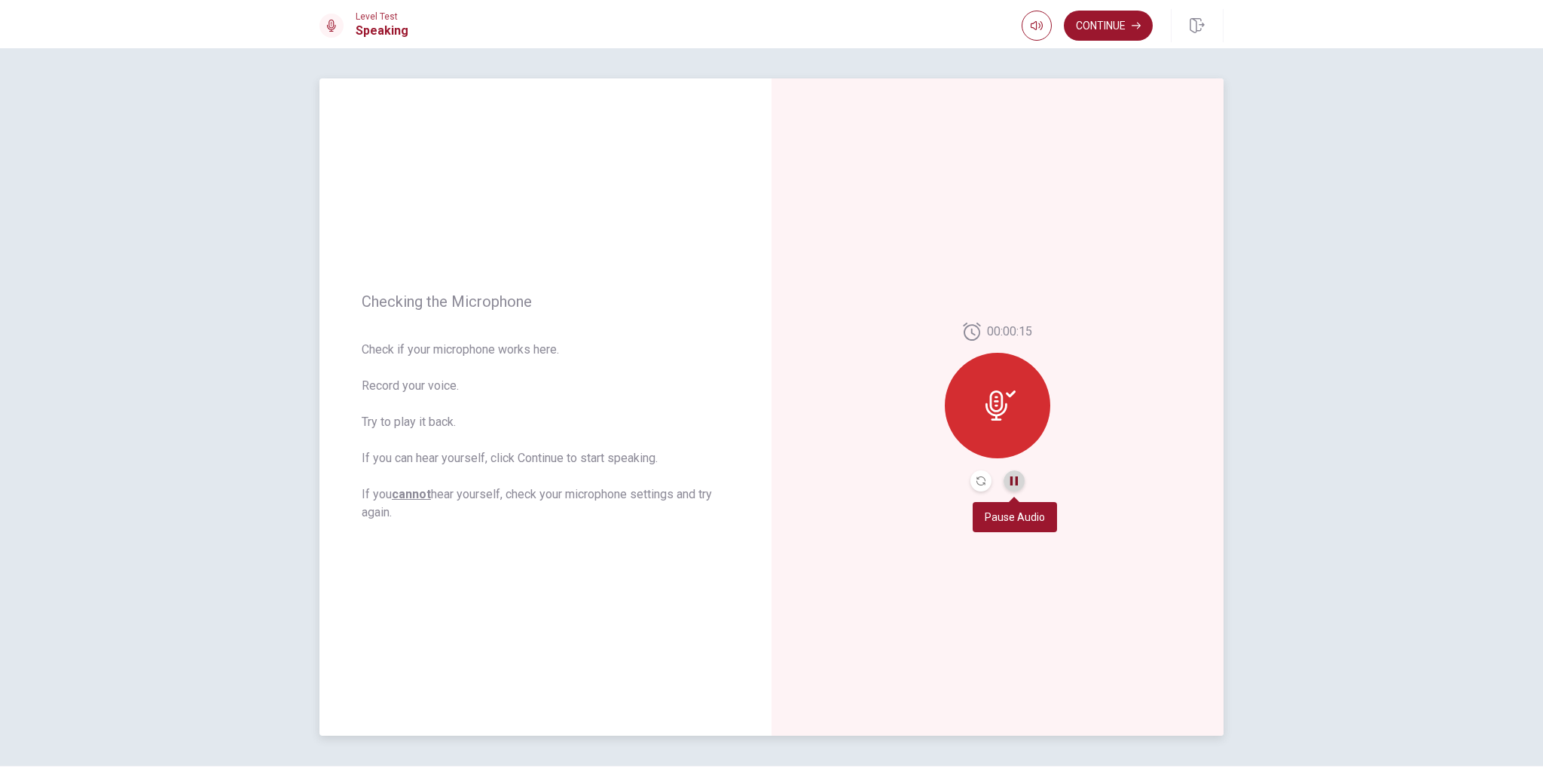
click at [1017, 482] on icon "Pause Audio" at bounding box center [1014, 481] width 8 height 9
click at [987, 486] on button "Record Again" at bounding box center [981, 481] width 21 height 21
click at [1022, 417] on div at bounding box center [997, 405] width 106 height 106
click at [1010, 399] on icon at bounding box center [1001, 406] width 30 height 30
click at [977, 478] on icon "Record Again" at bounding box center [981, 481] width 9 height 9
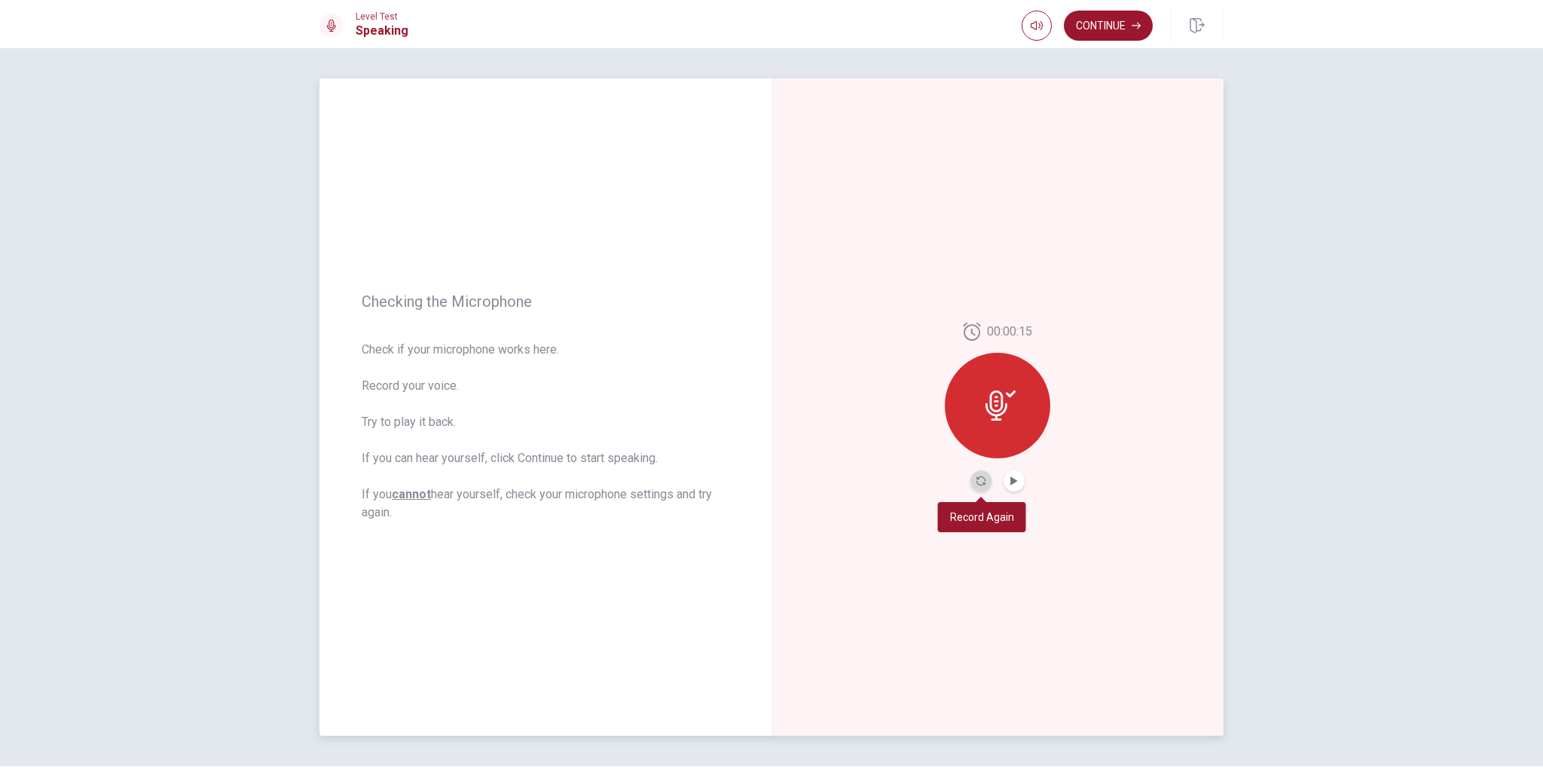
click at [977, 476] on icon "Record Again" at bounding box center [981, 481] width 9 height 9
click at [977, 473] on button "Record Again" at bounding box center [981, 481] width 21 height 21
click at [980, 469] on div "00:00:15" at bounding box center [997, 407] width 106 height 169
click at [1015, 378] on div at bounding box center [997, 405] width 106 height 106
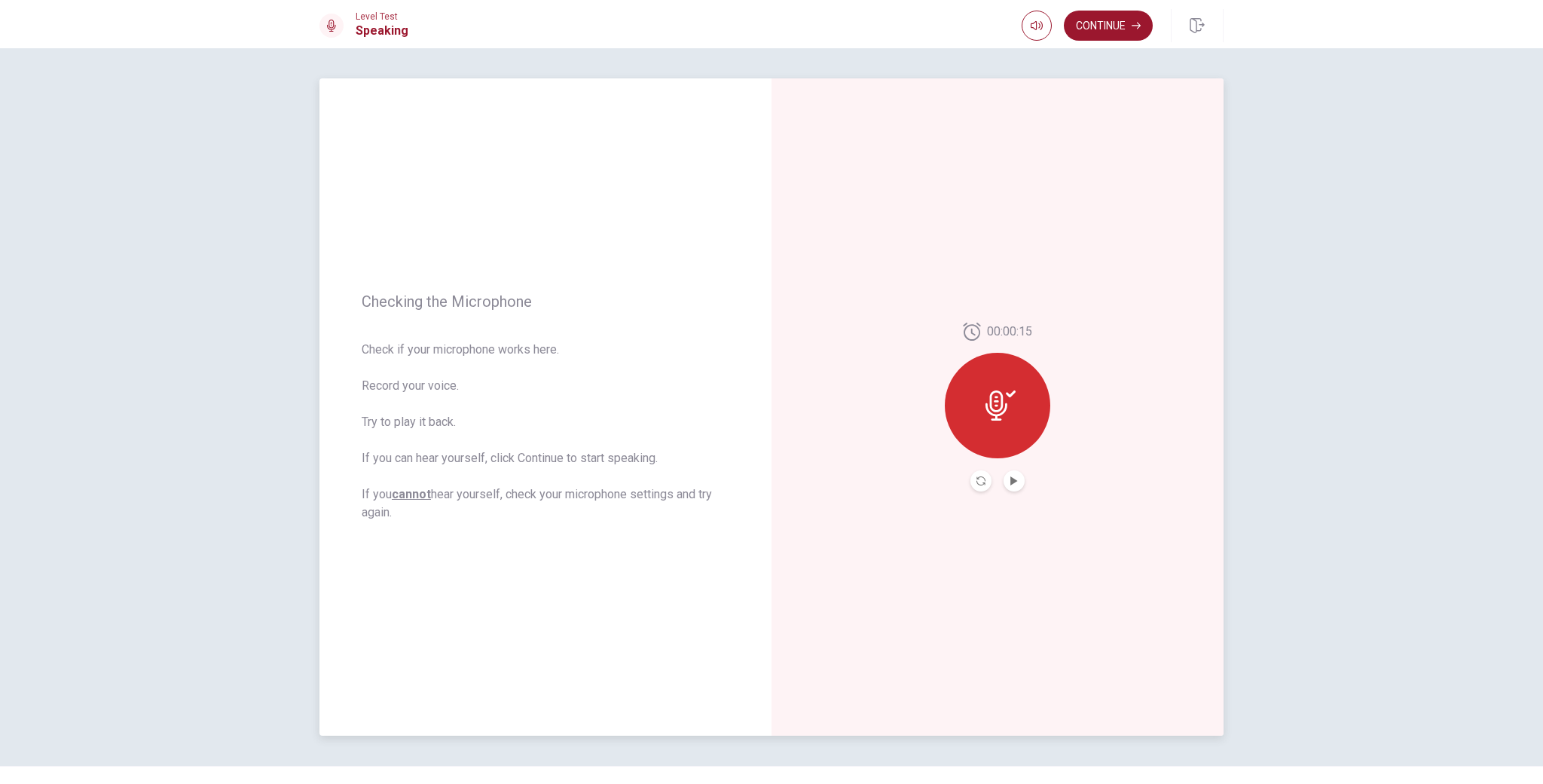
click at [1015, 378] on div at bounding box center [997, 405] width 106 height 106
click at [1044, 22] on button "button" at bounding box center [1037, 26] width 30 height 30
click at [1051, 56] on span at bounding box center [1047, 54] width 9 height 9
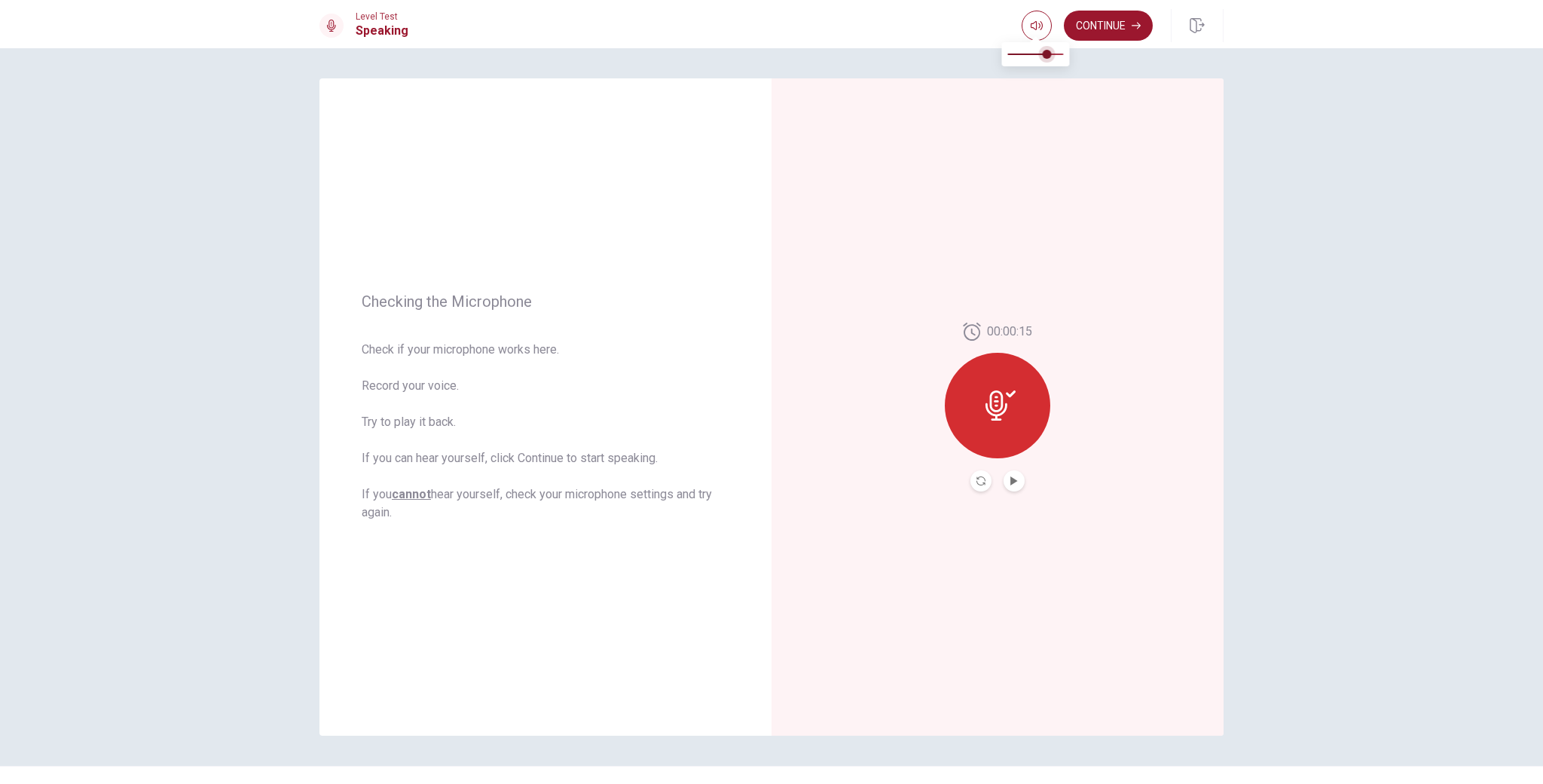
type input "0.8"
click at [980, 363] on div at bounding box center [997, 405] width 106 height 106
click at [1008, 387] on div at bounding box center [997, 405] width 106 height 106
click at [981, 330] on div "00:00:15" at bounding box center [998, 332] width 70 height 18
click at [1012, 432] on div at bounding box center [997, 405] width 106 height 106
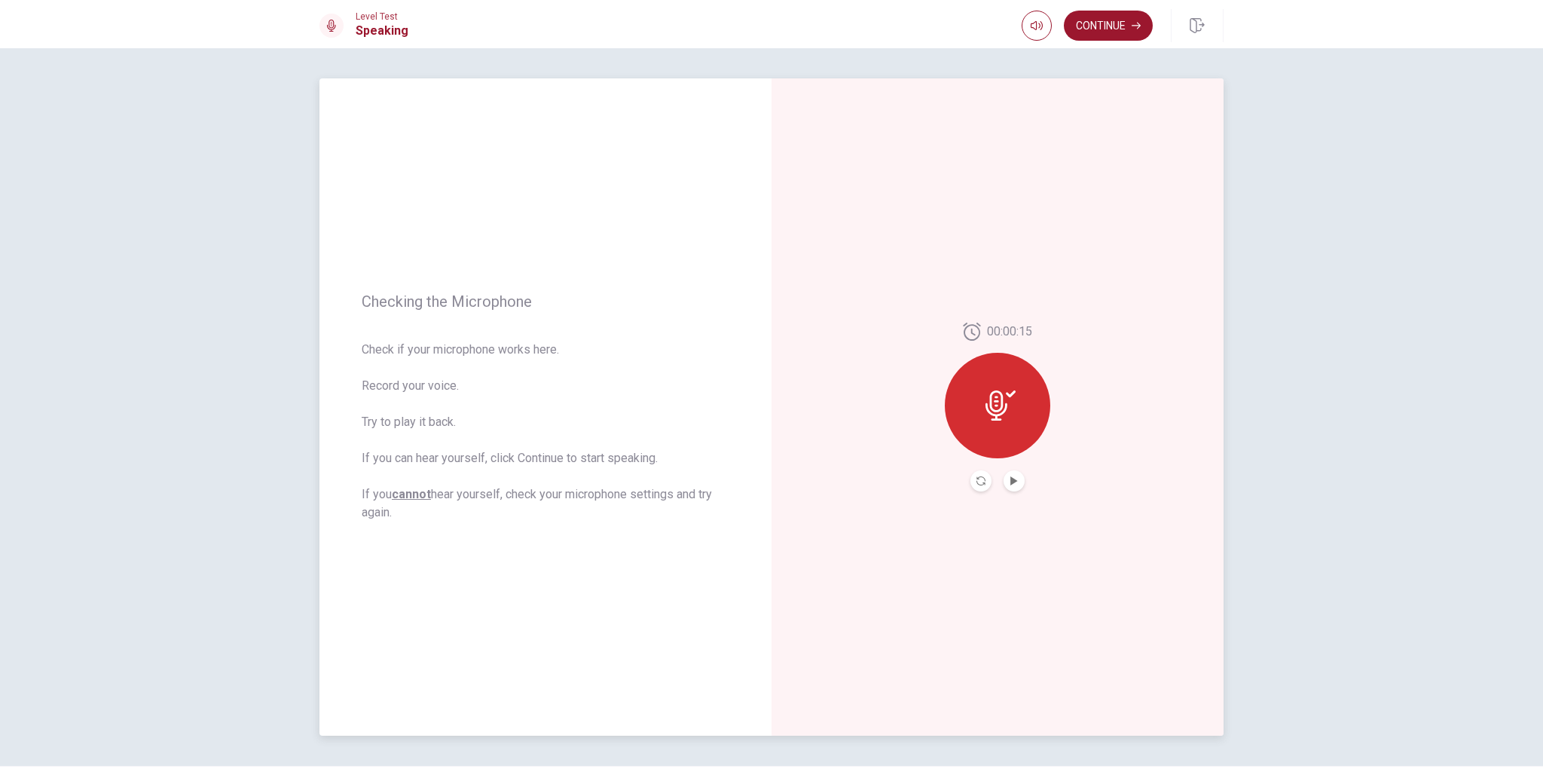
click at [1044, 612] on div "00:00:15" at bounding box center [998, 406] width 452 height 657
click at [687, 451] on span "Check if your microphone works here. Record your voice. Try to play it back. If…" at bounding box center [545, 431] width 368 height 181
click at [1012, 486] on button "Play Audio" at bounding box center [1015, 481] width 21 height 21
click at [958, 545] on div "00:00:15" at bounding box center [998, 406] width 452 height 657
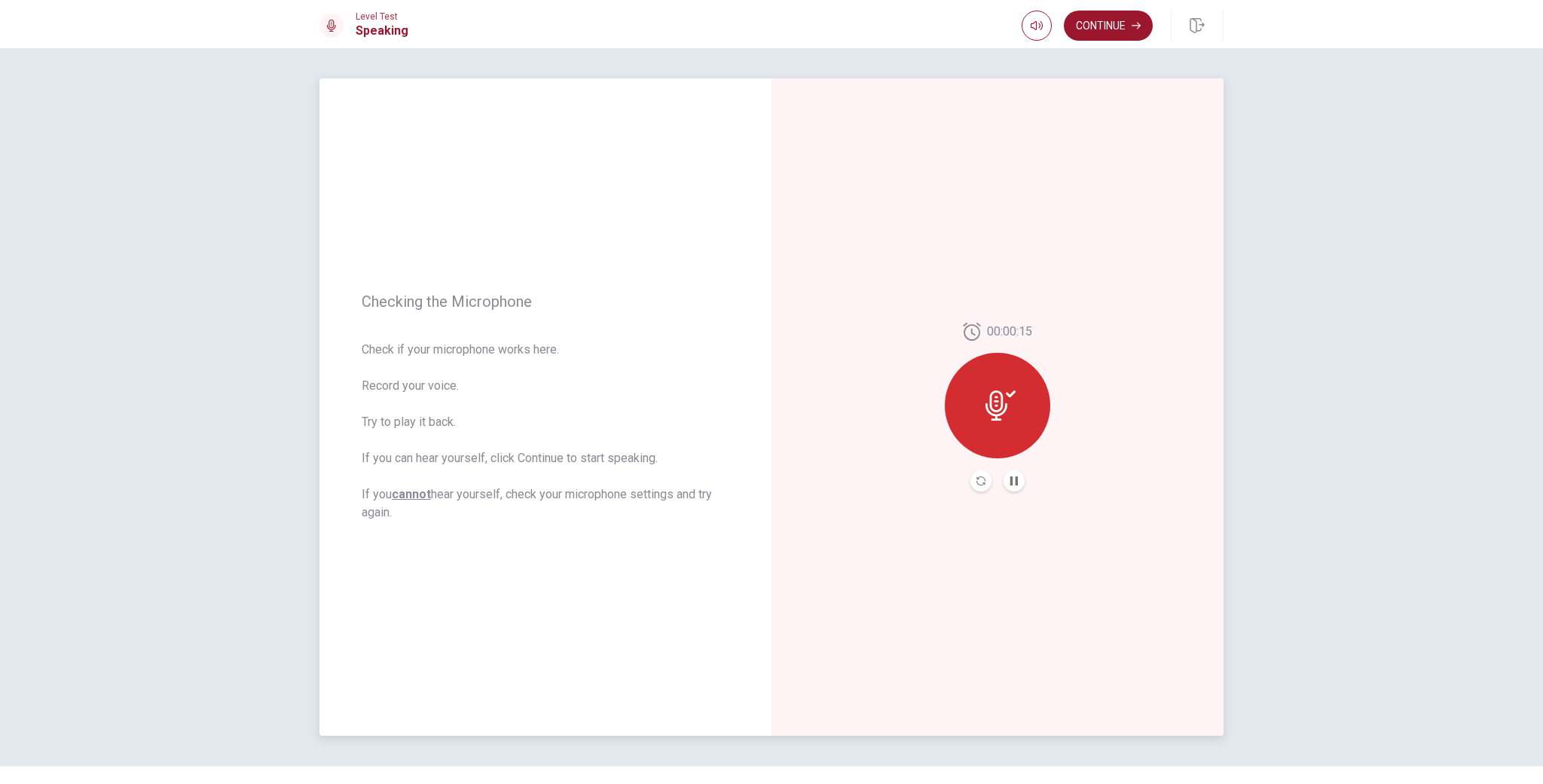
click at [976, 486] on button "Record Again" at bounding box center [981, 481] width 21 height 21
click at [984, 480] on icon "Record Again" at bounding box center [981, 481] width 9 height 9
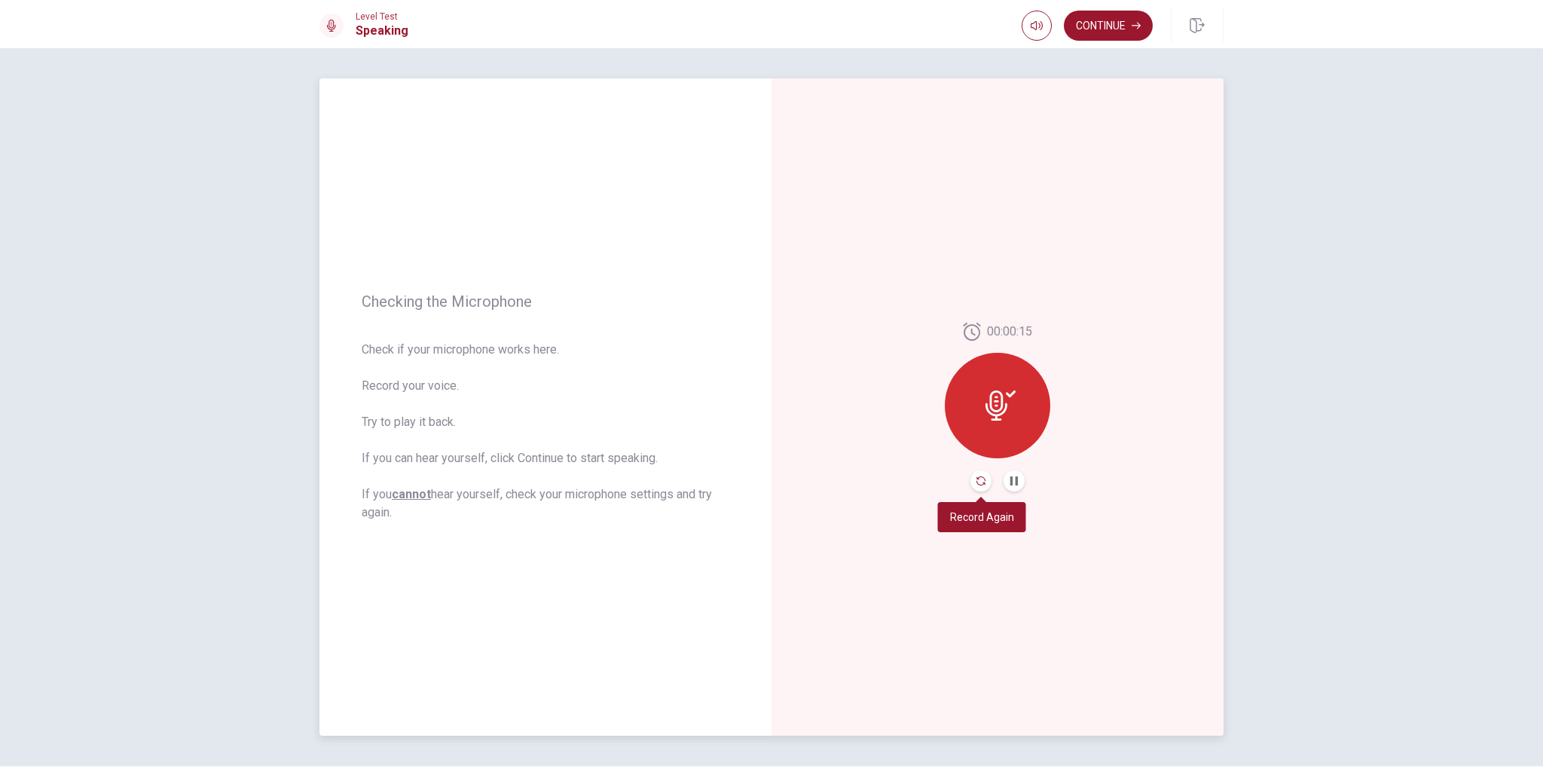
click at [984, 480] on icon "Record Again" at bounding box center [981, 481] width 9 height 9
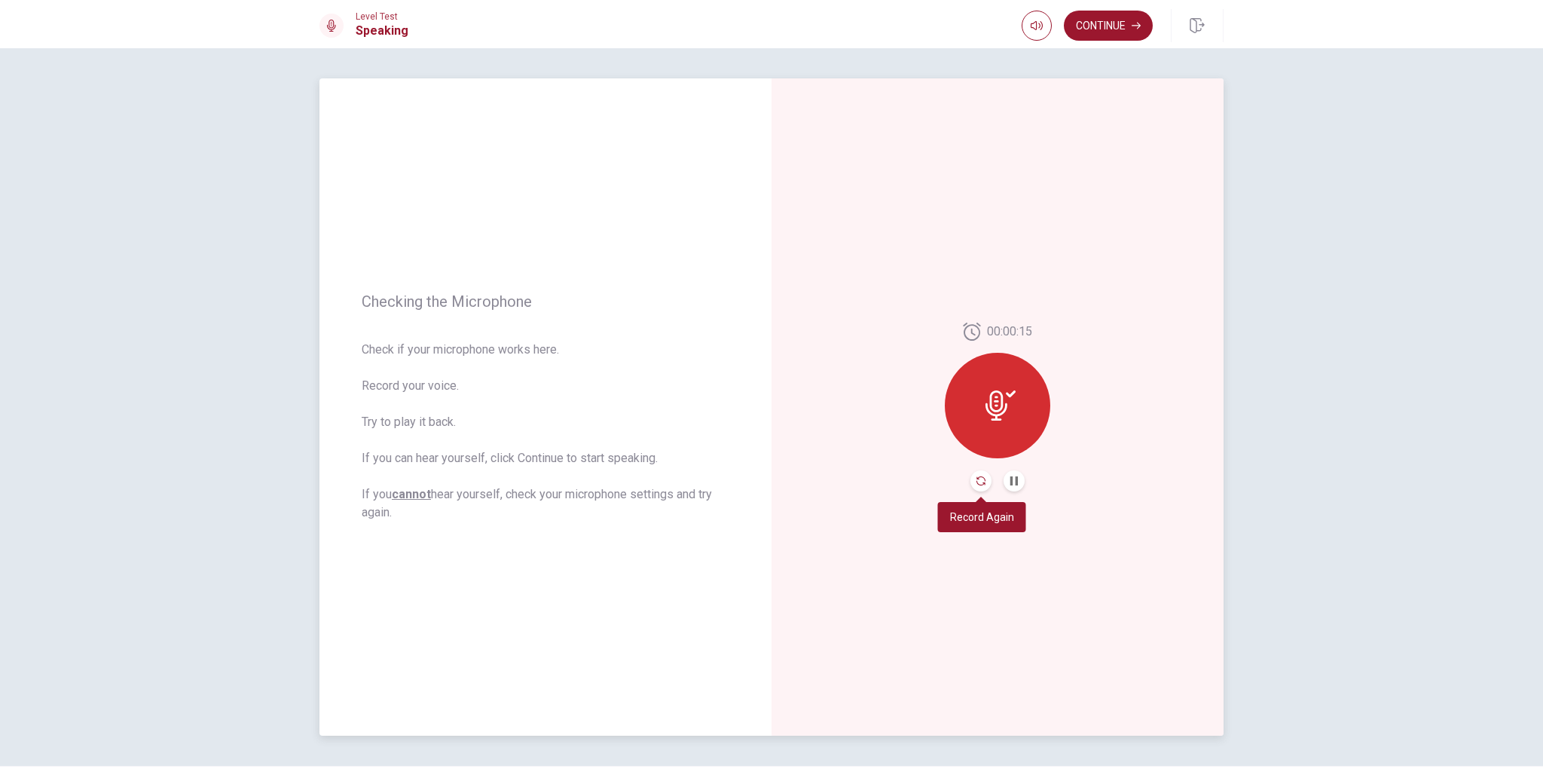
click at [984, 480] on icon "Record Again" at bounding box center [981, 481] width 9 height 9
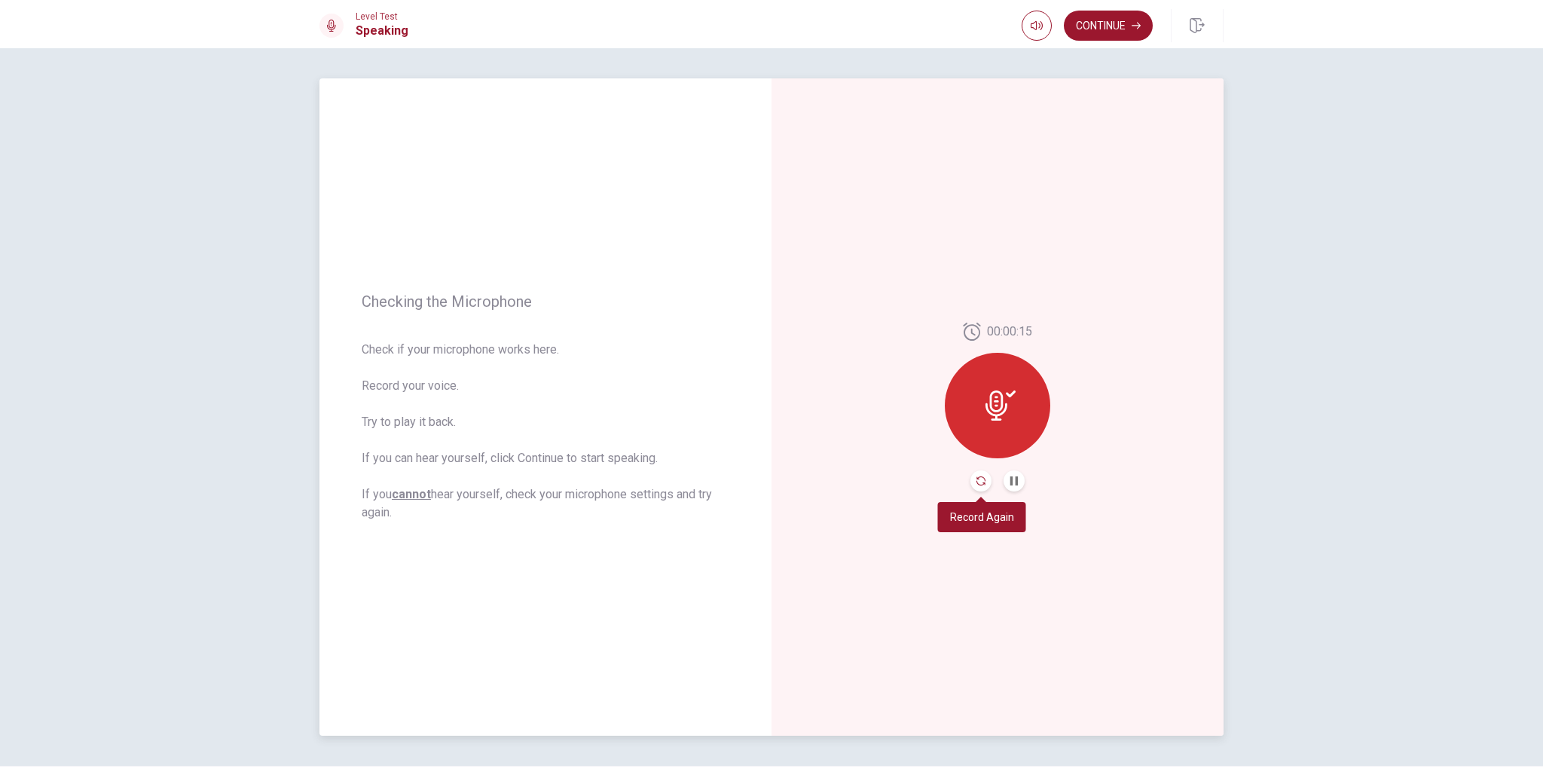
click at [984, 480] on icon "Record Again" at bounding box center [981, 481] width 9 height 9
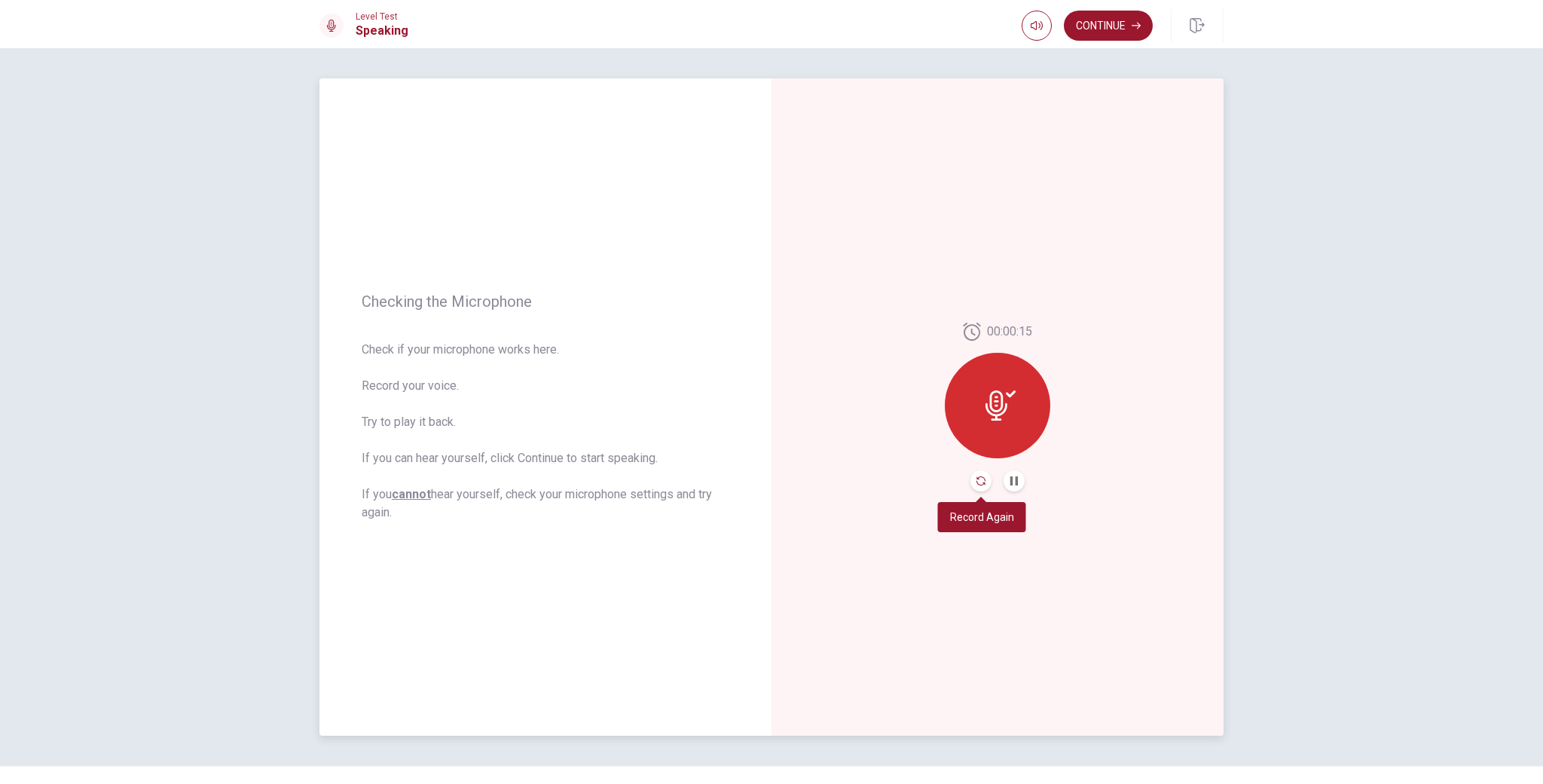
click at [984, 480] on icon "Record Again" at bounding box center [981, 481] width 9 height 9
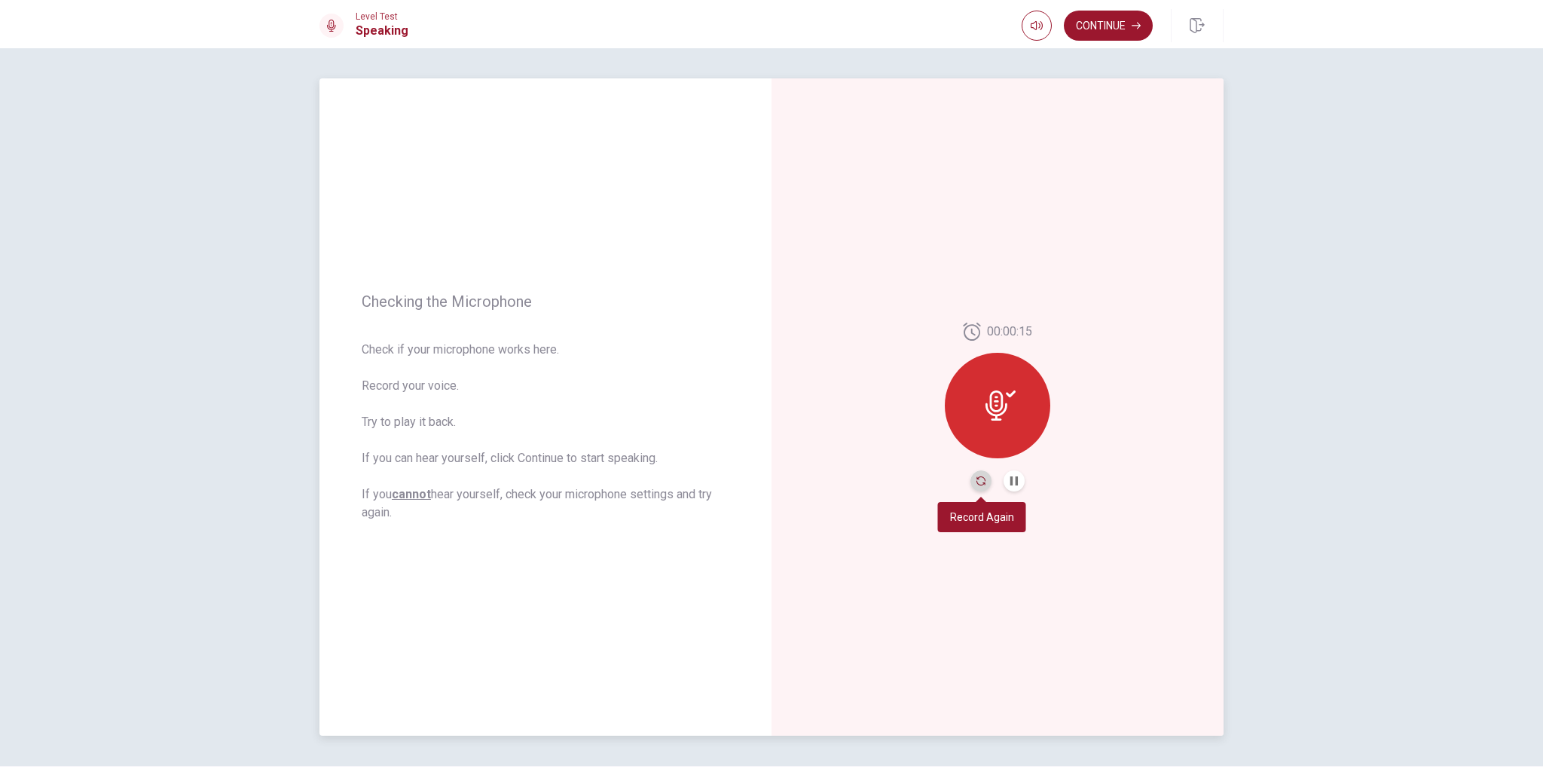
click at [984, 480] on icon "Record Again" at bounding box center [981, 481] width 9 height 9
click at [1003, 403] on icon at bounding box center [996, 406] width 22 height 30
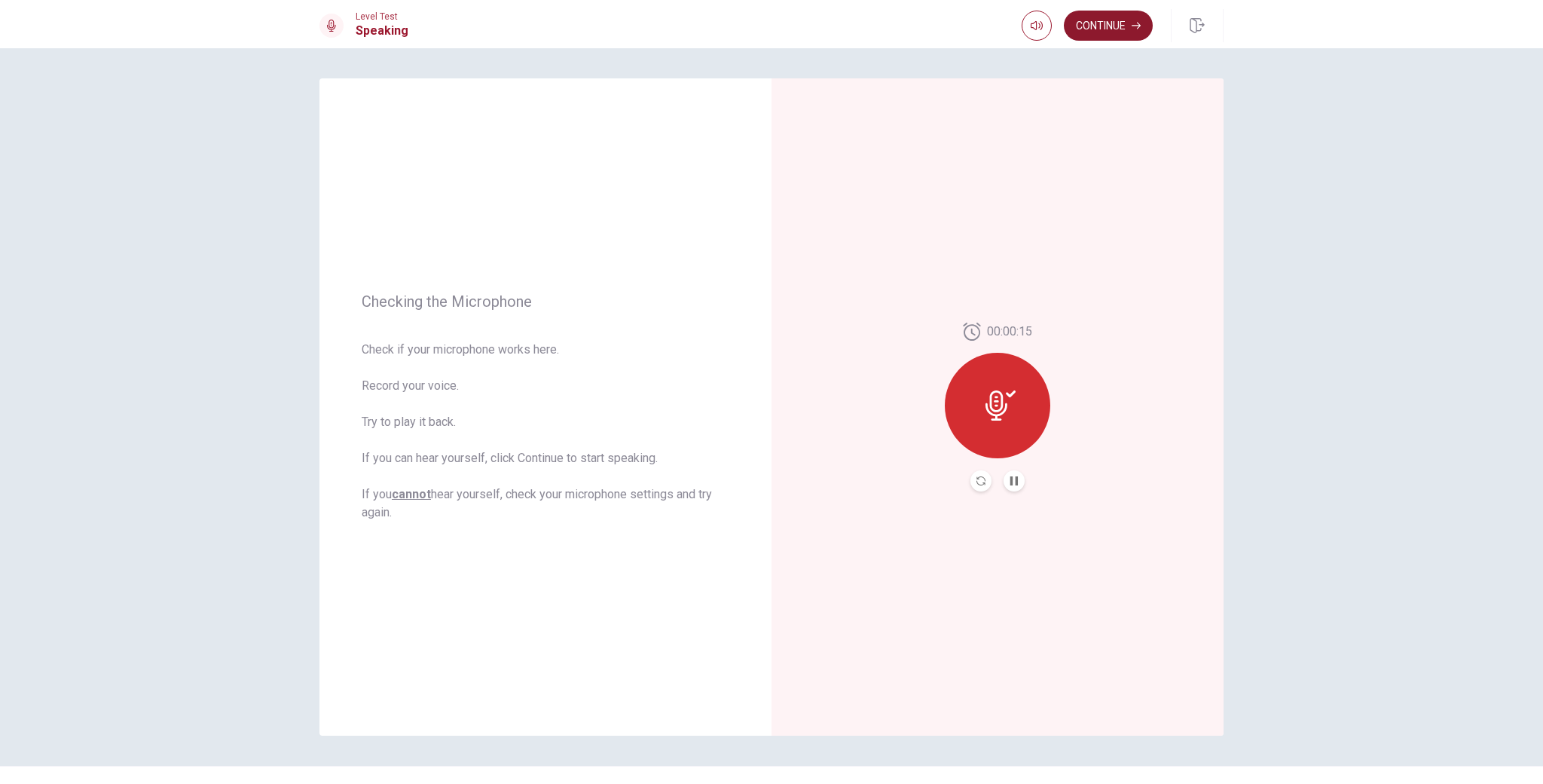
click at [1076, 29] on button "Continue" at bounding box center [1108, 26] width 89 height 30
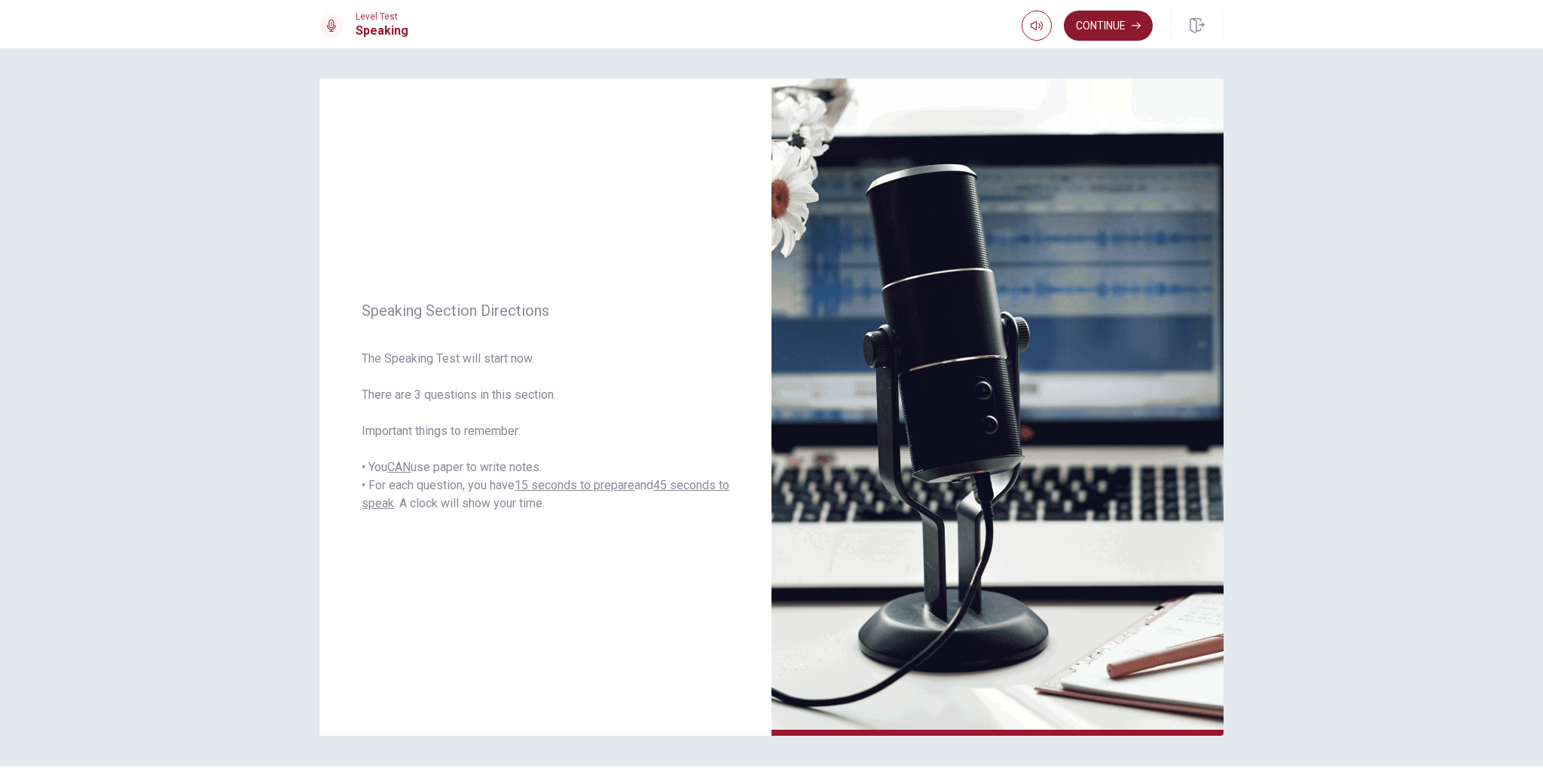
click at [1123, 33] on button "Continue" at bounding box center [1108, 26] width 89 height 30
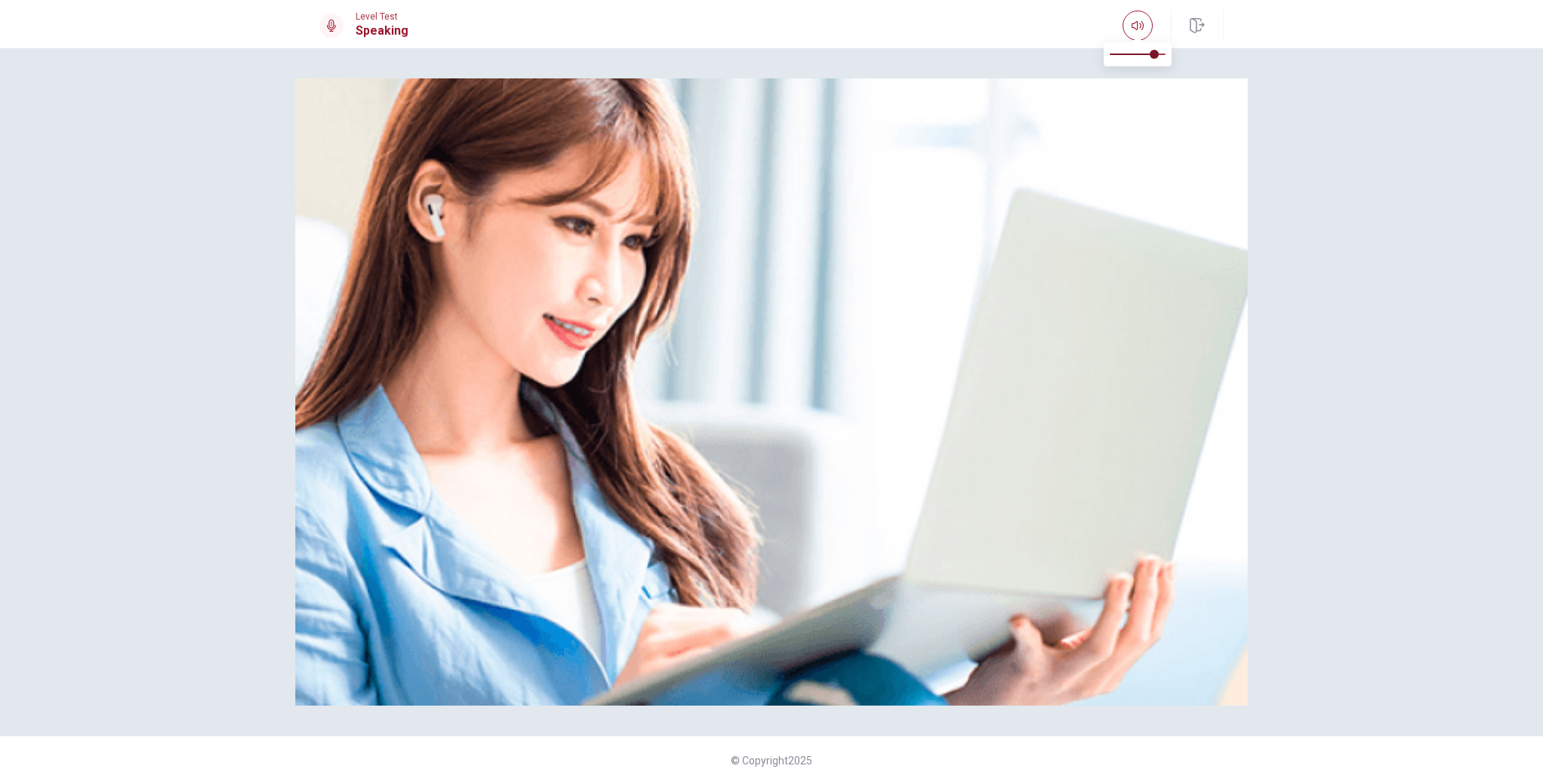
click at [1136, 52] on span at bounding box center [1137, 54] width 56 height 21
click at [1168, 53] on div at bounding box center [1137, 54] width 68 height 24
click at [1163, 53] on span at bounding box center [1137, 54] width 56 height 2
click at [1161, 53] on span at bounding box center [1165, 54] width 9 height 9
type input "0.7"
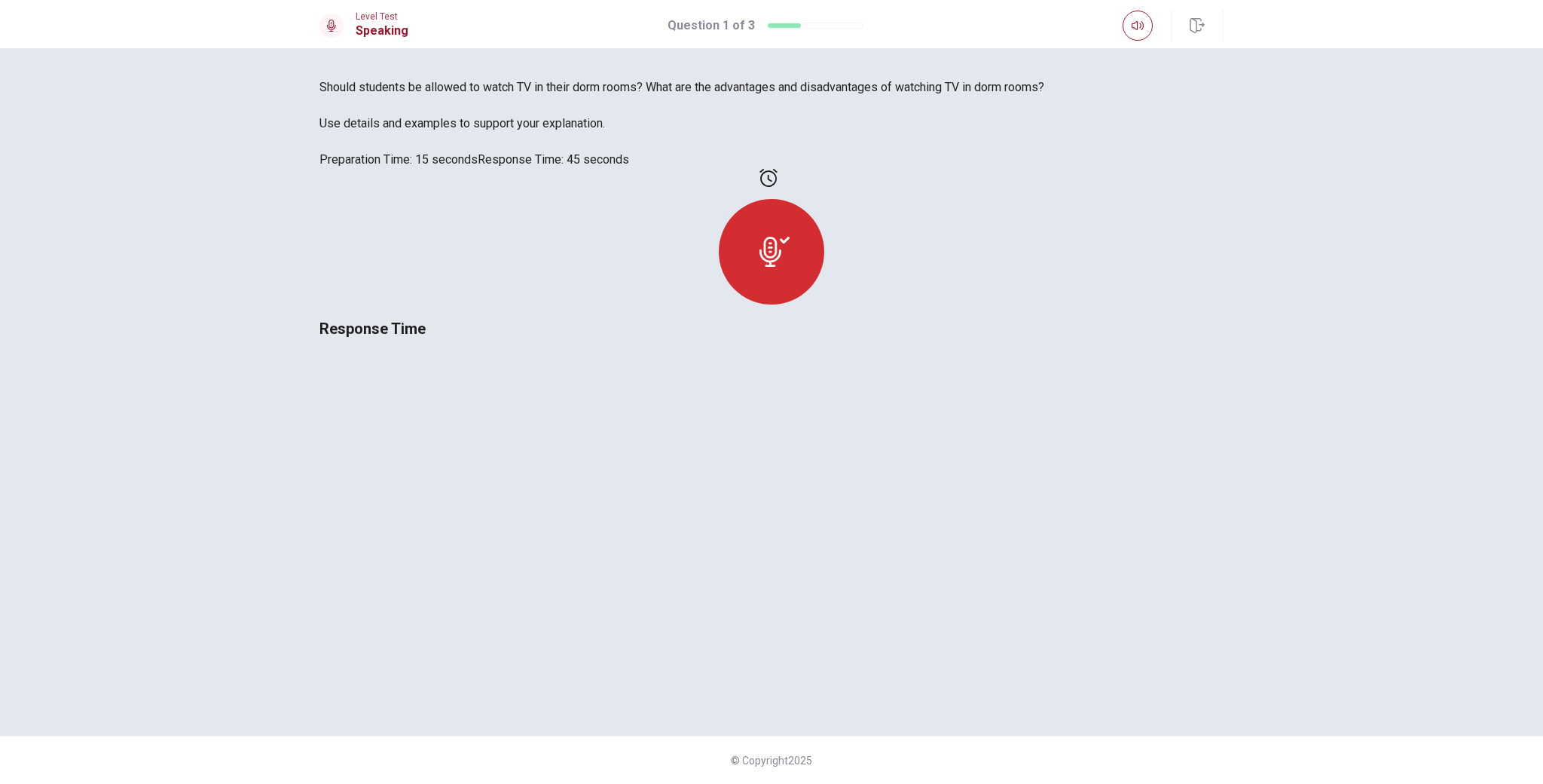
click at [824, 304] on div at bounding box center [771, 251] width 106 height 106
click at [782, 266] on icon at bounding box center [770, 252] width 22 height 30
click at [426, 337] on span "Response Time" at bounding box center [373, 329] width 107 height 18
click at [789, 266] on icon at bounding box center [775, 252] width 30 height 30
click at [677, 132] on span "Use details and examples to support your explanation." at bounding box center [772, 123] width 904 height 18
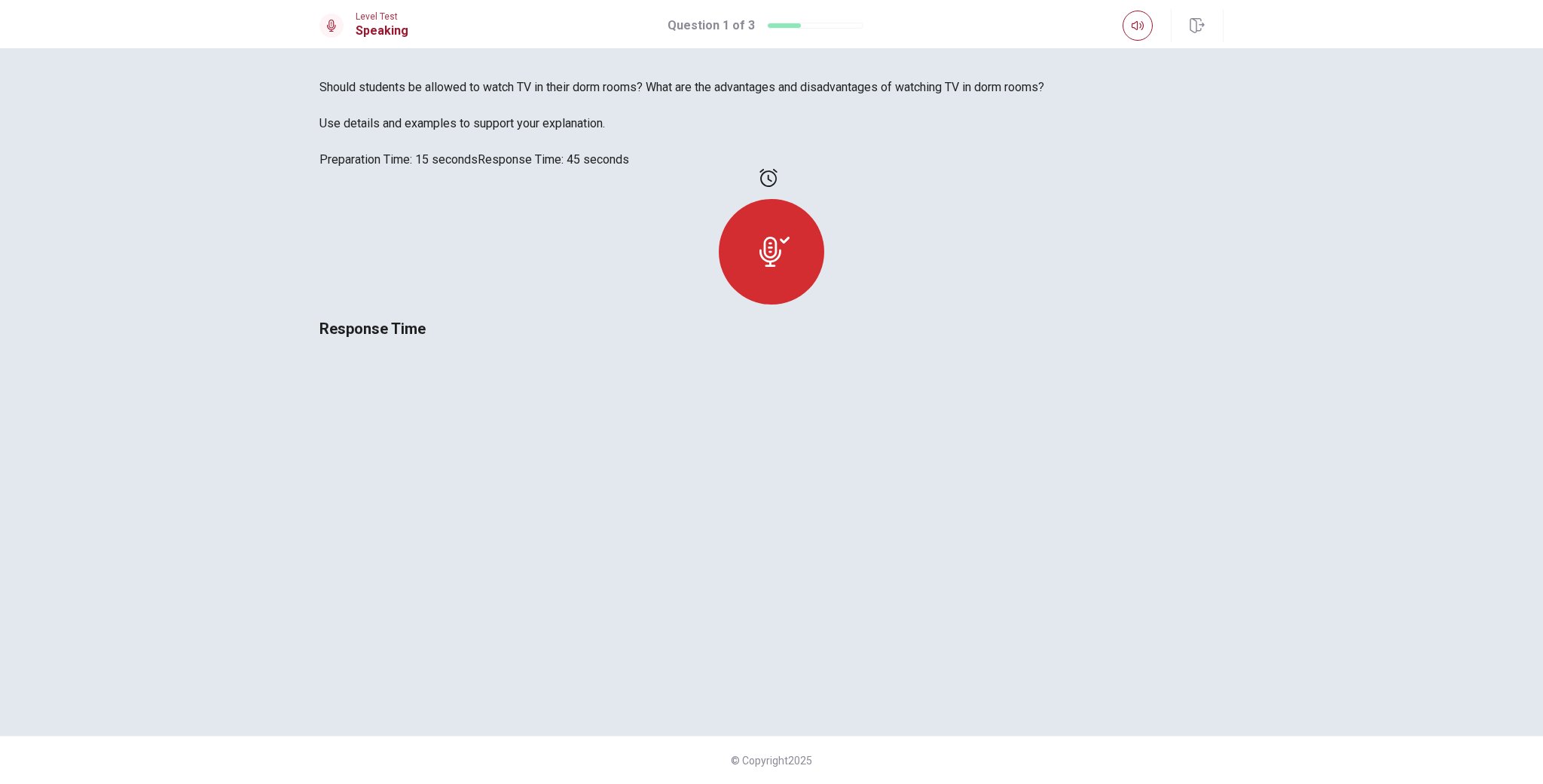
click at [985, 317] on div at bounding box center [772, 243] width 904 height 148
click at [778, 187] on icon at bounding box center [769, 178] width 18 height 18
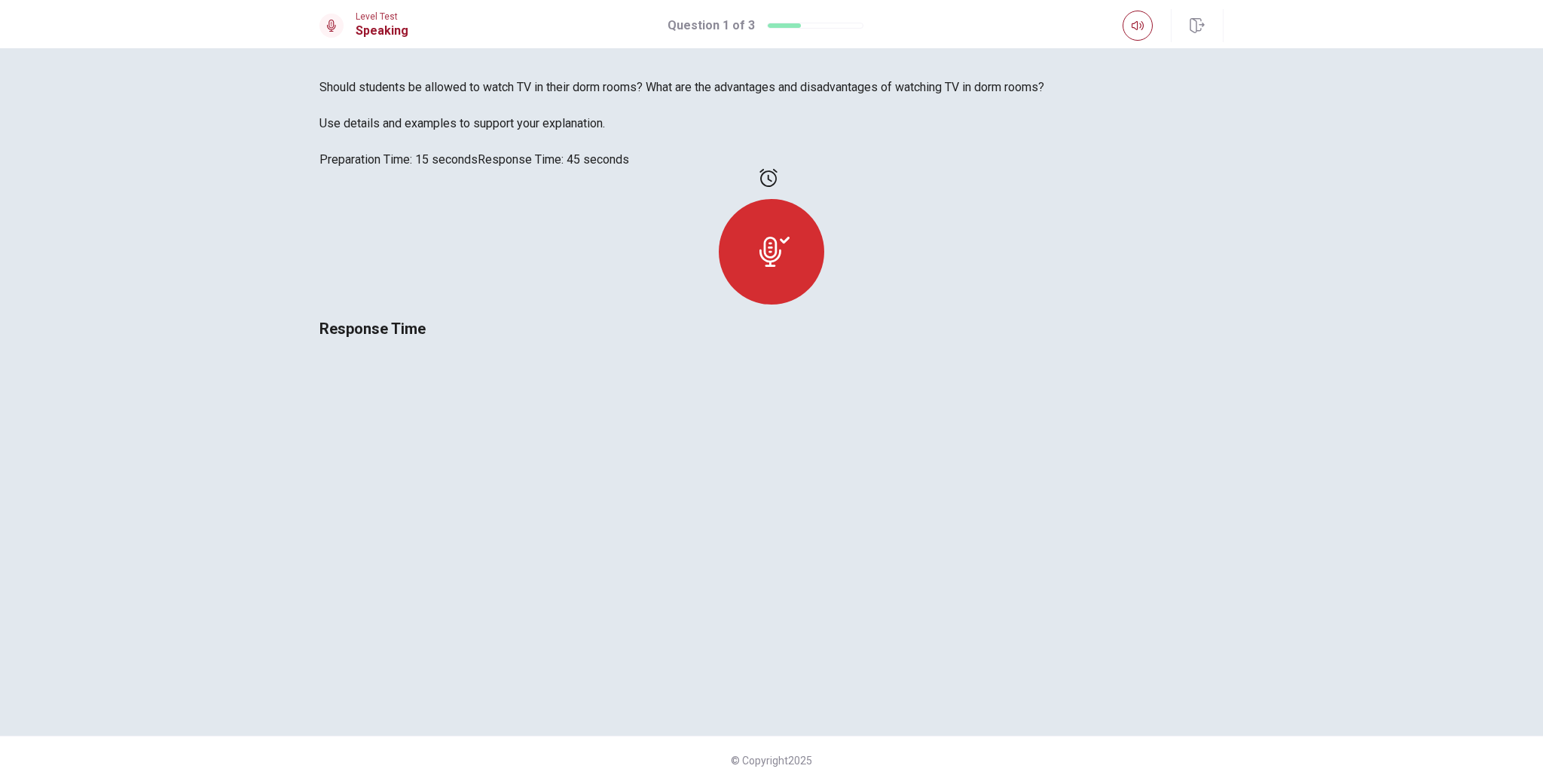
click at [778, 187] on icon at bounding box center [769, 178] width 18 height 18
click at [824, 304] on div at bounding box center [771, 251] width 106 height 106
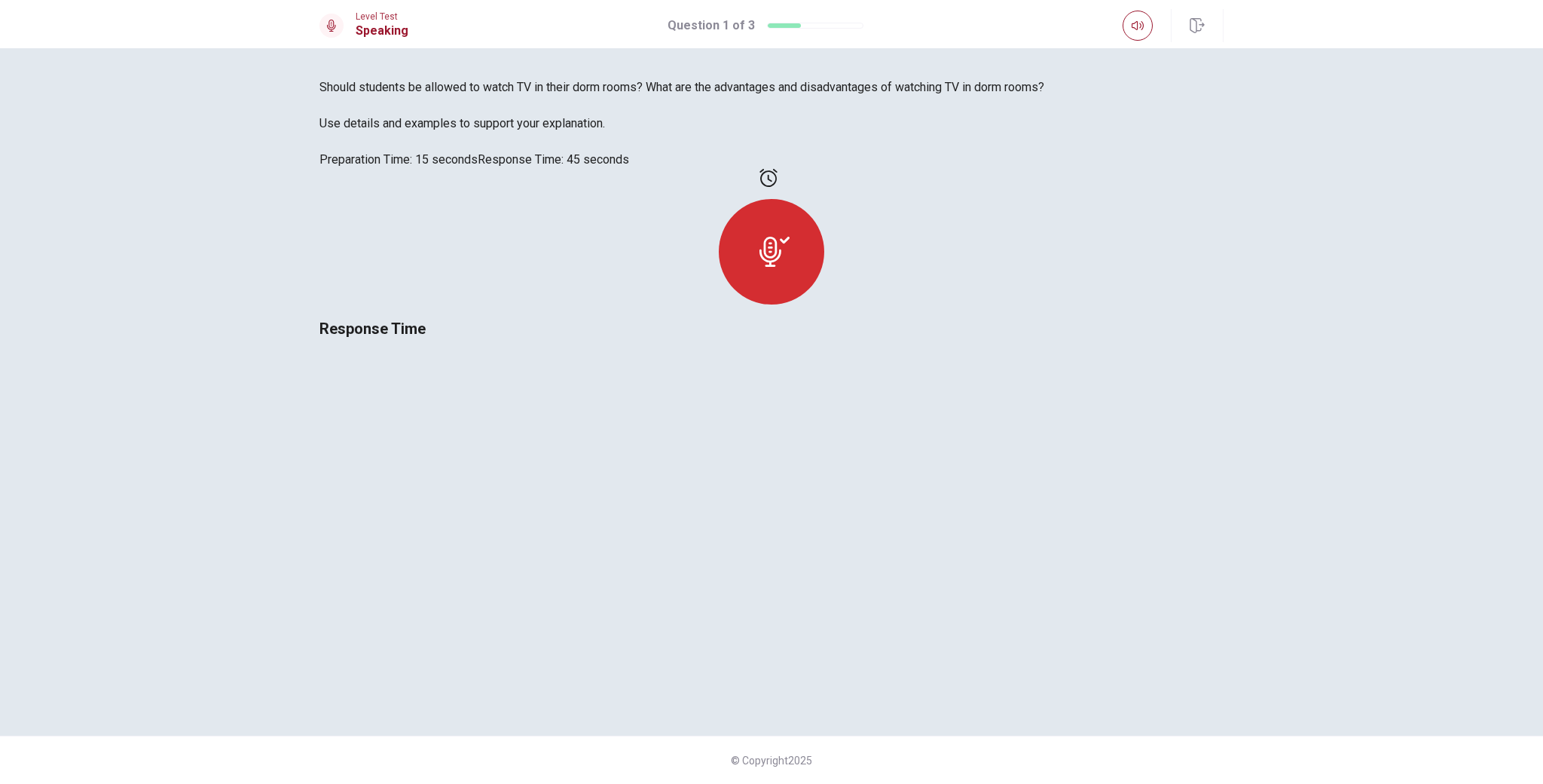
click at [824, 304] on div at bounding box center [771, 251] width 106 height 106
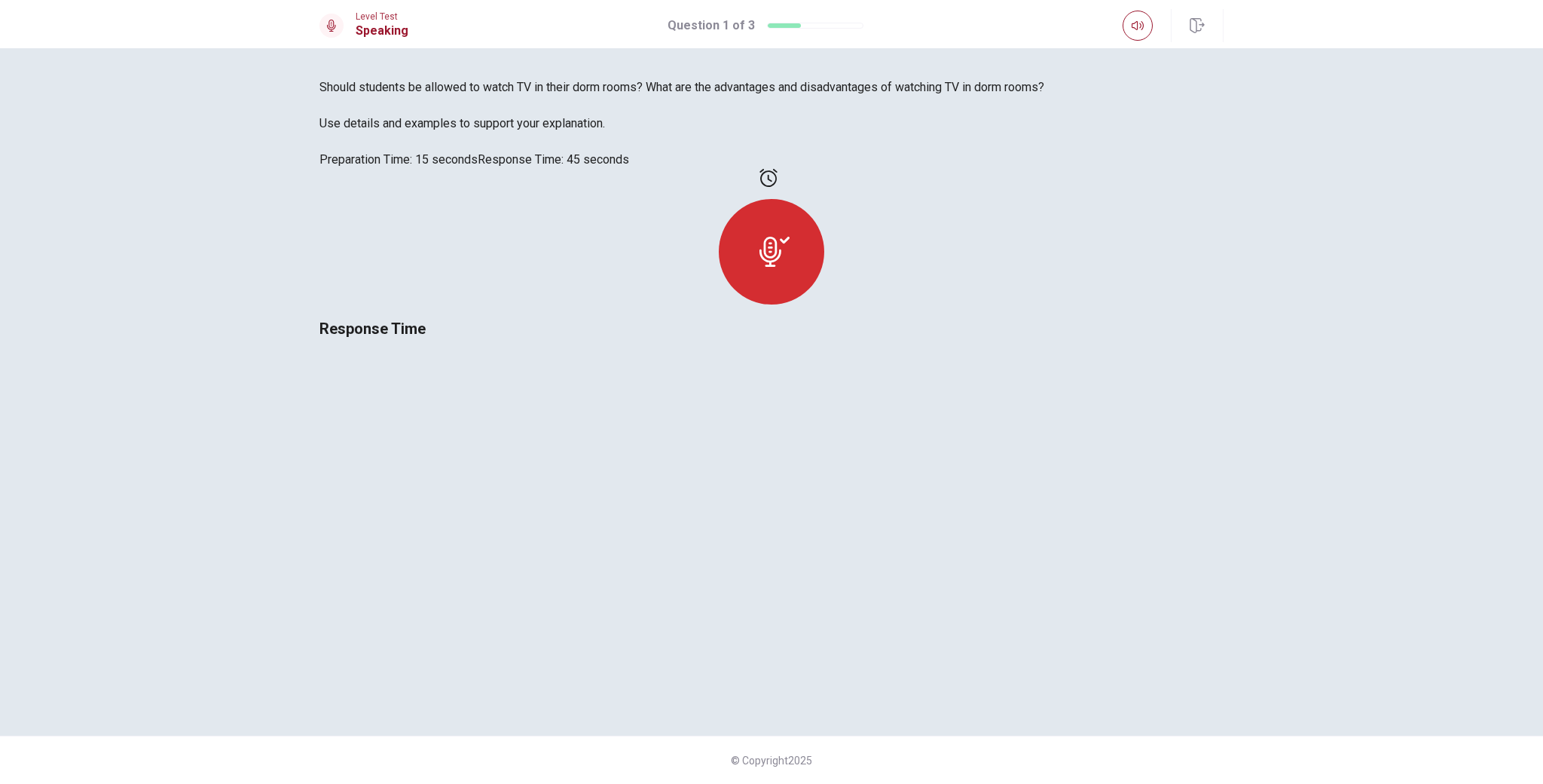
click at [824, 304] on div at bounding box center [771, 251] width 106 height 106
click at [789, 266] on icon at bounding box center [775, 252] width 30 height 30
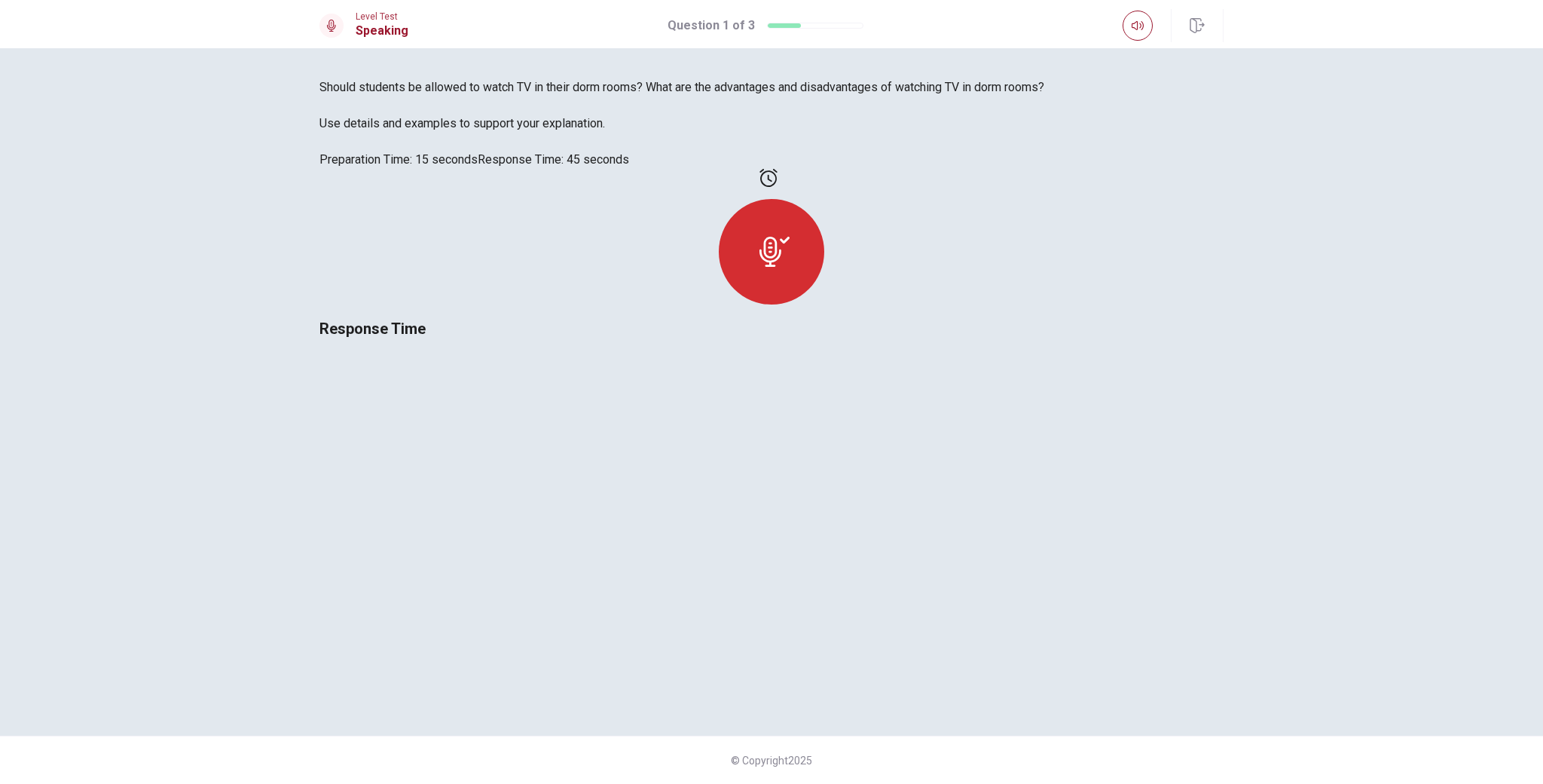
click at [789, 266] on icon at bounding box center [775, 252] width 30 height 30
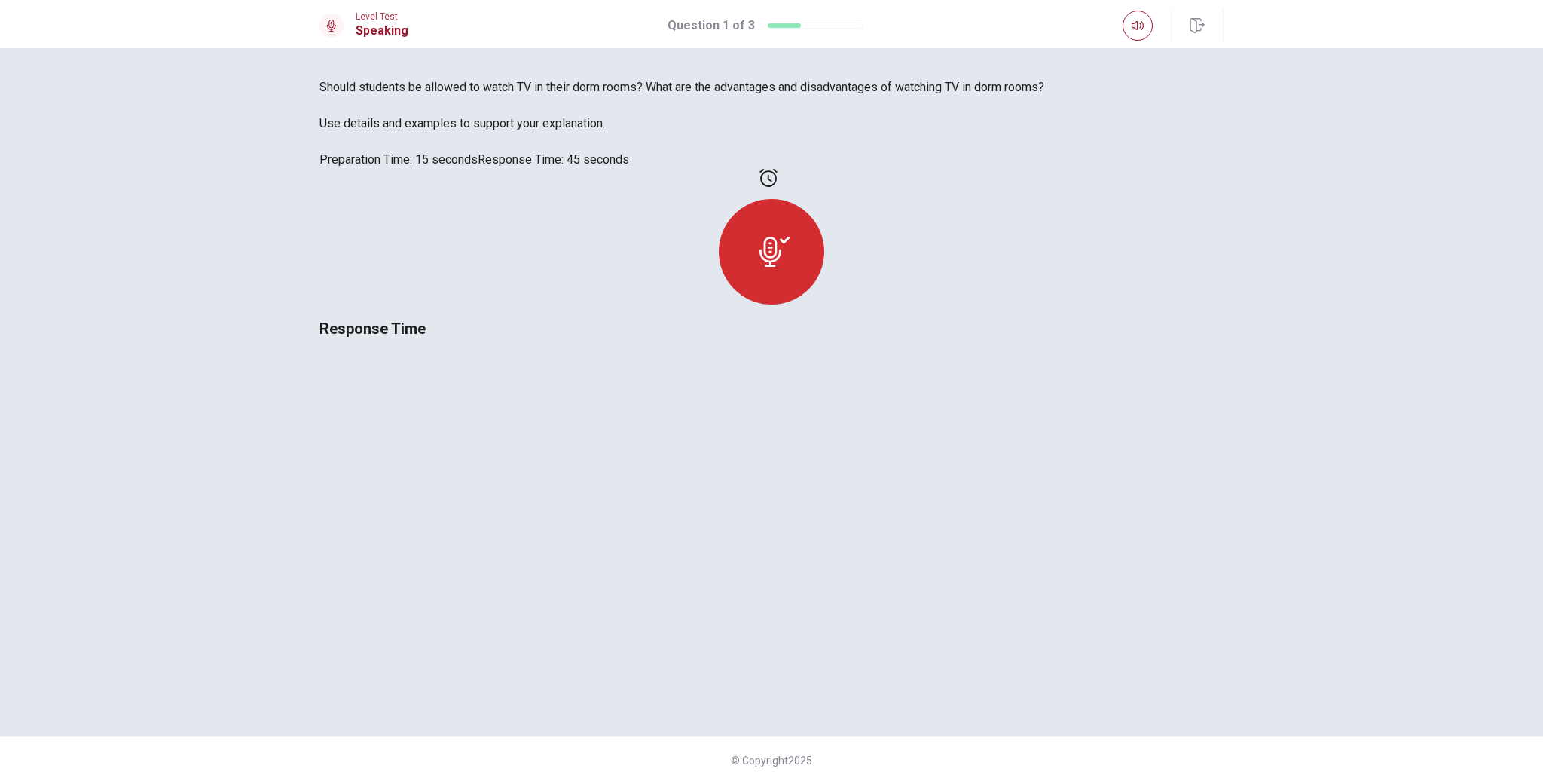
drag, startPoint x: 1013, startPoint y: 409, endPoint x: 986, endPoint y: 409, distance: 27.0
click at [789, 266] on icon at bounding box center [775, 252] width 30 height 30
drag, startPoint x: 986, startPoint y: 409, endPoint x: 1047, endPoint y: 361, distance: 77.6
click at [789, 266] on icon at bounding box center [775, 252] width 30 height 30
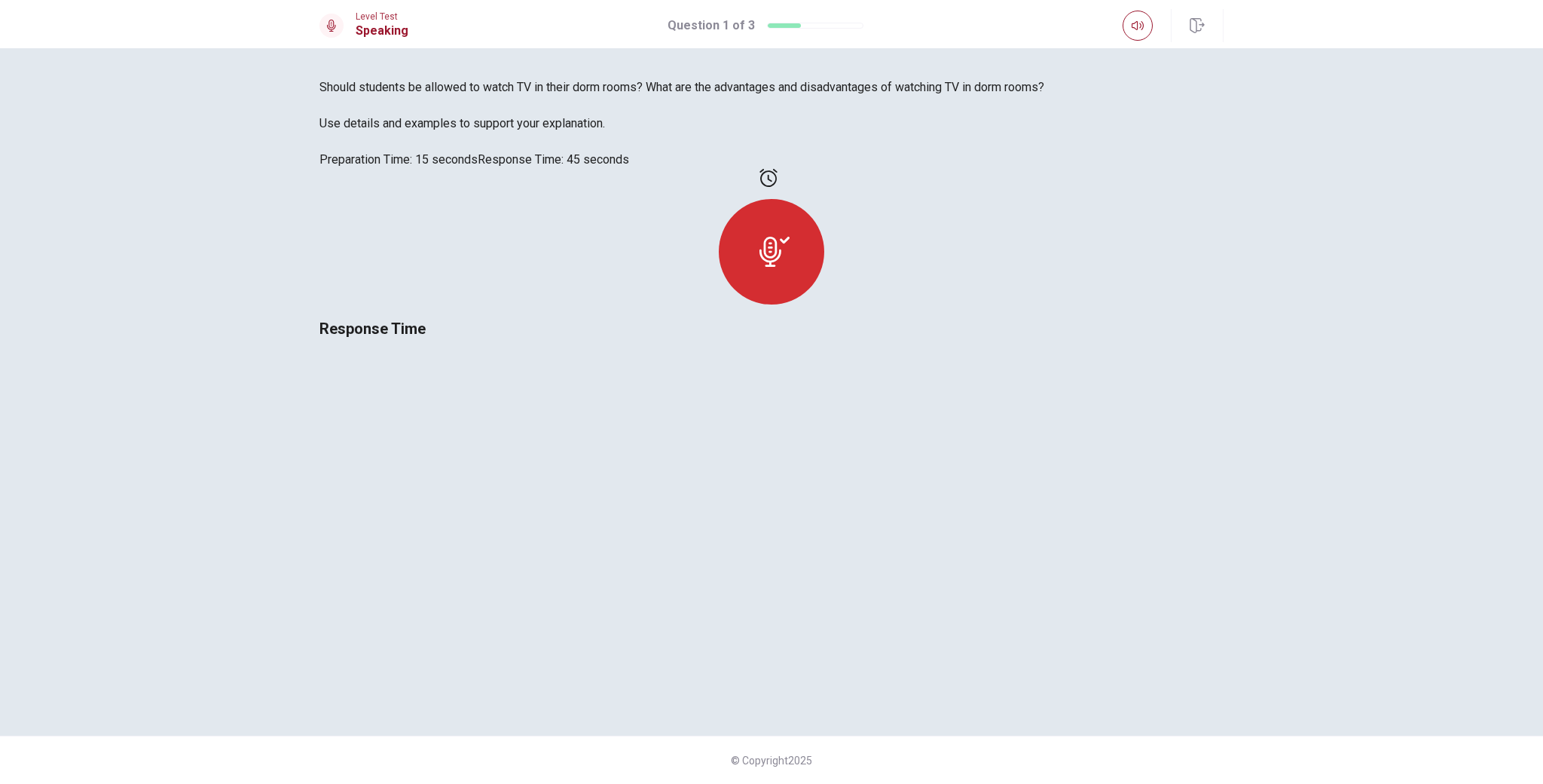
click at [1042, 317] on div at bounding box center [772, 243] width 904 height 148
click at [1038, 317] on div at bounding box center [772, 243] width 904 height 148
click at [778, 187] on icon at bounding box center [769, 178] width 18 height 18
click at [532, 169] on div "Should students be allowed to watch TV in their dorm rooms? What are the advant…" at bounding box center [772, 123] width 904 height 91
click at [1034, 295] on div "Response Time" at bounding box center [772, 255] width 904 height 172
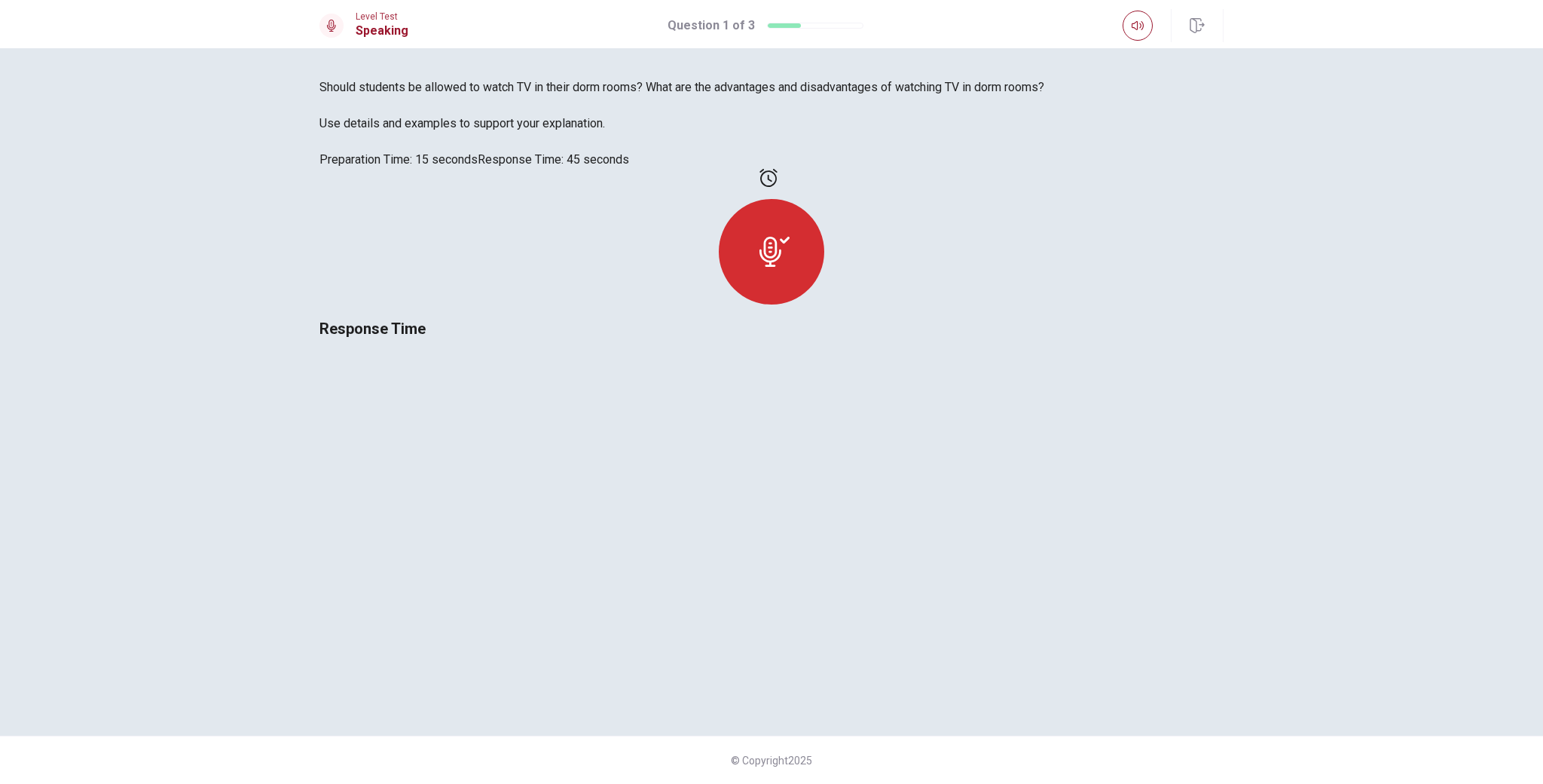
click at [793, 27] on div at bounding box center [785, 26] width 33 height 5
click at [834, 25] on div at bounding box center [815, 26] width 97 height 6
click at [824, 304] on div at bounding box center [771, 251] width 106 height 106
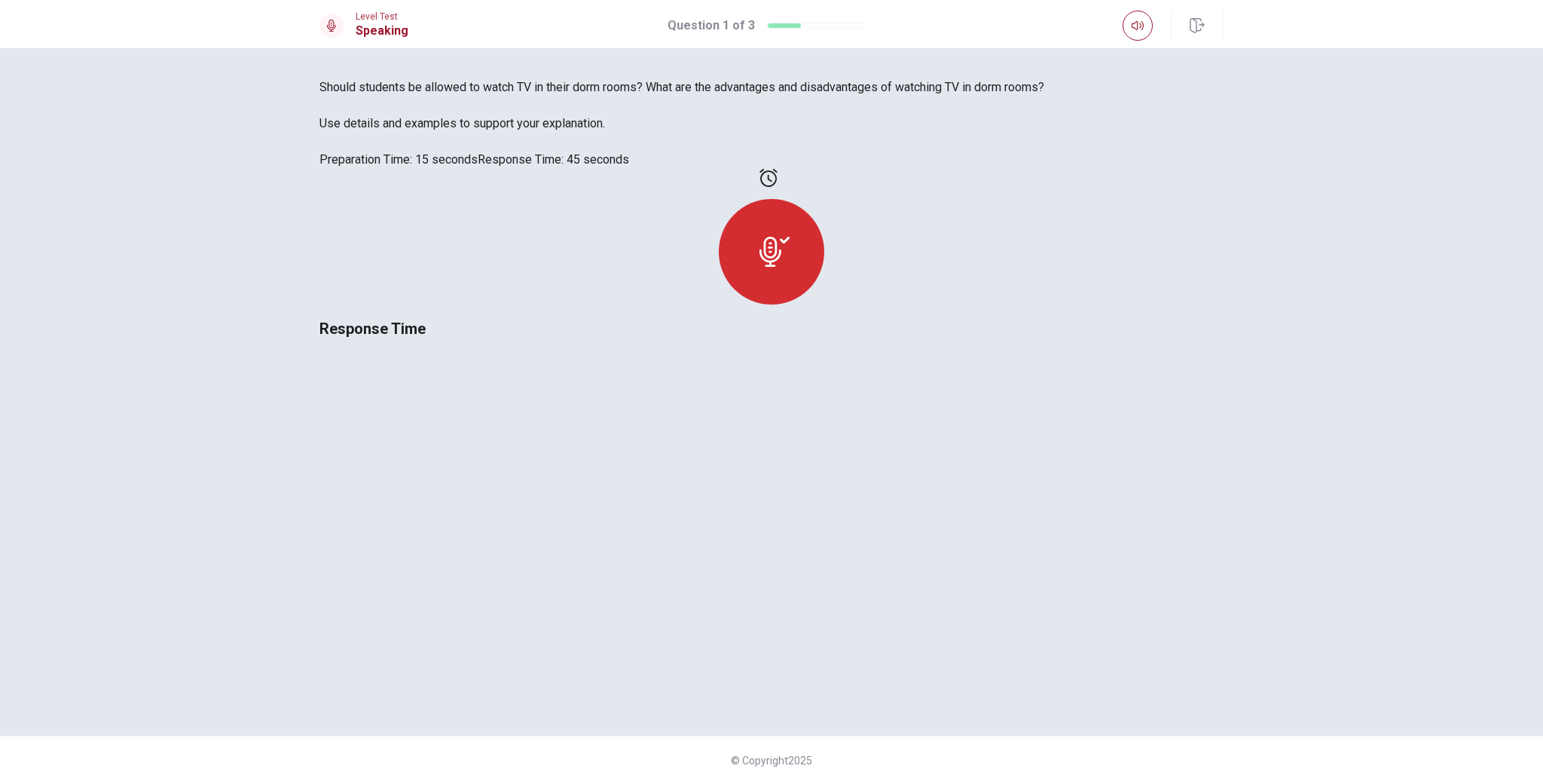
click at [824, 304] on div at bounding box center [771, 251] width 106 height 106
click at [789, 266] on icon at bounding box center [775, 252] width 30 height 30
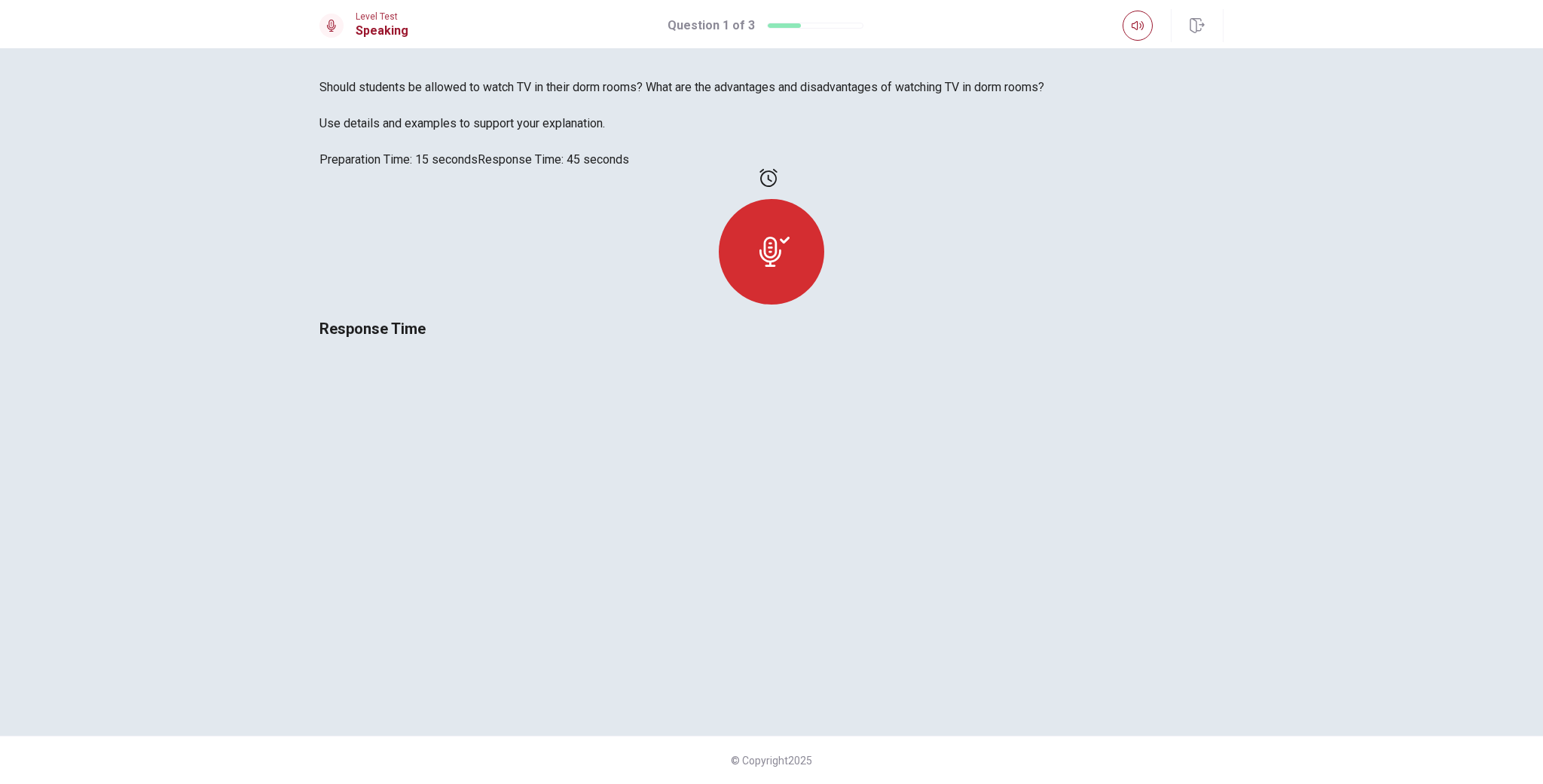
scroll to position [30, 0]
click at [1054, 340] on div "Response Time" at bounding box center [772, 255] width 904 height 172
click at [1056, 340] on div "Response Time" at bounding box center [772, 255] width 904 height 172
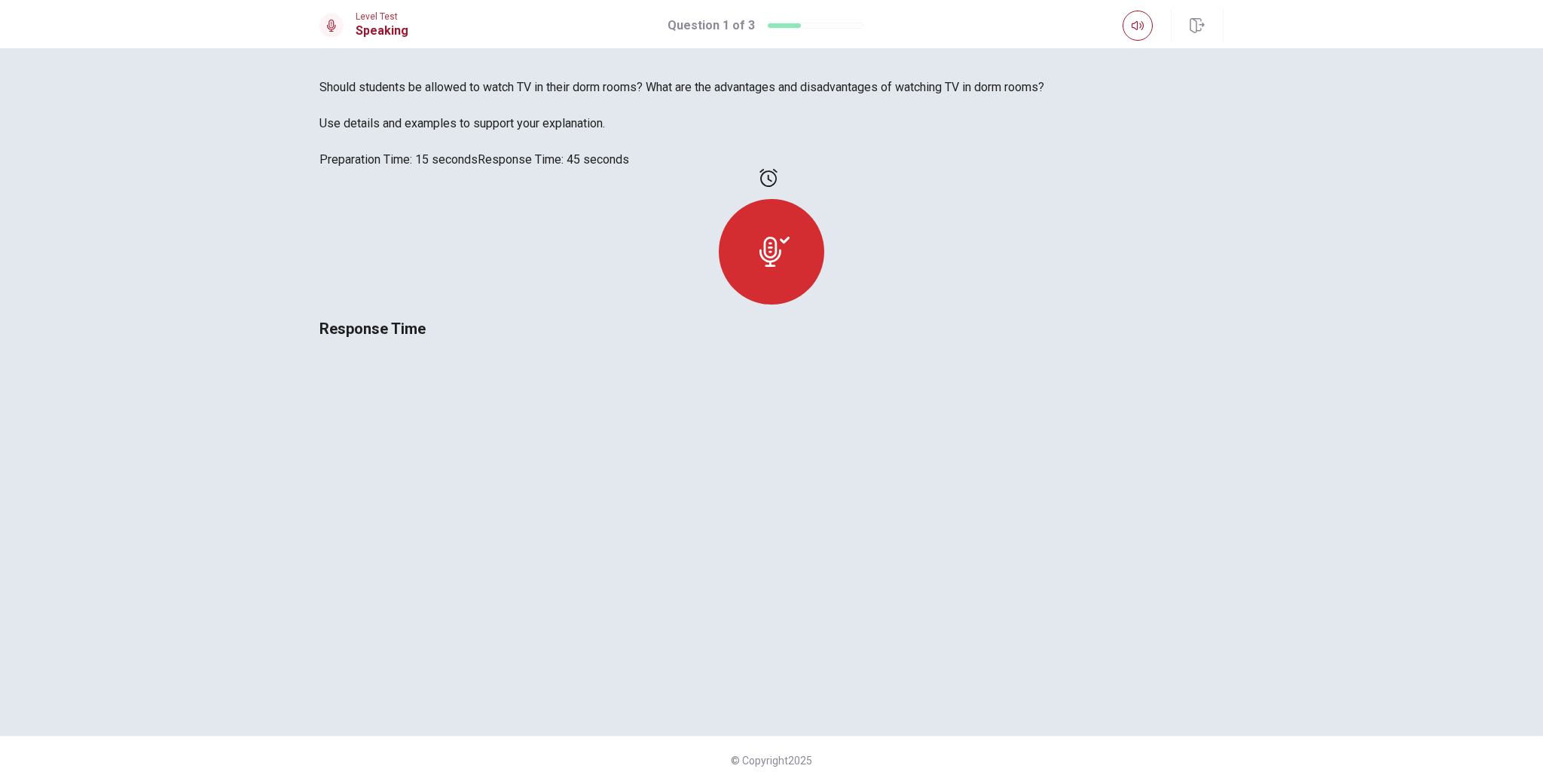
click at [1073, 340] on div "Response Time" at bounding box center [772, 255] width 904 height 172
click at [1154, 55] on span at bounding box center [1149, 54] width 9 height 9
click at [1143, 55] on span at bounding box center [1137, 54] width 56 height 21
click at [1160, 56] on span at bounding box center [1137, 54] width 56 height 21
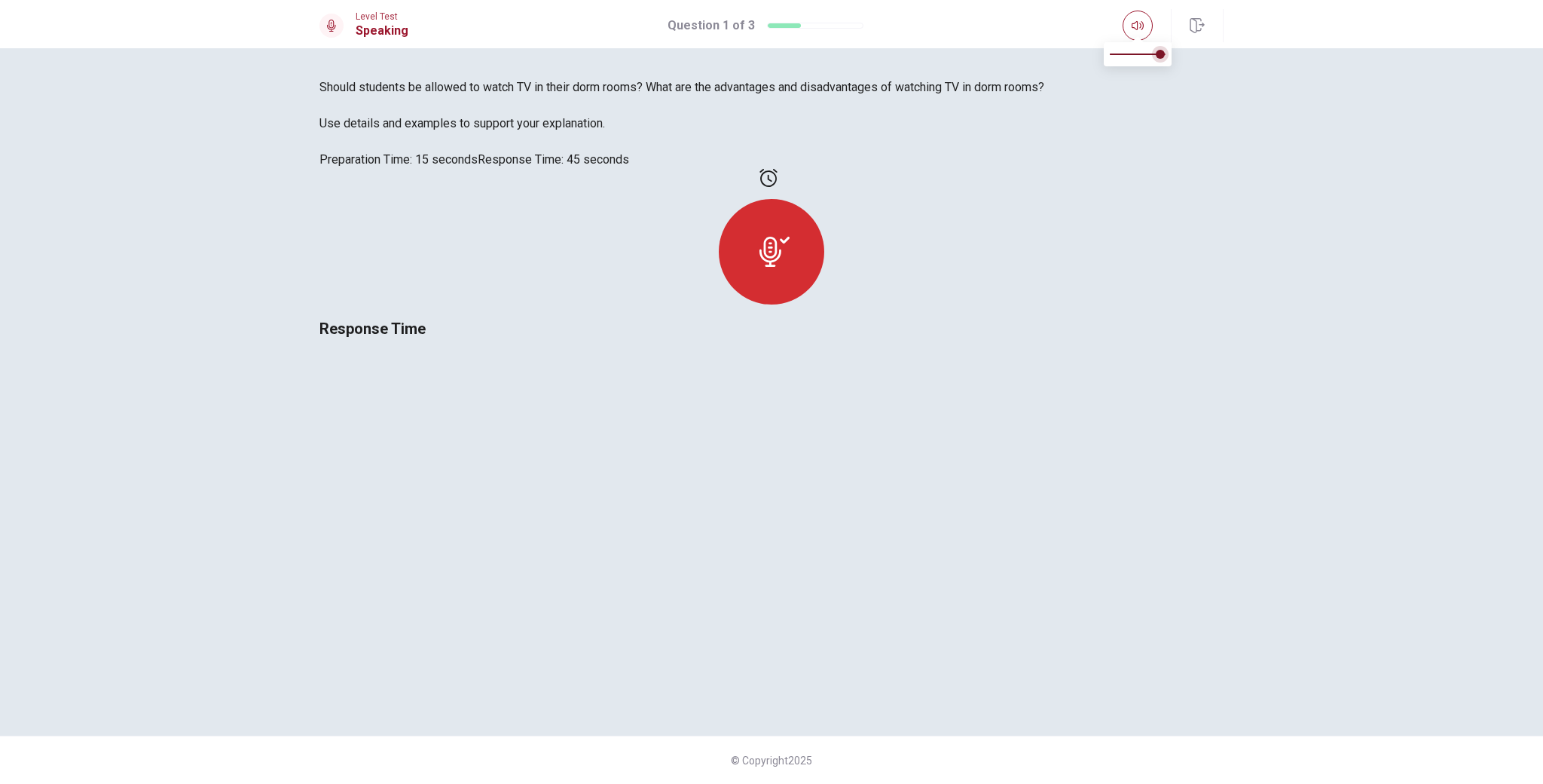
click at [1156, 56] on span at bounding box center [1161, 54] width 9 height 9
type input "0.7"
click at [1060, 213] on div "Response Time" at bounding box center [772, 255] width 904 height 172
click at [789, 266] on icon at bounding box center [775, 252] width 30 height 30
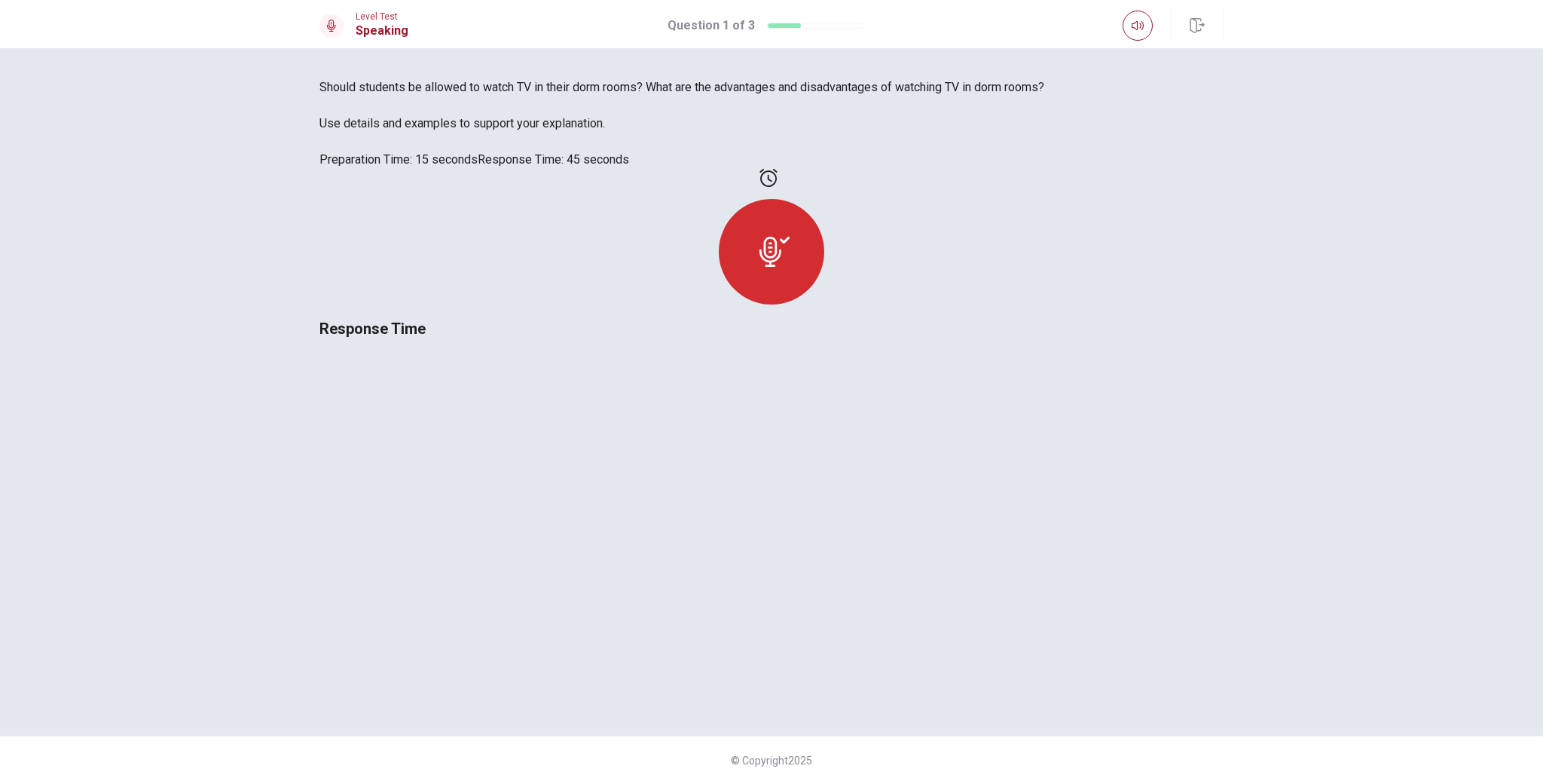
click at [777, 187] on icon at bounding box center [768, 178] width 18 height 18
click at [331, 27] on icon at bounding box center [332, 26] width 12 height 12
click at [1210, 27] on button "button" at bounding box center [1197, 26] width 53 height 33
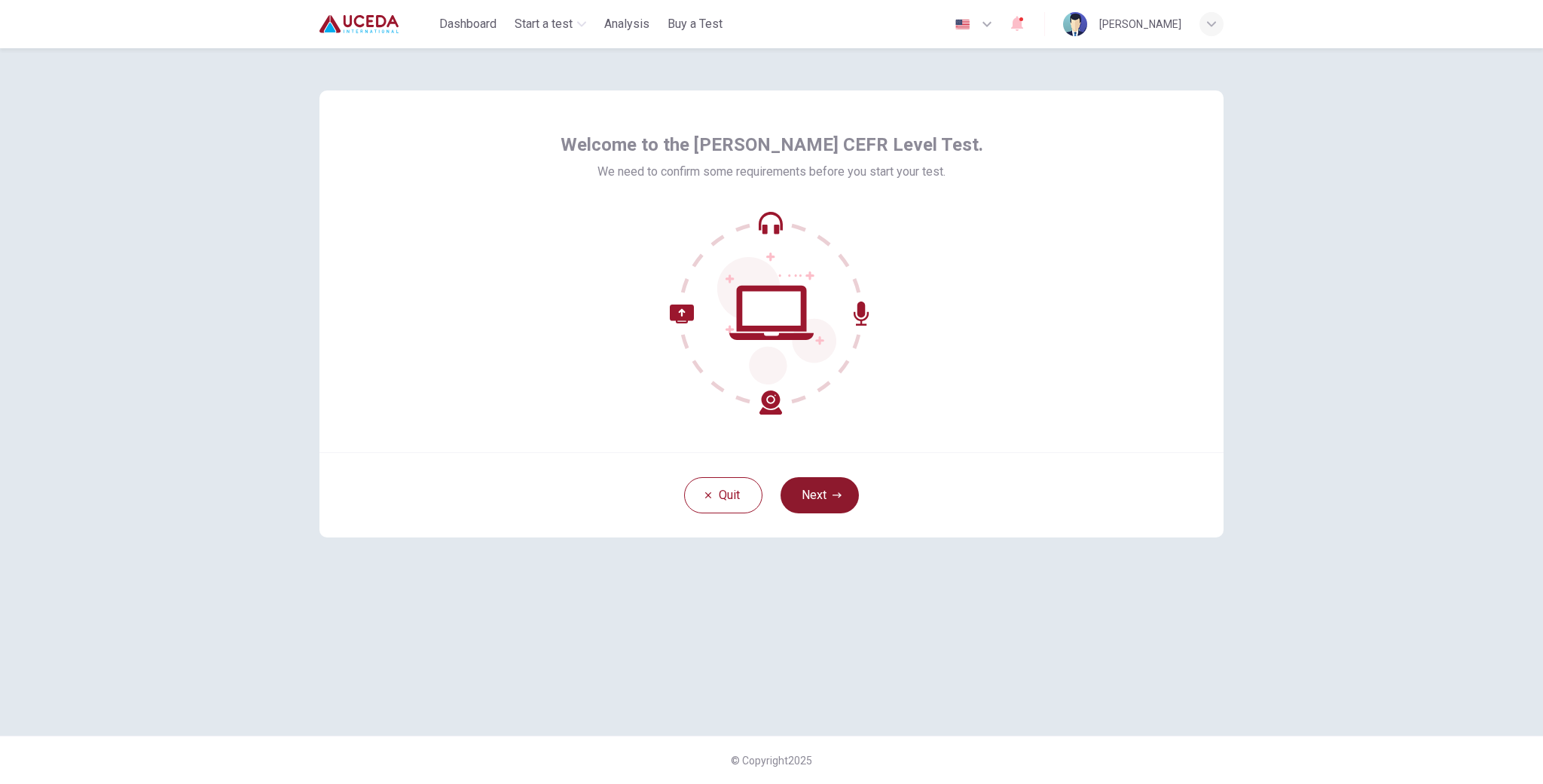
click at [805, 502] on button "Next" at bounding box center [820, 496] width 78 height 37
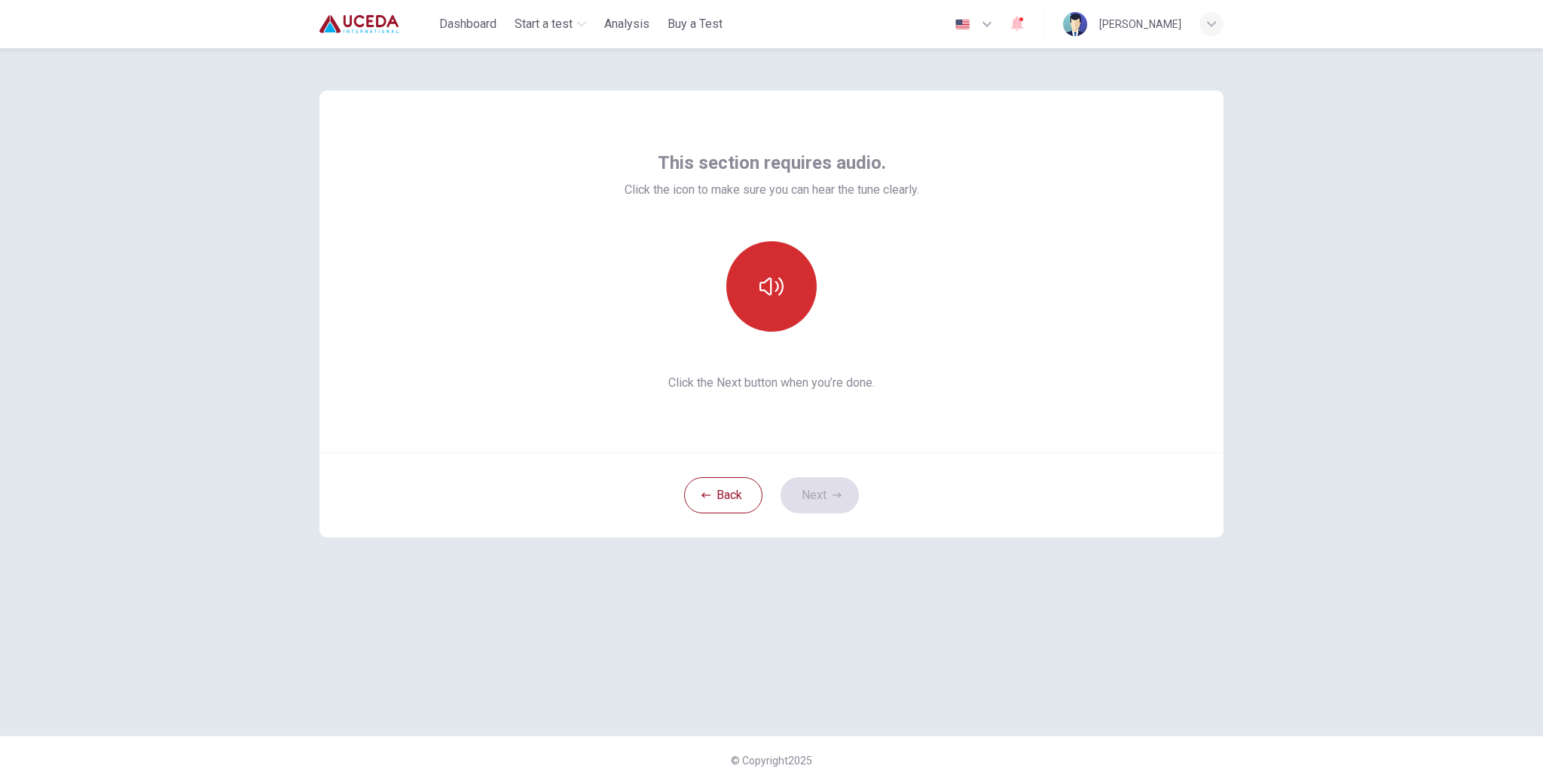
click at [792, 303] on button "button" at bounding box center [771, 286] width 91 height 91
click at [845, 489] on button "Next" at bounding box center [820, 496] width 78 height 37
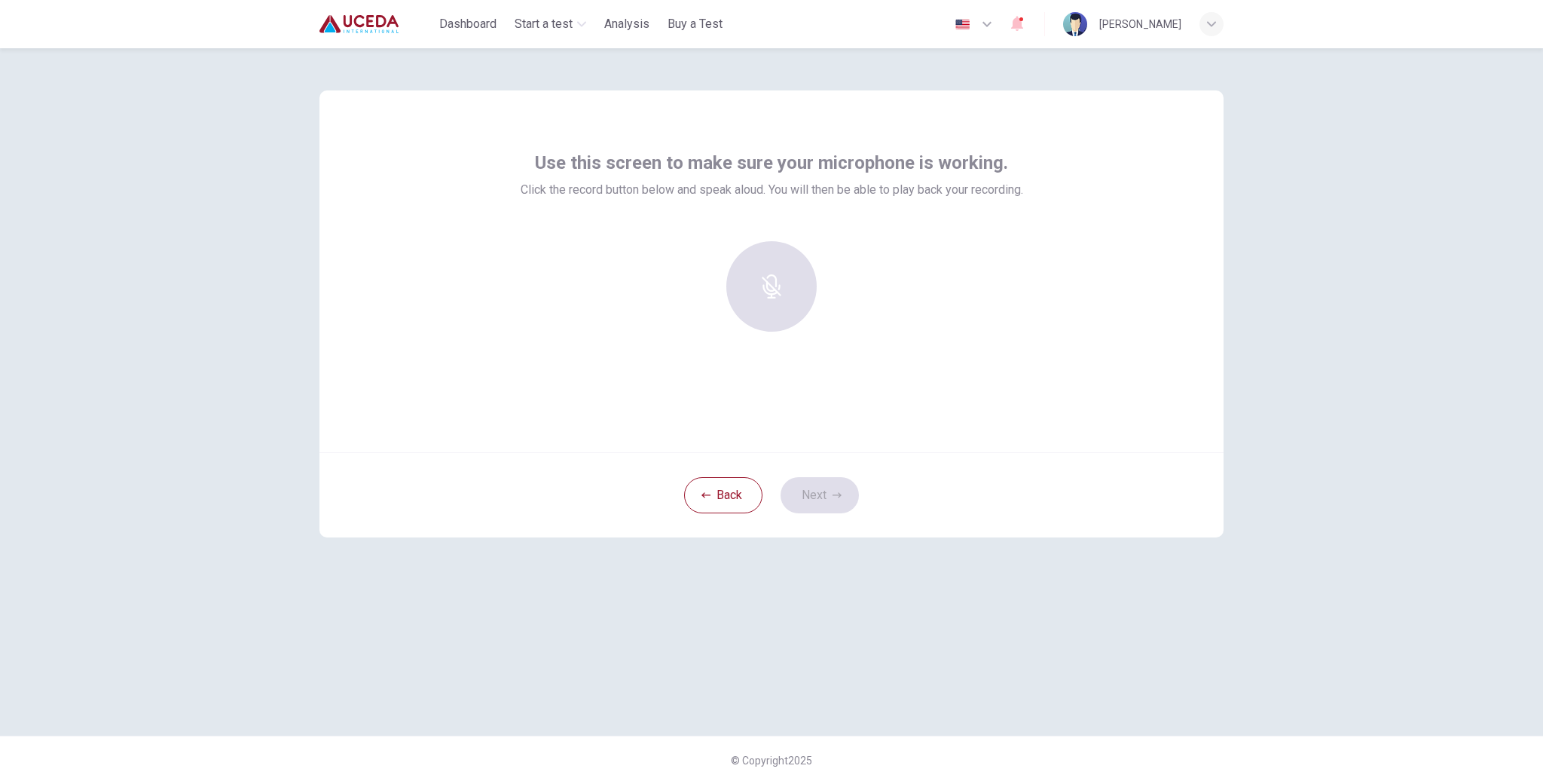
click at [796, 287] on div at bounding box center [772, 286] width 163 height 91
click at [777, 301] on div at bounding box center [772, 286] width 163 height 91
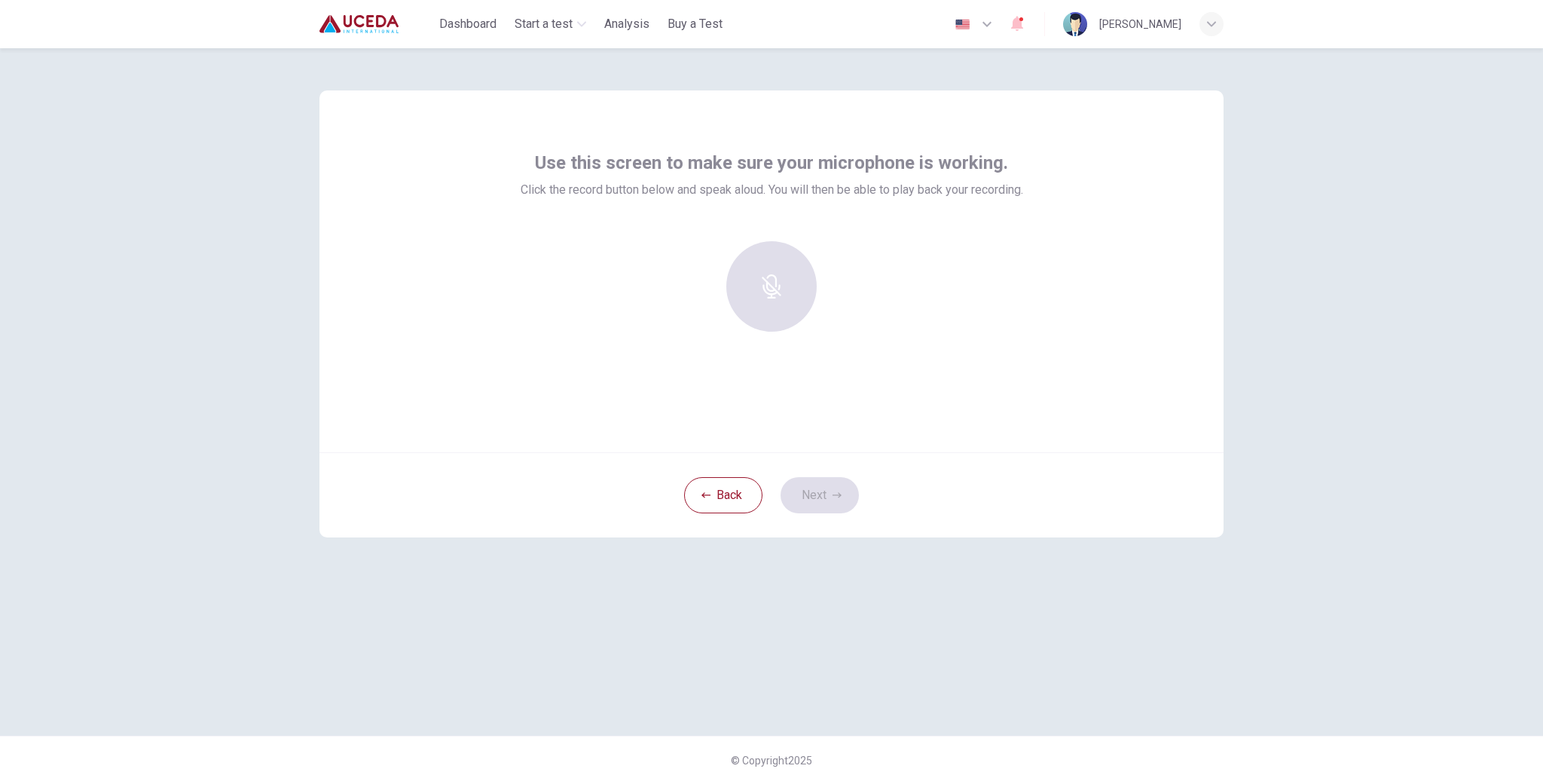
click at [817, 266] on div at bounding box center [772, 286] width 163 height 91
click at [764, 285] on div at bounding box center [772, 286] width 163 height 91
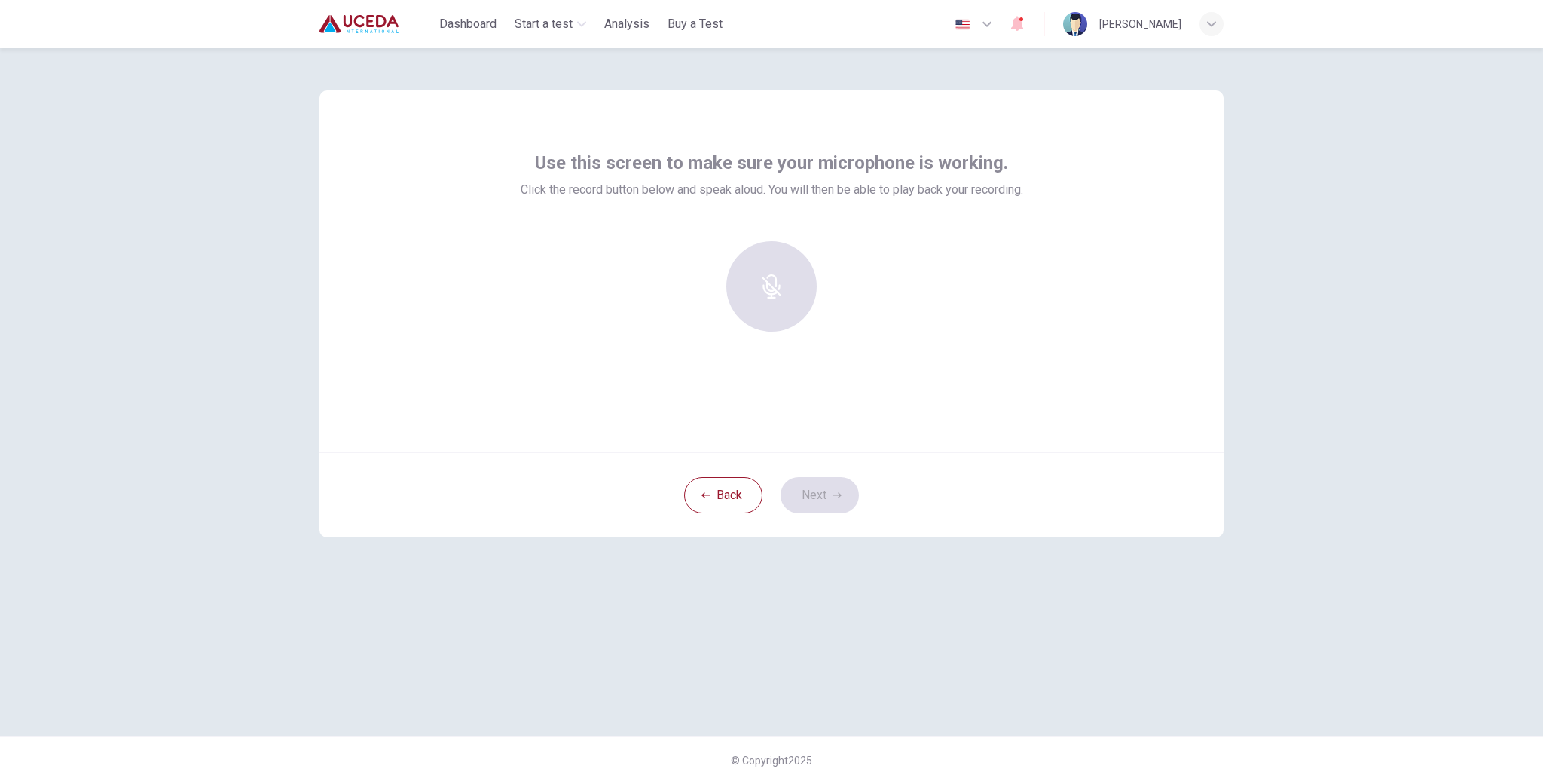
click at [764, 285] on div at bounding box center [772, 286] width 163 height 91
click at [716, 503] on button "Back" at bounding box center [723, 496] width 78 height 37
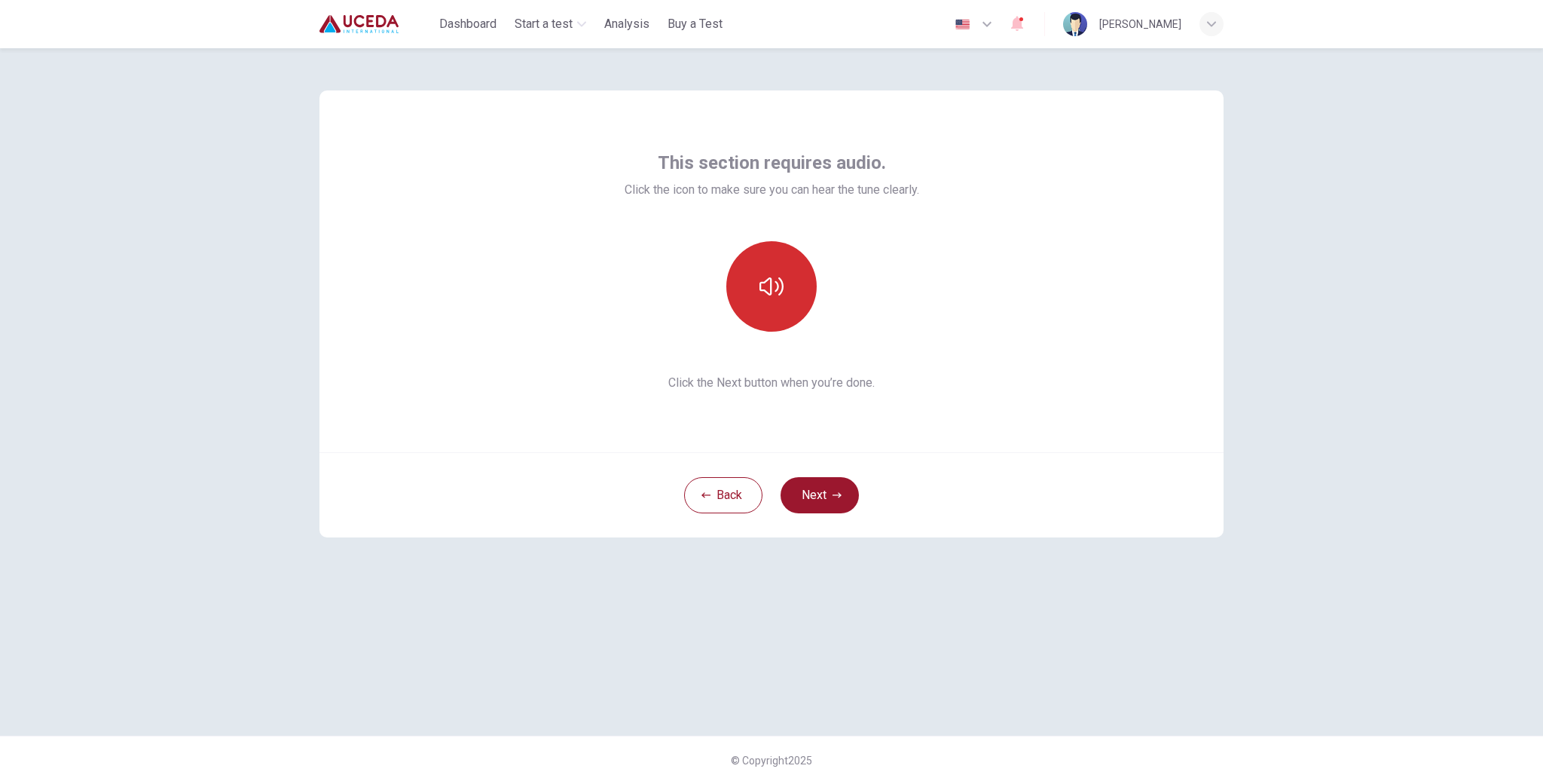
click at [782, 285] on icon "button" at bounding box center [772, 286] width 24 height 18
click at [763, 308] on button "button" at bounding box center [771, 286] width 91 height 91
click at [1212, 30] on div "button" at bounding box center [1212, 24] width 24 height 24
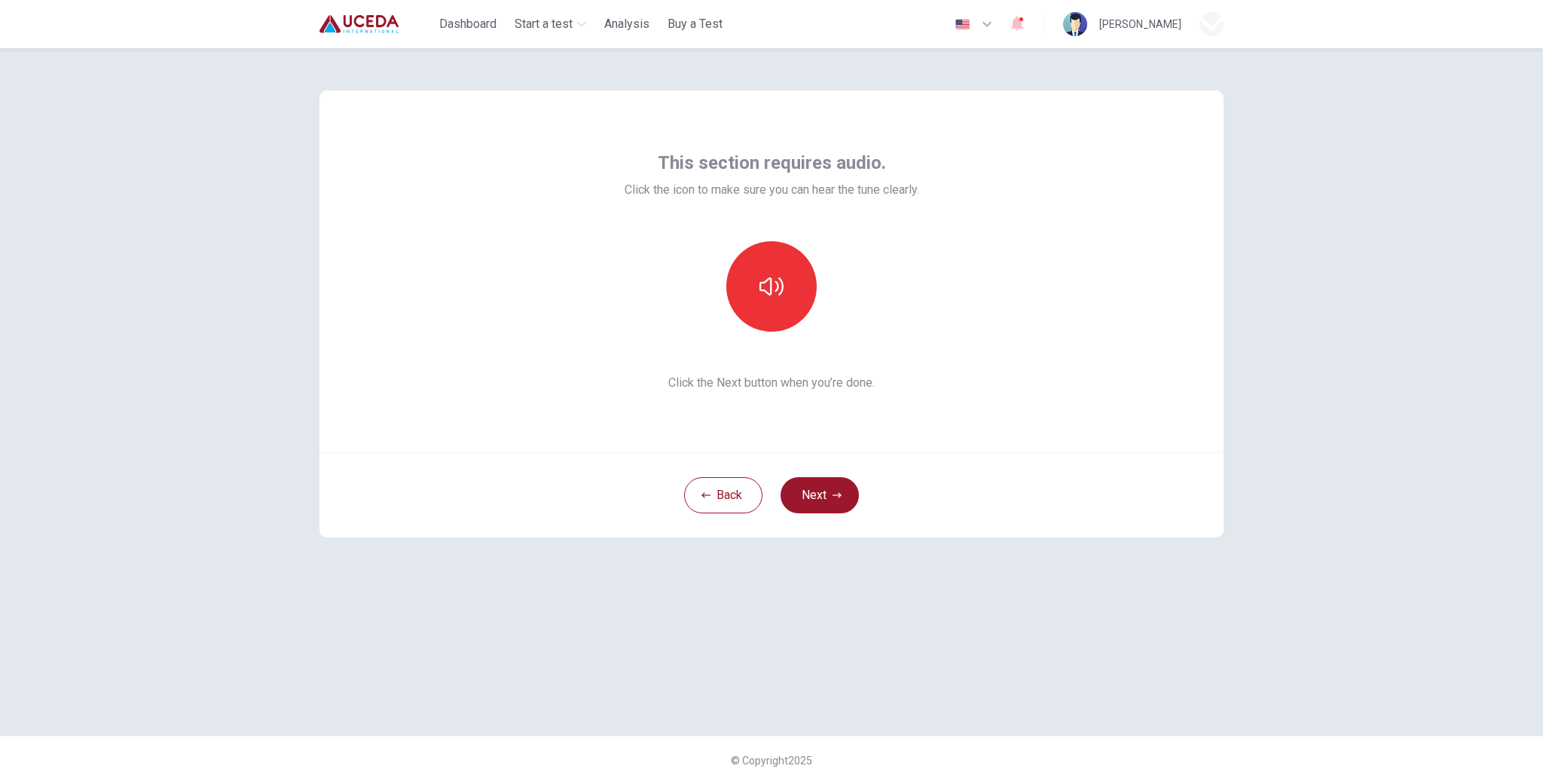
click at [1212, 783] on div at bounding box center [771, 784] width 1543 height 0
click at [825, 507] on button "Next" at bounding box center [820, 496] width 78 height 37
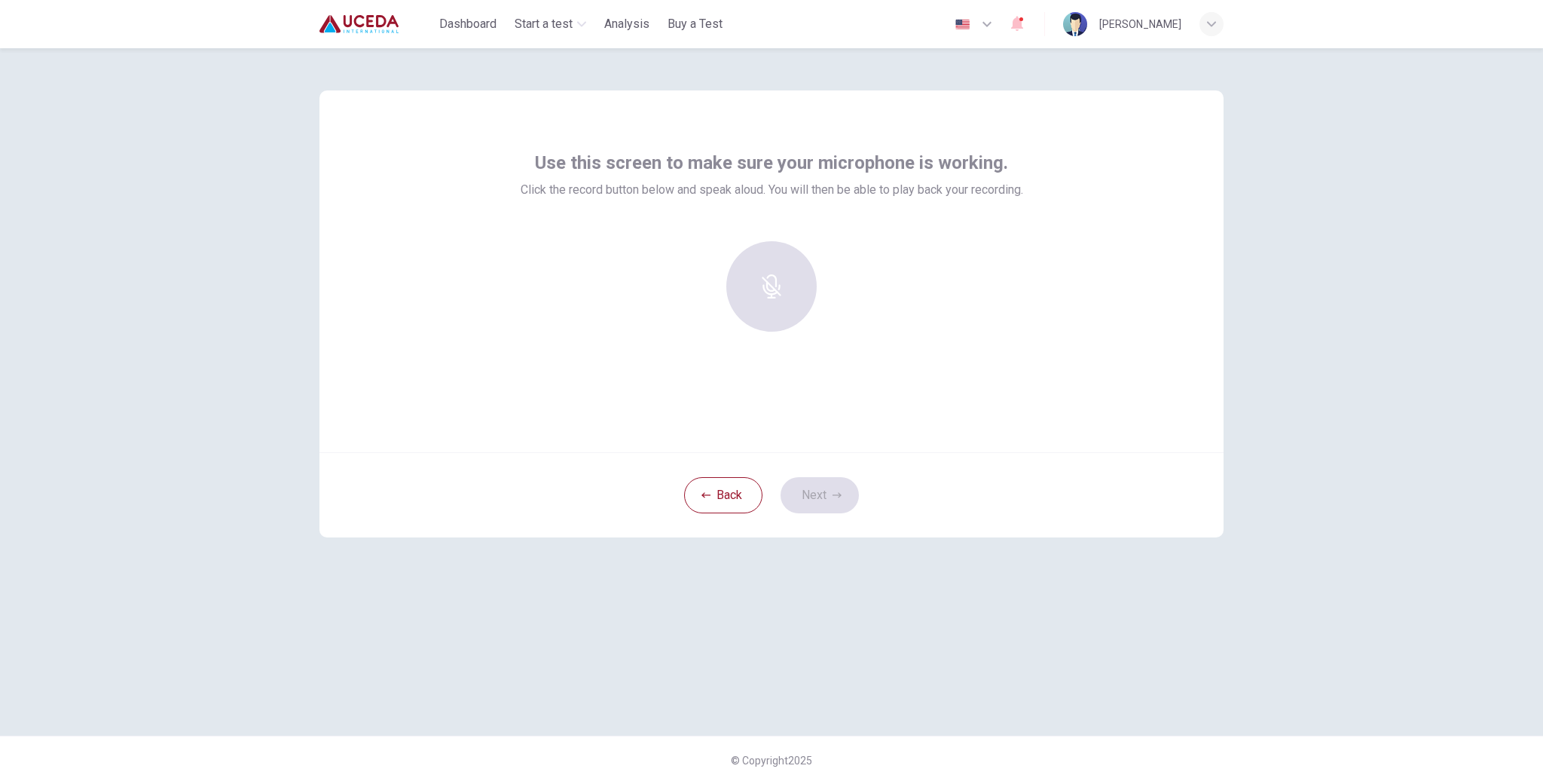
click at [786, 269] on div at bounding box center [772, 286] width 163 height 91
click at [765, 299] on div at bounding box center [772, 286] width 163 height 91
click at [808, 231] on div "Use this screen to make sure your microphone is working. Click the record butto…" at bounding box center [772, 247] width 502 height 193
click at [778, 291] on div at bounding box center [772, 286] width 163 height 91
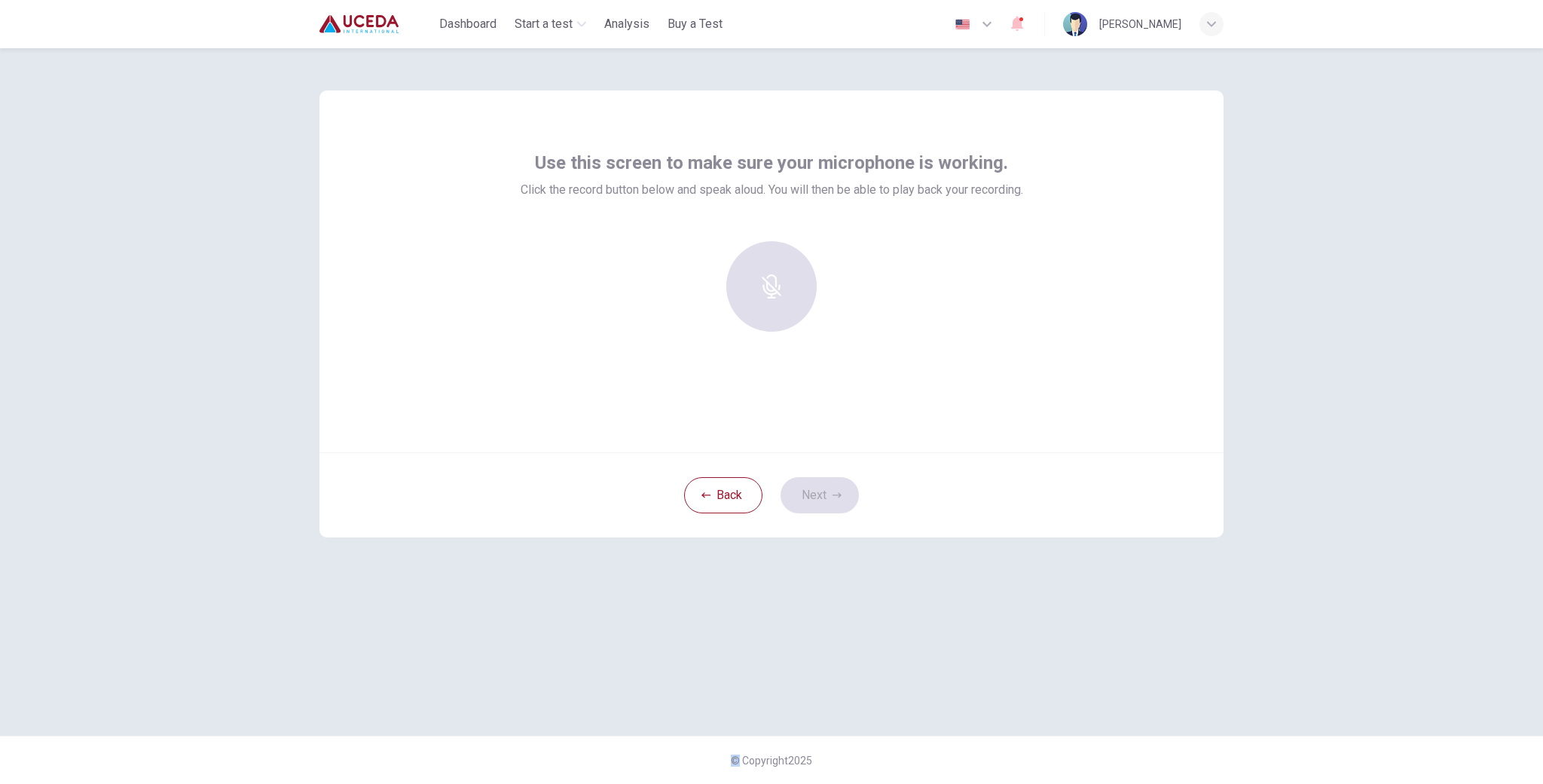
click at [778, 291] on div at bounding box center [772, 286] width 163 height 91
click at [690, 311] on div at bounding box center [772, 286] width 163 height 91
click at [734, 499] on button "Back" at bounding box center [723, 496] width 78 height 37
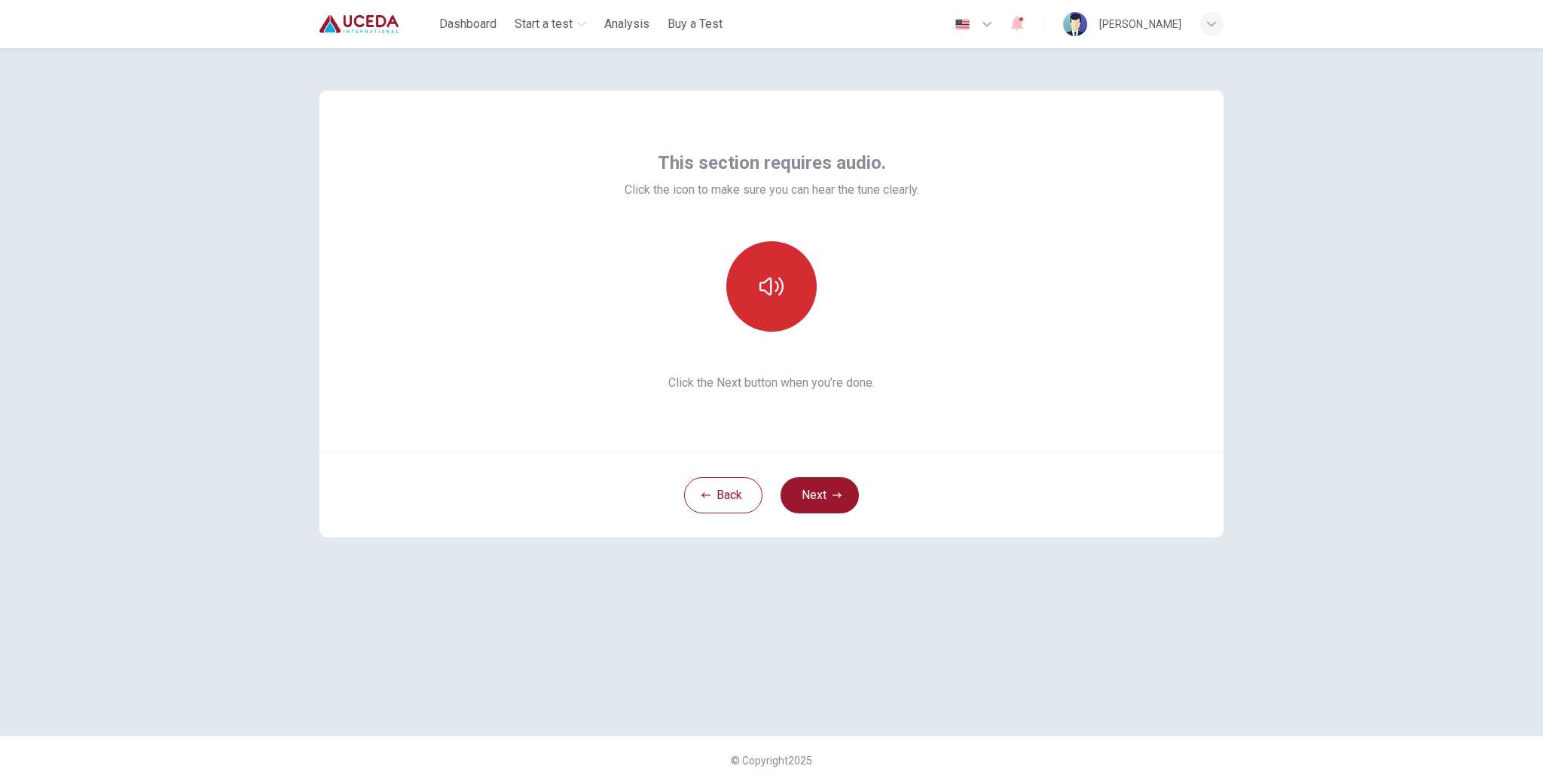
click at [754, 272] on button "button" at bounding box center [771, 286] width 91 height 91
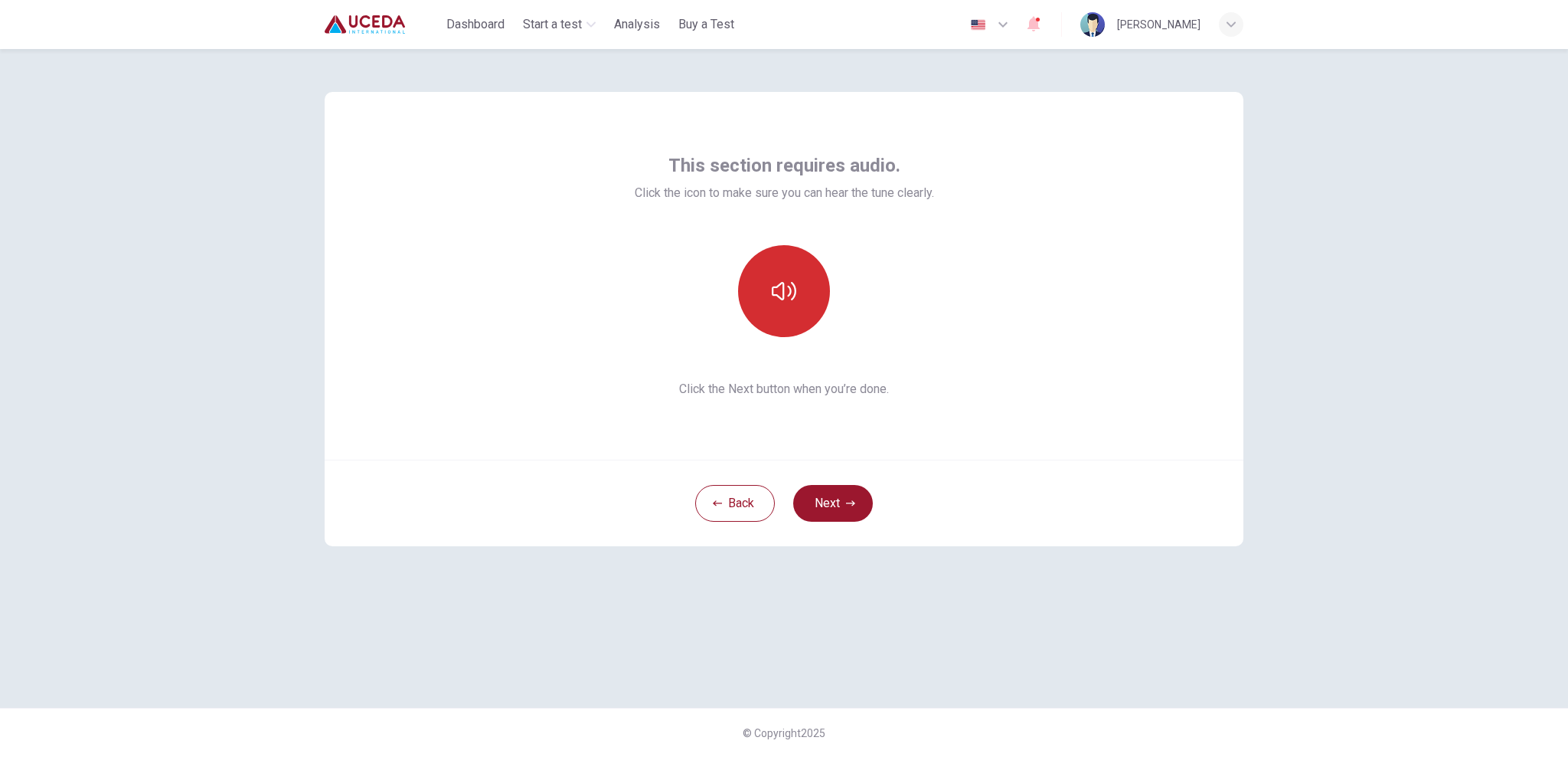
click at [782, 276] on button "button" at bounding box center [784, 291] width 92 height 92
click at [849, 507] on button "Next" at bounding box center [833, 504] width 80 height 37
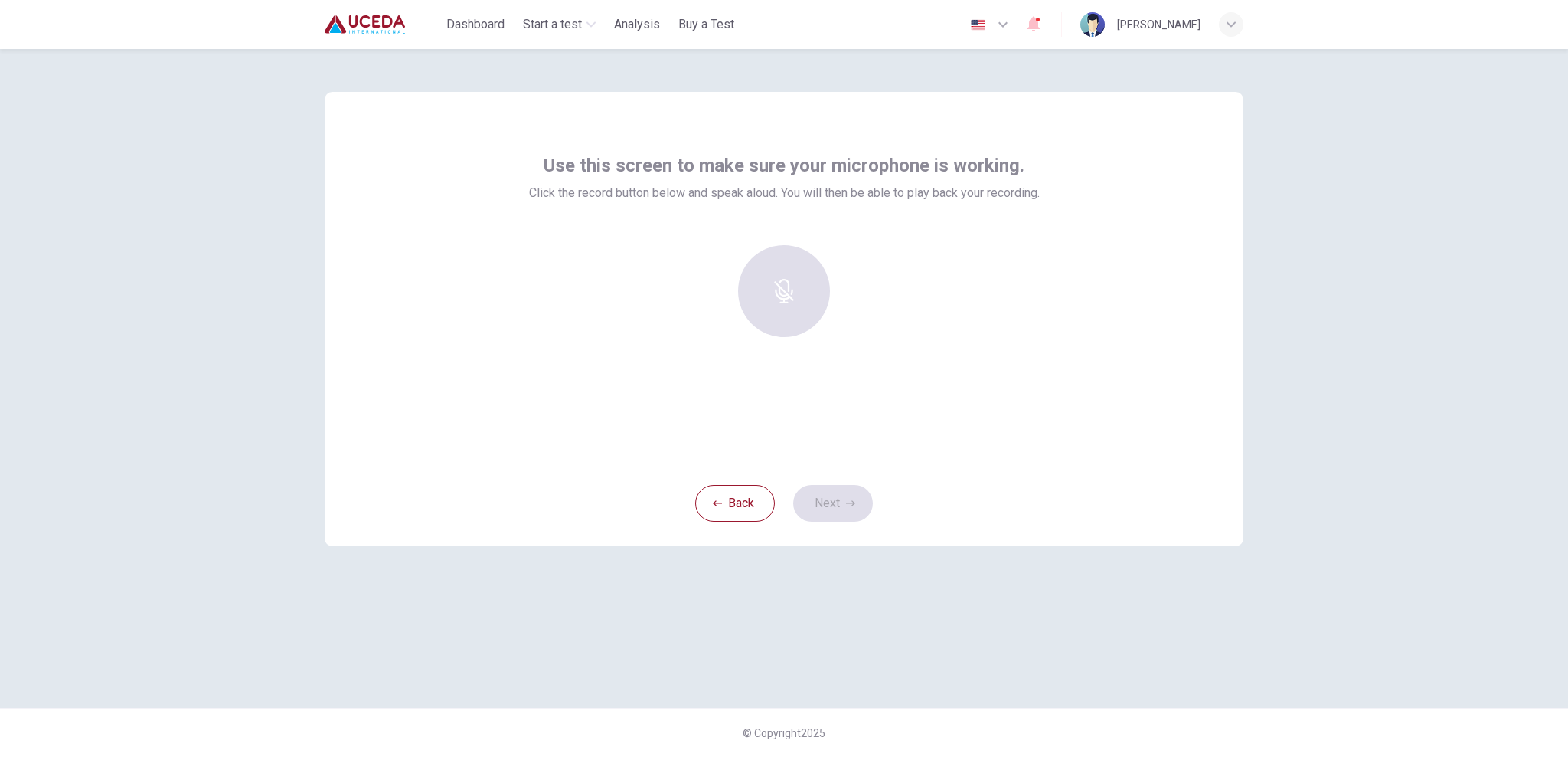
click at [784, 296] on div at bounding box center [784, 291] width 166 height 92
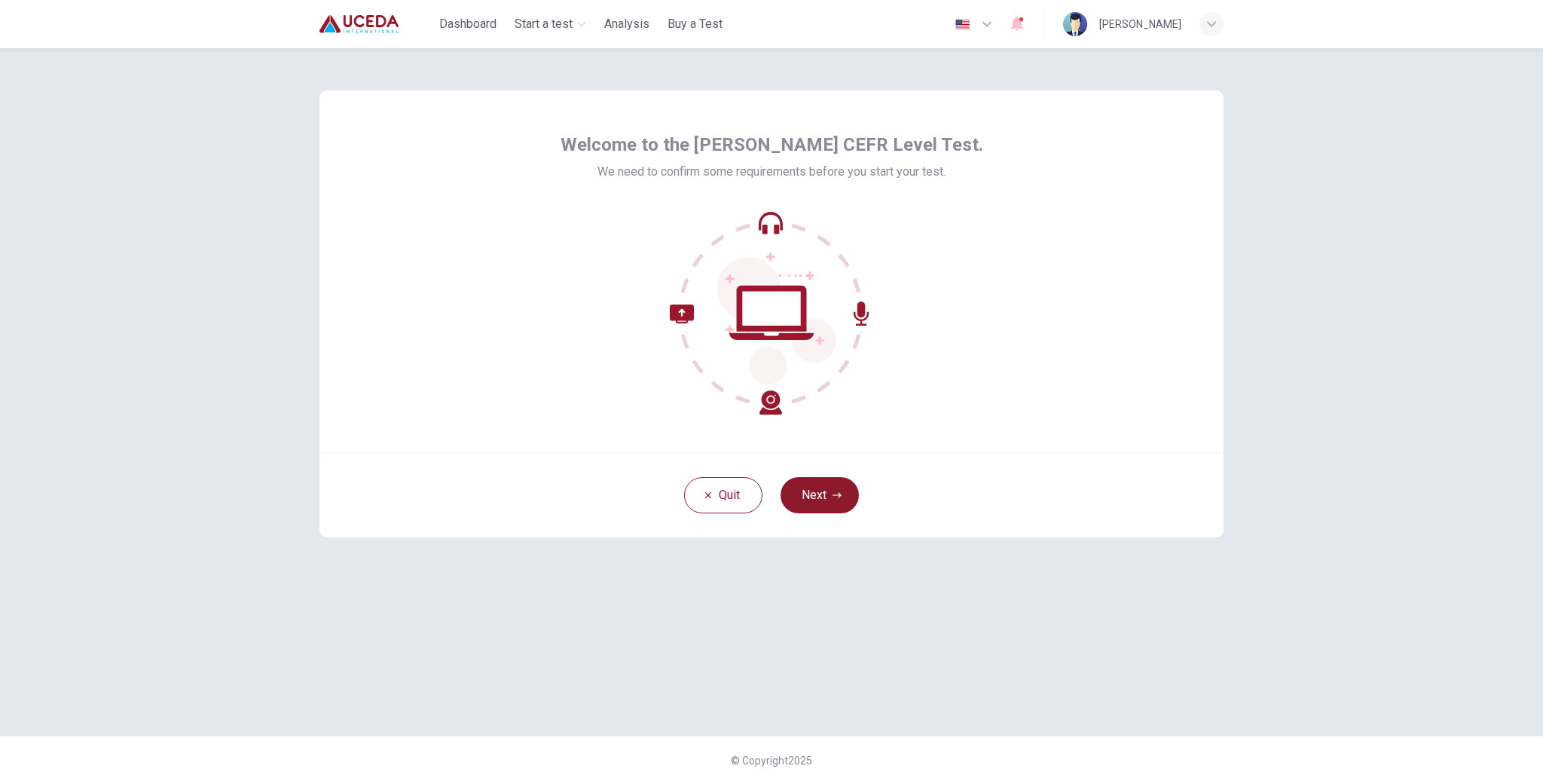
click at [806, 492] on button "Next" at bounding box center [820, 496] width 78 height 37
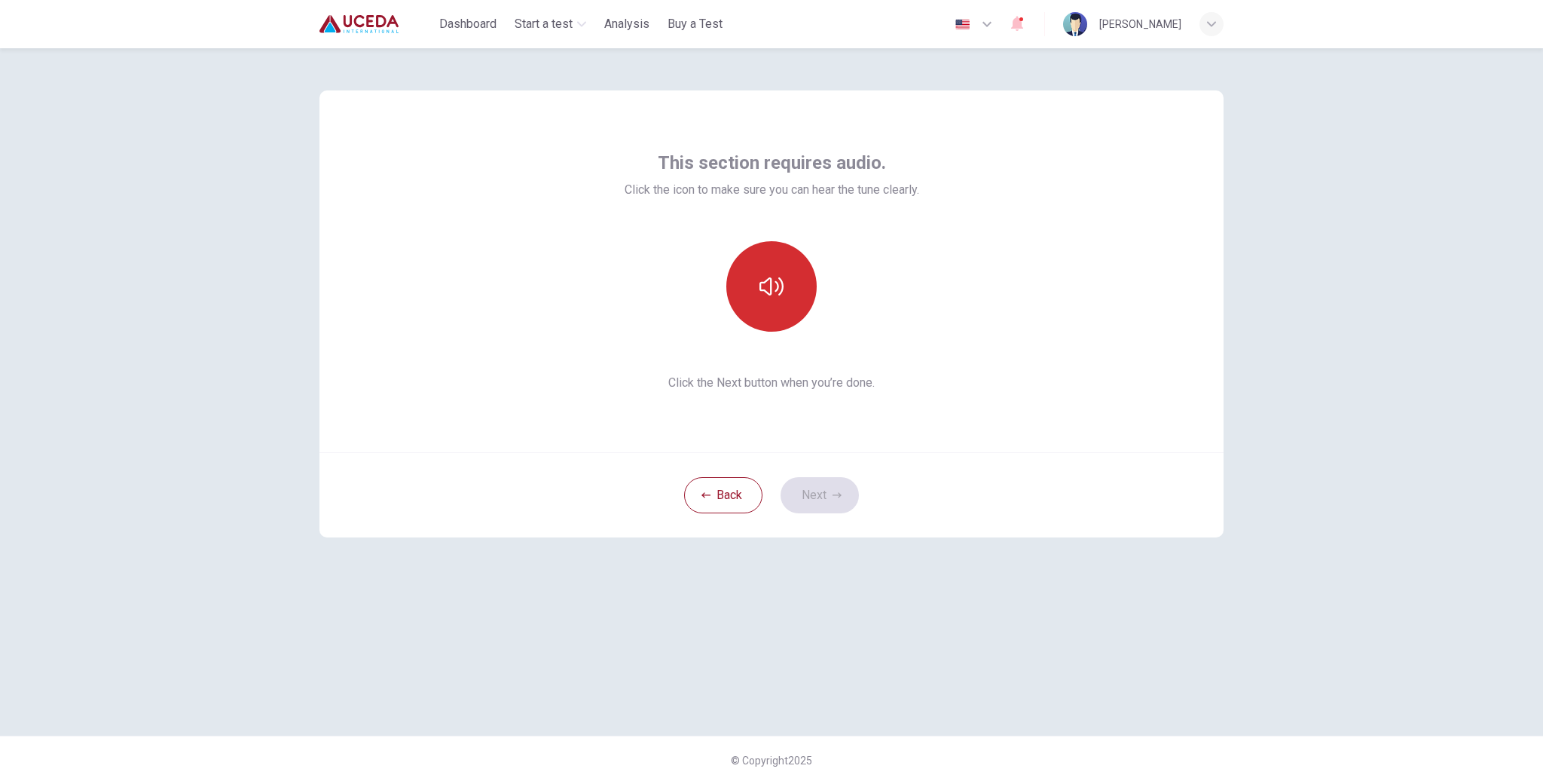
click at [772, 298] on button "button" at bounding box center [771, 286] width 91 height 91
click at [810, 508] on button "Next" at bounding box center [820, 496] width 78 height 37
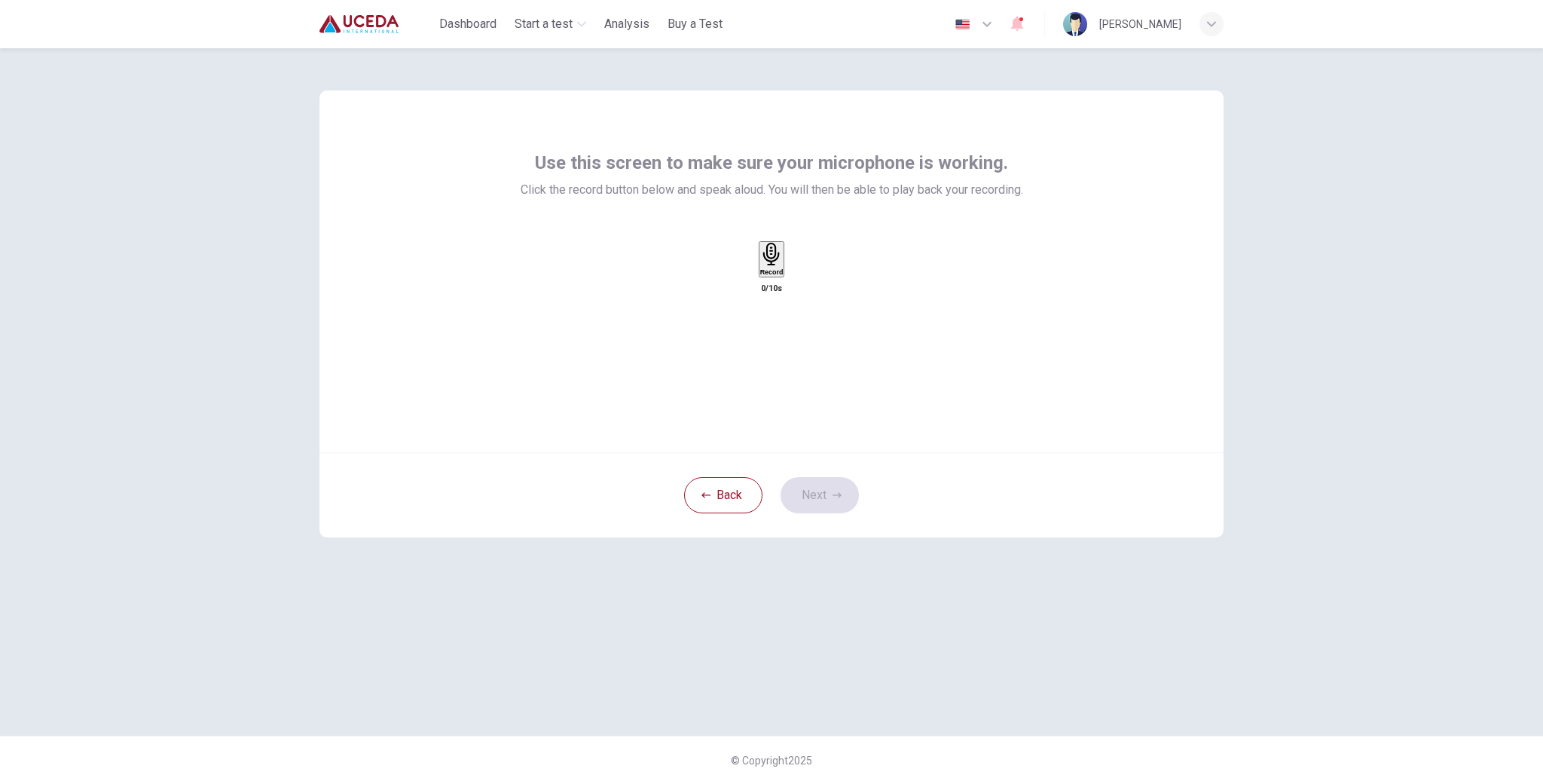
click at [784, 276] on div "Record" at bounding box center [772, 260] width 24 height 33
click at [779, 300] on div "Stop" at bounding box center [772, 303] width 15 height 121
click at [786, 274] on icon "button" at bounding box center [786, 274] width 0 height 0
click at [817, 507] on button "Next" at bounding box center [820, 496] width 78 height 37
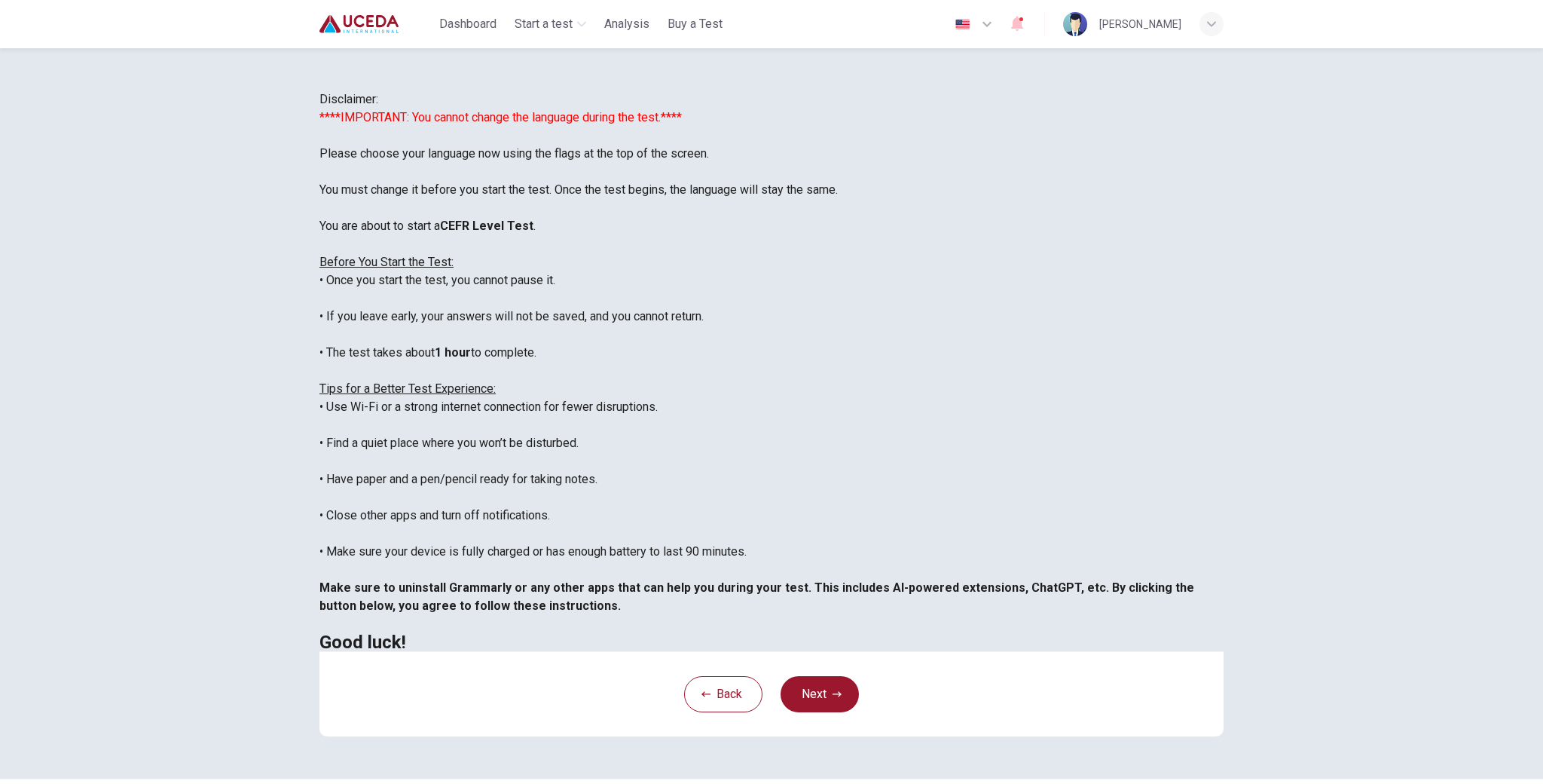
scroll to position [110, 0]
click at [845, 707] on button "Next" at bounding box center [820, 694] width 78 height 37
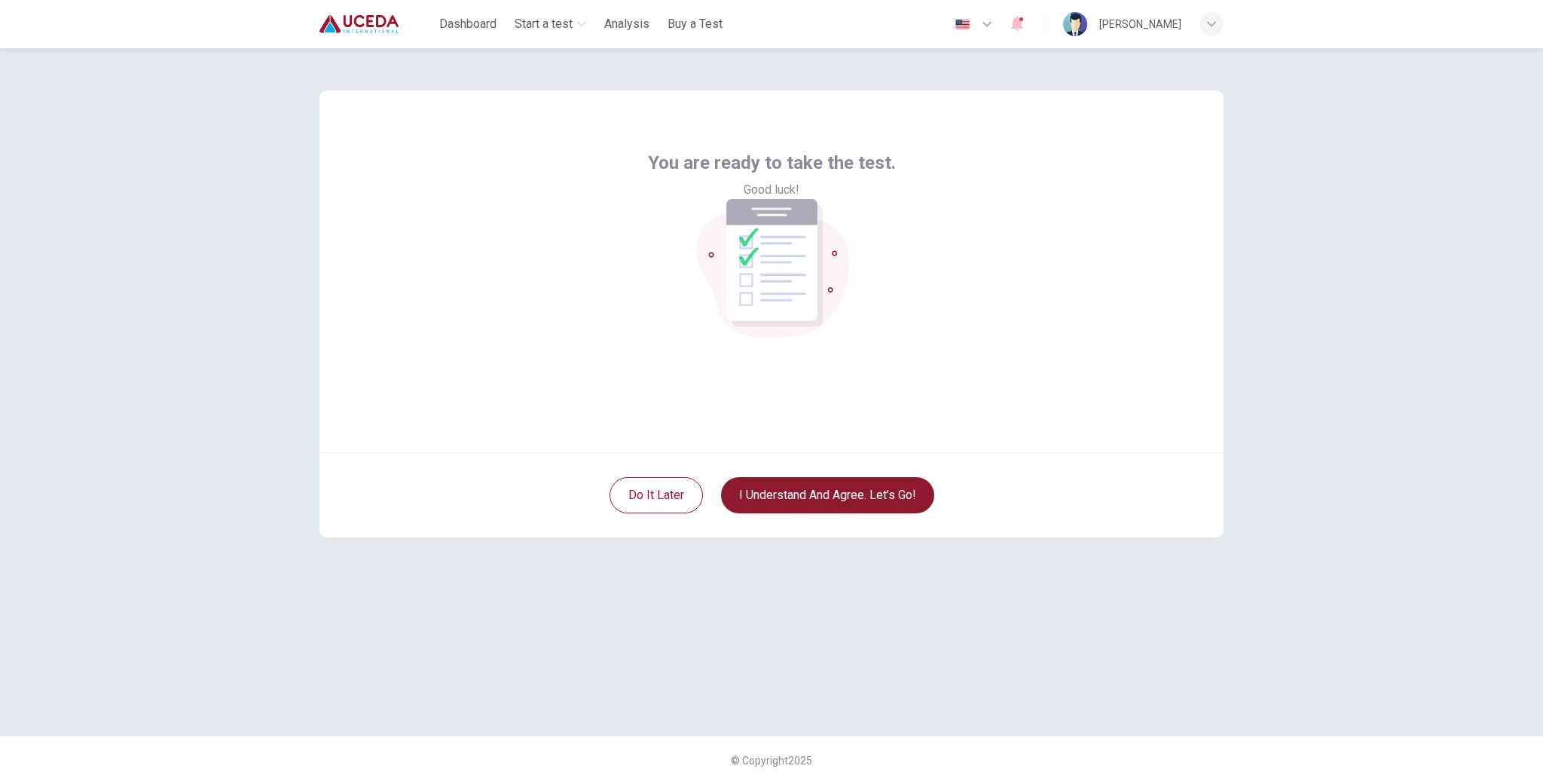
click at [847, 493] on button "I understand and agree. Let’s go!" at bounding box center [827, 496] width 213 height 37
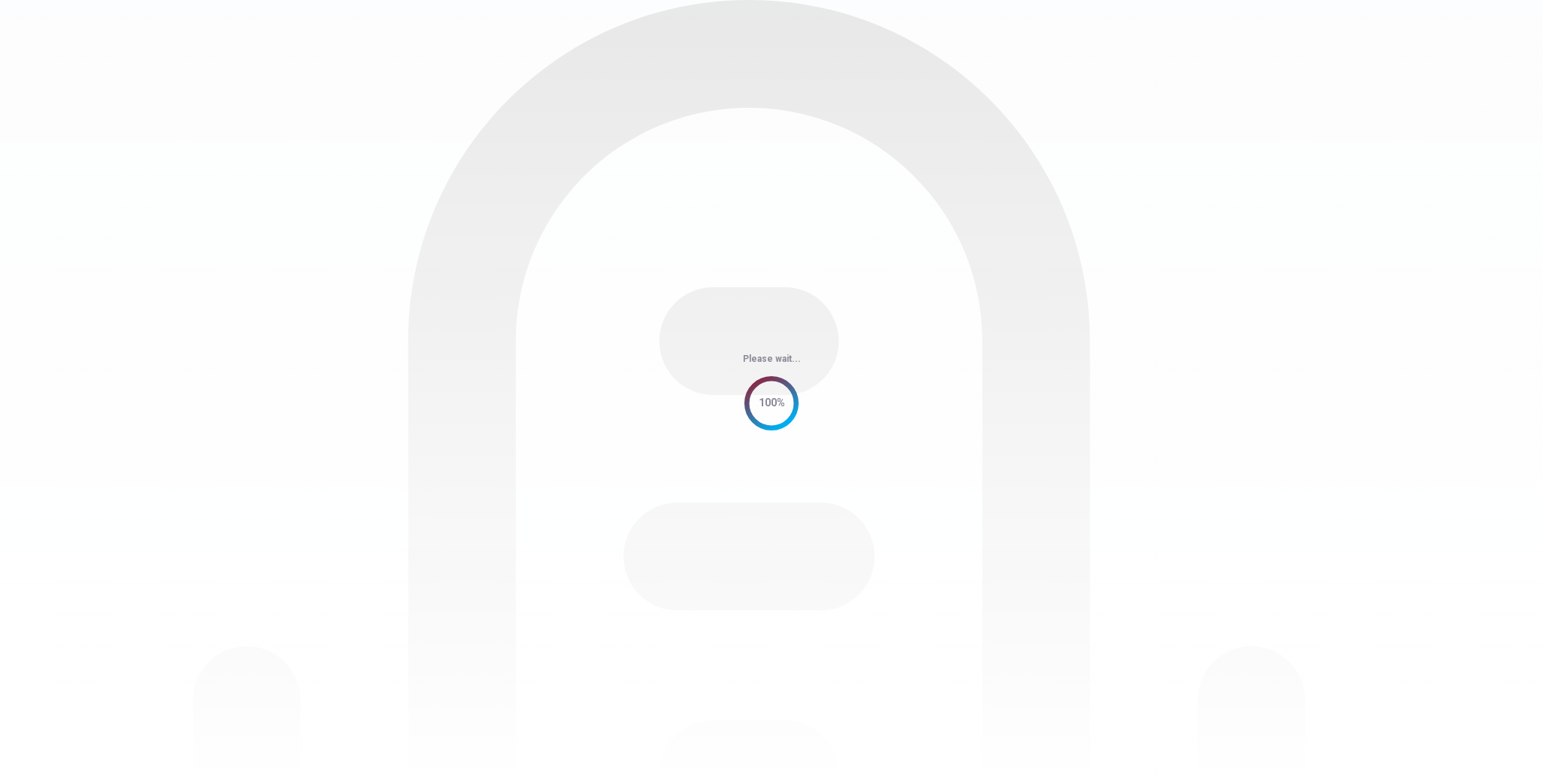
click at [1282, 412] on div "Please wait... 100%" at bounding box center [771, 392] width 1543 height 784
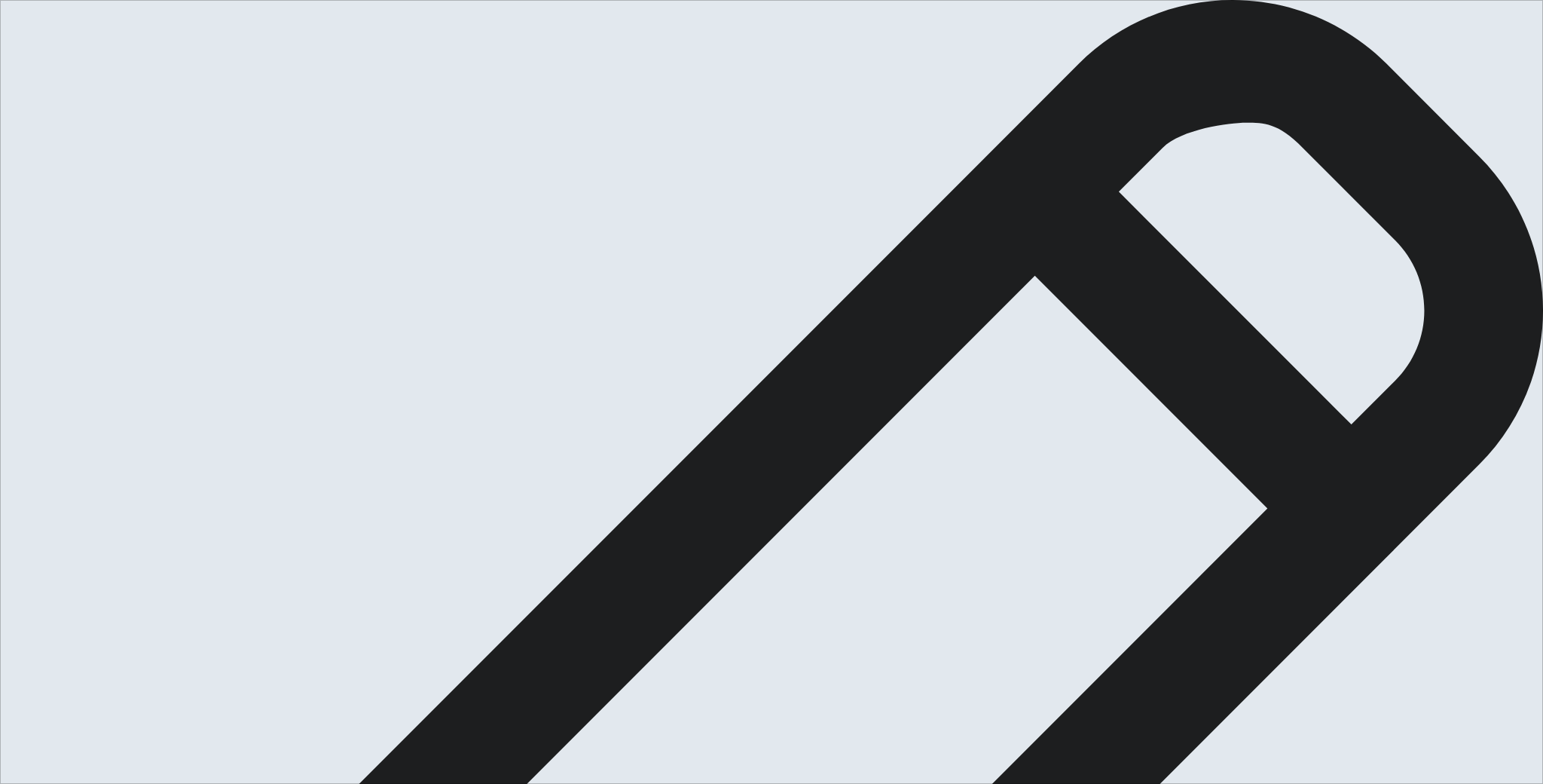
type textarea "School uniforms play an important role in not only maintaining the discipline b…"
